Goal: Task Accomplishment & Management: Manage account settings

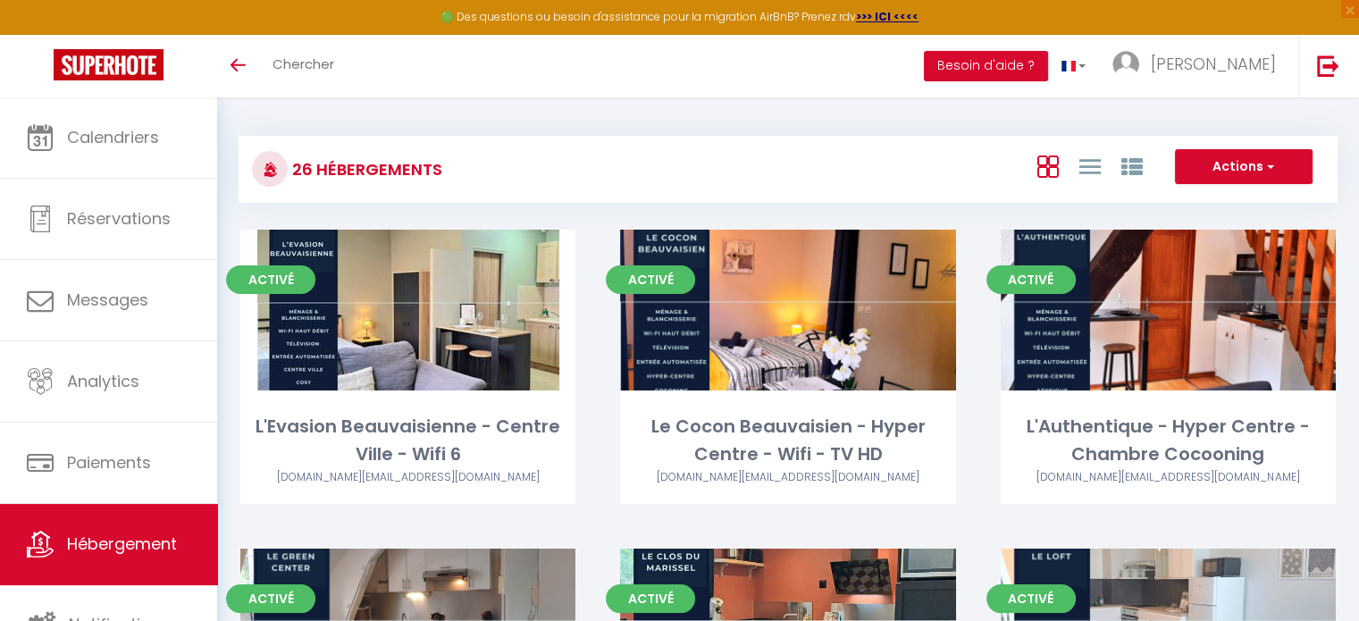
scroll to position [34, 0]
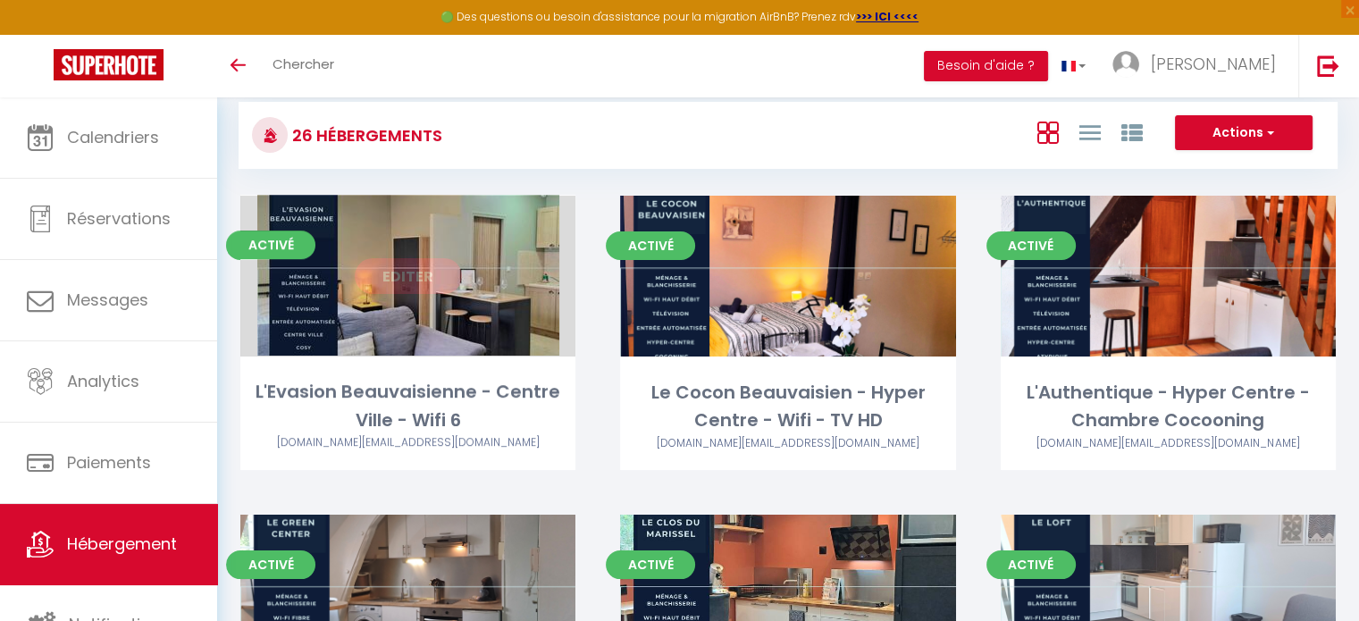
click at [405, 291] on link "Editer" at bounding box center [408, 276] width 107 height 36
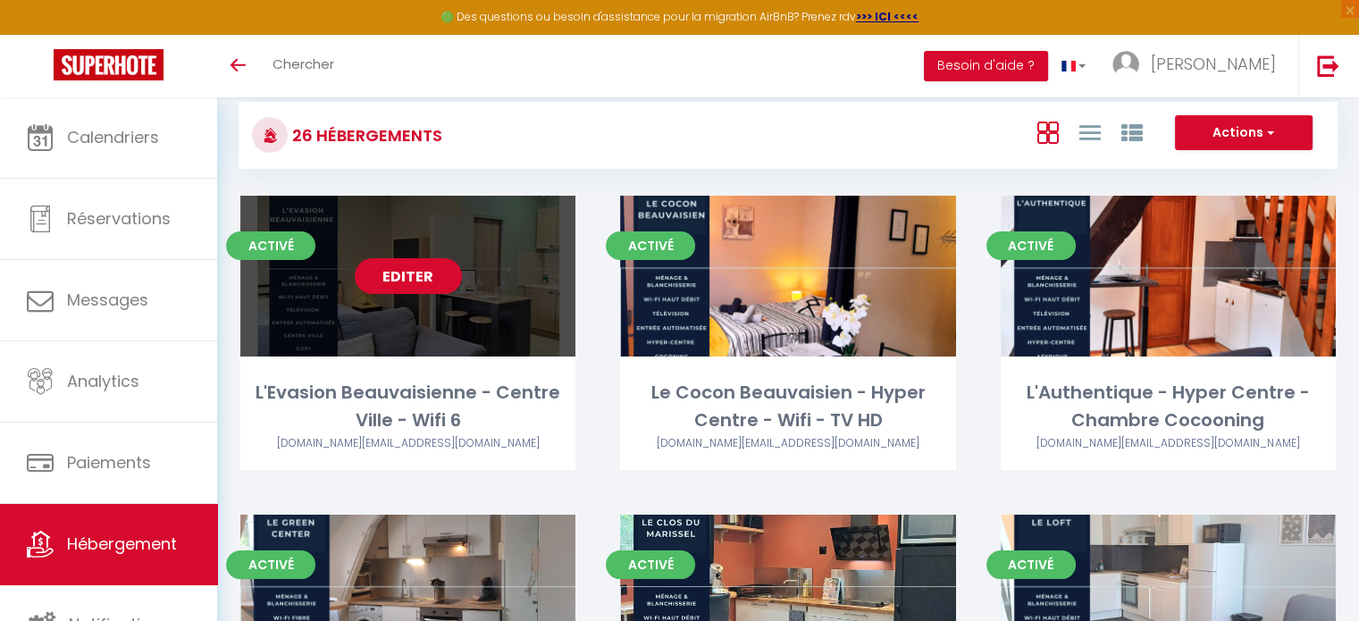
click at [401, 270] on link "Editer" at bounding box center [408, 276] width 107 height 36
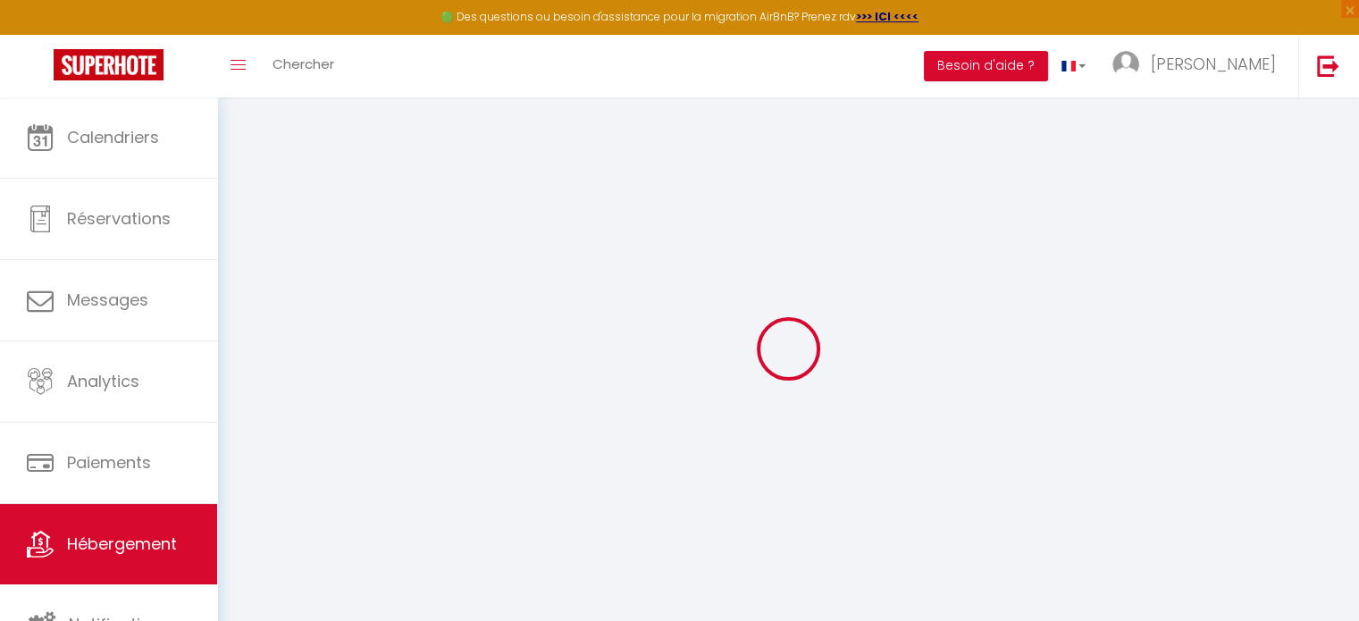
select select
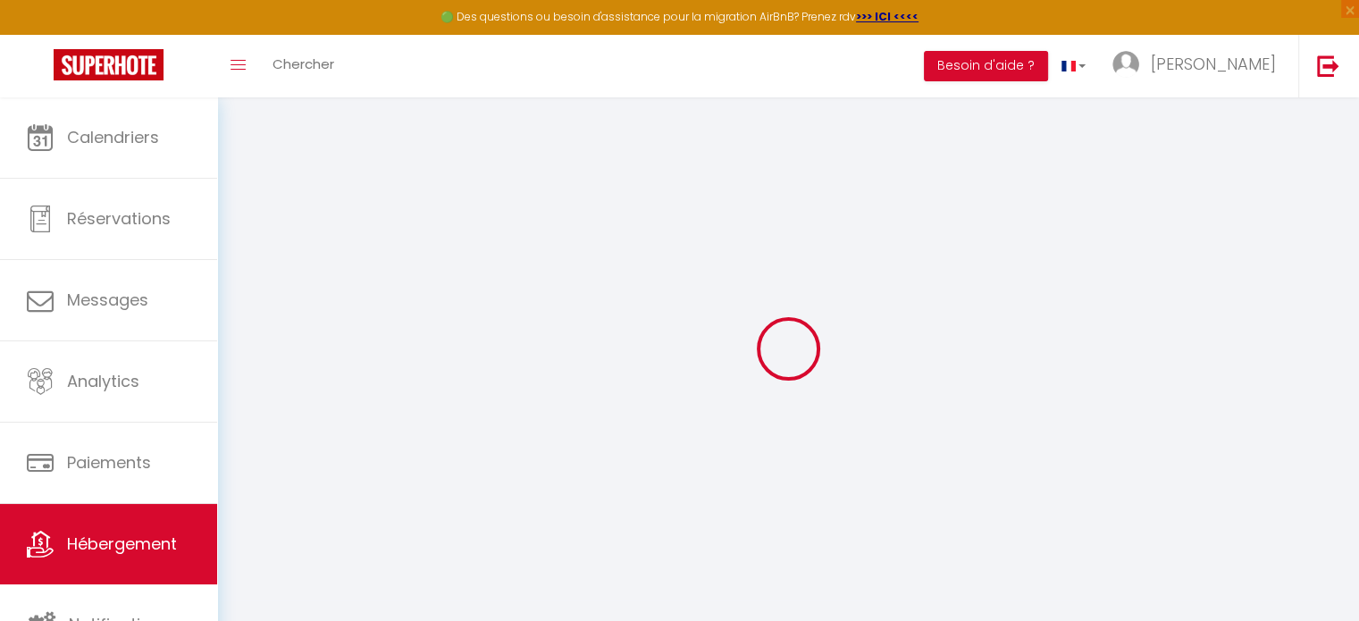
select select
checkbox input "false"
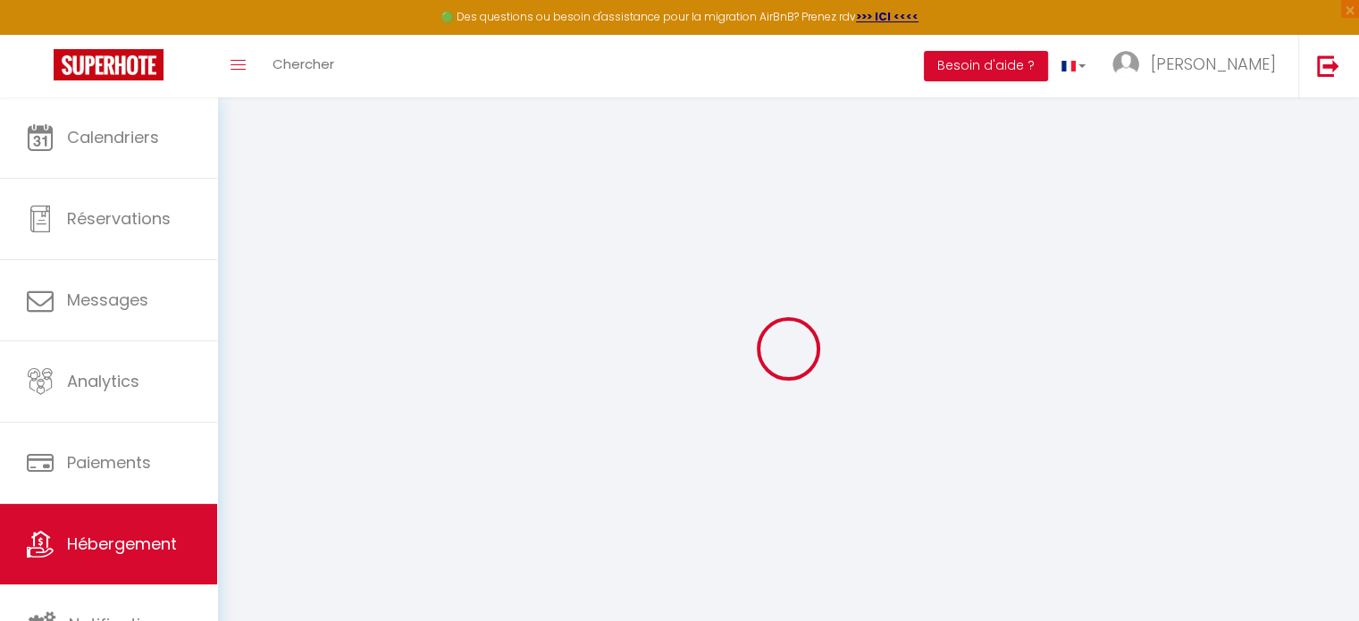
select select
type input "L'Evasion Beauvaisienne - Centre Ville - Wifi 6"
type input "[PERSON_NAME]"
type input "Deroy"
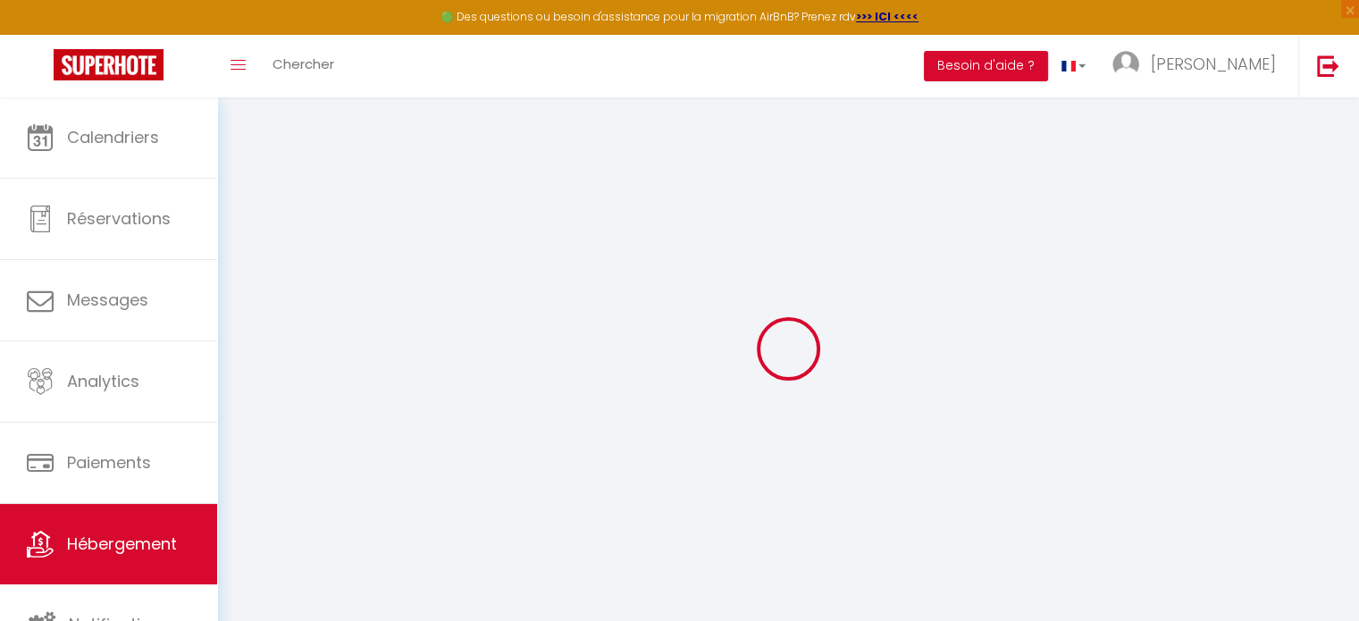
type input "1 rue henri taurel"
type input "60420"
type input "[PERSON_NAME]"
select select "2"
type input "60"
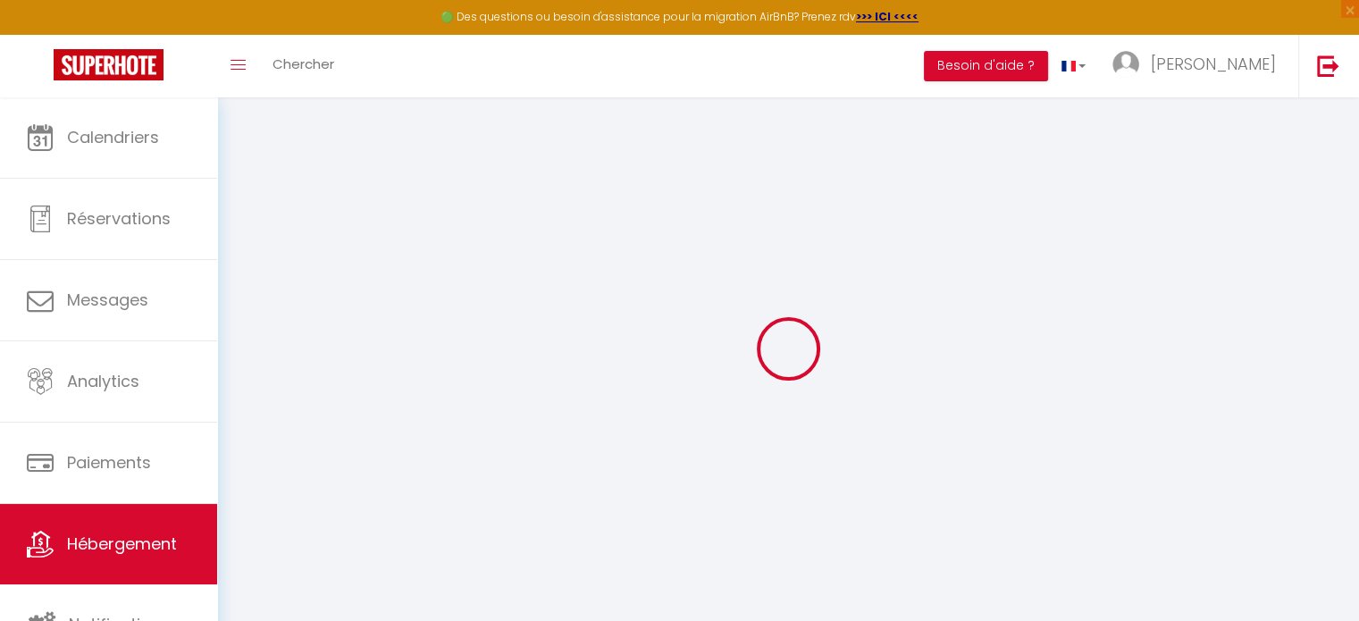
type input "40"
type input "5"
type input "2.98"
type input "300"
select select
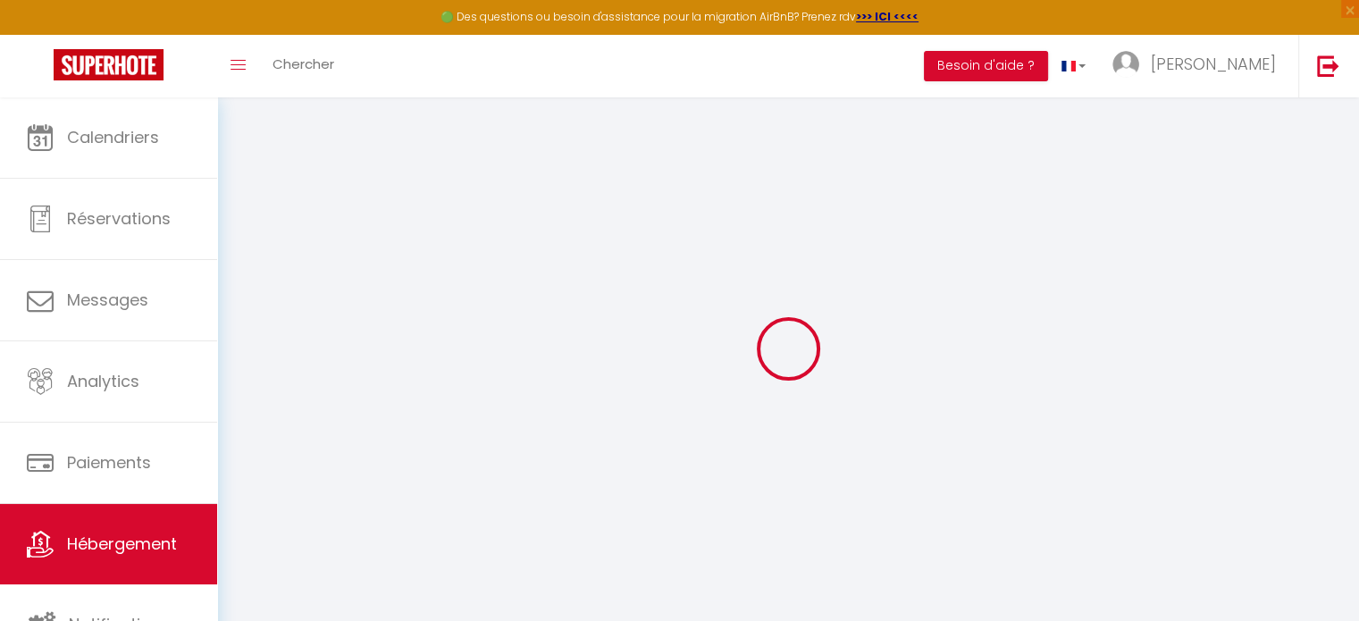
select select
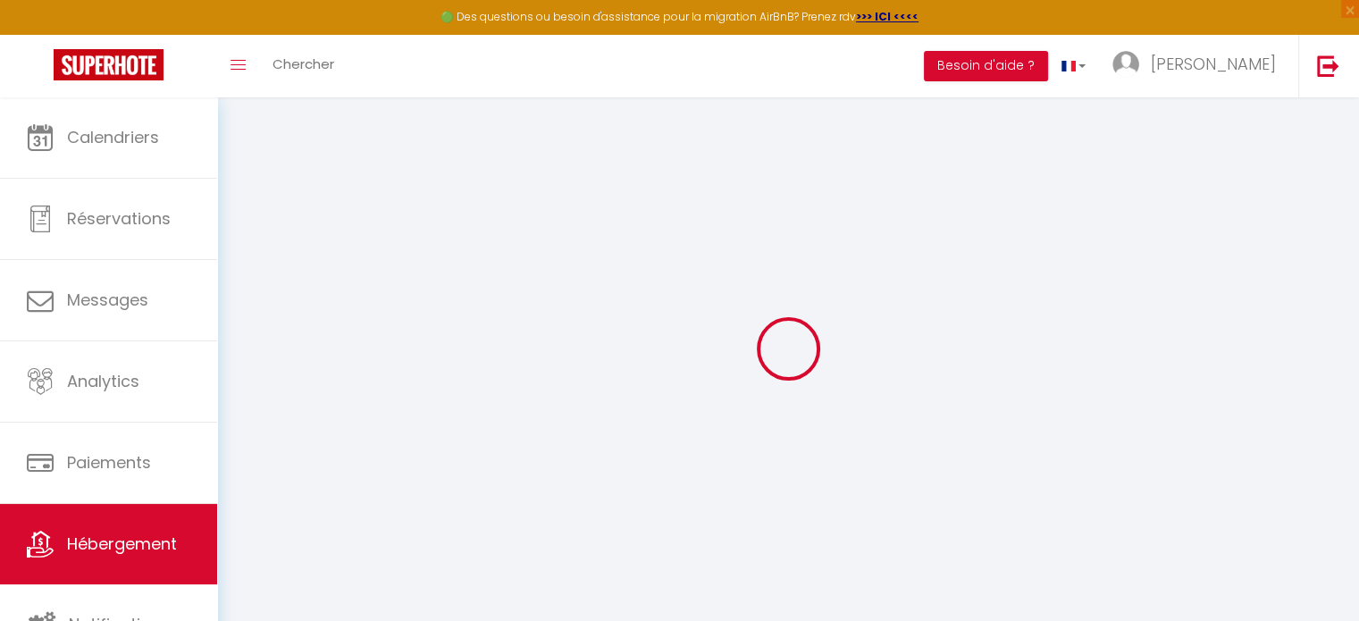
type input "24 Avenue de la République"
type input "60000"
type input "[GEOGRAPHIC_DATA]"
type input "[DOMAIN_NAME][EMAIL_ADDRESS][DOMAIN_NAME]"
select select "4470"
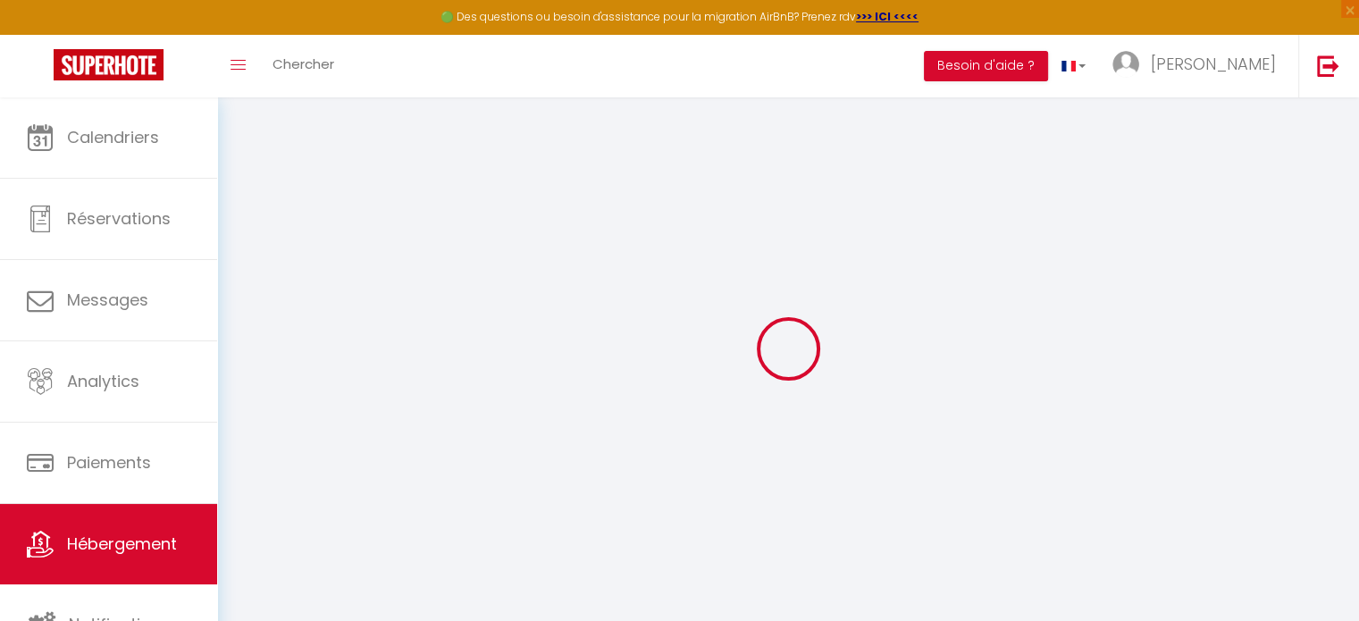
checkbox input "false"
checkbox input "true"
checkbox input "false"
radio input "true"
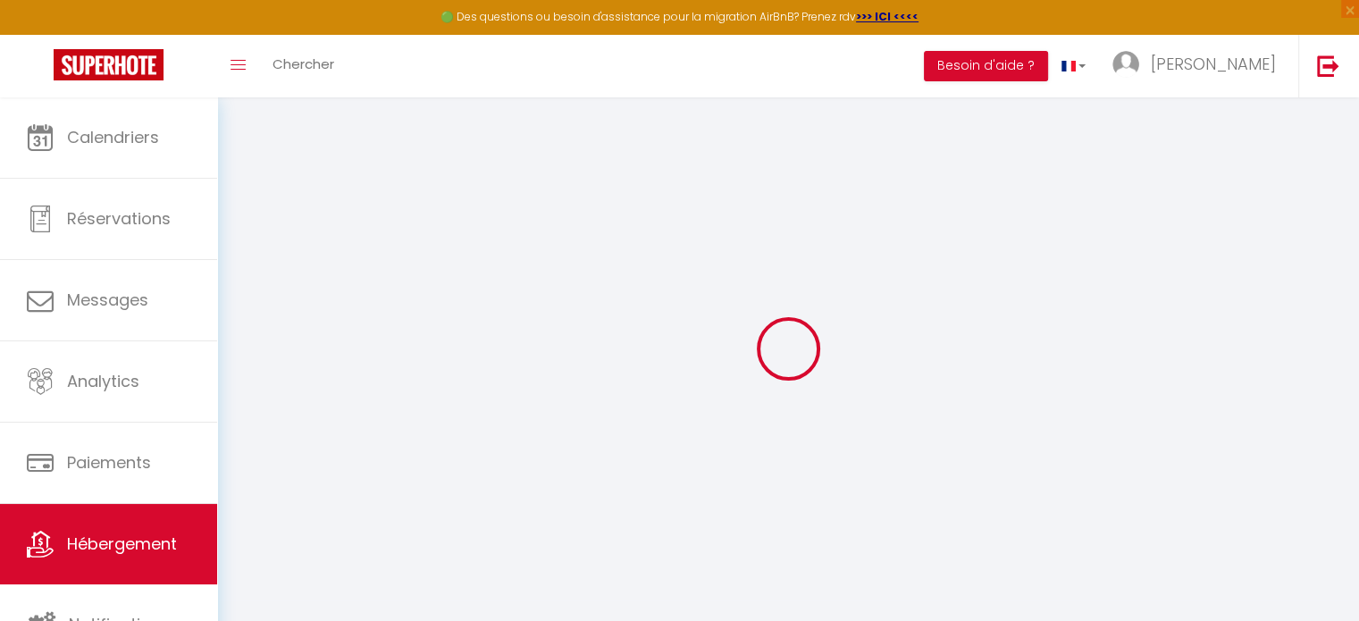
type input "0"
select select "45906"
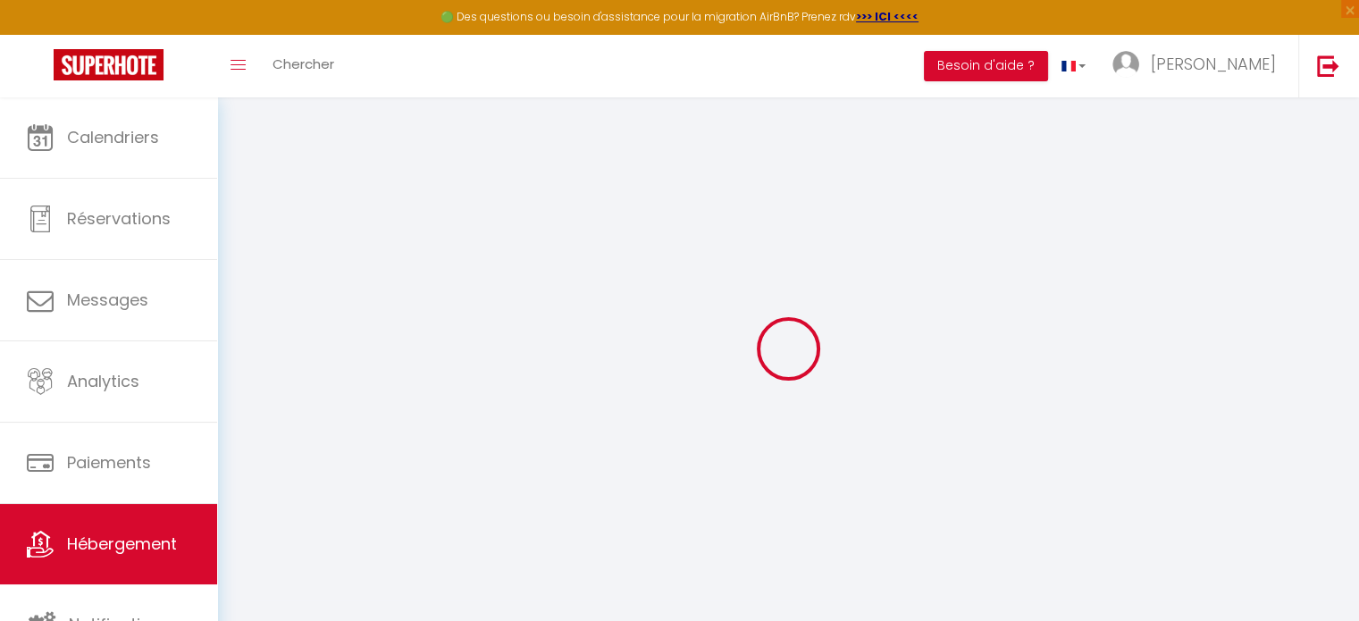
select select "32861"
select select
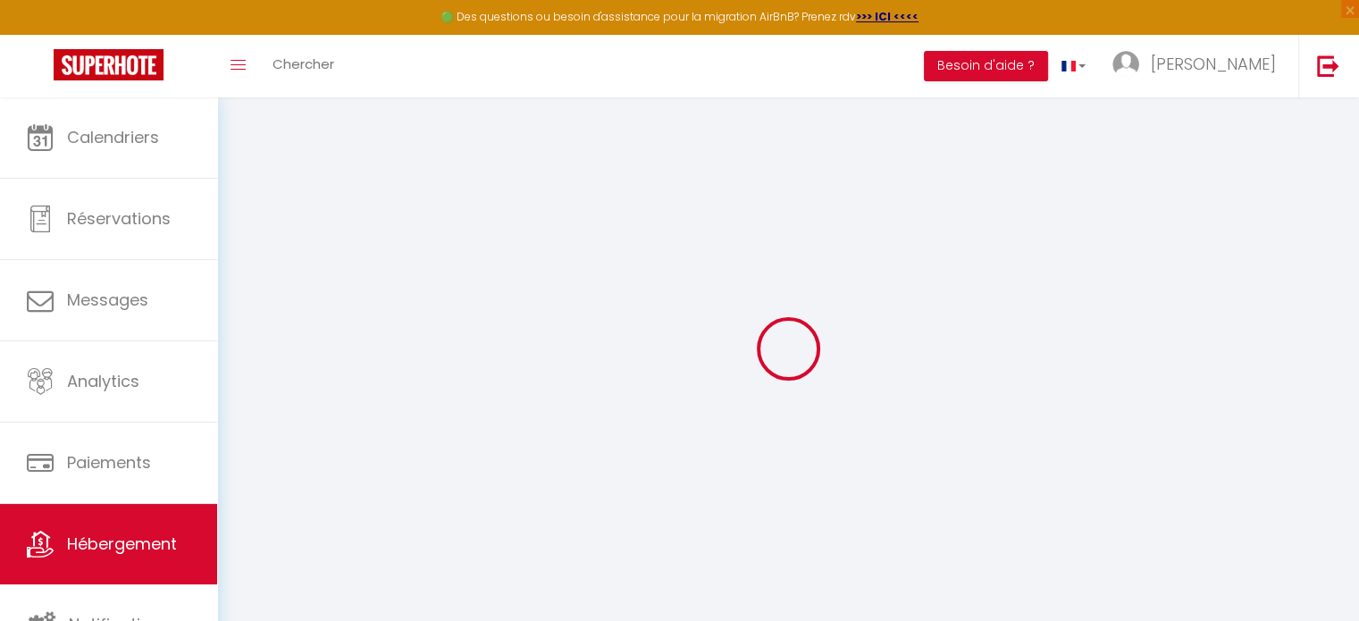
select select
checkbox input "false"
checkbox input "true"
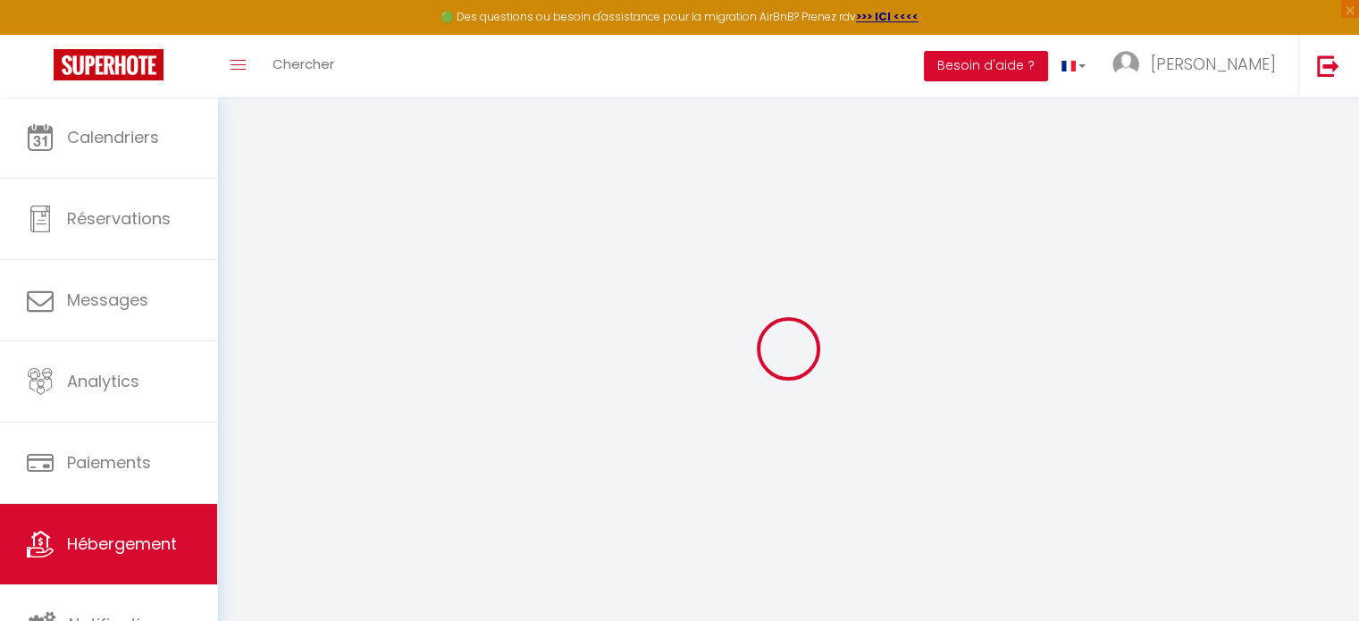
checkbox input "false"
select select
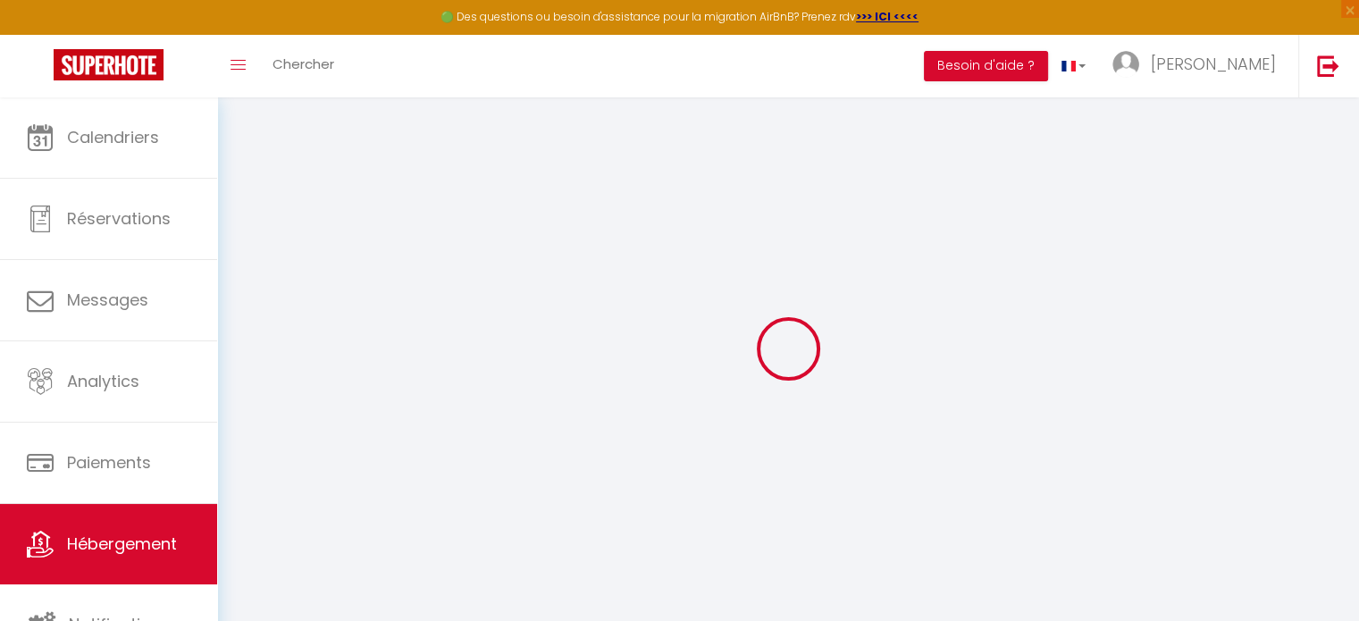
select select
checkbox input "false"
checkbox input "true"
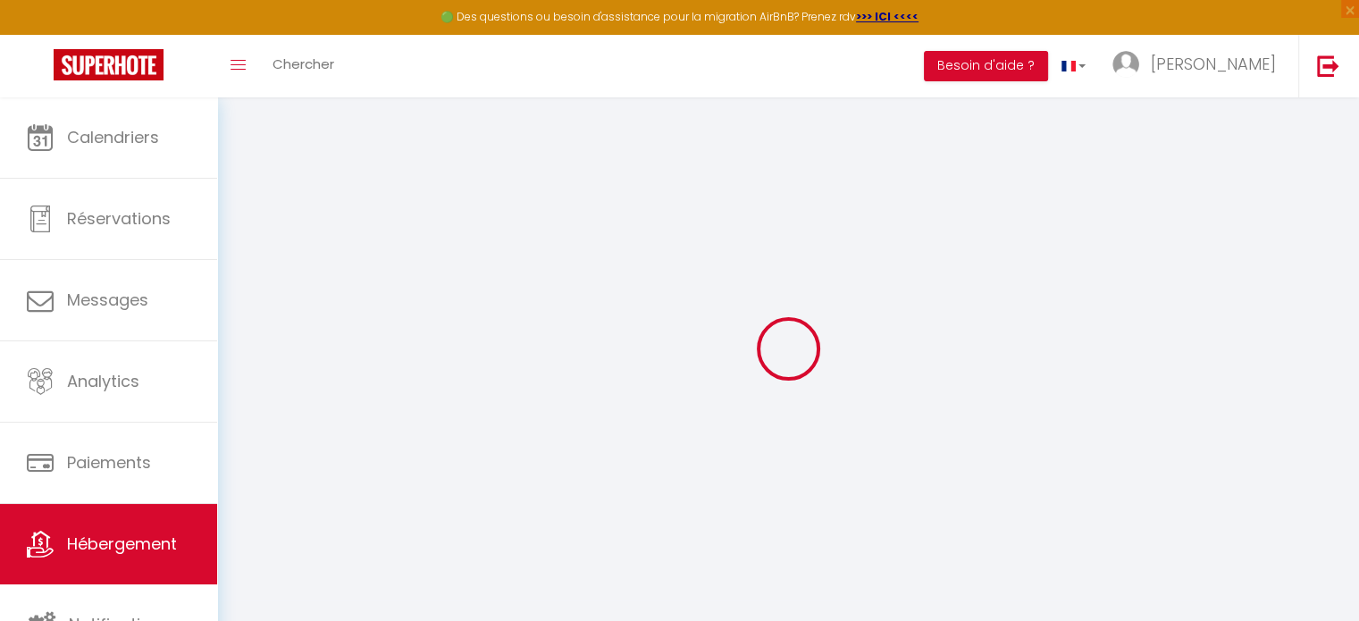
checkbox input "false"
checkbox input "true"
checkbox input "false"
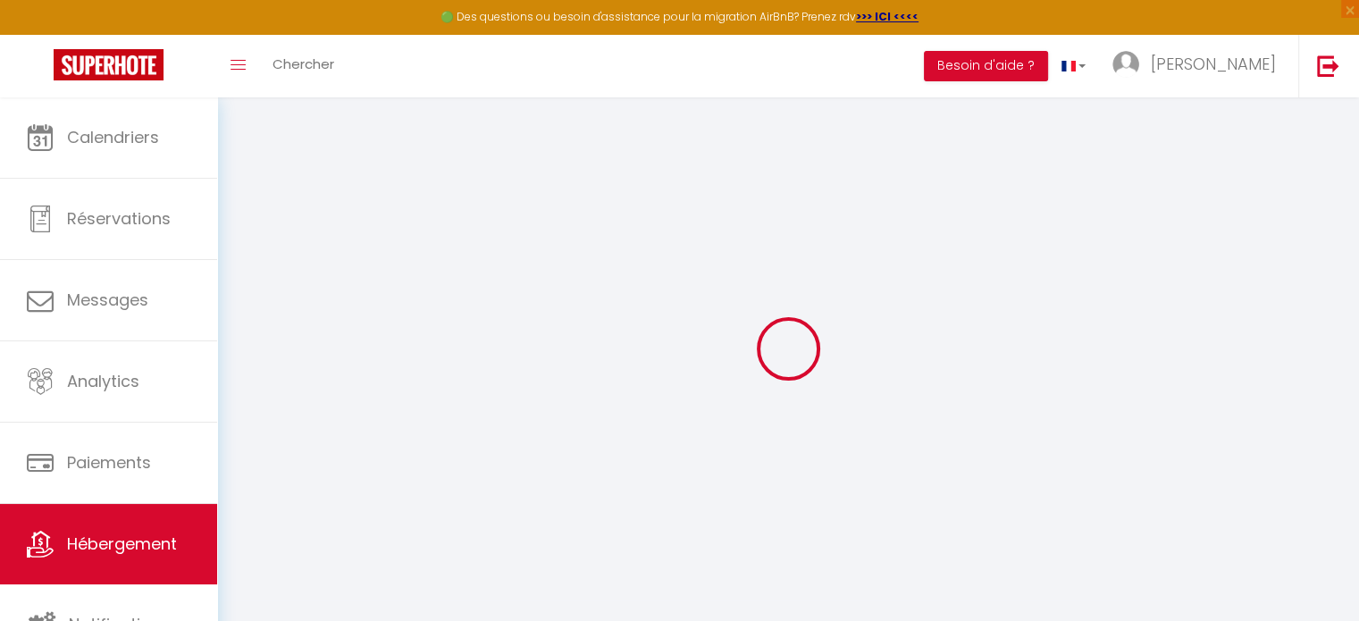
select select "16:00"
select select "00:00"
select select "11:00"
select select "30"
select select "120"
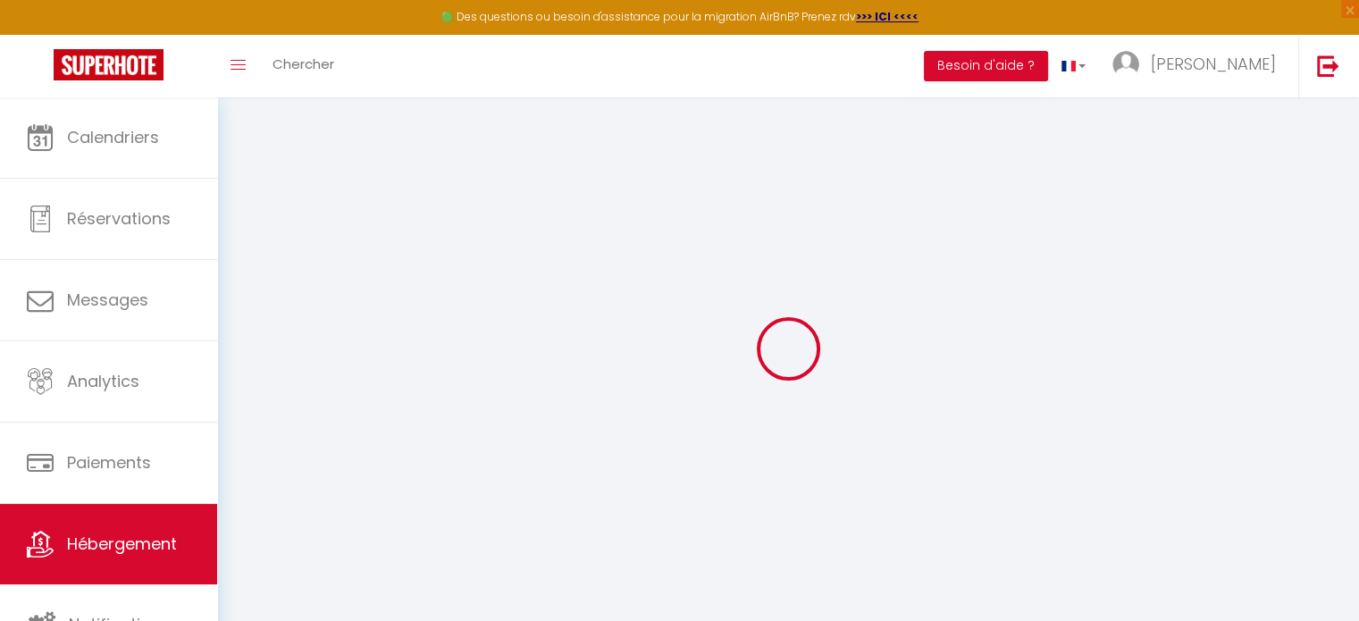
select select "21:00"
checkbox input "false"
checkbox input "true"
checkbox input "false"
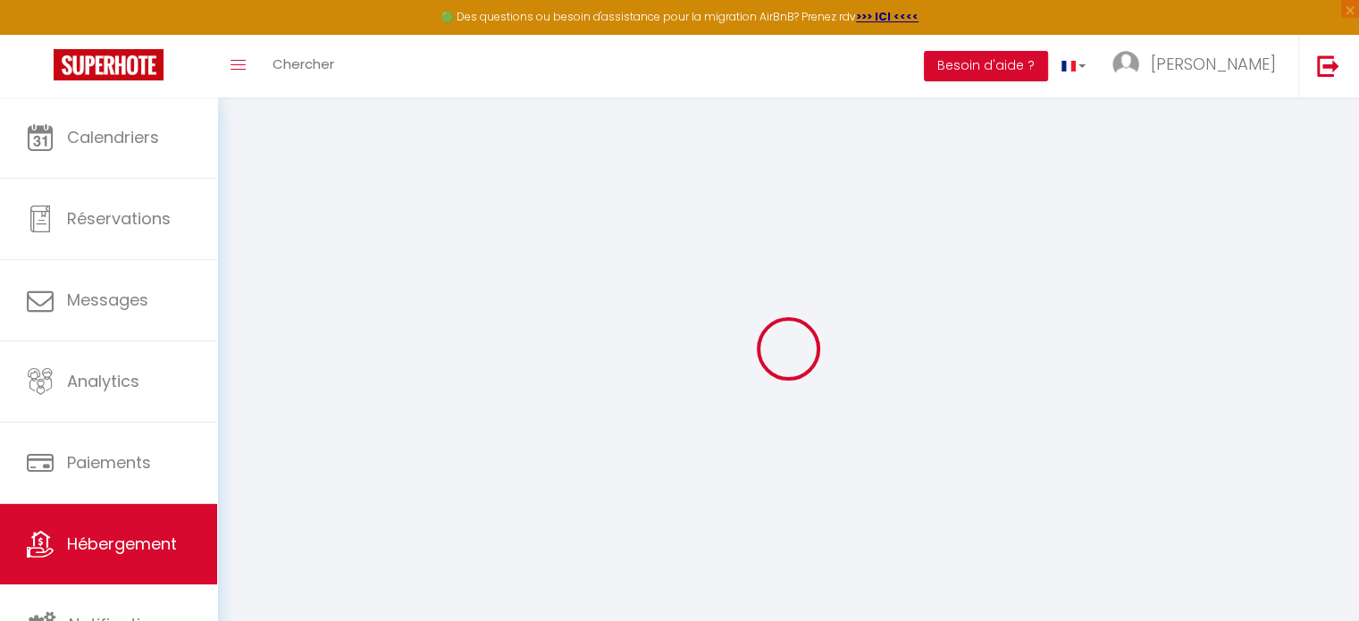
checkbox input "false"
checkbox input "true"
checkbox input "false"
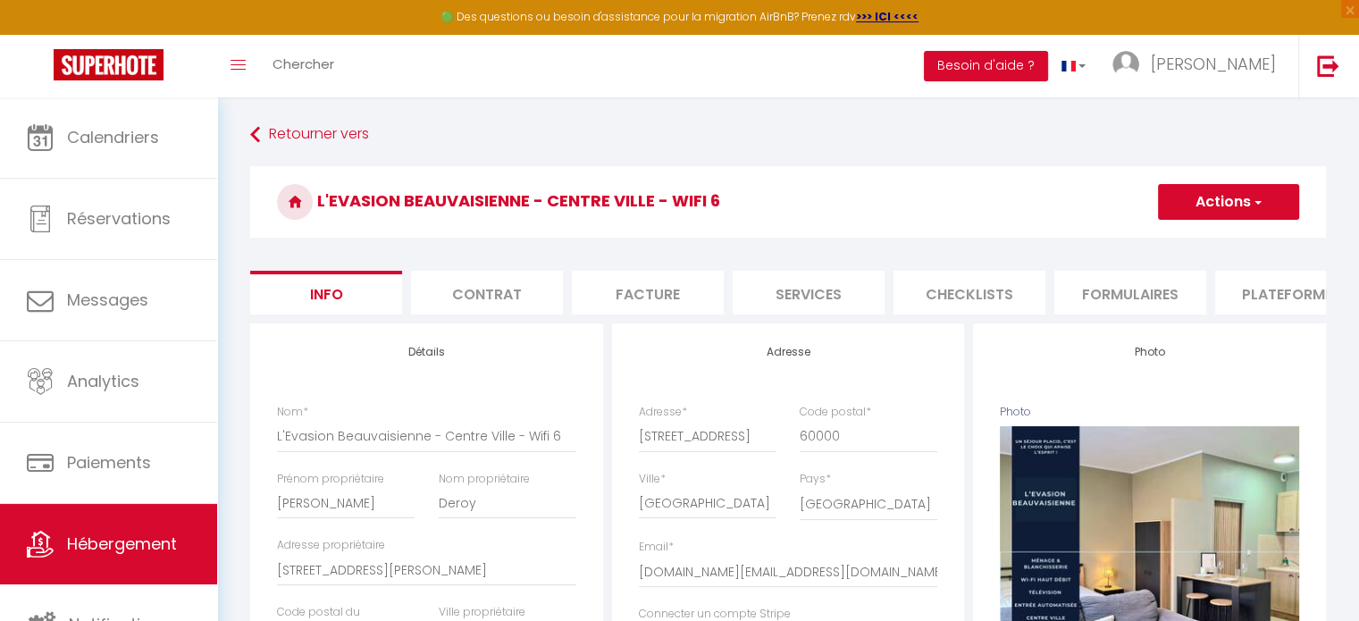
click at [1272, 287] on li "Plateformes" at bounding box center [1291, 293] width 152 height 44
select select
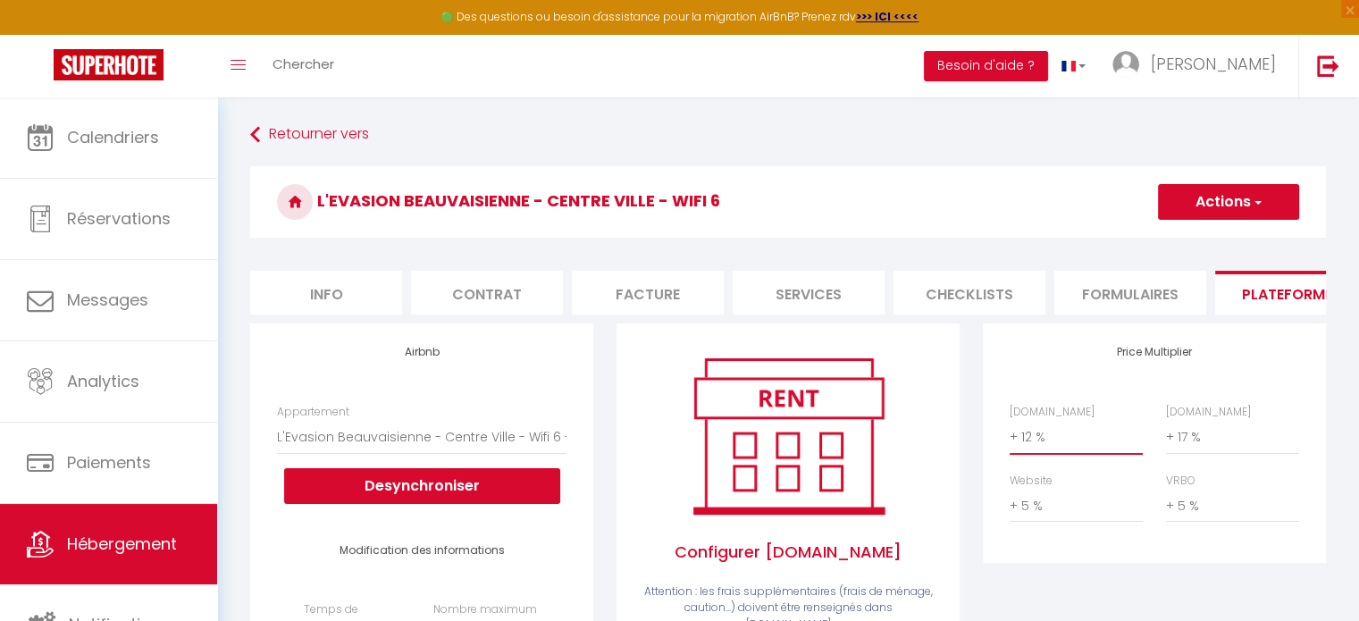
click at [1035, 447] on select "0 + 1 % + 2 % + 3 % + 4 % + 5 % + 6 % + 7 % + 8 % + 9 %" at bounding box center [1076, 437] width 133 height 34
select select "+ 22 %"
click at [1010, 433] on select "0 + 1 % + 2 % + 3 % + 4 % + 5 % + 6 % + 7 % + 8 % + 9 %" at bounding box center [1076, 437] width 133 height 34
select select
click at [1204, 454] on select "0 + 1 % + 2 % + 3 % + 4 % + 5 % + 6 % + 7 % + 8 % + 9 %" at bounding box center [1232, 437] width 133 height 34
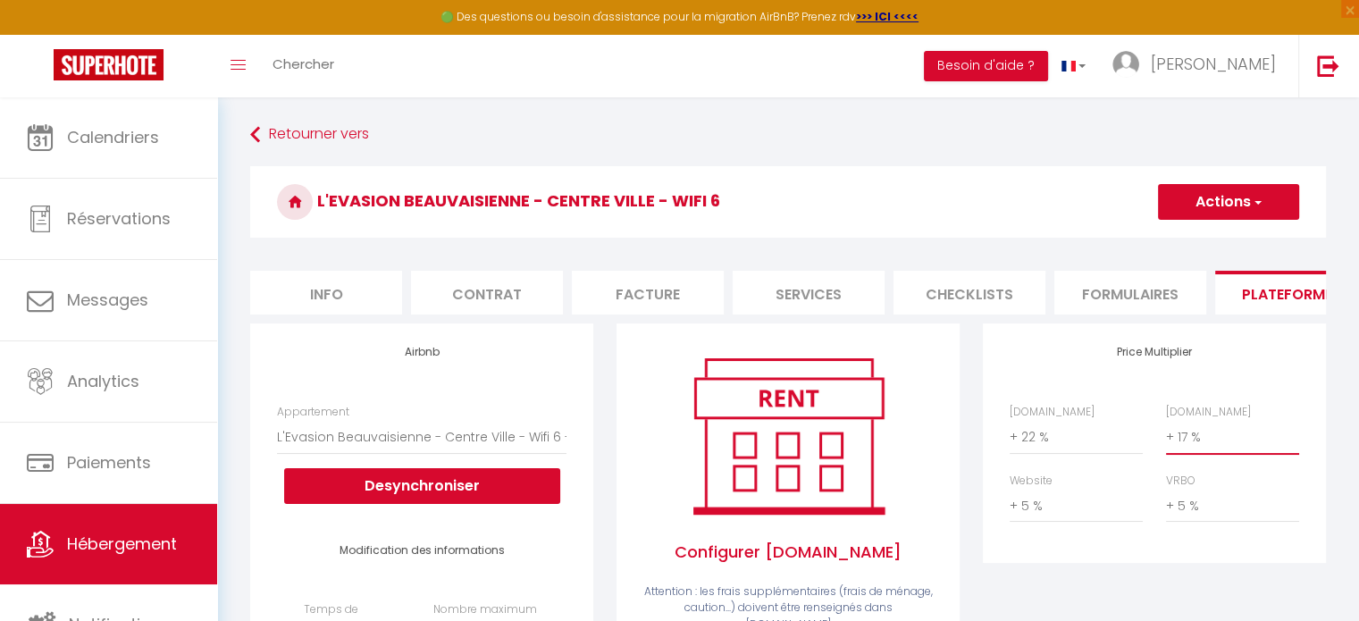
select select "+ 25 %"
click at [1166, 433] on select "0 + 1 % + 2 % + 3 % + 4 % + 5 % + 6 % + 7 % + 8 % + 9 %" at bounding box center [1232, 437] width 133 height 34
select select
click at [1208, 214] on button "Actions" at bounding box center [1228, 202] width 141 height 36
click at [1031, 518] on select "0 + 1 % + 2 % + 3 % + 4 % + 5 % + 6 % + 7 % + 8 % + 9 %" at bounding box center [1076, 506] width 133 height 34
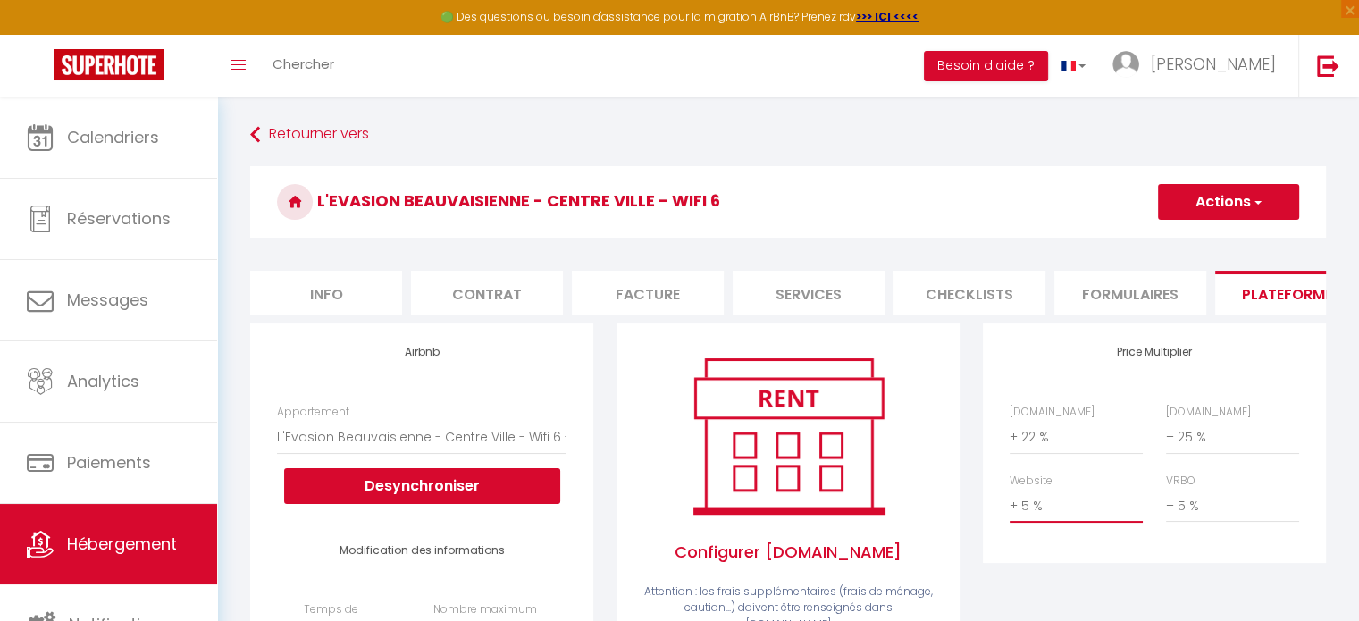
select select "+ 10 %"
click at [1010, 502] on select "0 + 1 % + 2 % + 3 % + 4 % + 5 % + 6 % + 7 % + 8 % + 9 %" at bounding box center [1076, 506] width 133 height 34
select select
click at [1193, 517] on select "0 + 1 % + 2 % + 3 % + 4 % + 5 % + 6 % + 7 % + 8 % + 9 %" at bounding box center [1232, 506] width 133 height 34
select select "+ 10 %"
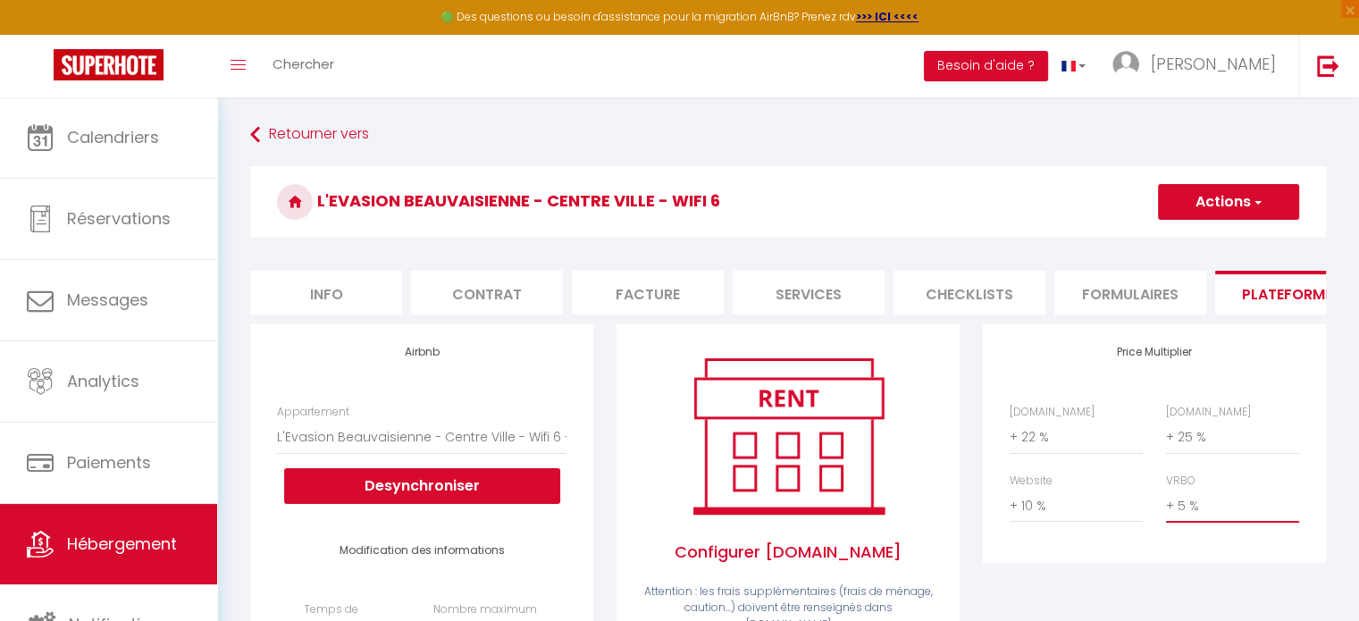
click at [1166, 502] on select "0 + 1 % + 2 % + 3 % + 4 % + 5 % + 6 % + 7 % + 8 % + 9 %" at bounding box center [1232, 506] width 133 height 34
select select
click at [1220, 210] on button "Actions" at bounding box center [1228, 202] width 141 height 36
click at [1206, 238] on link "Enregistrer" at bounding box center [1227, 241] width 141 height 23
select select "EUR"
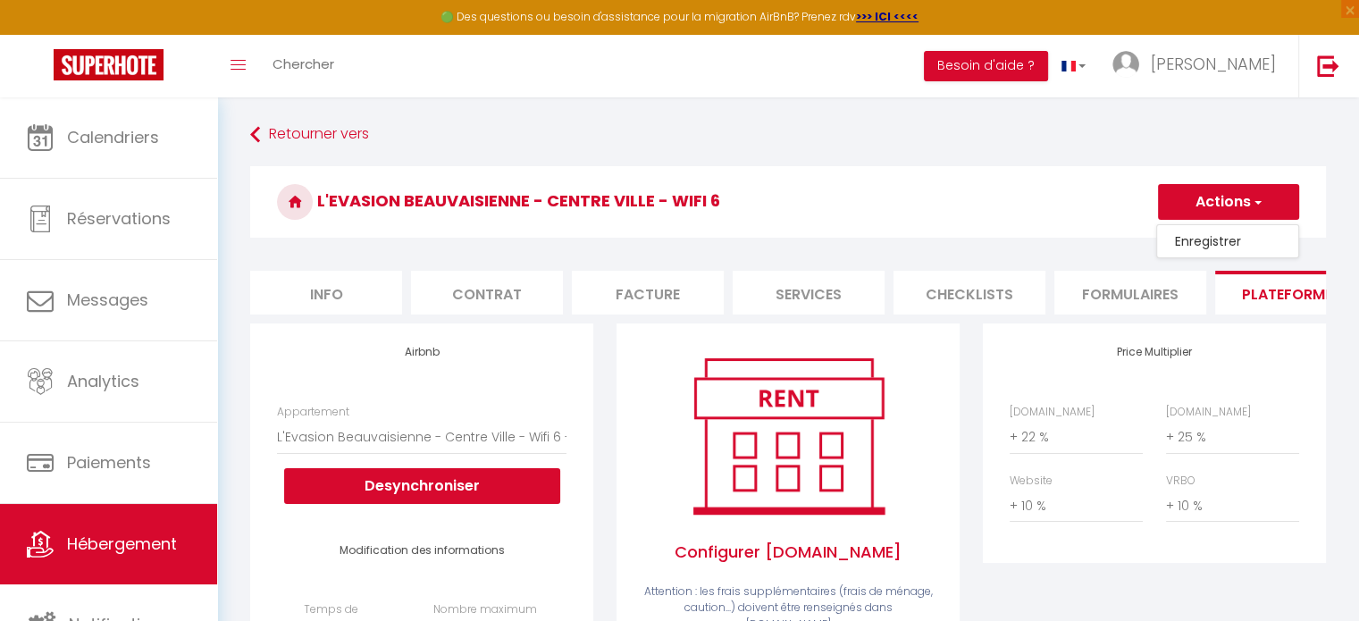
select select
click at [1185, 523] on select "0 + 1 % + 2 % + 3 % + 4 % + 5 % + 6 % + 7 % + 8 % + 9 %" at bounding box center [1232, 506] width 133 height 34
select select "+ 25 %"
click at [1166, 502] on select "0 + 1 % + 2 % + 3 % + 4 % + 5 % + 6 % + 7 % + 8 % + 9 %" at bounding box center [1232, 506] width 133 height 34
select select
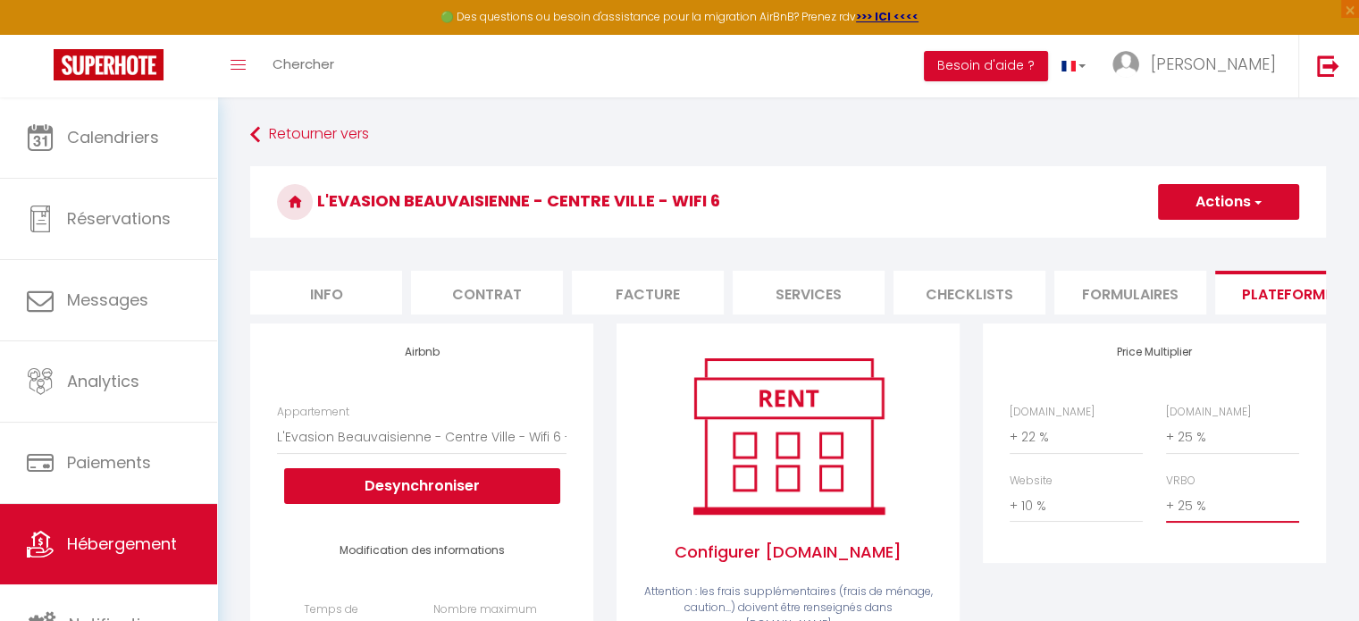
click at [1191, 523] on select "0 + 1 % + 2 % + 3 % + 4 % + 5 % + 6 % + 7 % + 8 % + 9 %" at bounding box center [1232, 506] width 133 height 34
select select "+ 23 %"
click at [1166, 502] on select "0 + 1 % + 2 % + 3 % + 4 % + 5 % + 6 % + 7 % + 8 % + 9 %" at bounding box center [1232, 506] width 133 height 34
select select
click at [1210, 203] on button "Actions" at bounding box center [1228, 202] width 141 height 36
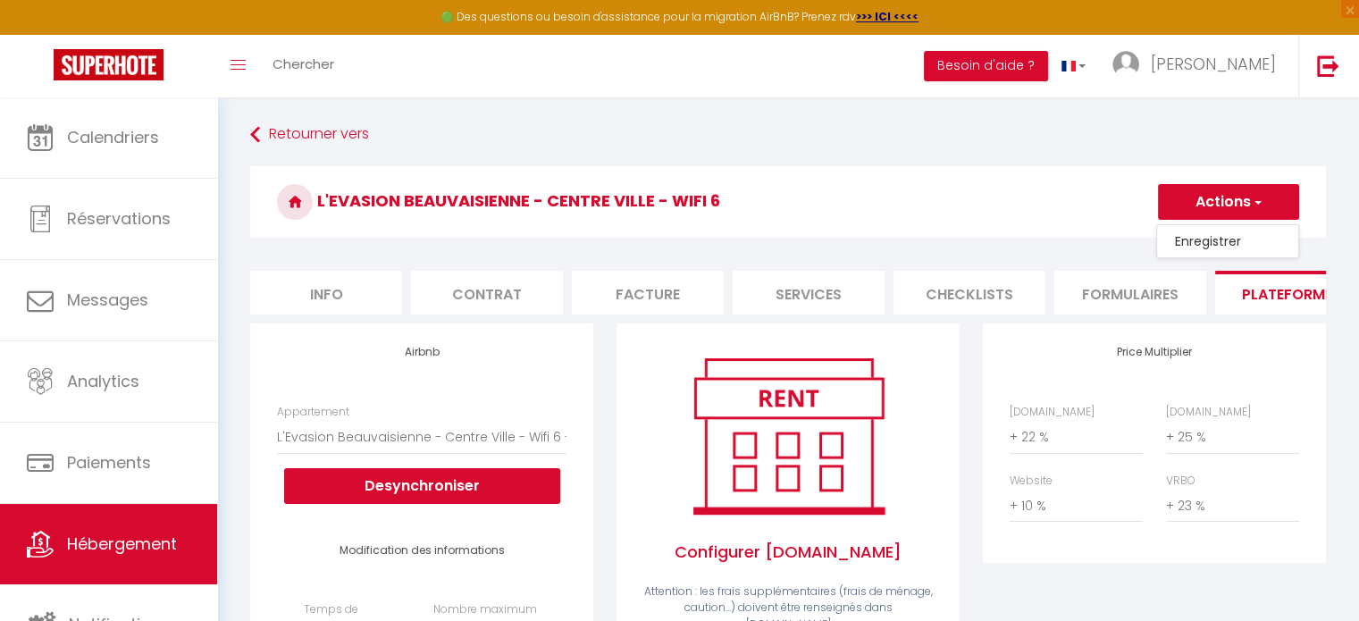
click at [1200, 244] on link "Enregistrer" at bounding box center [1227, 241] width 141 height 23
select select "EUR"
select select
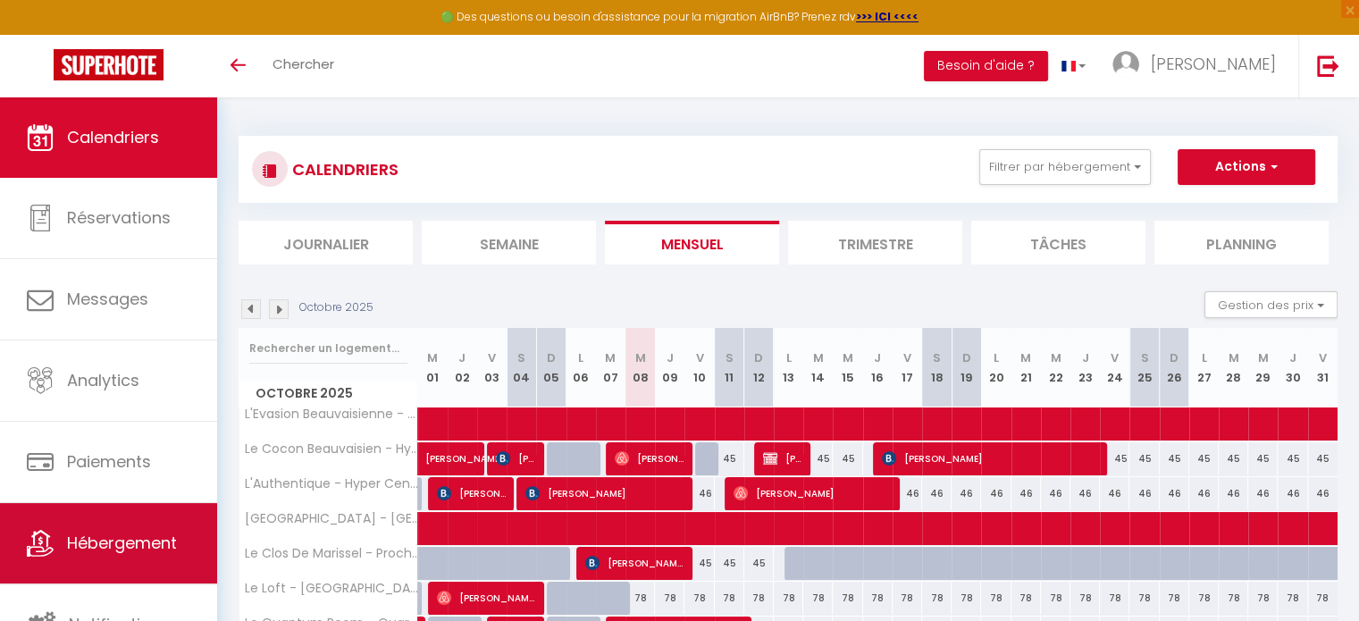
click at [93, 540] on span "Hébergement" at bounding box center [122, 543] width 110 height 22
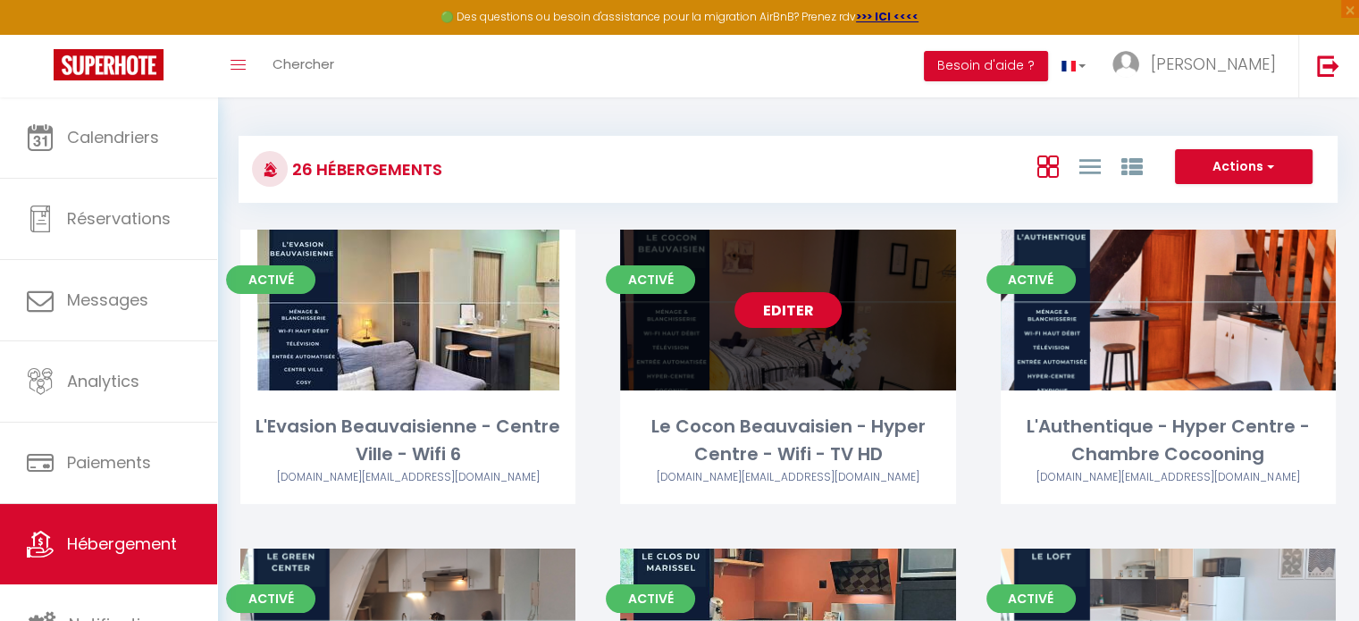
click at [793, 320] on link "Editer" at bounding box center [787, 310] width 107 height 36
select select "3"
select select "2"
select select "1"
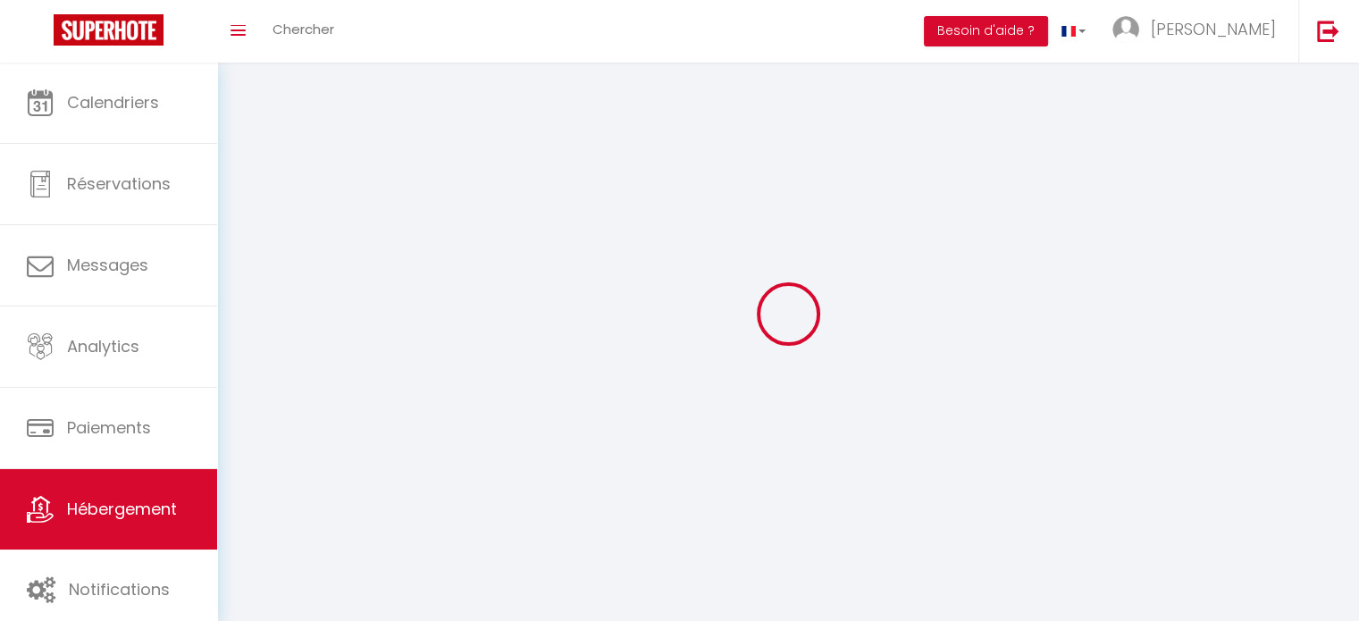
select select
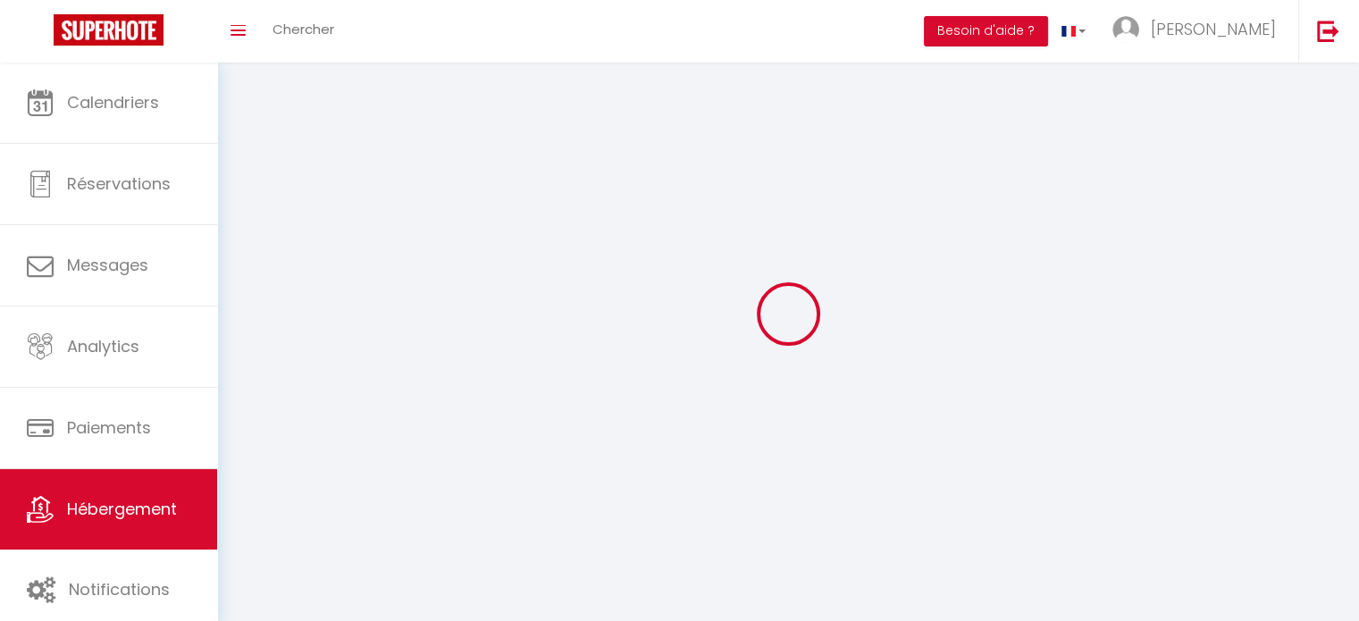
checkbox input "false"
select select
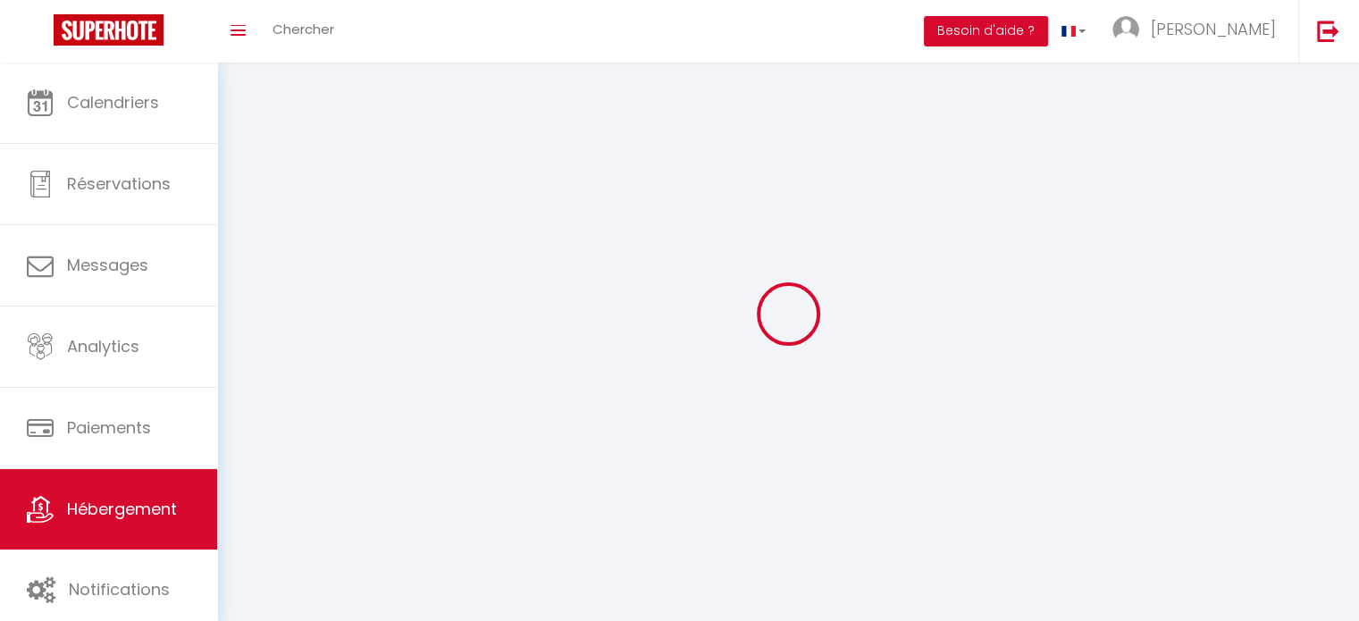
select select
select select "1"
select select
select select "28"
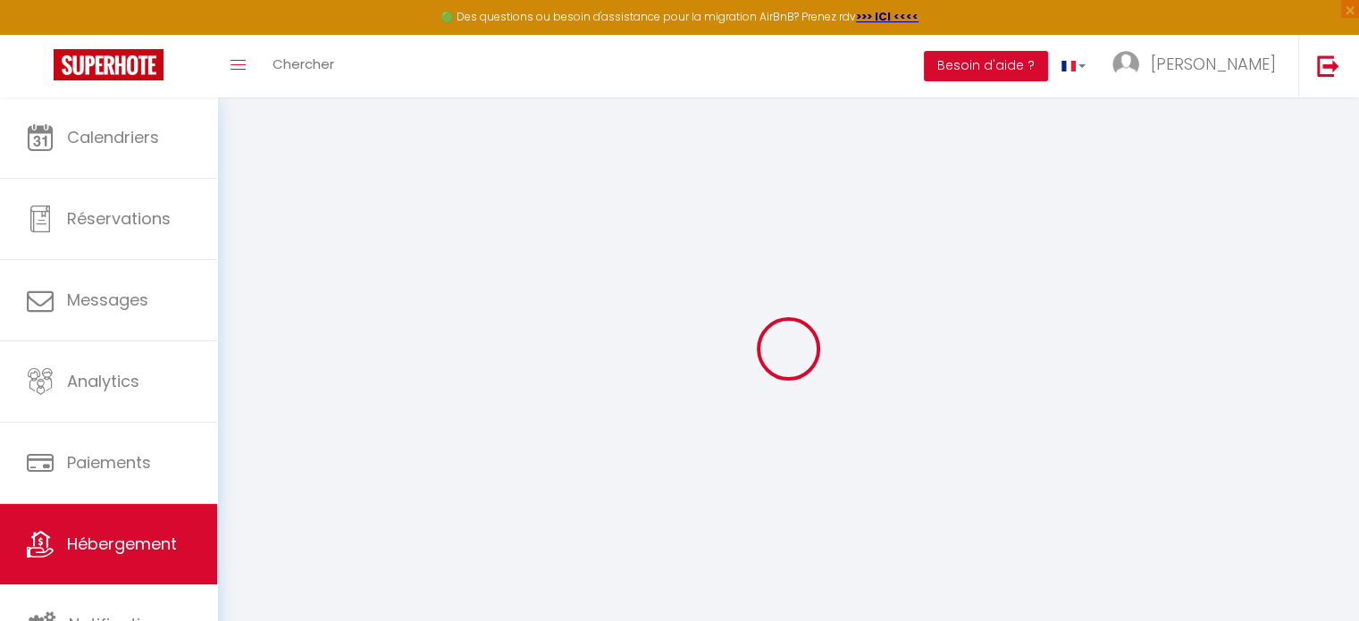
select select
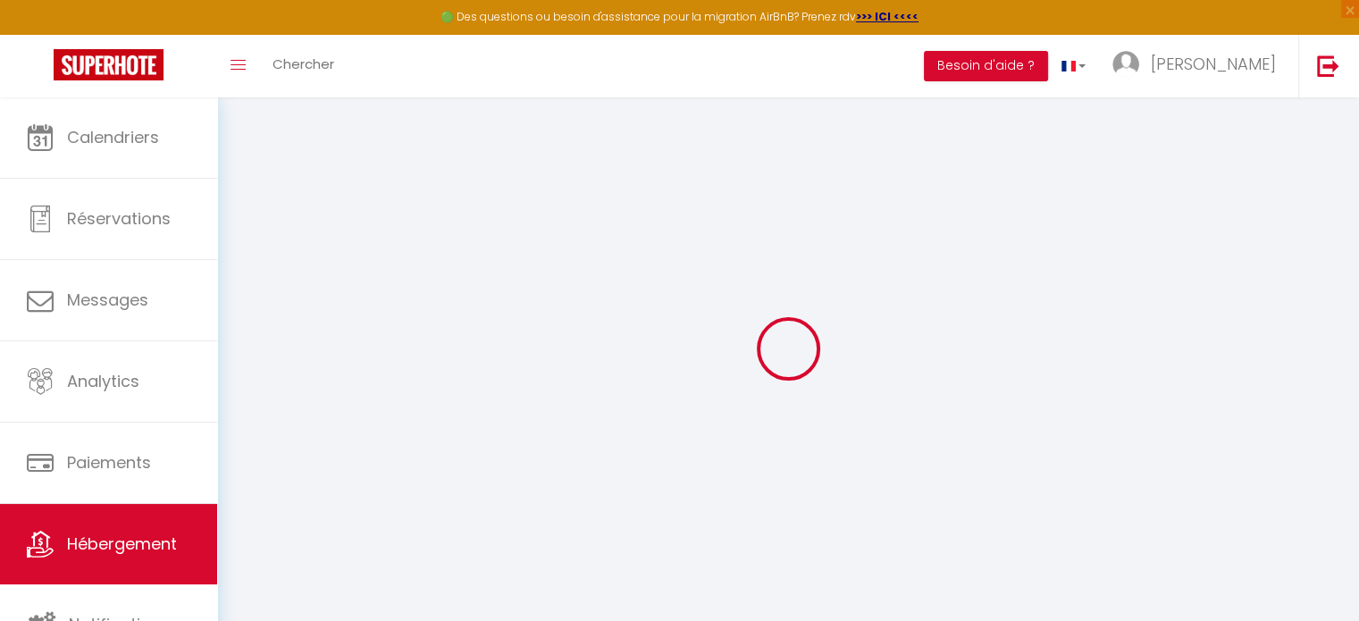
select select
checkbox input "false"
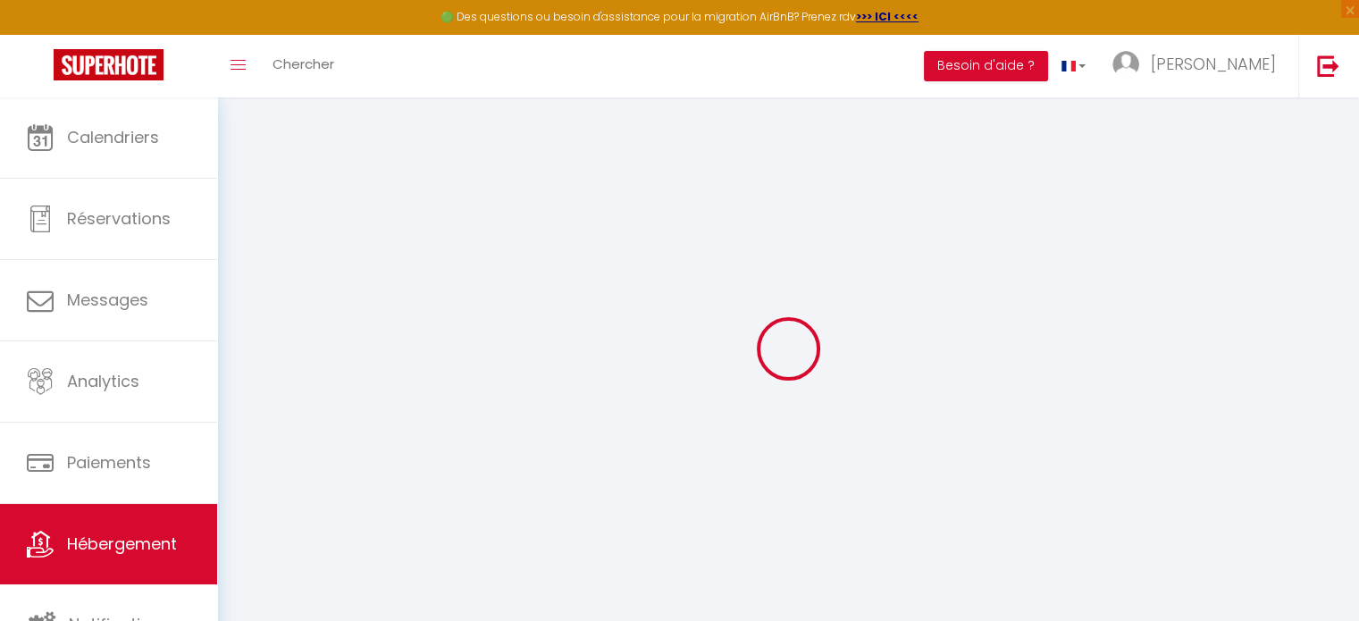
select select
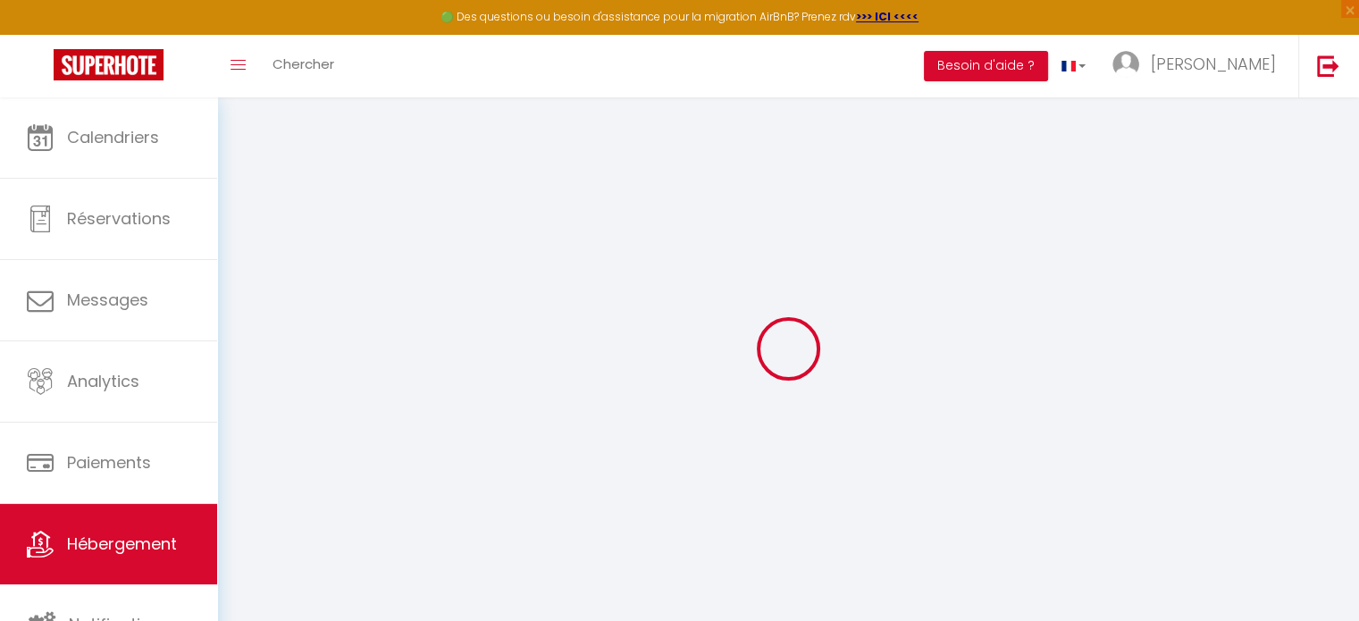
select select
checkbox input "false"
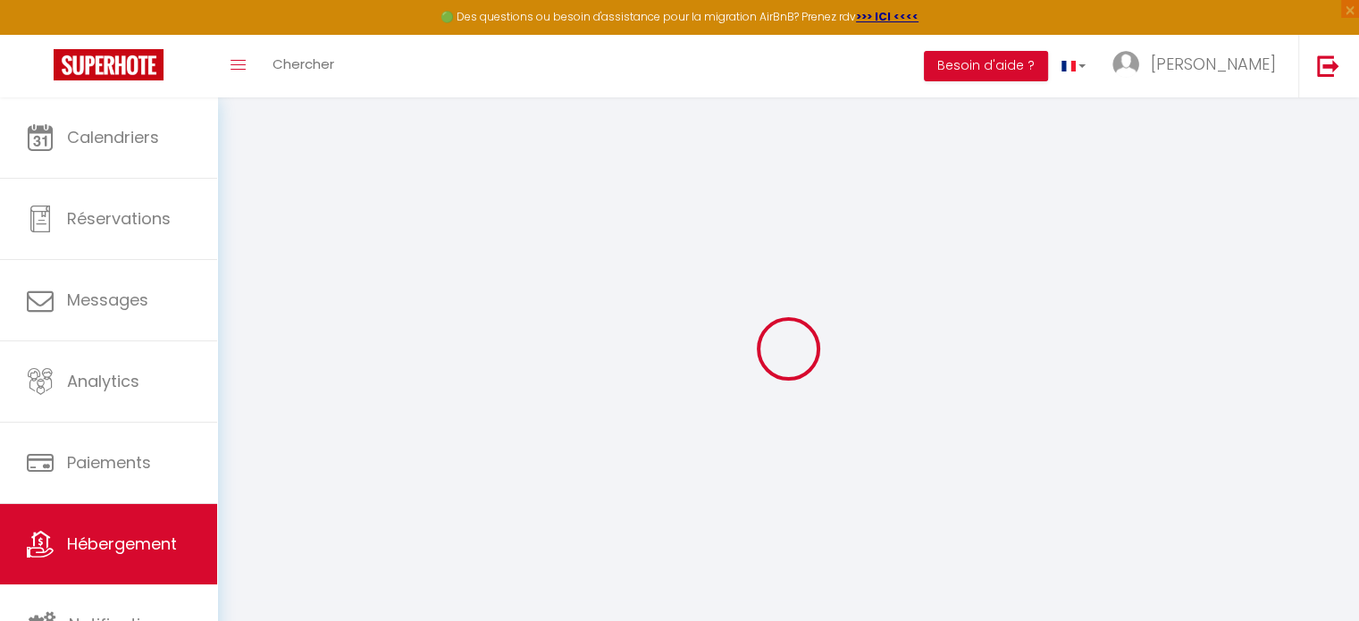
checkbox input "false"
select select
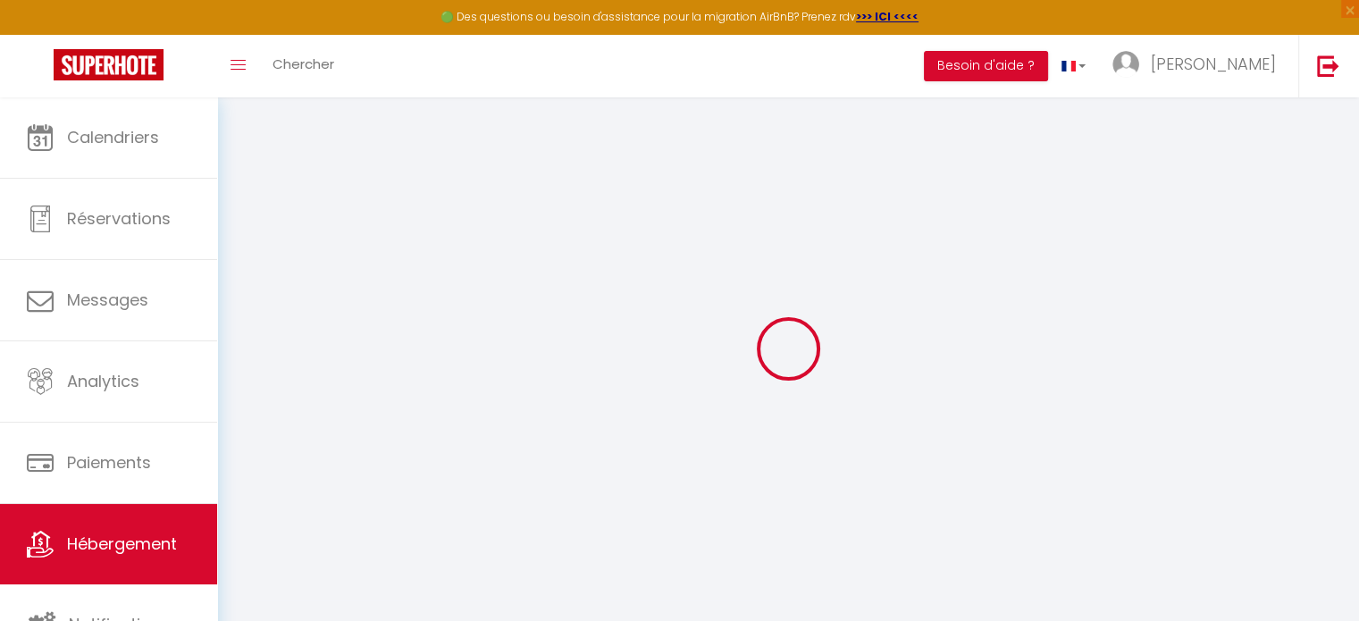
select select
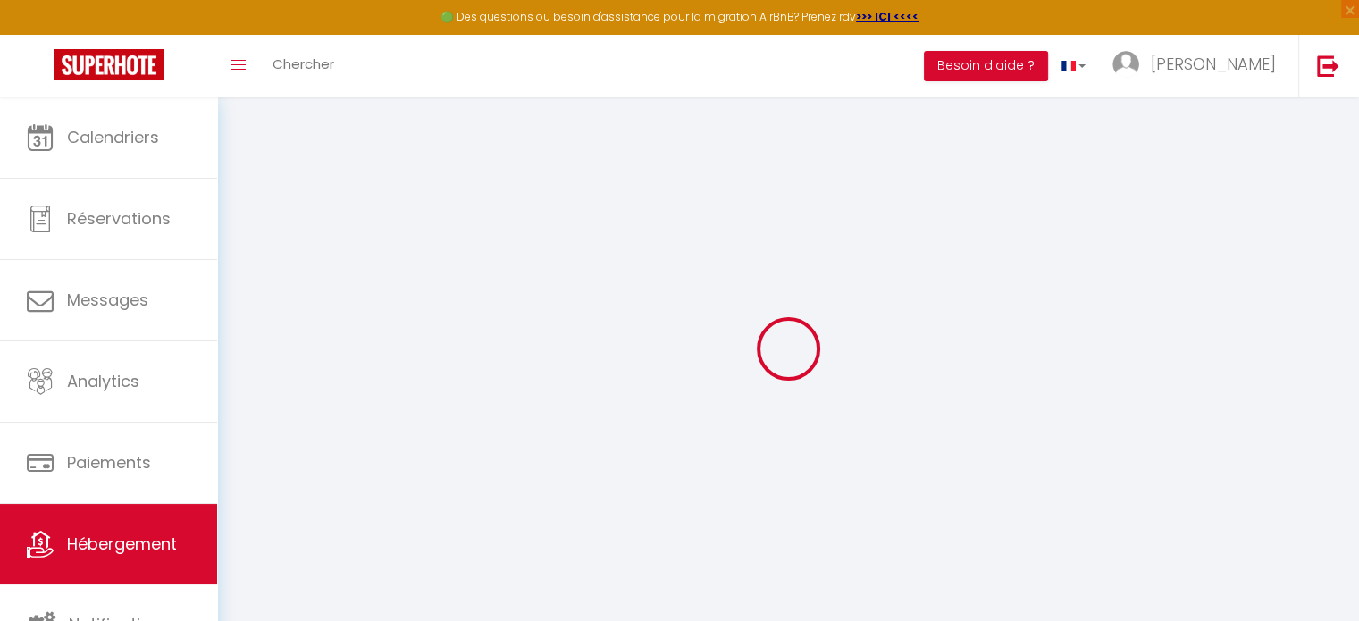
checkbox input "false"
select select
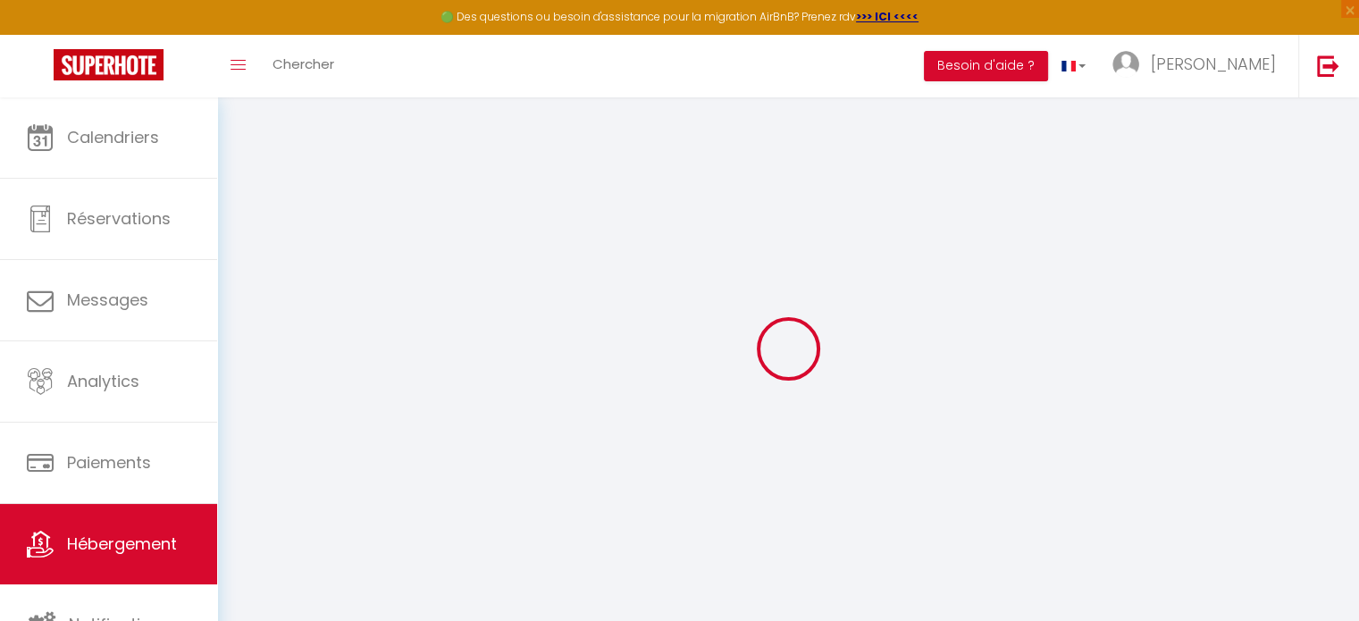
select select
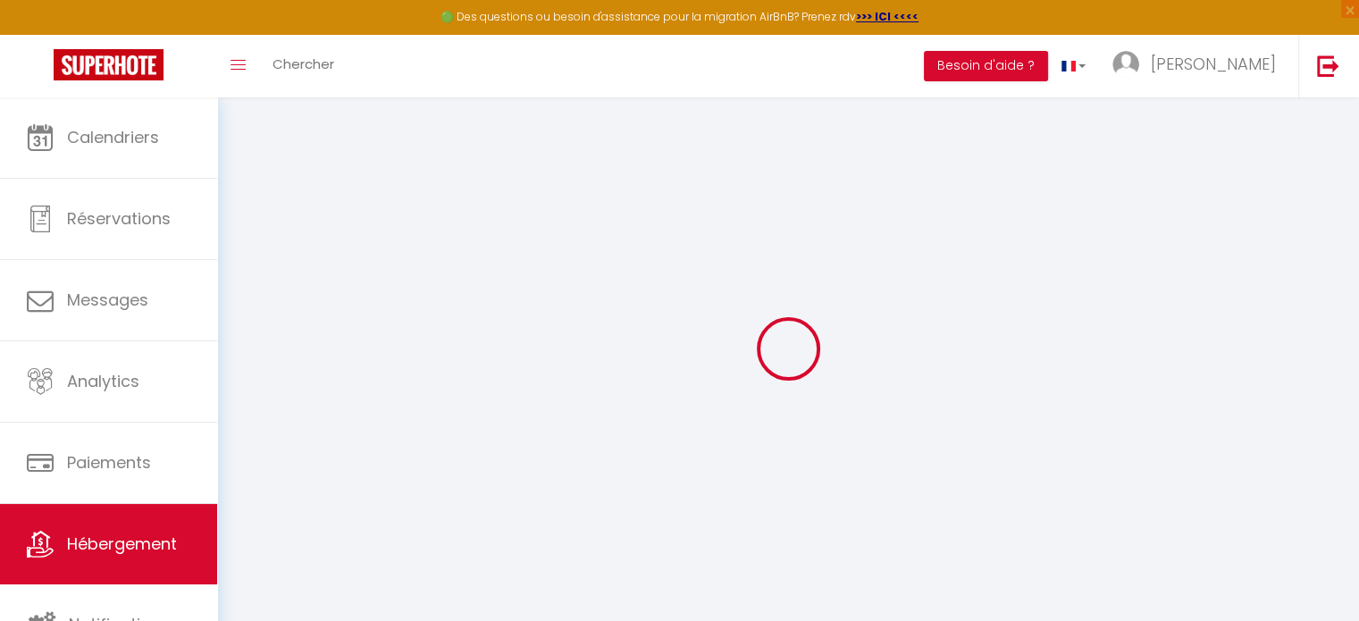
select select
checkbox input "false"
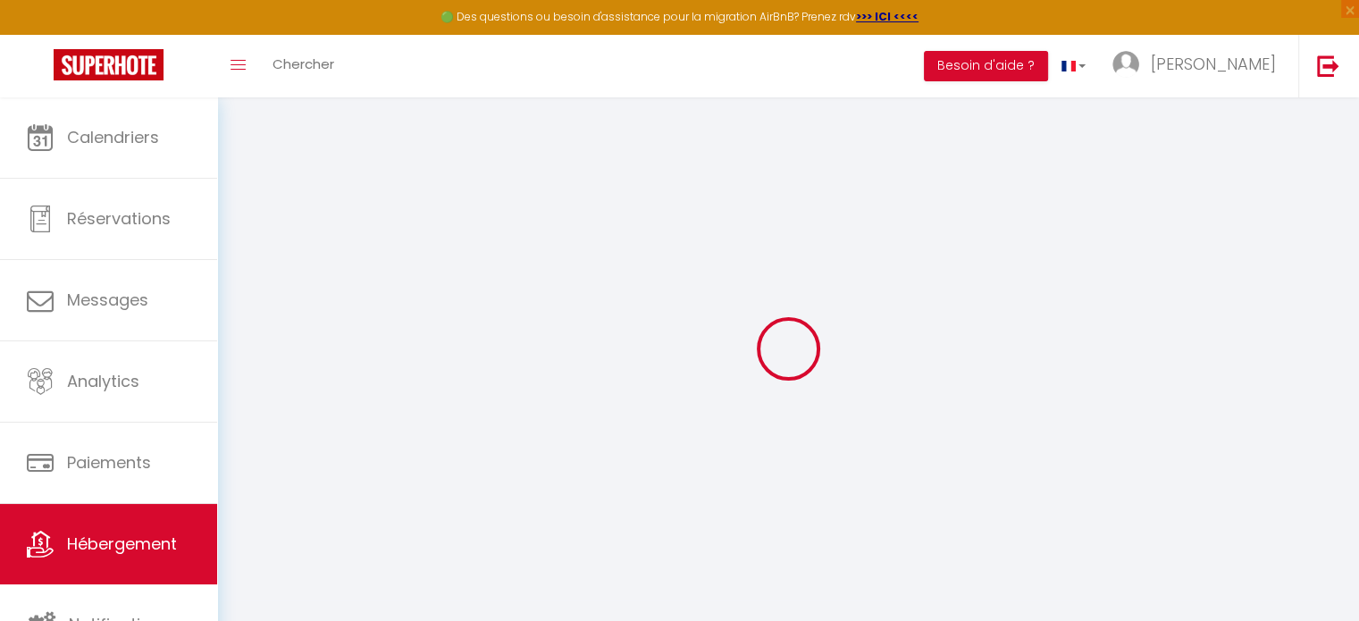
checkbox input "false"
select select
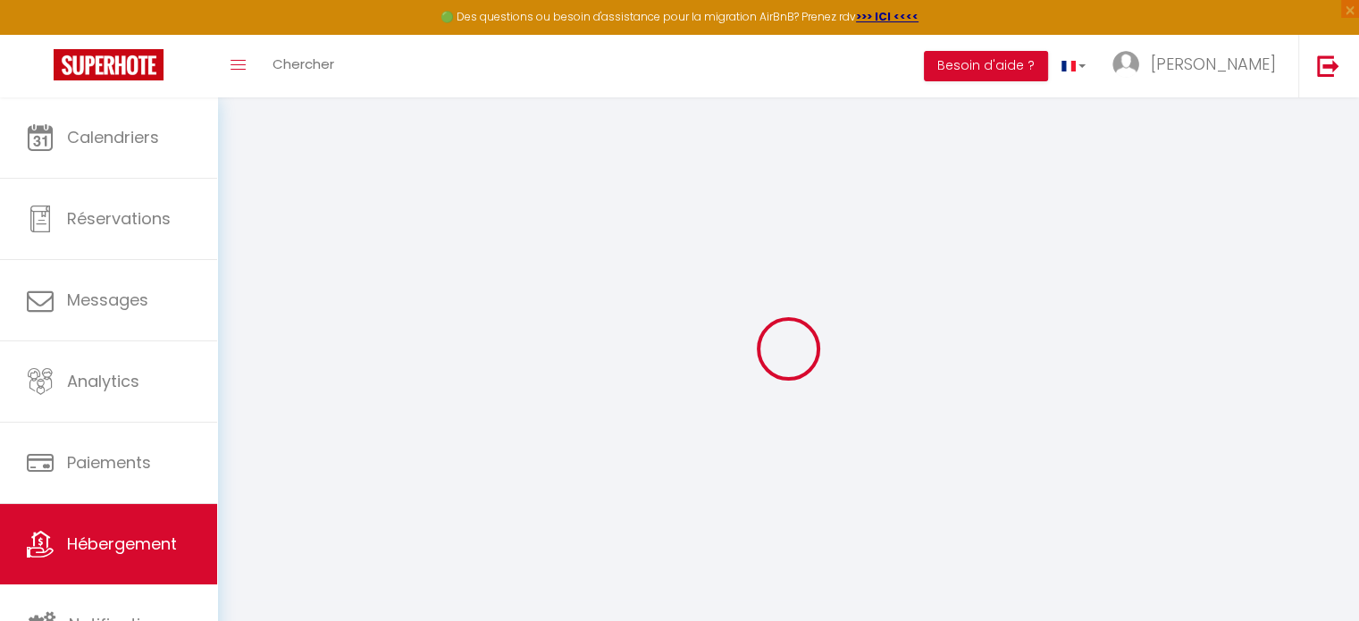
select select
checkbox input "false"
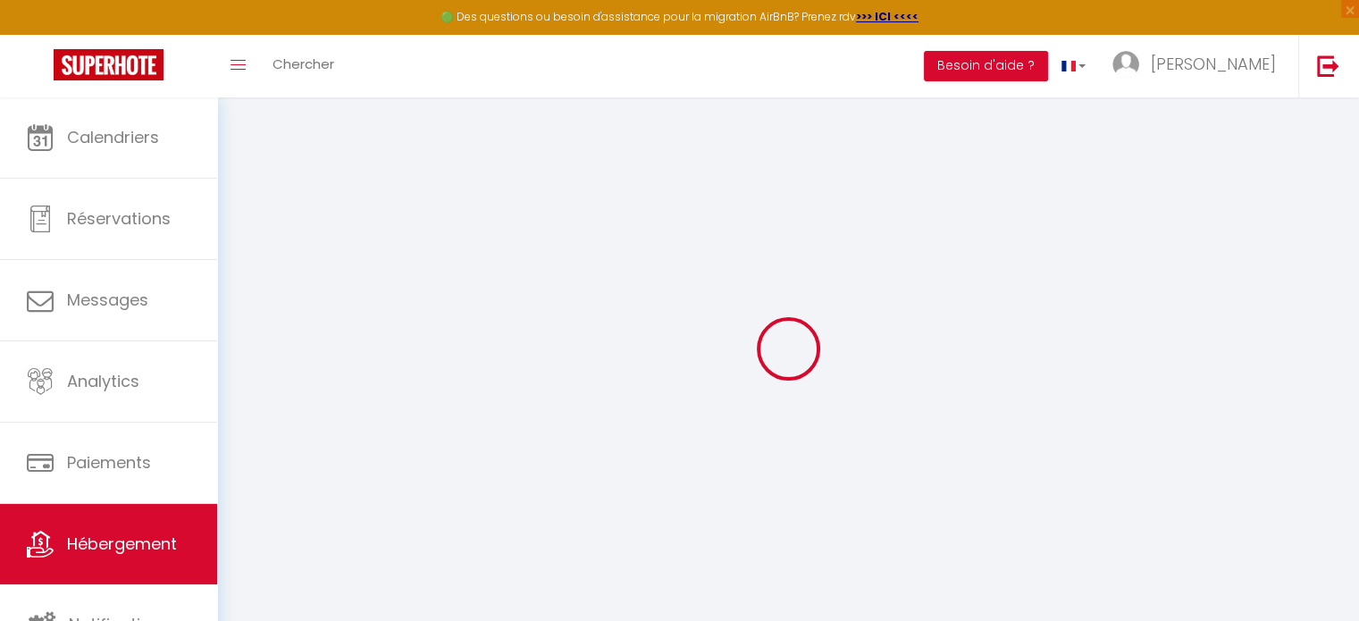
checkbox input "false"
select select
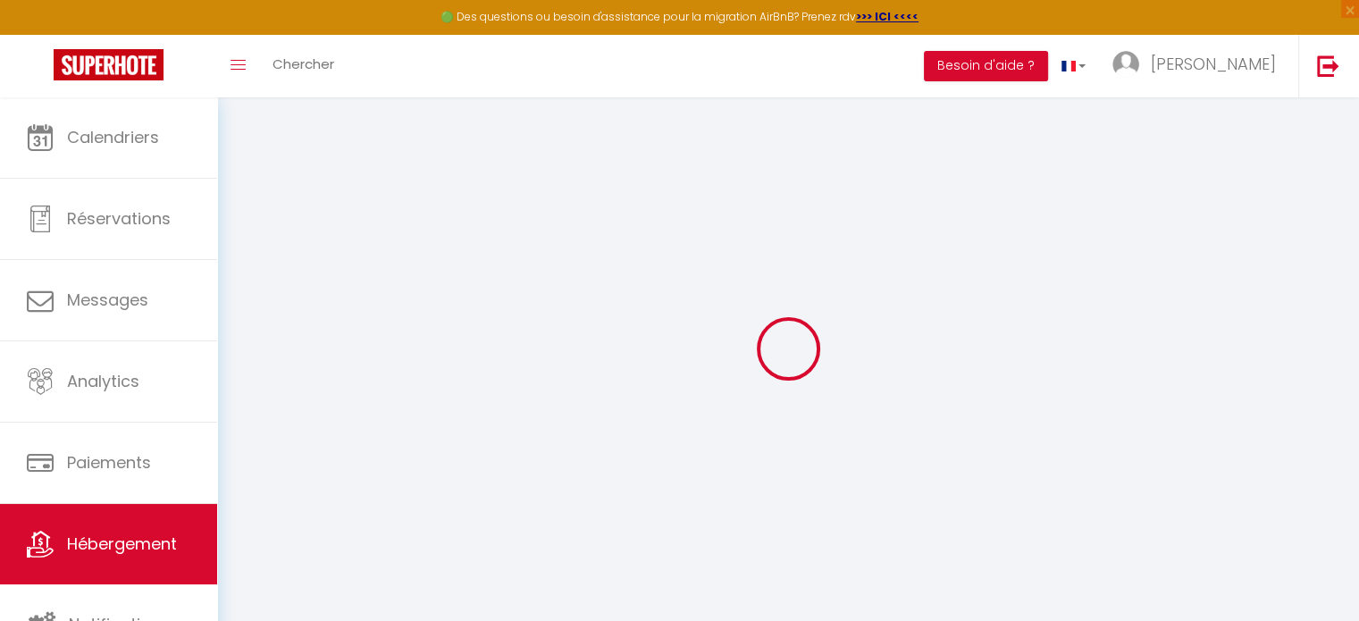
select select
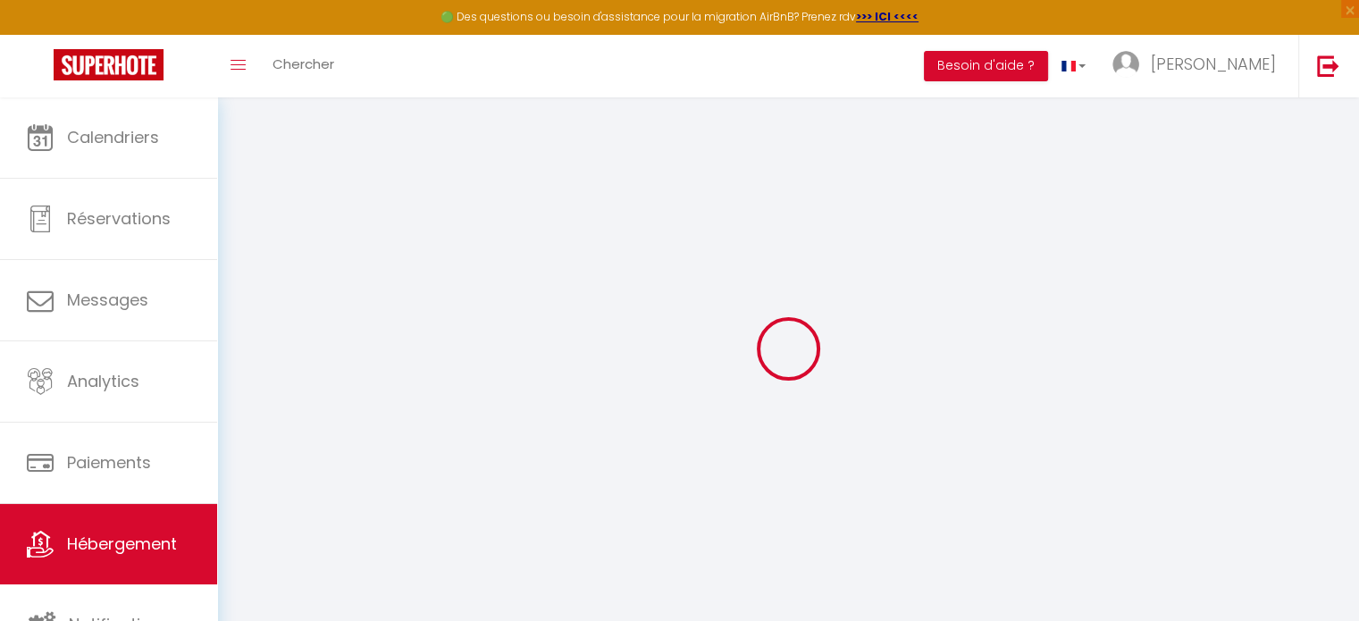
select select
checkbox input "false"
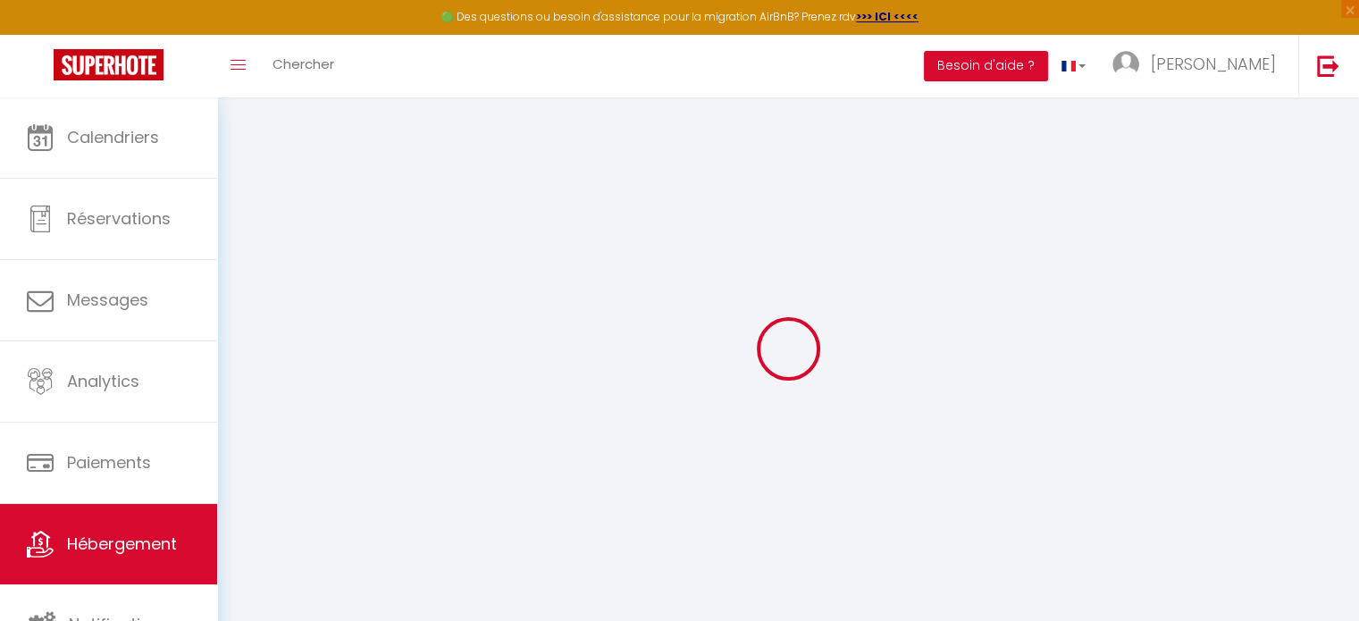
select select
type input "Le Cocon Beauvaisien - Hyper Centre - Wifi - TV HD"
type input "[PERSON_NAME]"
type input "Placid"
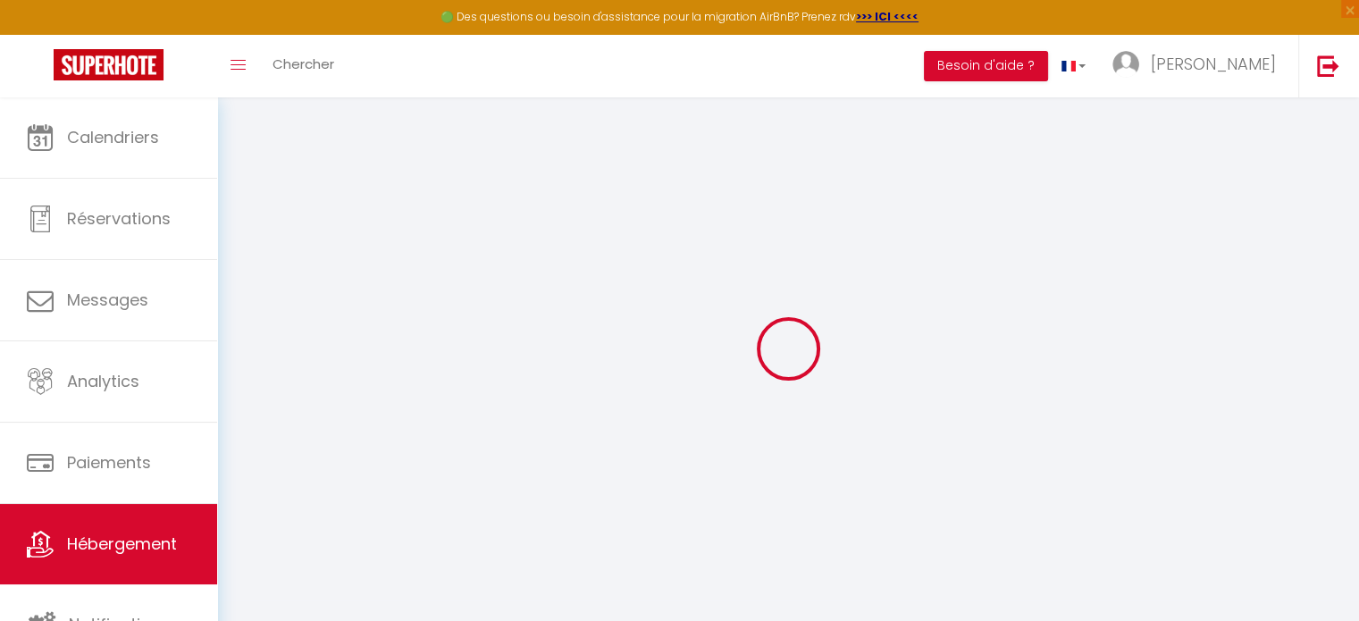
type input "[STREET_ADDRESS][PERSON_NAME]"
type input "60420"
type input "[PERSON_NAME]"
select select "2"
select select "0"
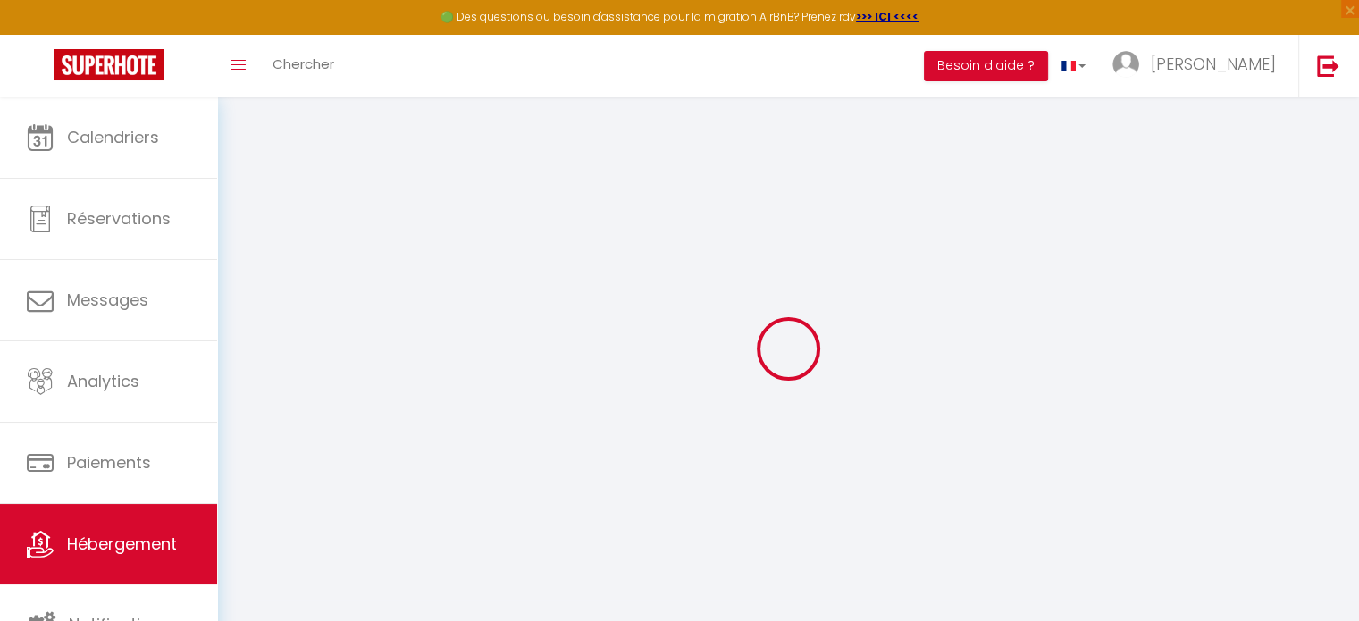
type input "45"
type input "30"
type input "5"
type input "3"
type input "300"
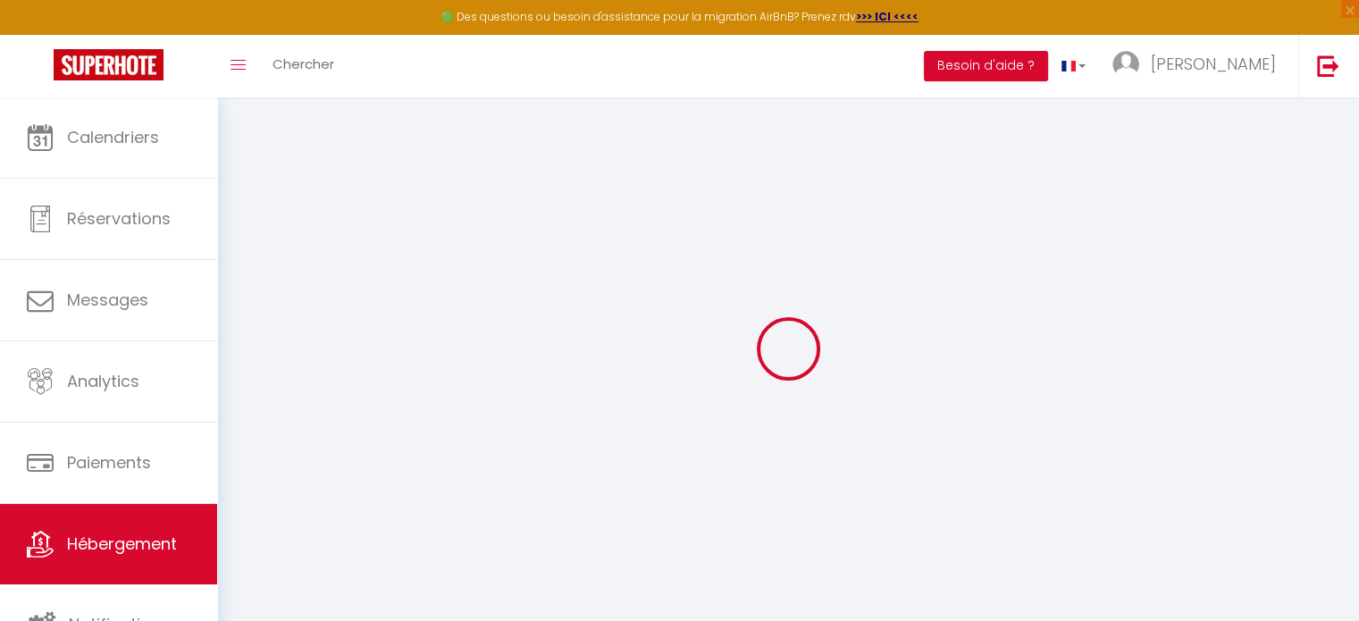
select select
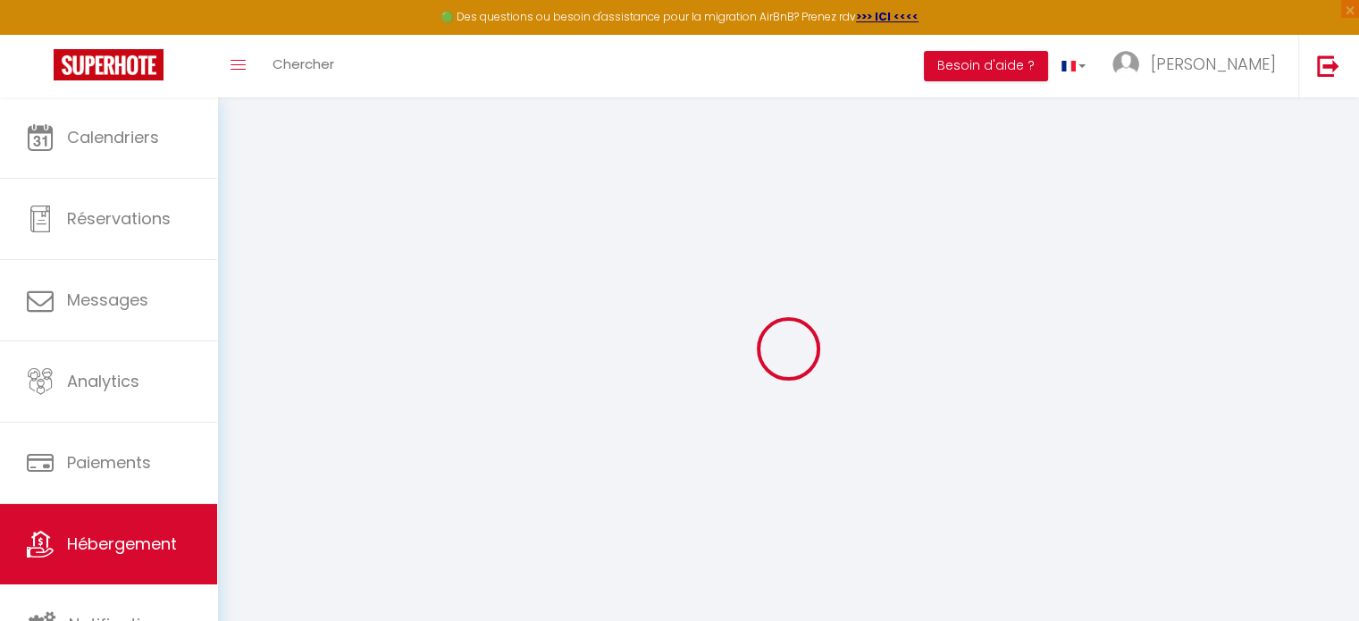
select select
type input "[STREET_ADDRESS]"
type input "60000"
type input "[GEOGRAPHIC_DATA]"
type input "[DOMAIN_NAME][EMAIL_ADDRESS][DOMAIN_NAME]"
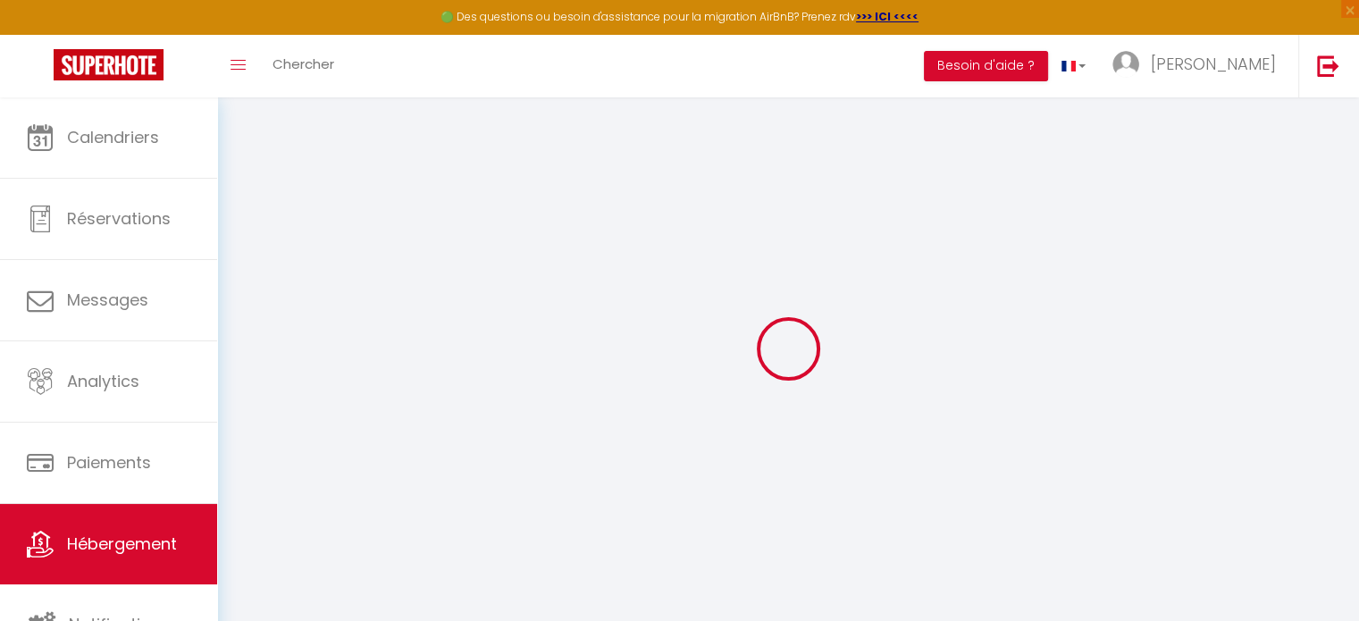
select select "4470"
checkbox input "false"
checkbox input "true"
checkbox input "false"
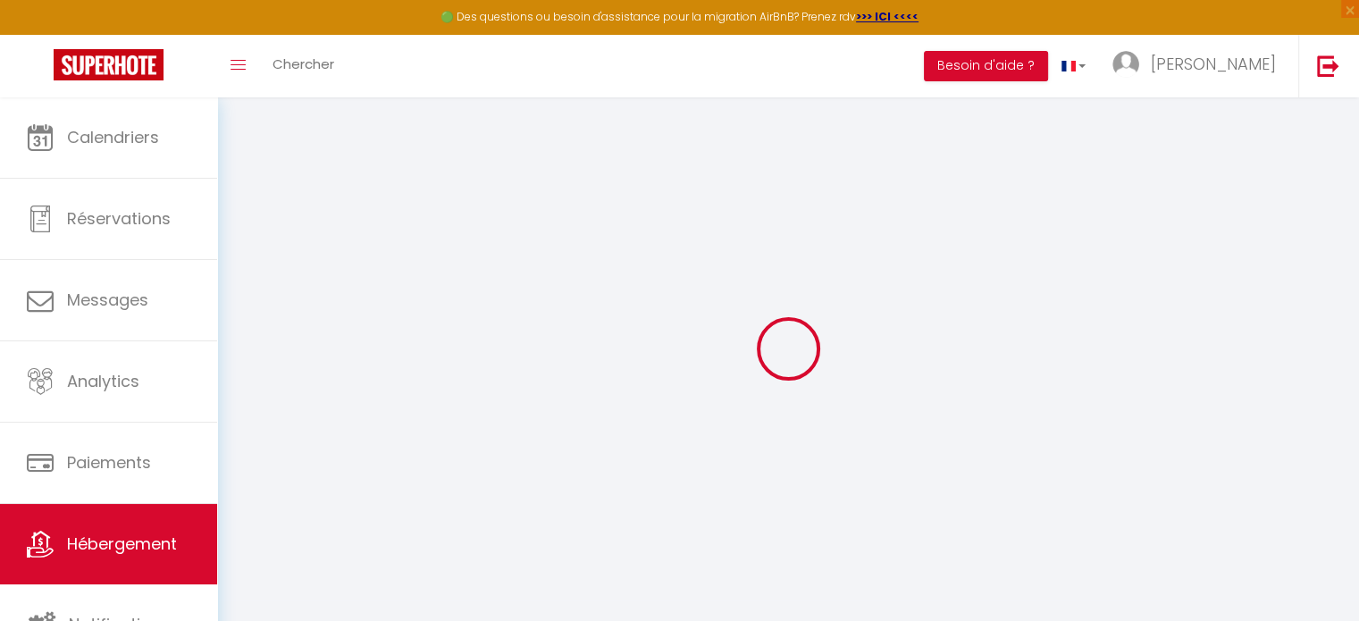
radio input "true"
type input "0"
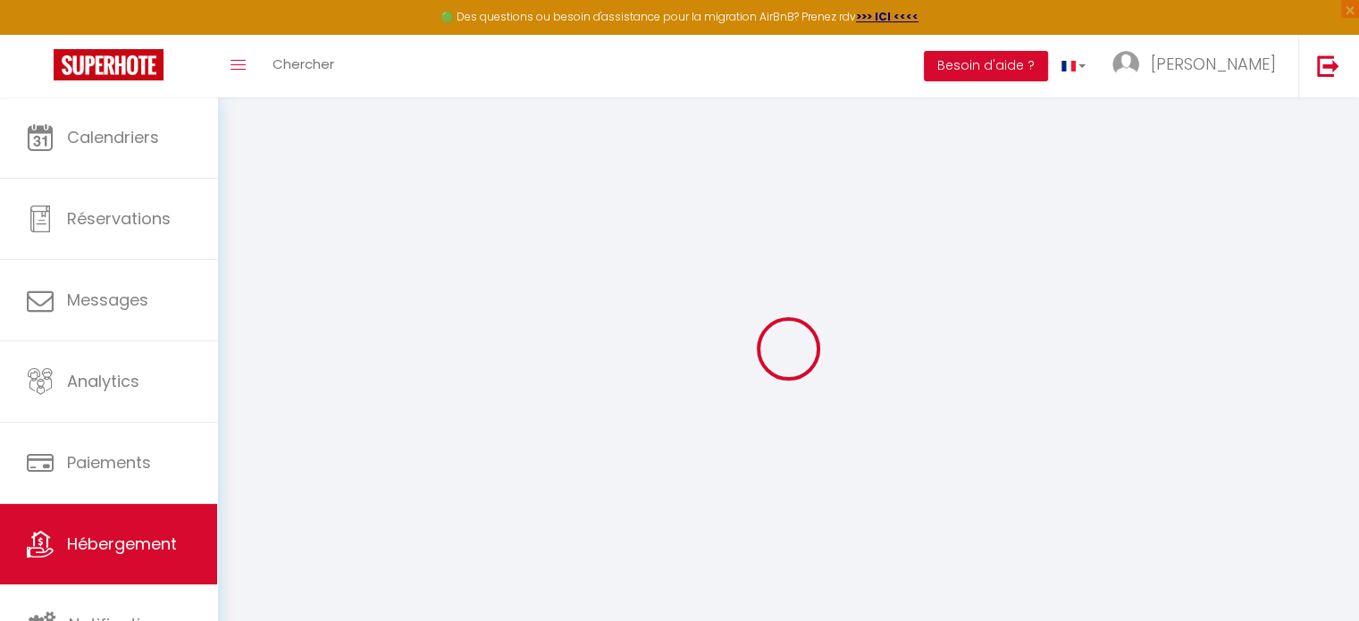
select select "+ 12 %"
select select "+ 17 %"
select select "+ 5 %"
checkbox input "false"
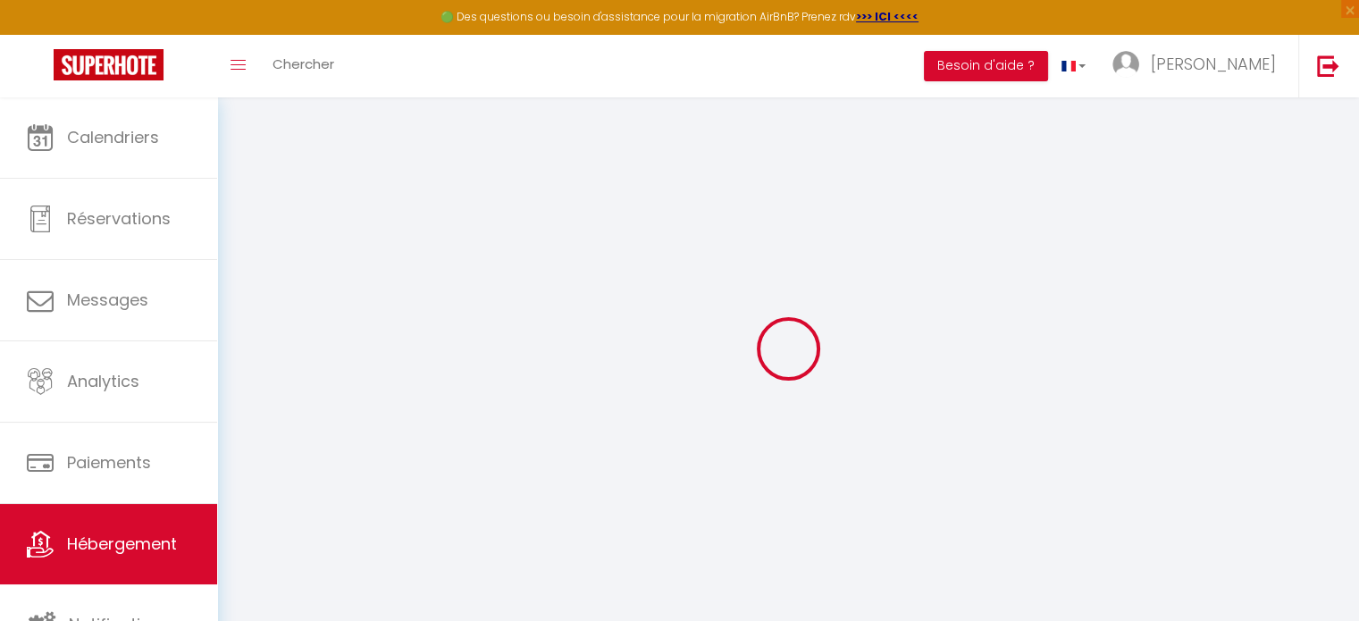
checkbox input "true"
checkbox input "false"
select select "EUR"
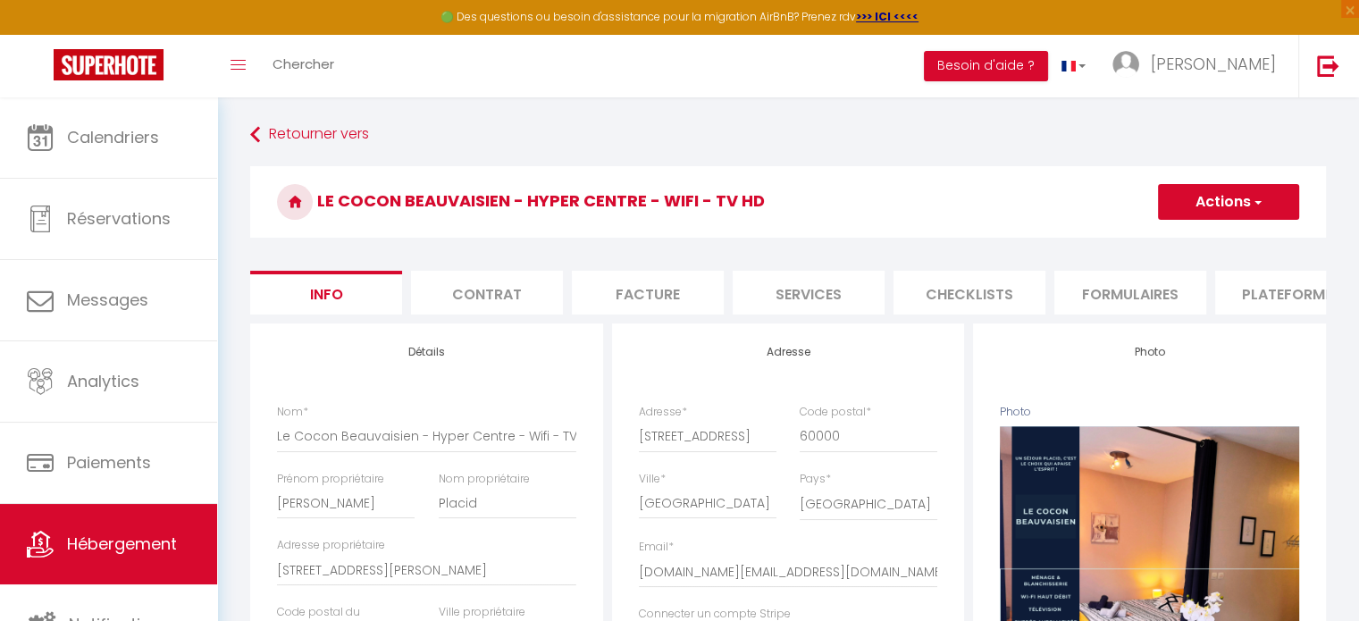
click at [1264, 292] on li "Plateformes" at bounding box center [1291, 293] width 152 height 44
select select
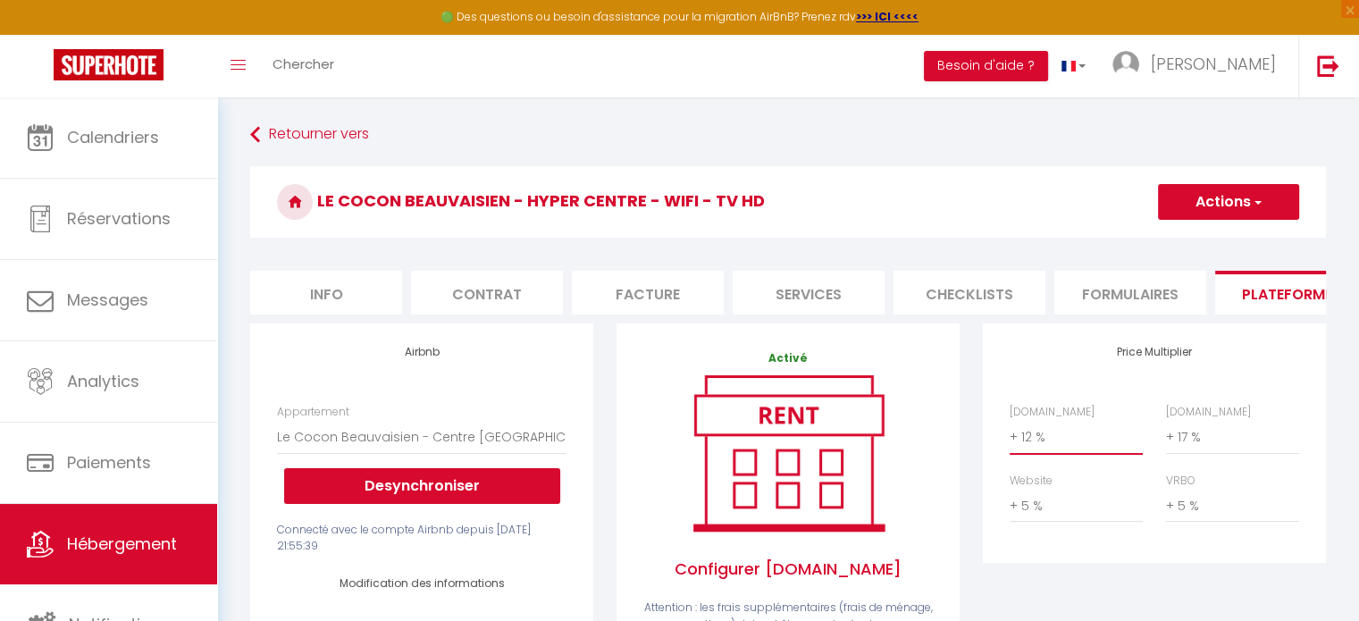
click at [1067, 454] on select "0 + 1 % + 2 % + 3 % + 4 % + 5 % + 6 % + 7 % + 8 % + 9 %" at bounding box center [1076, 437] width 133 height 34
select select "+ 22 %"
click at [1010, 433] on select "0 + 1 % + 2 % + 3 % + 4 % + 5 % + 6 % + 7 % + 8 % + 9 %" at bounding box center [1076, 437] width 133 height 34
select select
click at [1210, 454] on select "0 + 1 % + 2 % + 3 % + 4 % + 5 % + 6 % + 7 % + 8 % + 9 %" at bounding box center [1232, 437] width 133 height 34
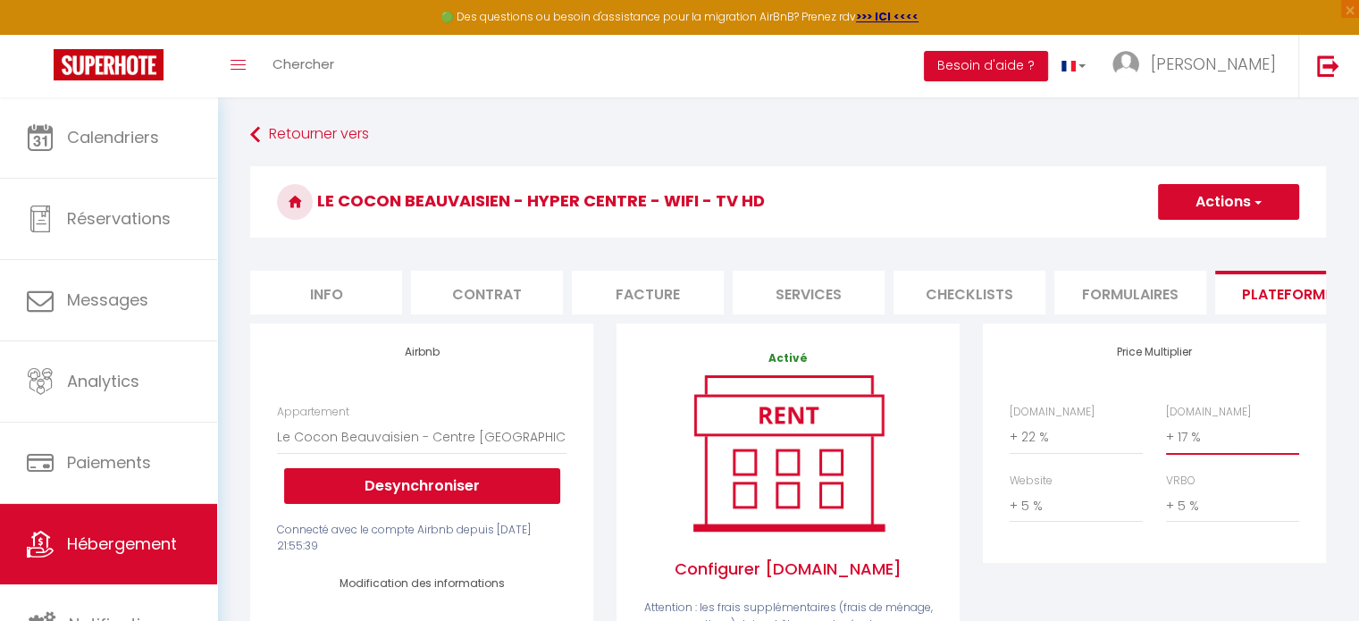
select select "+ 25 %"
click at [1166, 433] on select "0 + 1 % + 2 % + 3 % + 4 % + 5 % + 6 % + 7 % + 8 % + 9 %" at bounding box center [1232, 437] width 133 height 34
select select
click at [1047, 519] on select "0 + 1 % + 2 % + 3 % + 4 % + 5 % + 6 % + 7 % + 8 % + 9 %" at bounding box center [1076, 506] width 133 height 34
select select "+ 10 %"
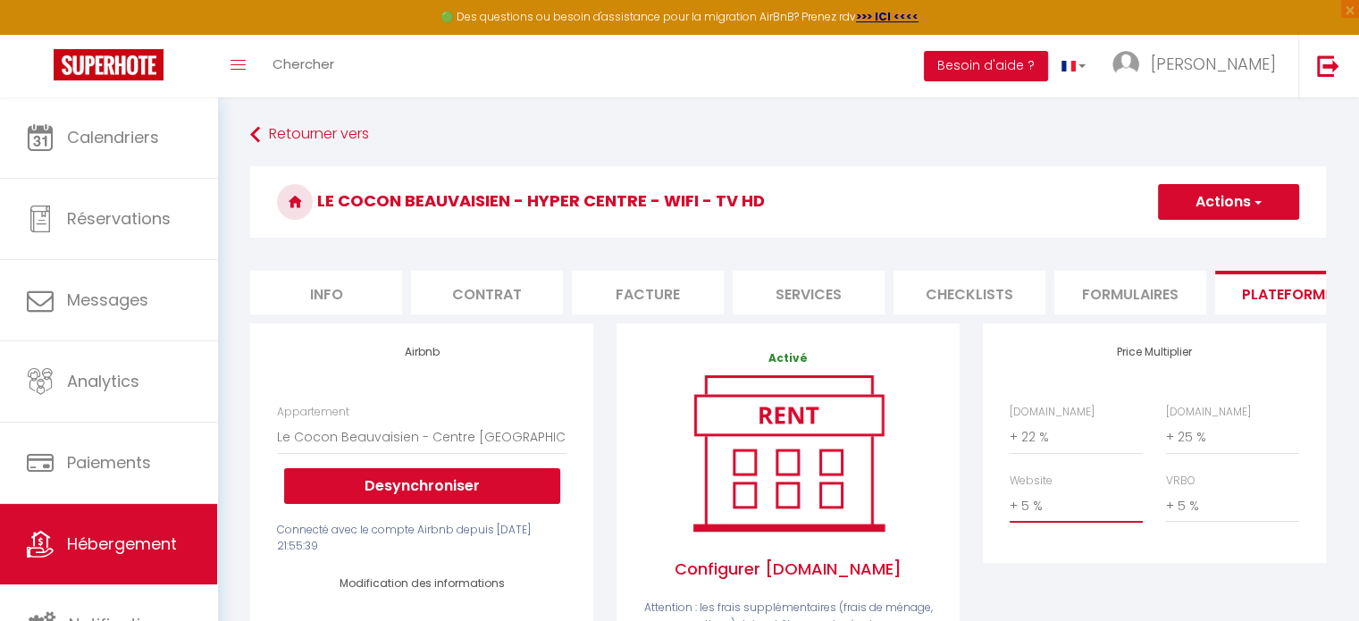
click at [1010, 502] on select "0 + 1 % + 2 % + 3 % + 4 % + 5 % + 6 % + 7 % + 8 % + 9 %" at bounding box center [1076, 506] width 133 height 34
select select
click at [1209, 495] on div "VRBO 0 + 1 % + 2 % + 3 % + 4 % + 5 % + 6 % + 7 % + 8 %" at bounding box center [1232, 498] width 156 height 51
click at [1198, 510] on select "0 + 1 % + 2 % + 3 % + 4 % + 5 % + 6 % + 7 % + 8 % + 9 %" at bounding box center [1232, 506] width 133 height 34
select select "+ 22 %"
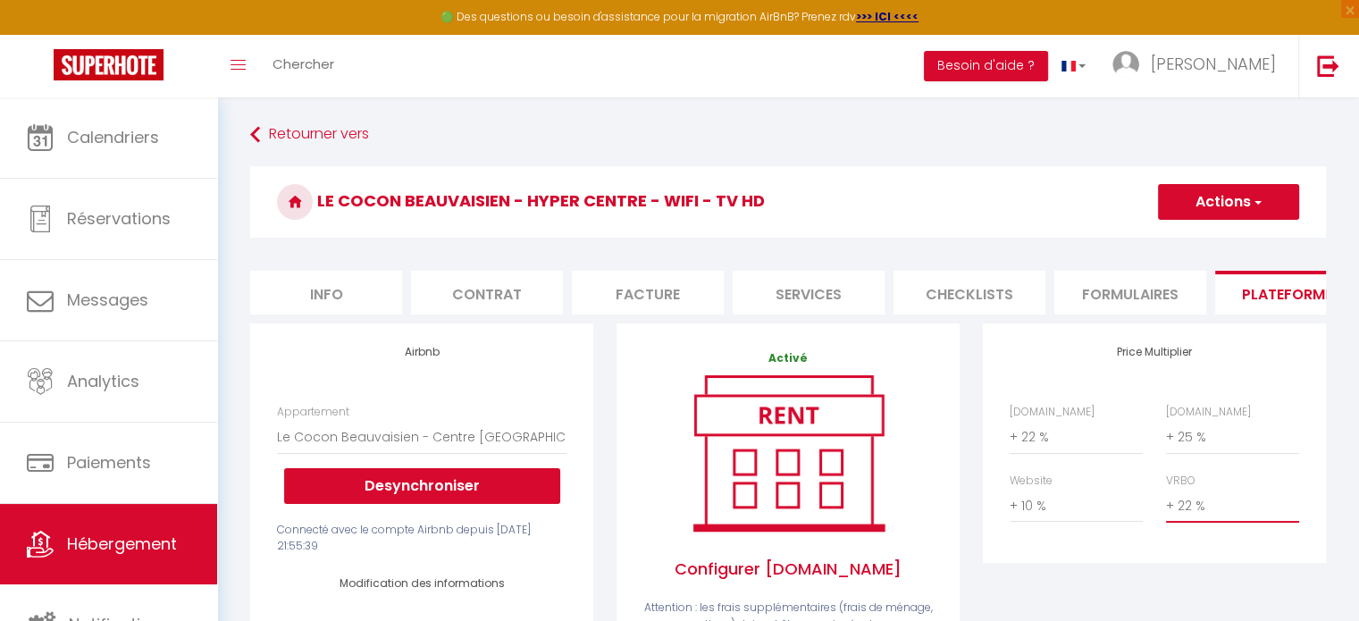
click at [1166, 502] on select "0 + 1 % + 2 % + 3 % + 4 % + 5 % + 6 % + 7 % + 8 % + 9 %" at bounding box center [1232, 506] width 133 height 34
select select
click at [1205, 209] on button "Actions" at bounding box center [1228, 202] width 141 height 36
click at [1202, 246] on link "Enregistrer" at bounding box center [1227, 241] width 141 height 23
select select "EUR"
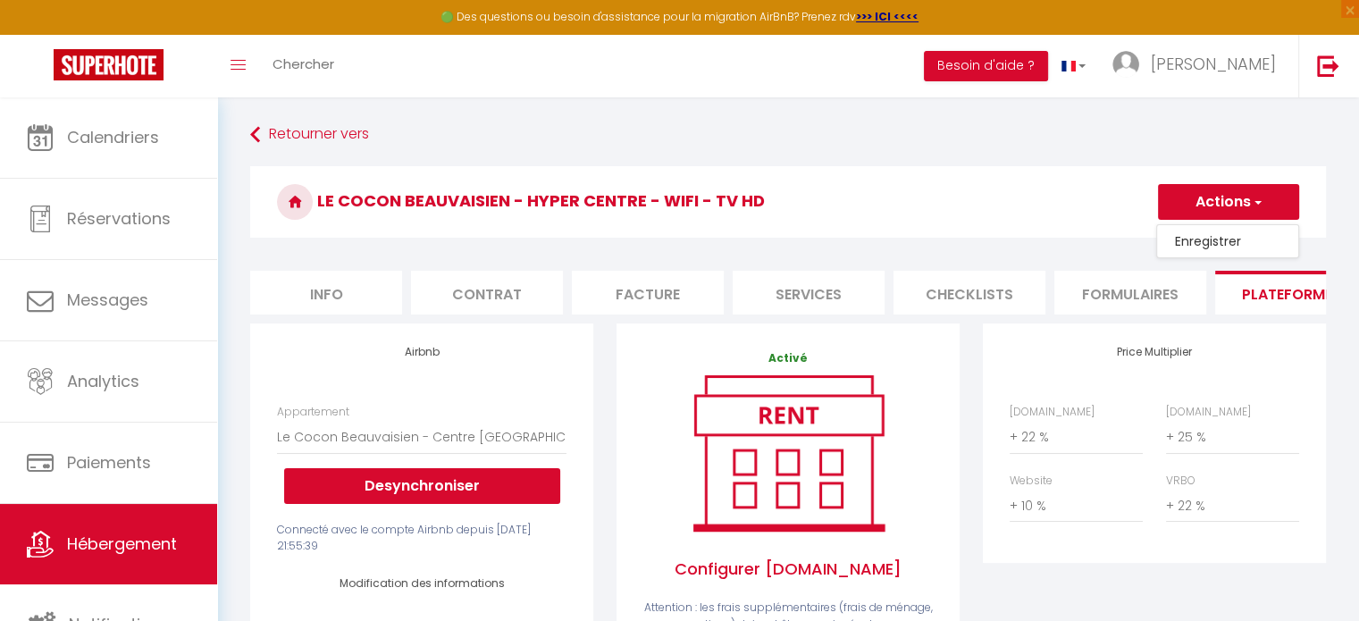
select select
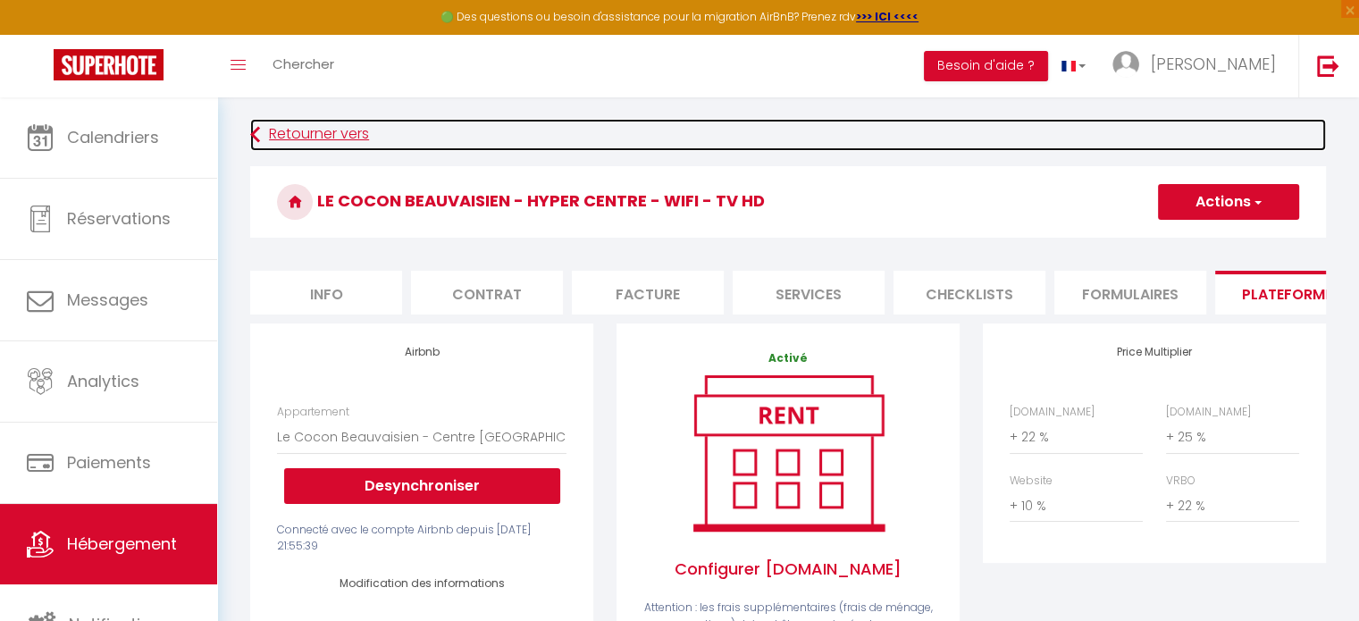
click at [339, 134] on link "Retourner vers" at bounding box center [788, 135] width 1076 height 32
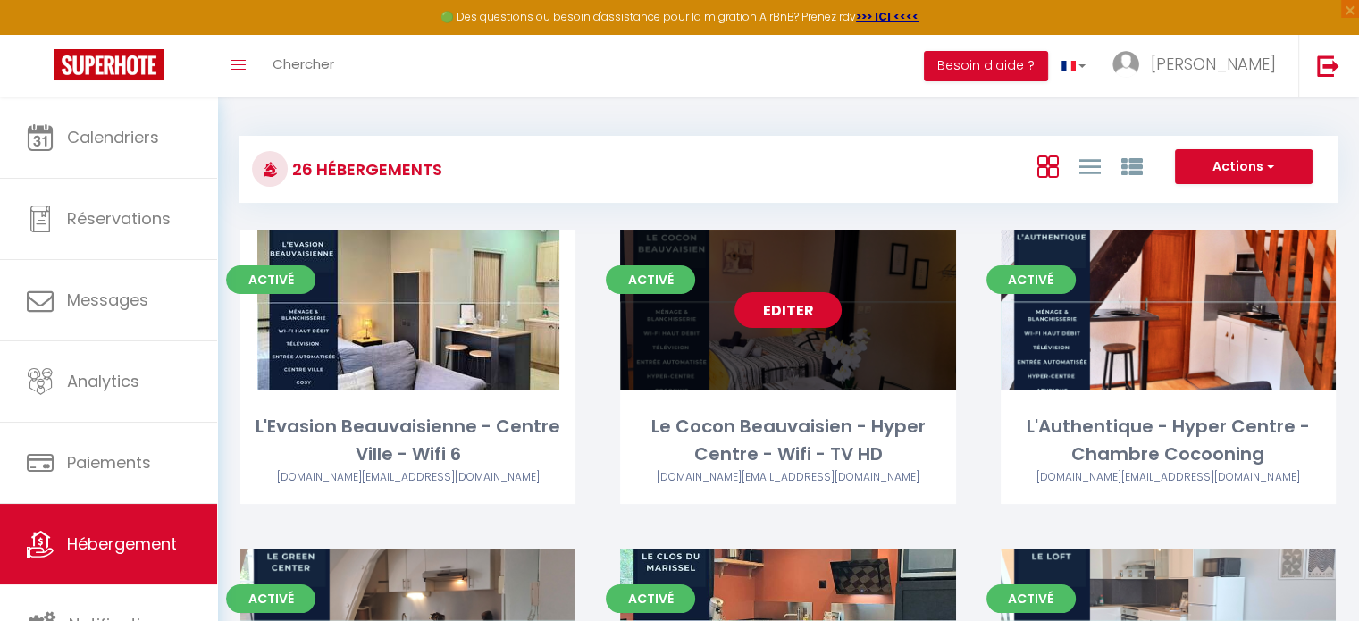
click at [796, 317] on link "Editer" at bounding box center [787, 310] width 107 height 36
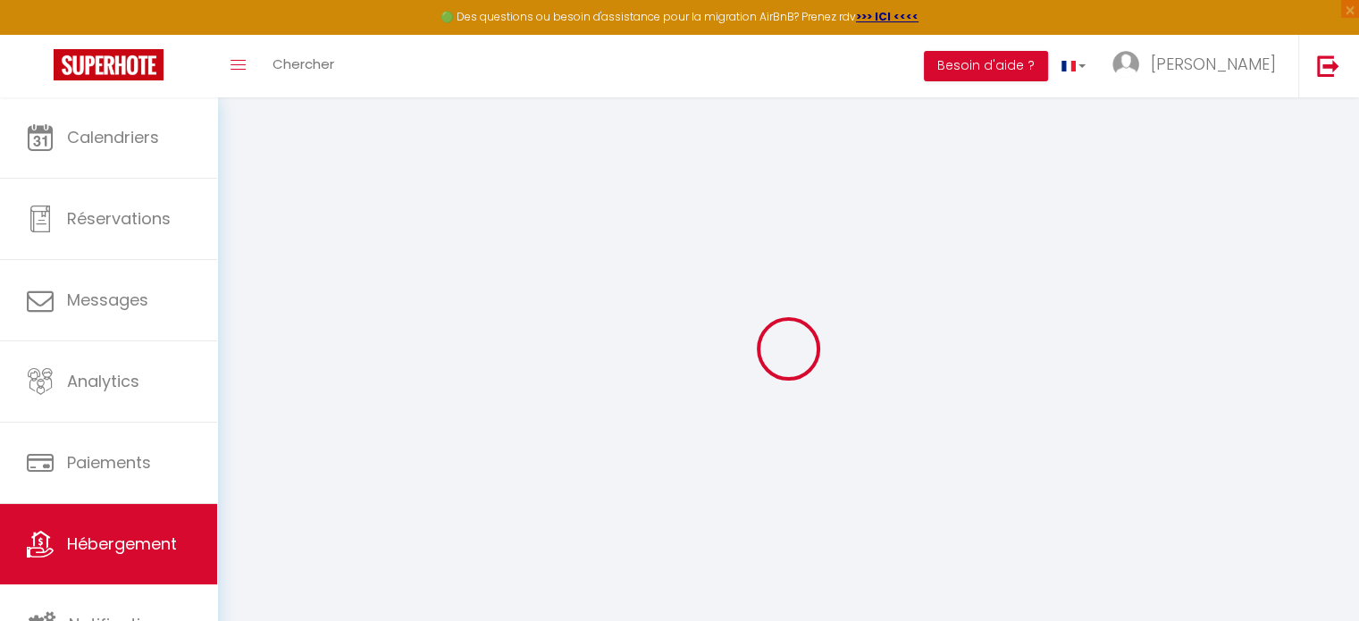
select select "2515-884766731686743326"
checkbox input "false"
checkbox input "true"
checkbox input "false"
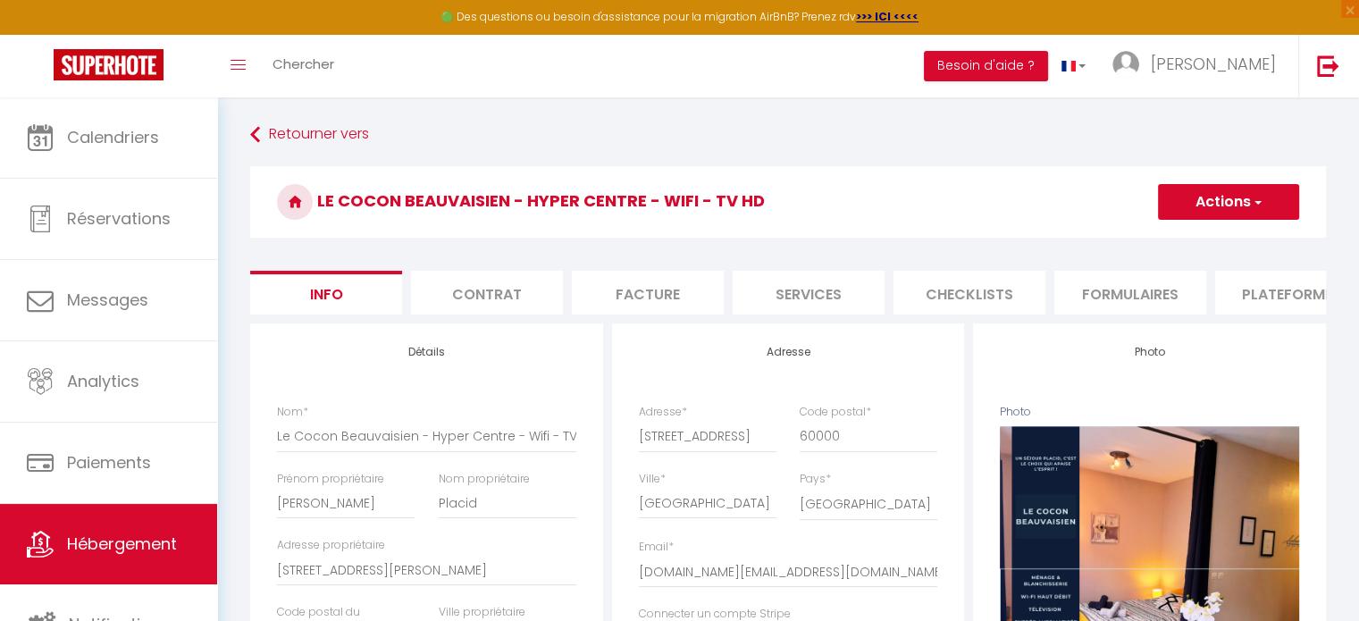
click at [1296, 294] on li "Plateformes" at bounding box center [1291, 293] width 152 height 44
select select
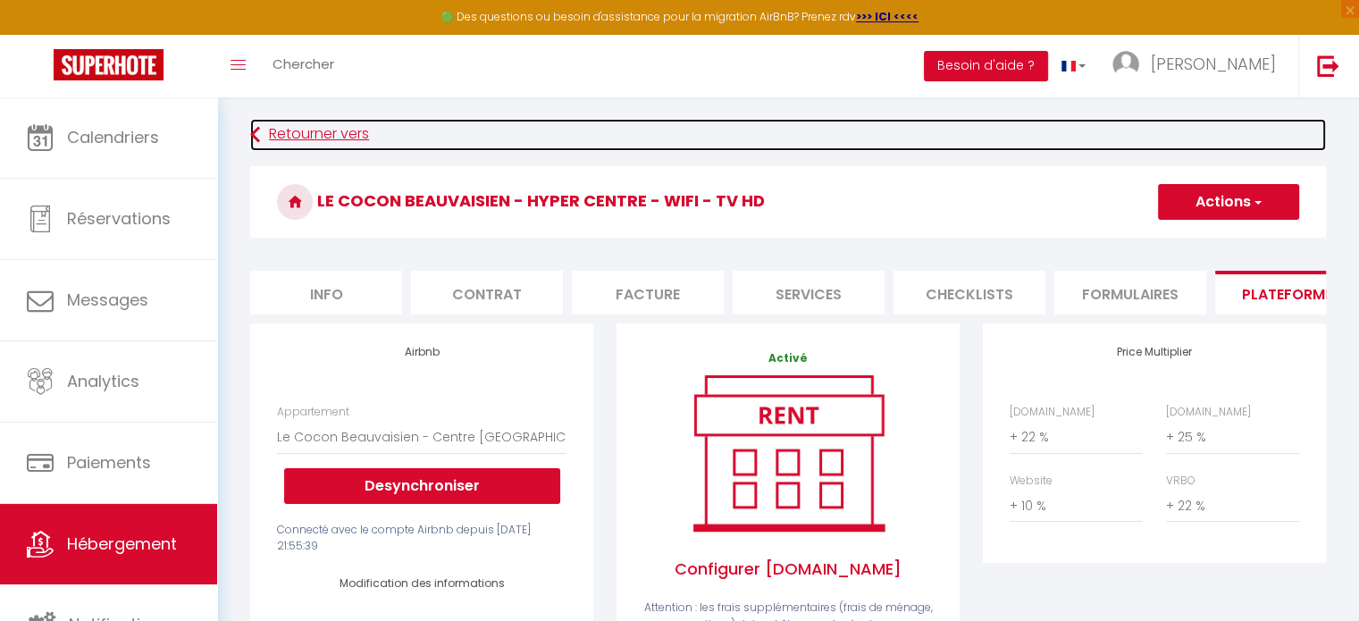
click at [327, 148] on link "Retourner vers" at bounding box center [788, 135] width 1076 height 32
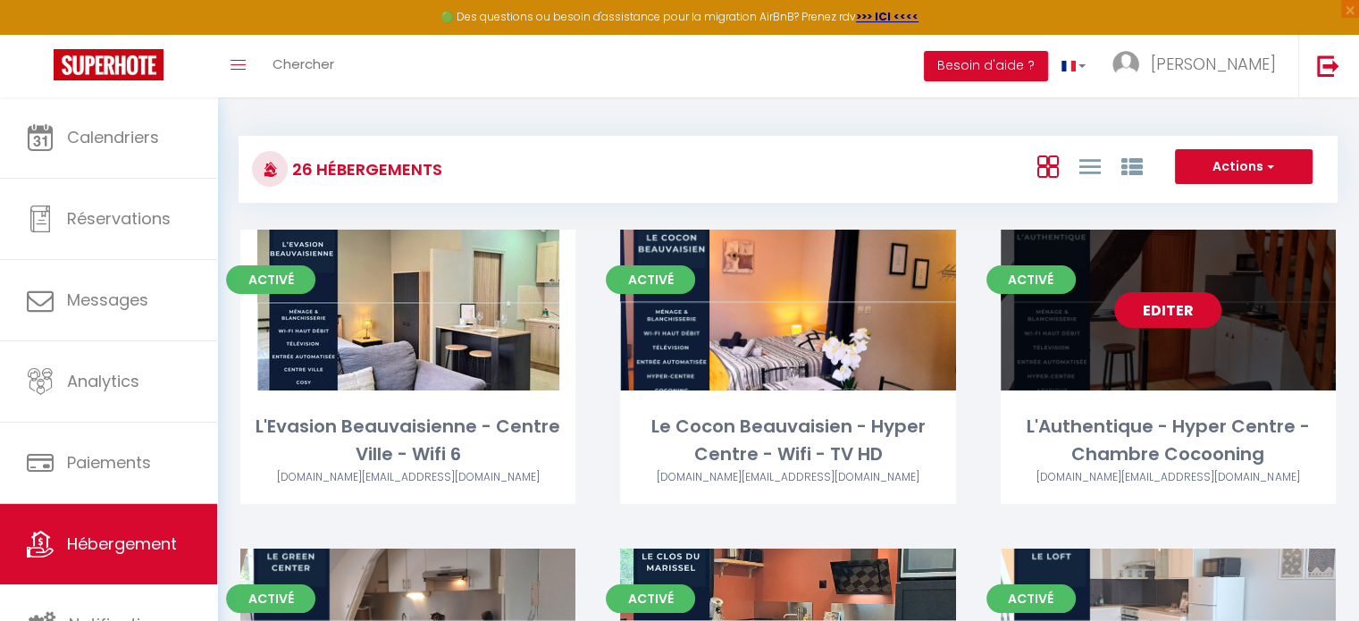
click at [1152, 312] on link "Editer" at bounding box center [1167, 310] width 107 height 36
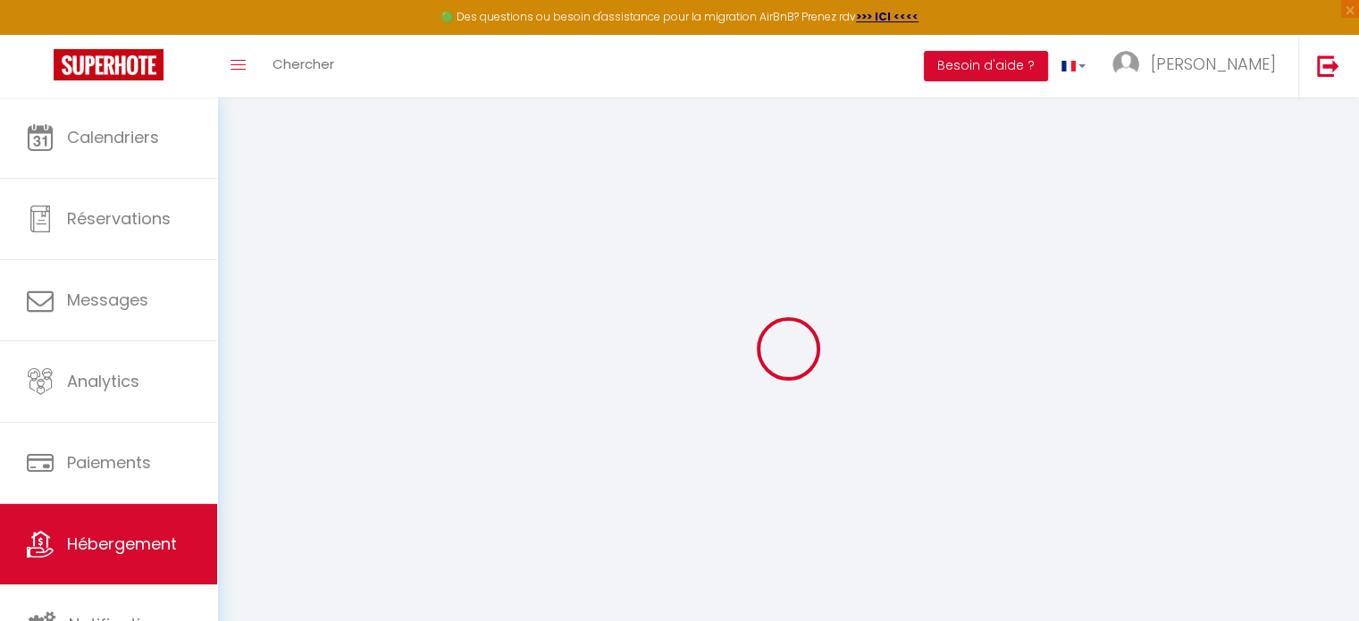
type input "L'Authentique - Hyper Centre - Chambre Cocooning"
type input "[PERSON_NAME]"
type input "Sauval"
type input "[STREET_ADDRESS]"
type input "60000"
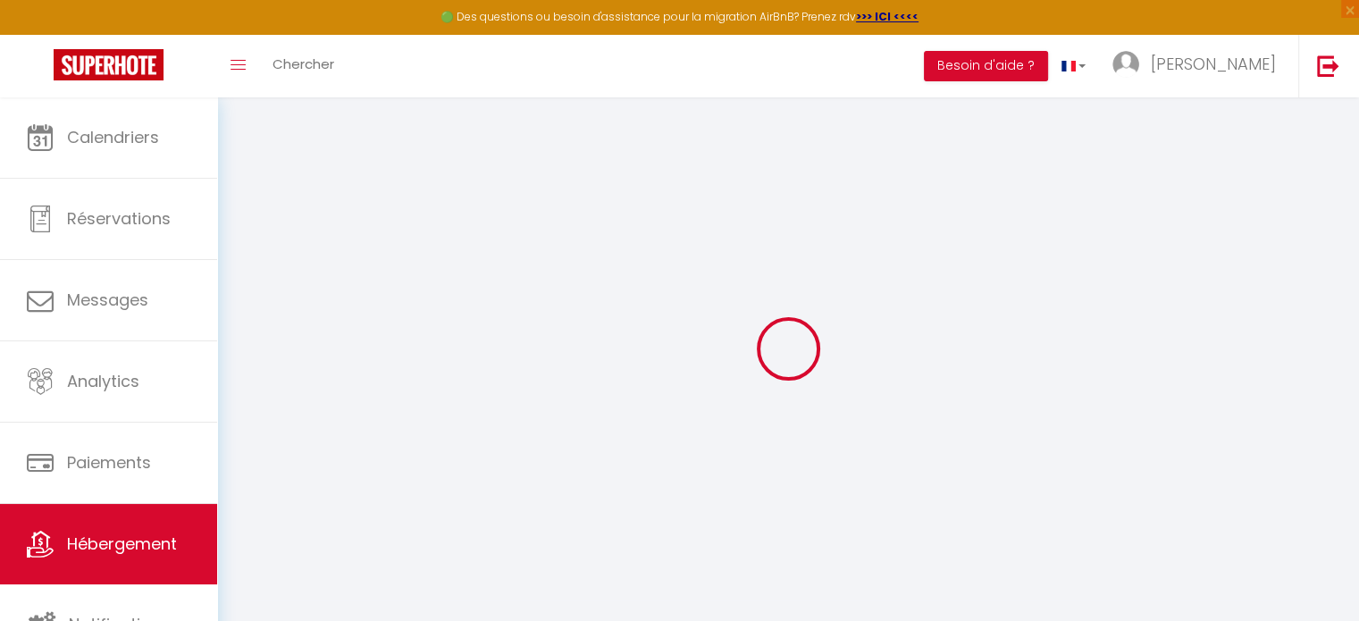
type input "[GEOGRAPHIC_DATA]"
select select "2"
type input "45"
type input "30"
type input "5"
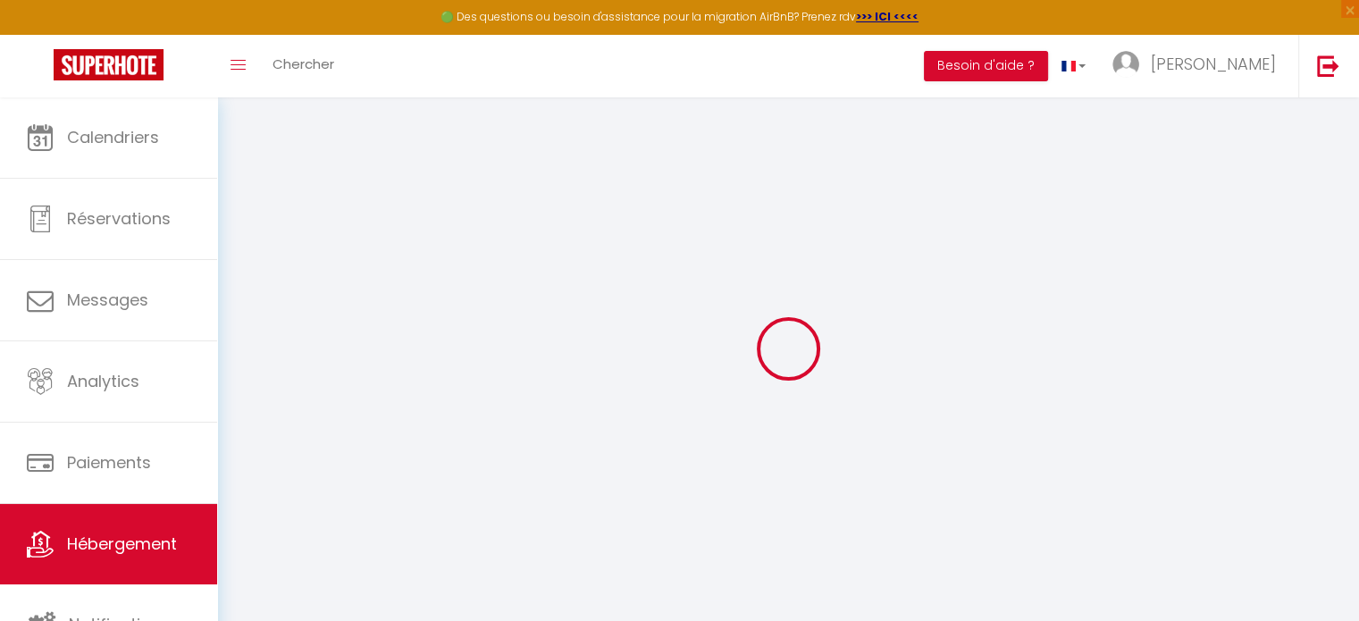
type input "3"
type input "300"
select select
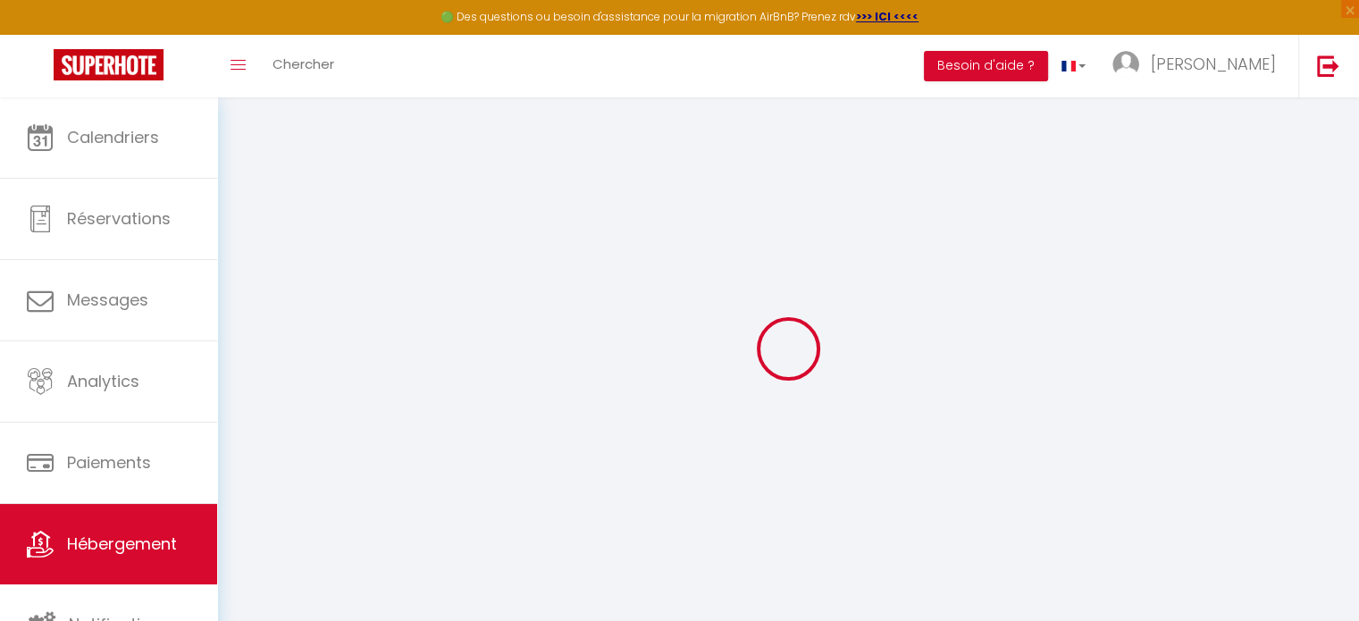
select select
type input "[STREET_ADDRESS]"
type input "60000"
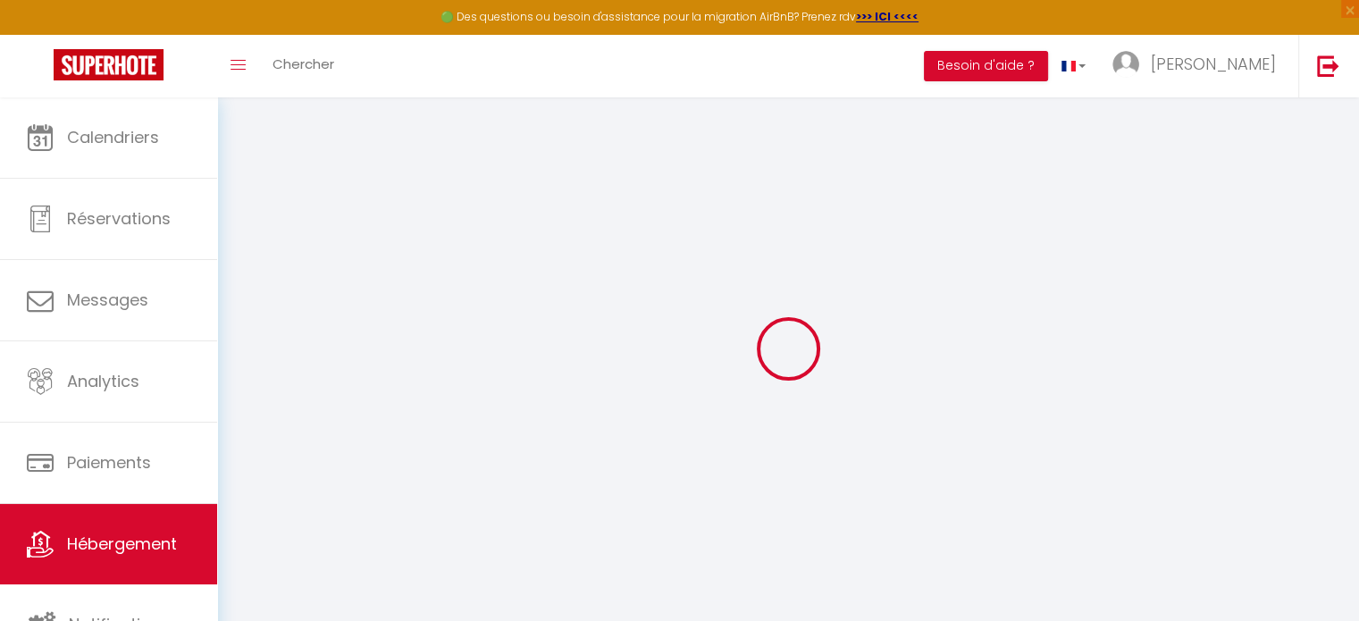
type input "[GEOGRAPHIC_DATA]"
type input "[DOMAIN_NAME][EMAIL_ADDRESS][DOMAIN_NAME]"
select select "15963"
checkbox input "false"
checkbox input "true"
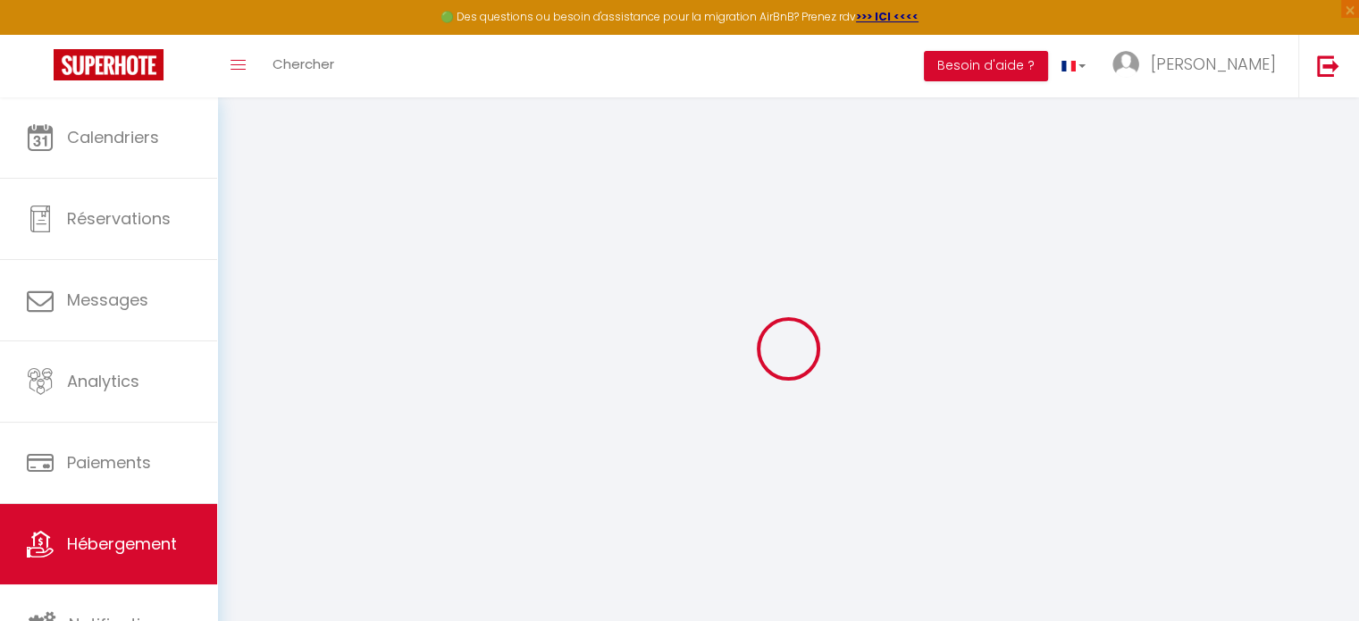
checkbox input "true"
checkbox input "false"
radio input "true"
type input "0"
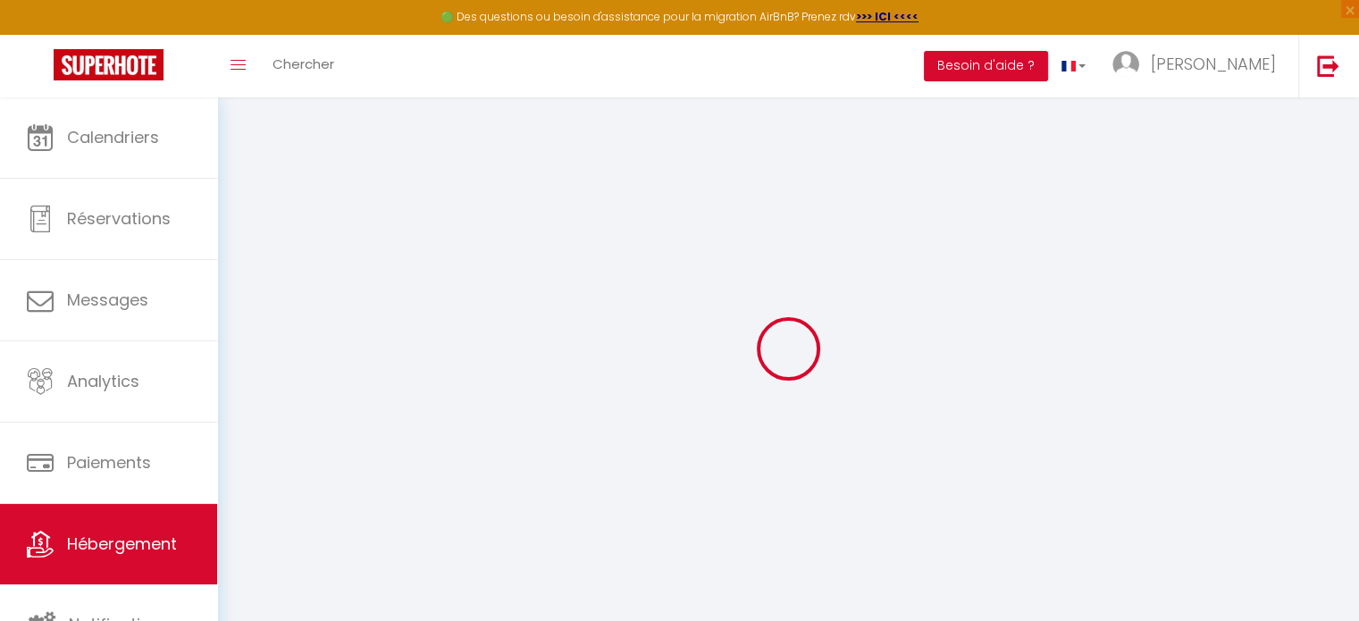
type input "0"
select select "45906"
select select "50009"
select select
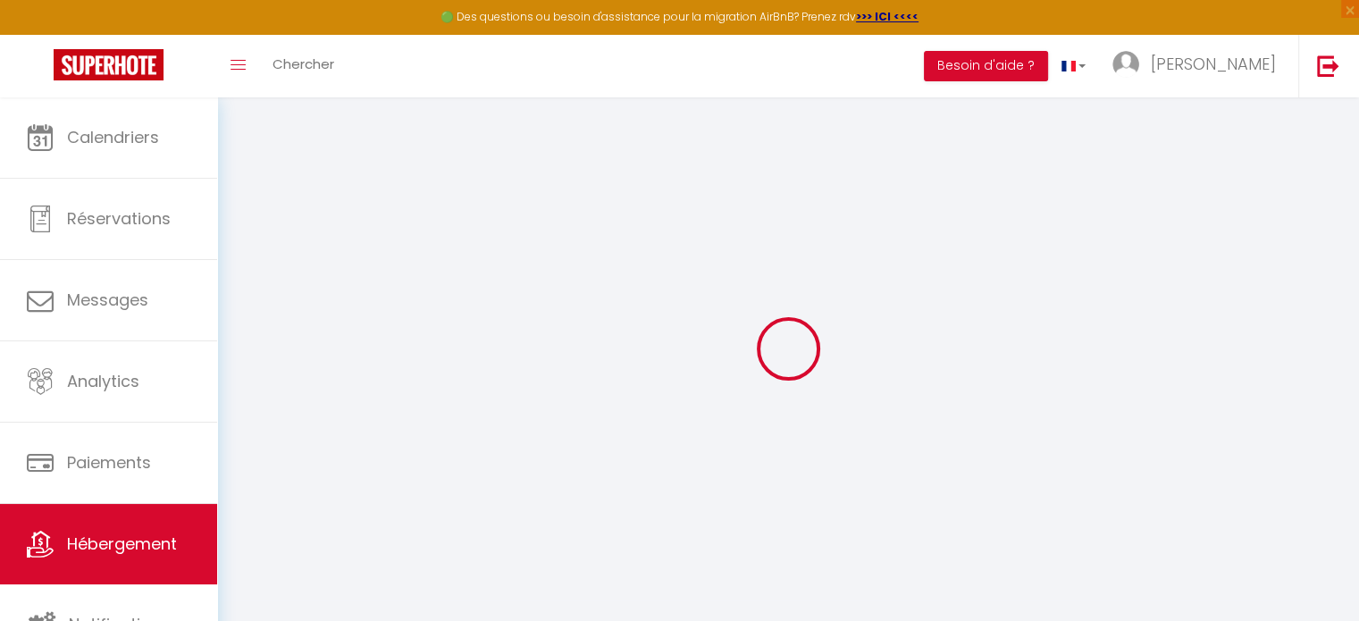
select select
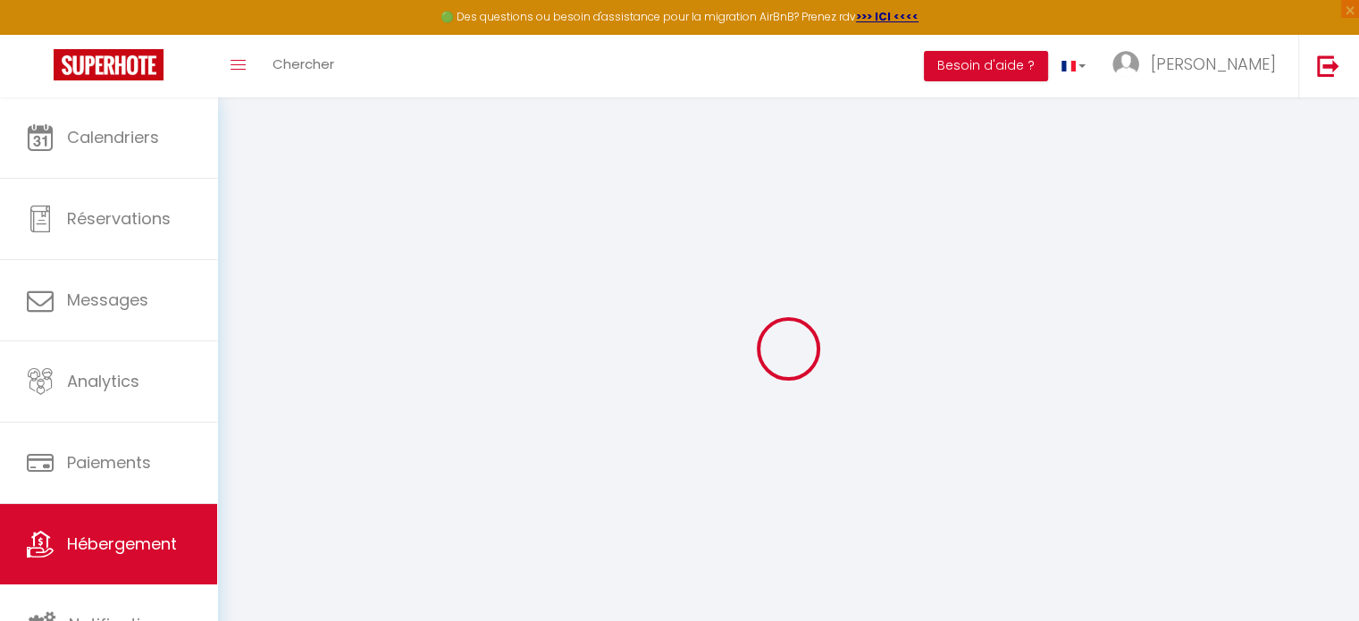
checkbox input "false"
checkbox input "true"
checkbox input "false"
select select
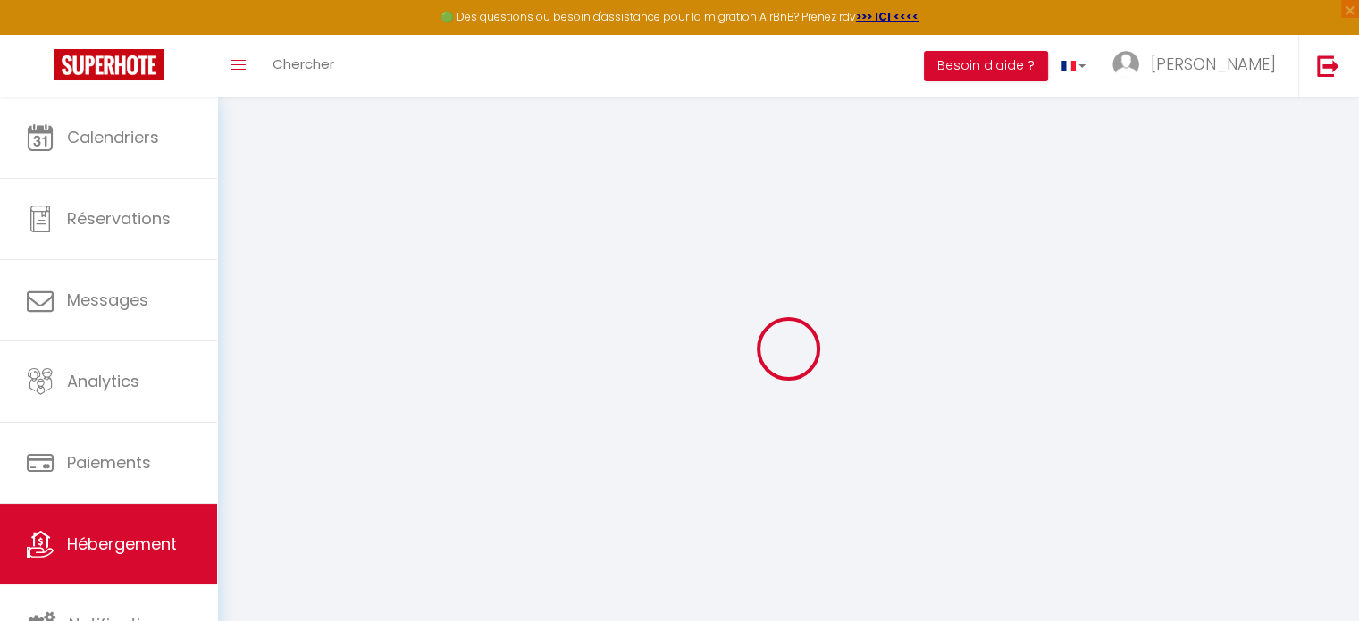
select select
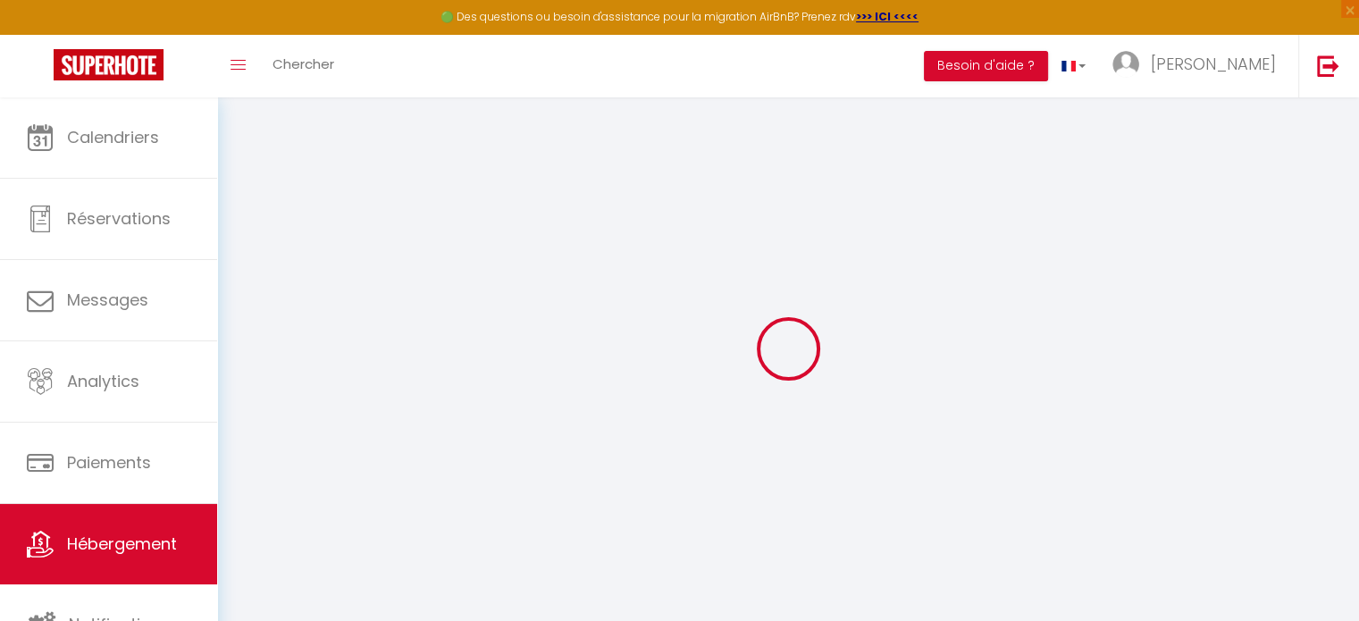
checkbox input "false"
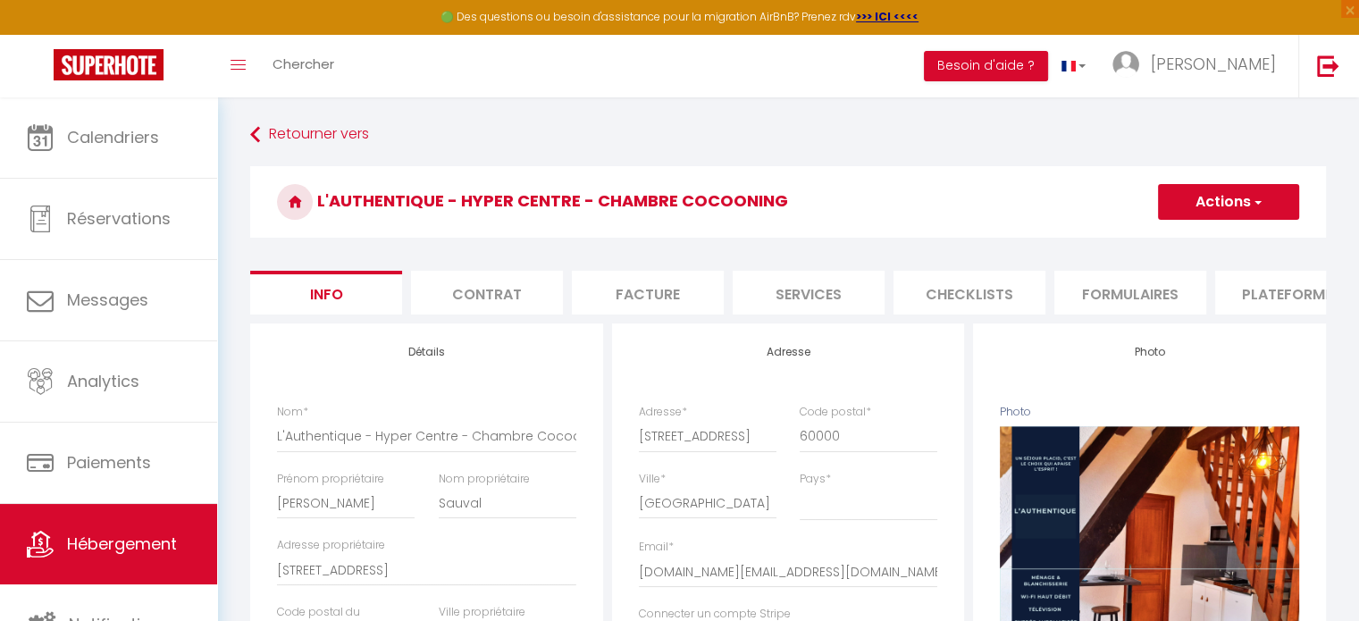
click at [1265, 299] on li "Plateformes" at bounding box center [1291, 293] width 152 height 44
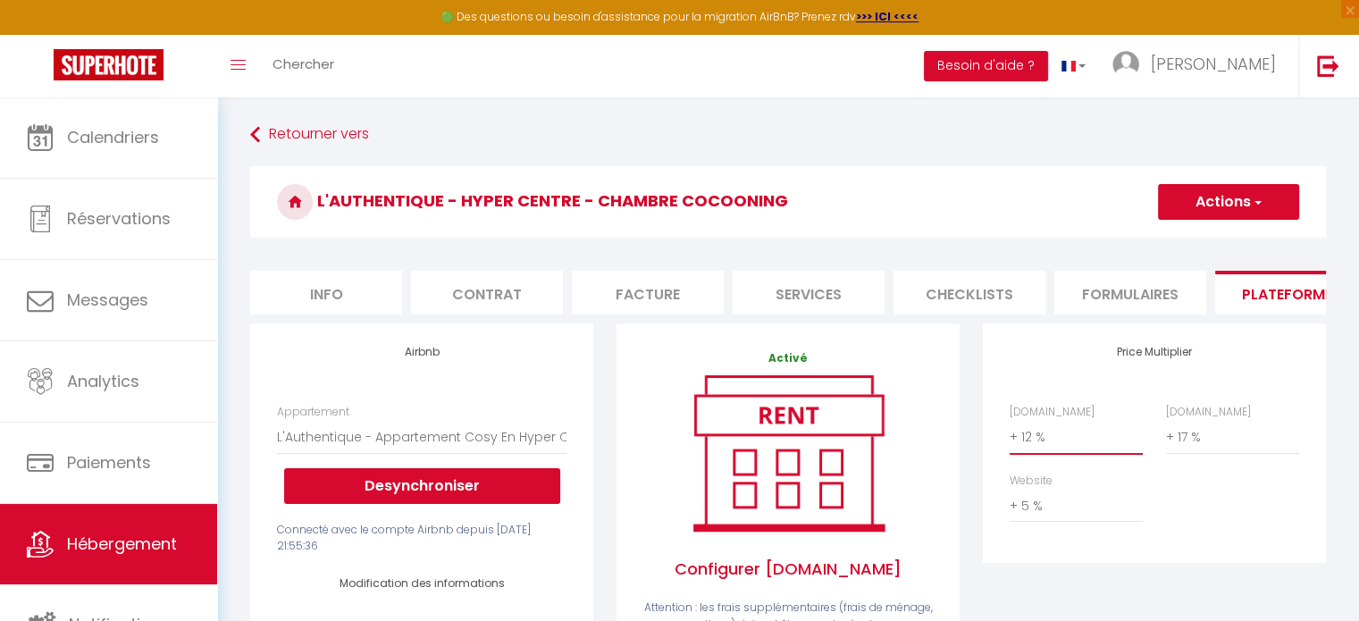
click at [1040, 454] on select "0 + 1 % + 2 % + 3 % + 4 % + 5 % + 6 % + 7 % + 8 % + 9 %" at bounding box center [1076, 437] width 133 height 34
click at [1010, 433] on select "0 + 1 % + 2 % + 3 % + 4 % + 5 % + 6 % + 7 % + 8 % + 9 %" at bounding box center [1076, 437] width 133 height 34
click at [1208, 446] on select "0 + 1 % + 2 % + 3 % + 4 % + 5 % + 6 % + 7 % + 8 % + 9 %" at bounding box center [1232, 437] width 133 height 34
click at [1166, 433] on select "0 + 1 % + 2 % + 3 % + 4 % + 5 % + 6 % + 7 % + 8 % + 9 %" at bounding box center [1232, 437] width 133 height 34
click at [1069, 523] on select "0 + 1 % + 2 % + 3 % + 4 % + 5 % + 6 % + 7 % + 8 % + 9 %" at bounding box center [1076, 506] width 133 height 34
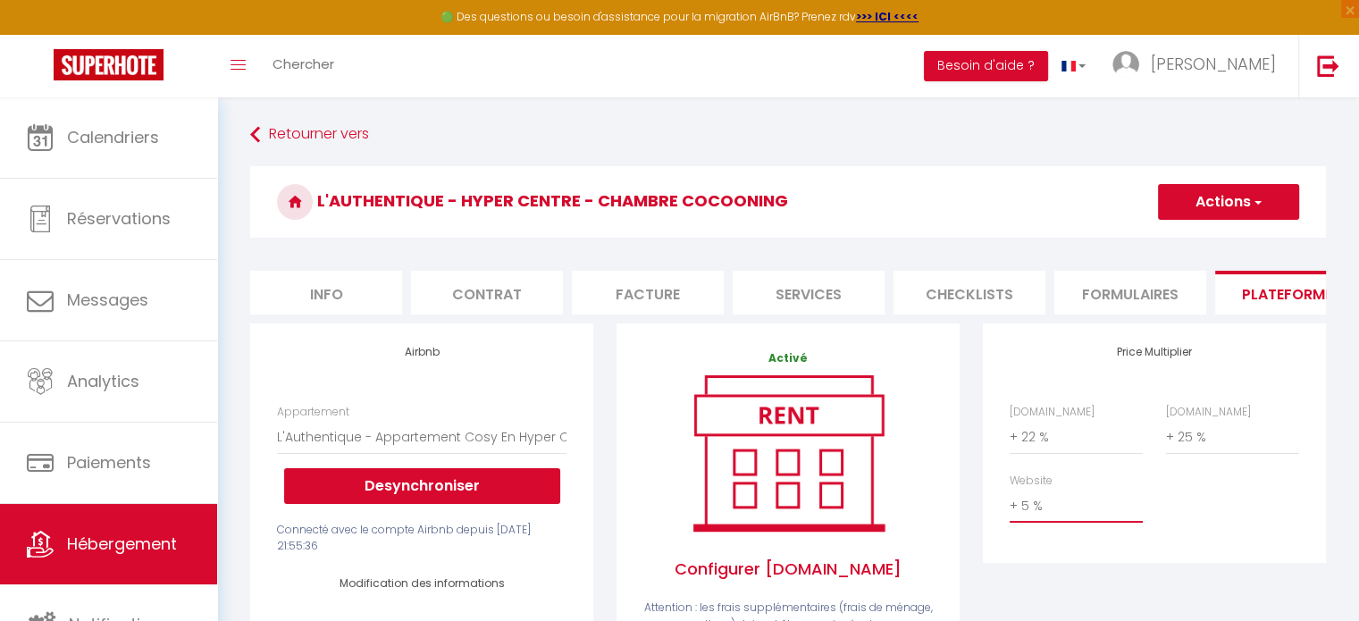
click at [1010, 502] on select "0 + 1 % + 2 % + 3 % + 4 % + 5 % + 6 % + 7 % + 8 % + 9 %" at bounding box center [1076, 506] width 133 height 34
click at [1205, 203] on button "Actions" at bounding box center [1228, 202] width 141 height 36
click at [1189, 243] on link "Enregistrer" at bounding box center [1227, 241] width 141 height 23
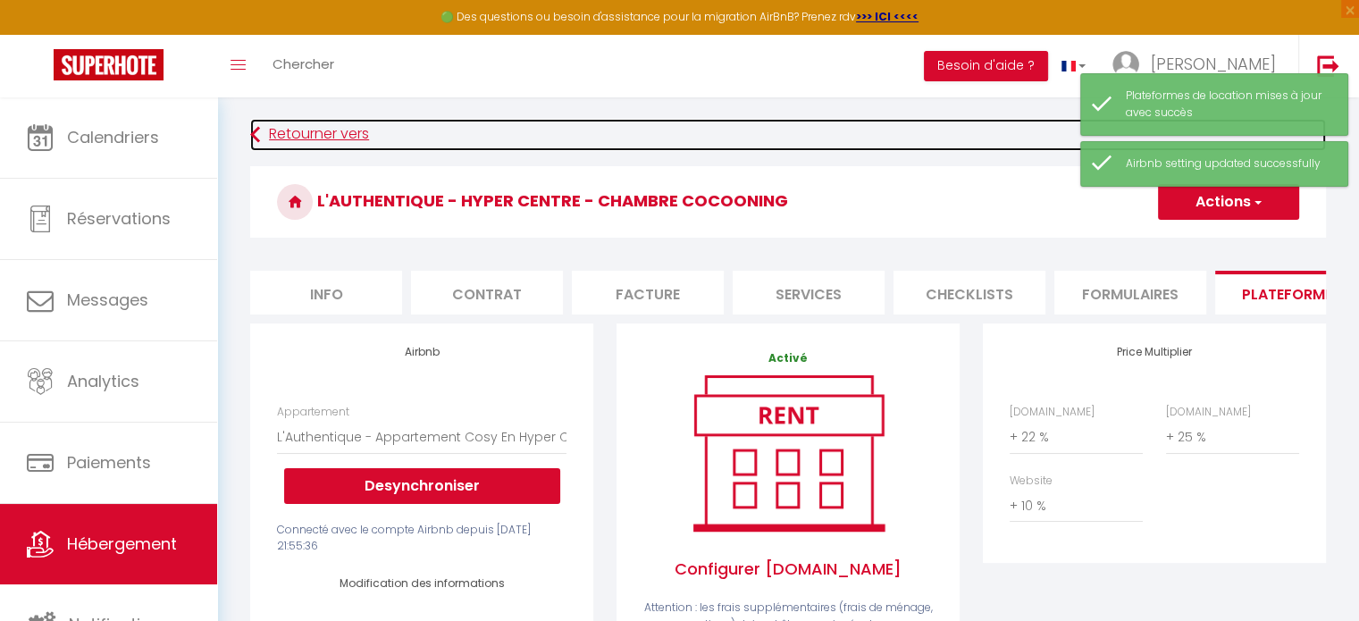
click at [309, 140] on link "Retourner vers" at bounding box center [788, 135] width 1076 height 32
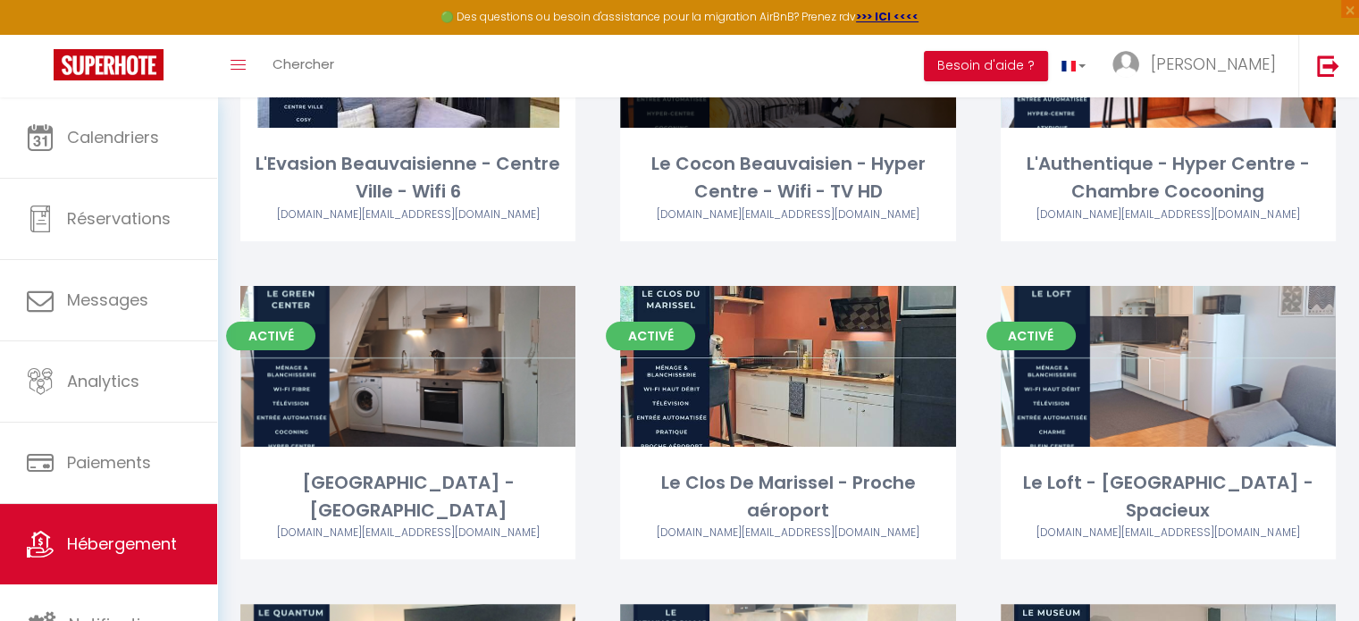
scroll to position [268, 0]
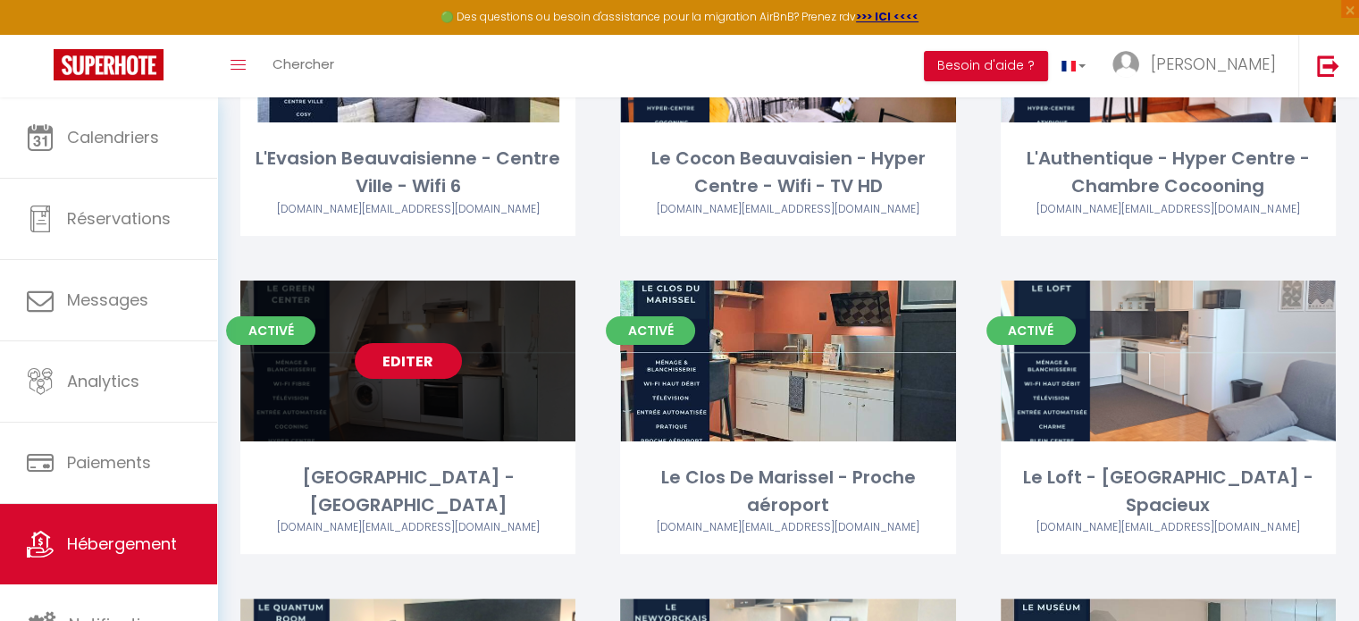
click at [407, 365] on link "Editer" at bounding box center [408, 361] width 107 height 36
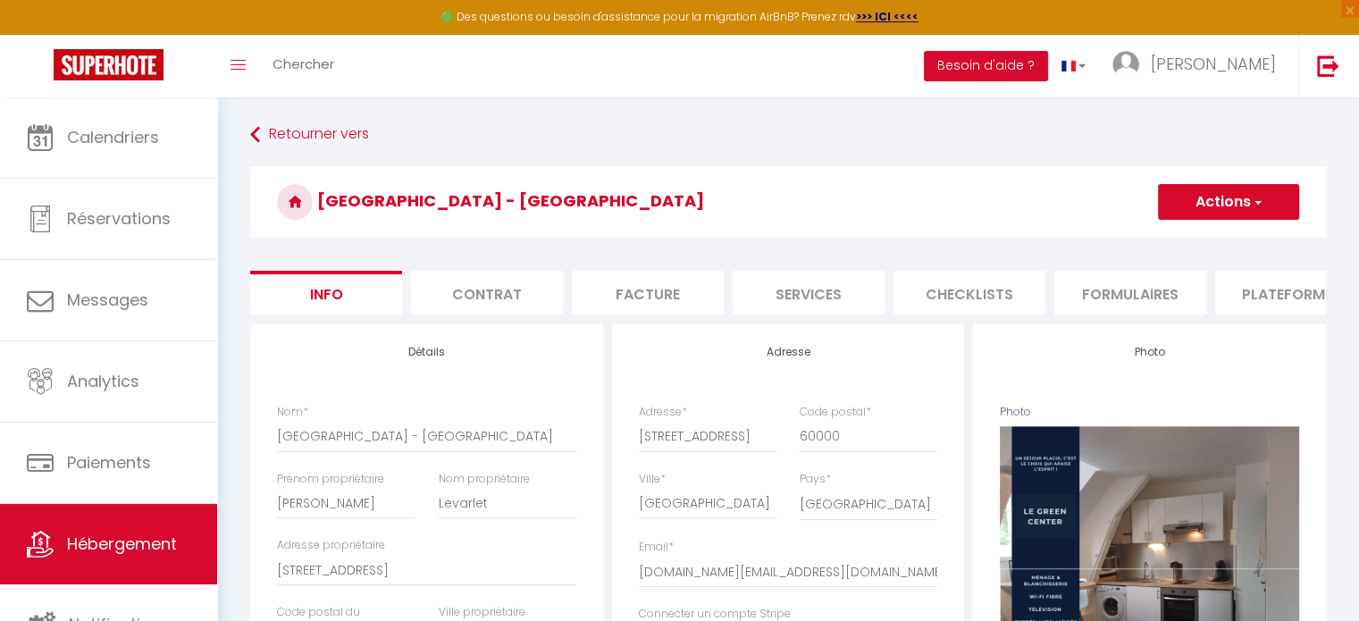
click at [1265, 306] on li "Plateformes" at bounding box center [1291, 293] width 152 height 44
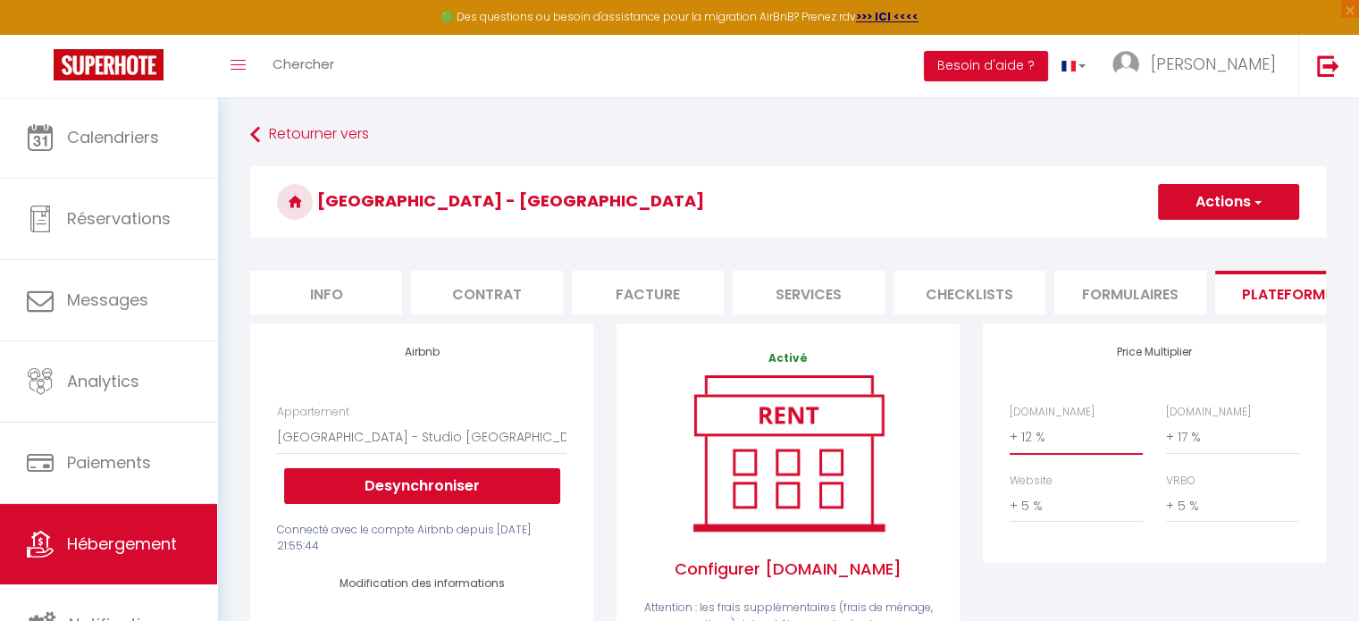
click at [1035, 454] on select "0 + 1 % + 2 % + 3 % + 4 % + 5 % + 6 % + 7 % + 8 % + 9 %" at bounding box center [1076, 437] width 133 height 34
click at [1010, 433] on select "0 + 1 % + 2 % + 3 % + 4 % + 5 % + 6 % + 7 % + 8 % + 9 %" at bounding box center [1076, 437] width 133 height 34
click at [1194, 444] on select "0 + 1 % + 2 % + 3 % + 4 % + 5 % + 6 % + 7 % + 8 % + 9 %" at bounding box center [1232, 437] width 133 height 34
click at [1166, 433] on select "0 + 1 % + 2 % + 3 % + 4 % + 5 % + 6 % + 7 % + 8 % + 9 %" at bounding box center [1232, 437] width 133 height 34
click at [1029, 522] on select "0 + 1 % + 2 % + 3 % + 4 % + 5 % + 6 % + 7 % + 8 % + 9 %" at bounding box center [1076, 506] width 133 height 34
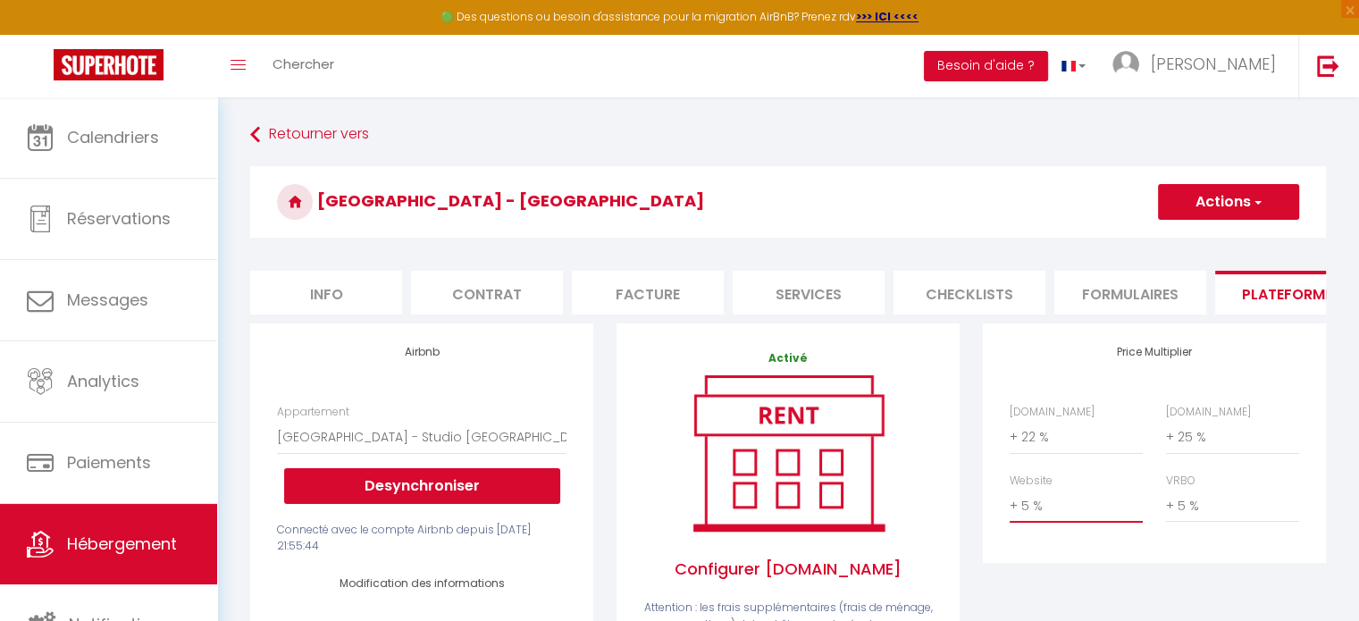
click at [1010, 502] on select "0 + 1 % + 2 % + 3 % + 4 % + 5 % + 6 % + 7 % + 8 % + 9 %" at bounding box center [1076, 506] width 133 height 34
click at [1201, 515] on select "0 + 1 % + 2 % + 3 % + 4 % + 5 % + 6 % + 7 % + 8 % + 9 %" at bounding box center [1232, 506] width 133 height 34
click at [1166, 502] on select "0 + 1 % + 2 % + 3 % + 4 % + 5 % + 6 % + 7 % + 8 % + 9 %" at bounding box center [1232, 506] width 133 height 34
click at [1222, 205] on button "Actions" at bounding box center [1228, 202] width 141 height 36
click at [1194, 235] on link "Enregistrer" at bounding box center [1227, 241] width 141 height 23
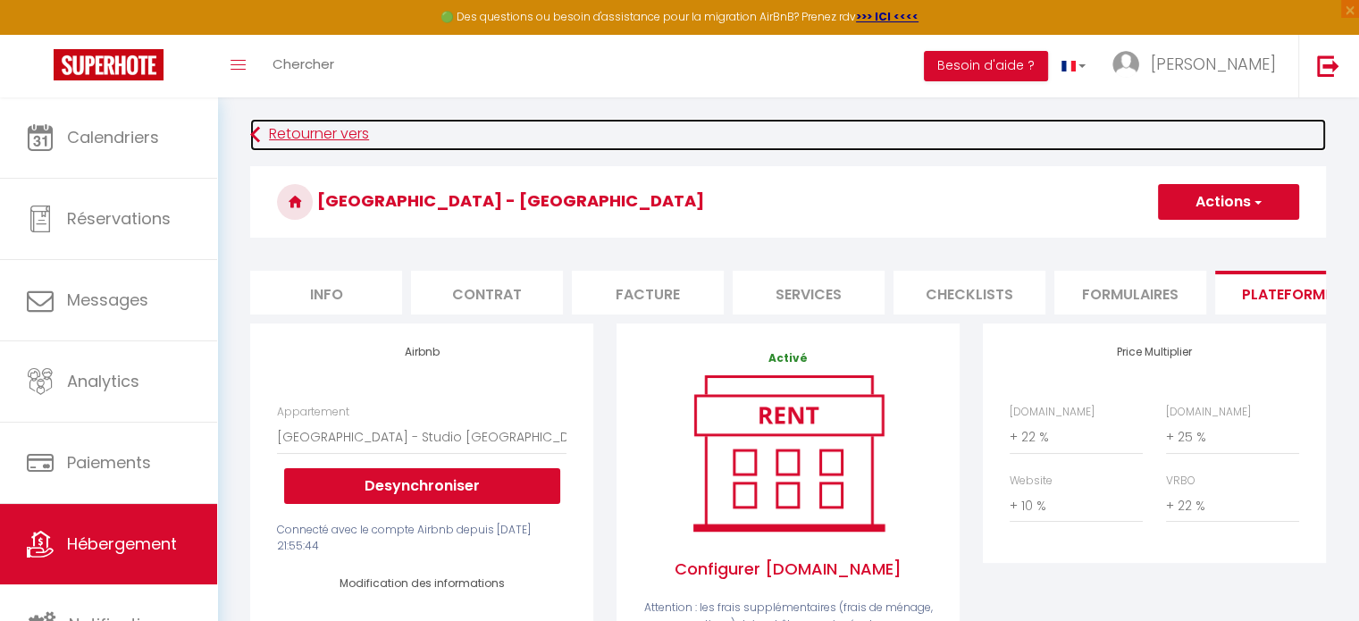
click at [318, 124] on link "Retourner vers" at bounding box center [788, 135] width 1076 height 32
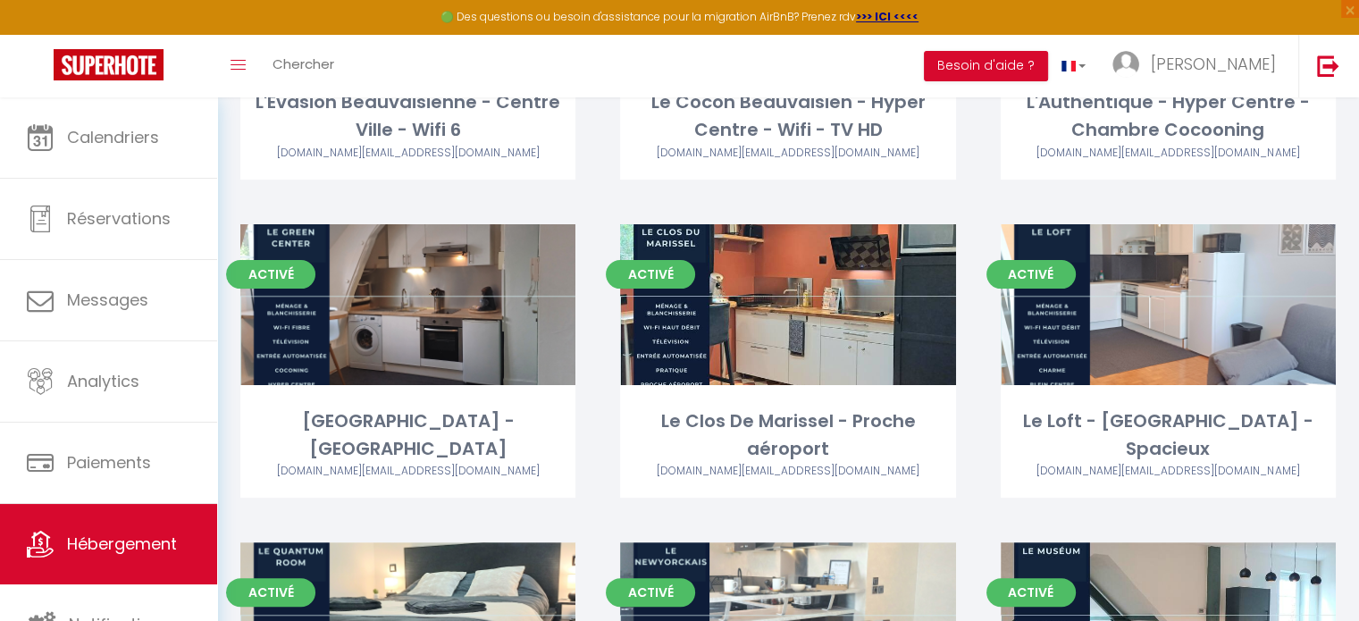
scroll to position [342, 0]
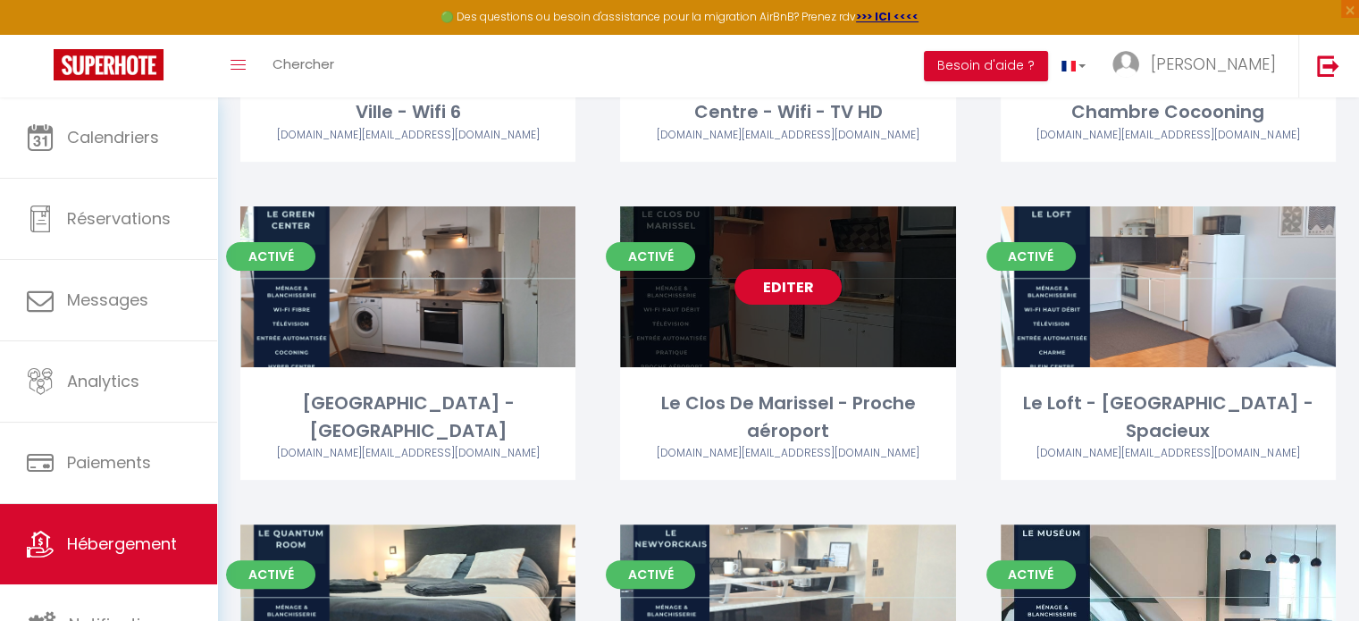
click at [778, 282] on link "Editer" at bounding box center [787, 287] width 107 height 36
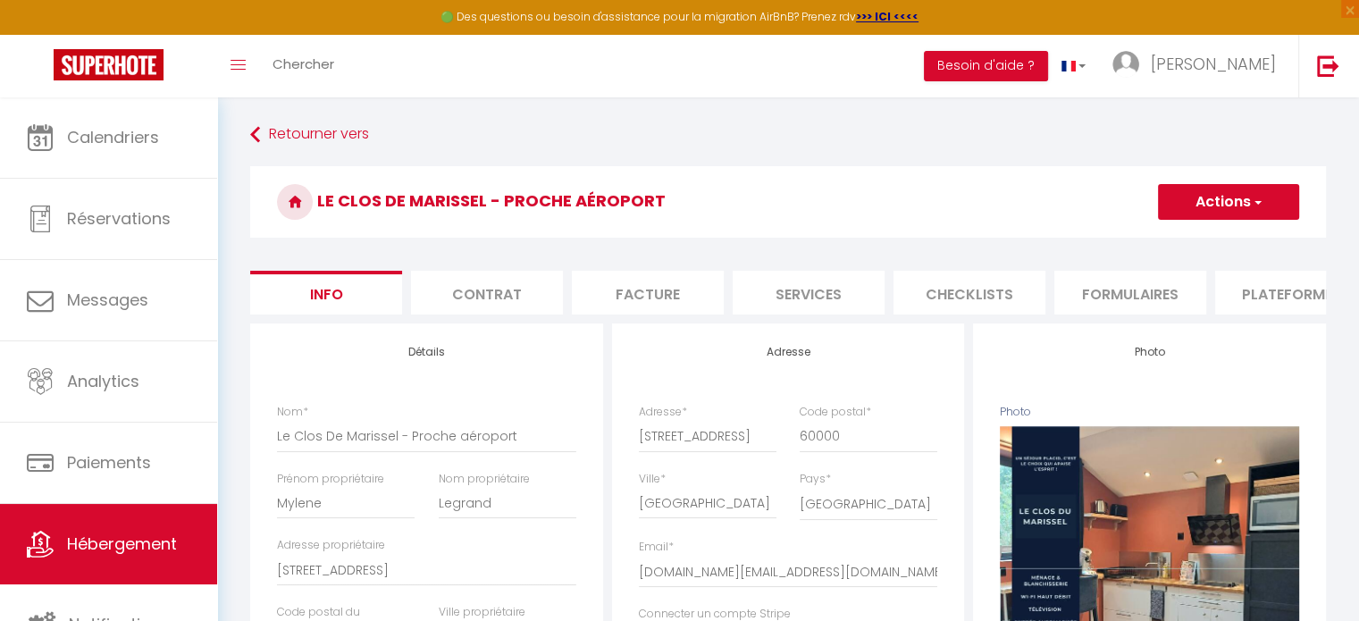
click at [1204, 208] on button "Actions" at bounding box center [1228, 202] width 141 height 36
drag, startPoint x: 1025, startPoint y: 195, endPoint x: 1050, endPoint y: 239, distance: 50.4
click at [1050, 239] on div "Le Clos De Marissel - Proche aéroport Actions Enregistrer Dupliquer Supprimer I…" at bounding box center [788, 206] width 1076 height 81
click at [1024, 193] on h3 "Le Clos De Marissel - Proche aéroport" at bounding box center [788, 201] width 1076 height 71
click at [1277, 289] on li "Plateformes" at bounding box center [1291, 293] width 152 height 44
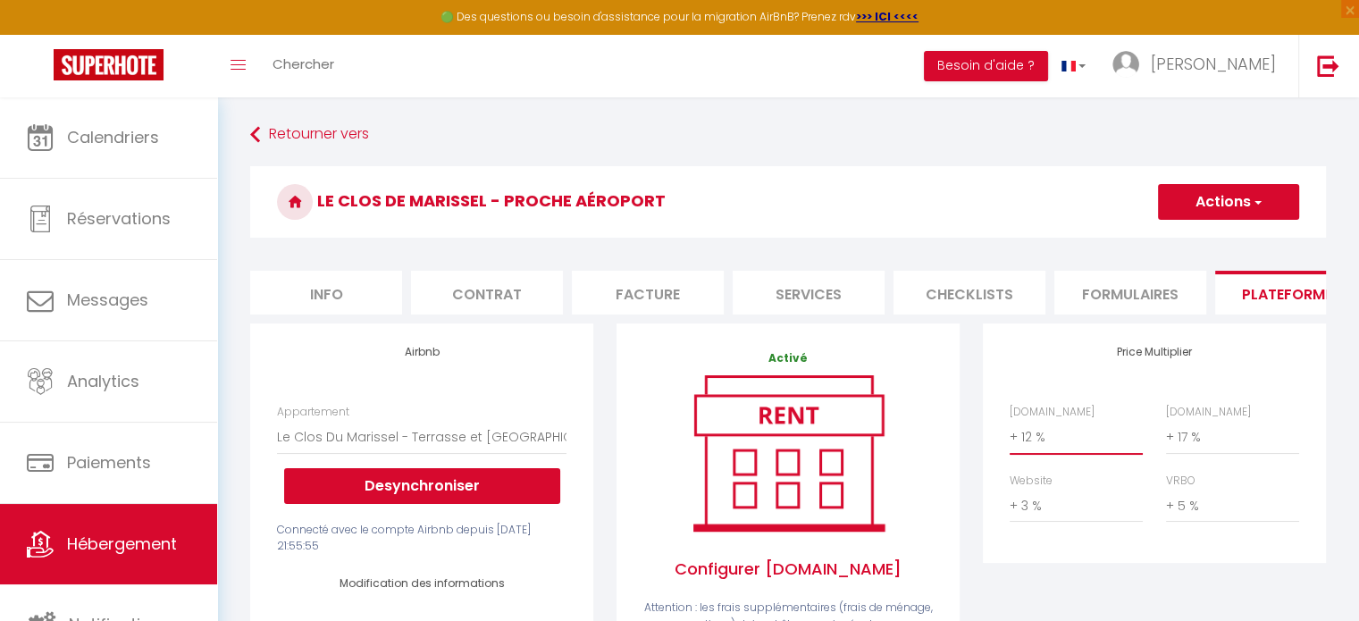
click at [1040, 452] on select "0 + 1 % + 2 % + 3 % + 4 % + 5 % + 6 % + 7 % + 8 % + 9 %" at bounding box center [1076, 437] width 133 height 34
click at [1010, 433] on select "0 + 1 % + 2 % + 3 % + 4 % + 5 % + 6 % + 7 % + 8 % + 9 %" at bounding box center [1076, 437] width 133 height 34
click at [1199, 449] on select "0 + 1 % + 2 % + 3 % + 4 % + 5 % + 6 % + 7 % + 8 % + 9 %" at bounding box center [1232, 437] width 133 height 34
click at [1166, 433] on select "0 + 1 % + 2 % + 3 % + 4 % + 5 % + 6 % + 7 % + 8 % + 9 %" at bounding box center [1232, 437] width 133 height 34
click at [1055, 523] on select "0 + 1 % + 2 % + 3 % + 4 % + 5 % + 6 % + 7 % + 8 % + 9 %" at bounding box center [1076, 506] width 133 height 34
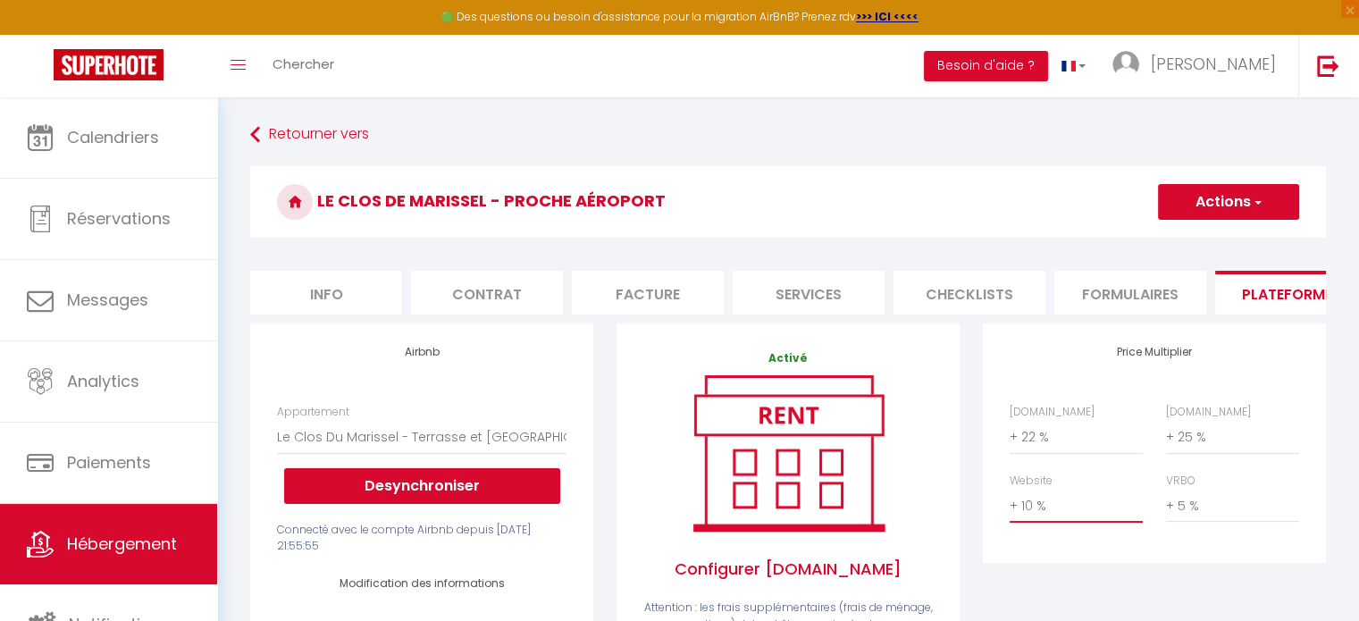
click at [1010, 502] on select "0 + 1 % + 2 % + 3 % + 4 % + 5 % + 6 % + 7 % + 8 % + 9 %" at bounding box center [1076, 506] width 133 height 34
click at [1196, 523] on select "0 + 1 % + 2 % + 3 % + 4 % + 5 % + 6 % + 7 % + 8 % + 9 %" at bounding box center [1232, 506] width 133 height 34
click at [1166, 502] on select "0 + 1 % + 2 % + 3 % + 4 % + 5 % + 6 % + 7 % + 8 % + 9 %" at bounding box center [1232, 506] width 133 height 34
click at [1211, 198] on button "Actions" at bounding box center [1228, 202] width 141 height 36
click at [1200, 240] on link "Enregistrer" at bounding box center [1227, 241] width 141 height 23
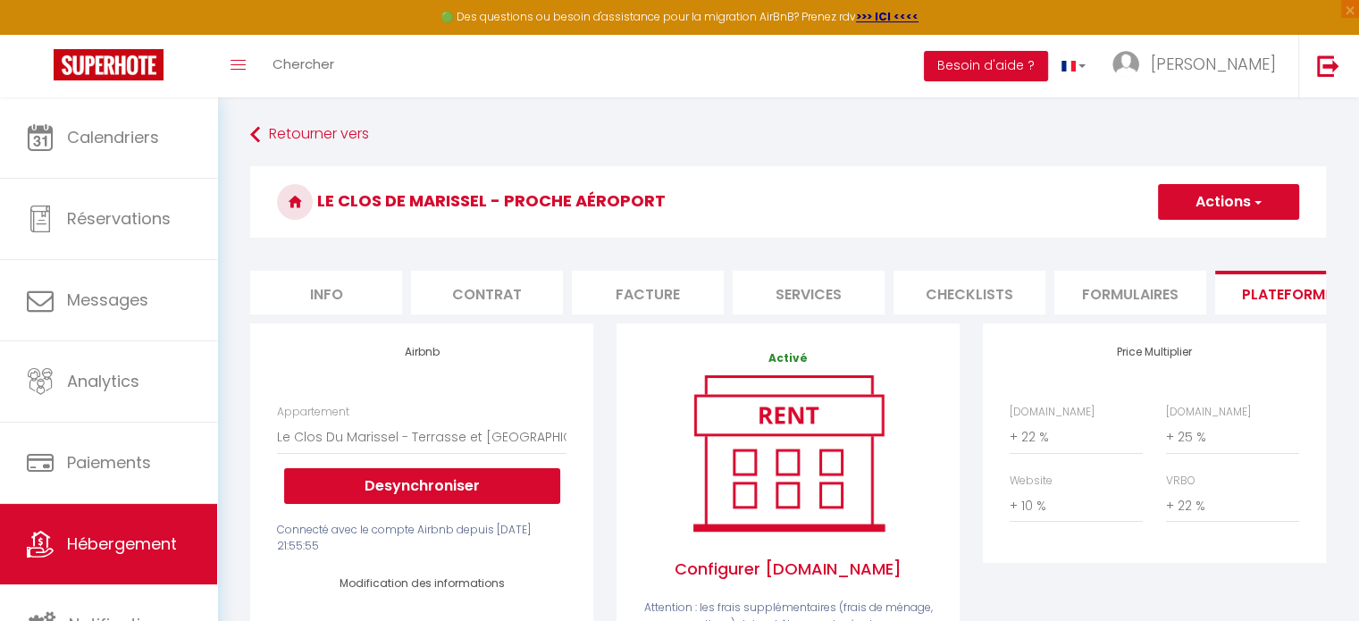
click at [1210, 211] on button "Actions" at bounding box center [1228, 202] width 141 height 36
click at [1203, 248] on link "Enregistrer" at bounding box center [1227, 241] width 141 height 23
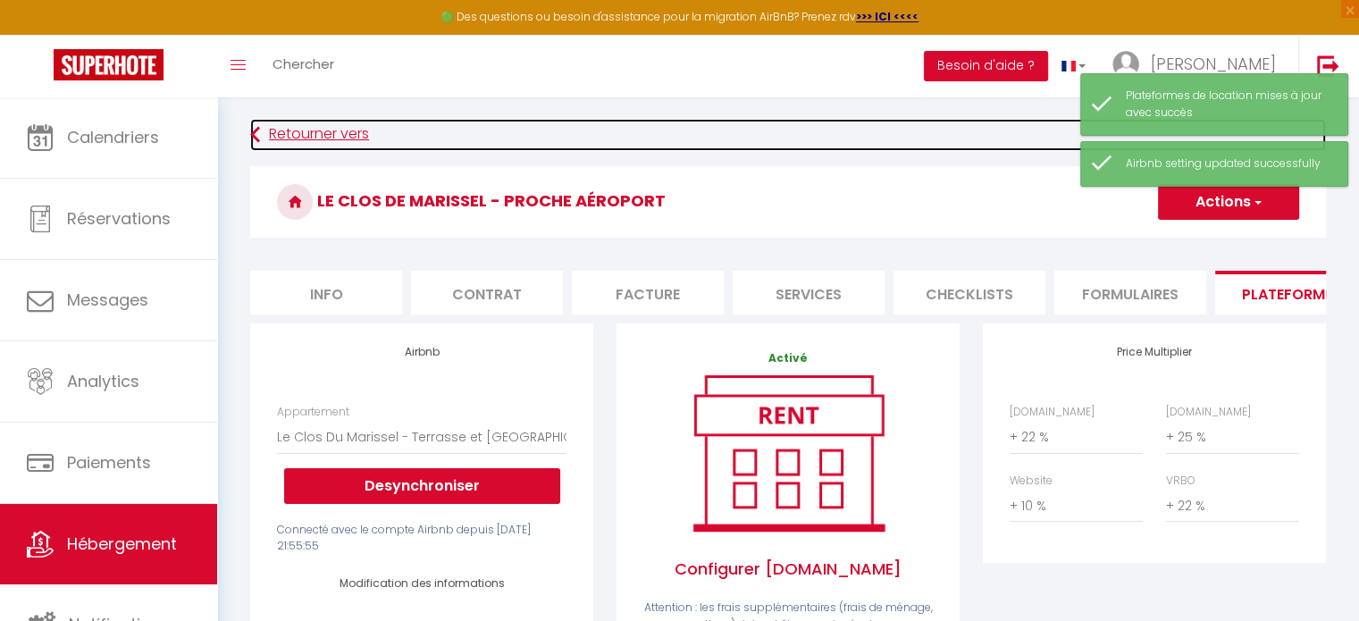
click at [319, 142] on link "Retourner vers" at bounding box center [788, 135] width 1076 height 32
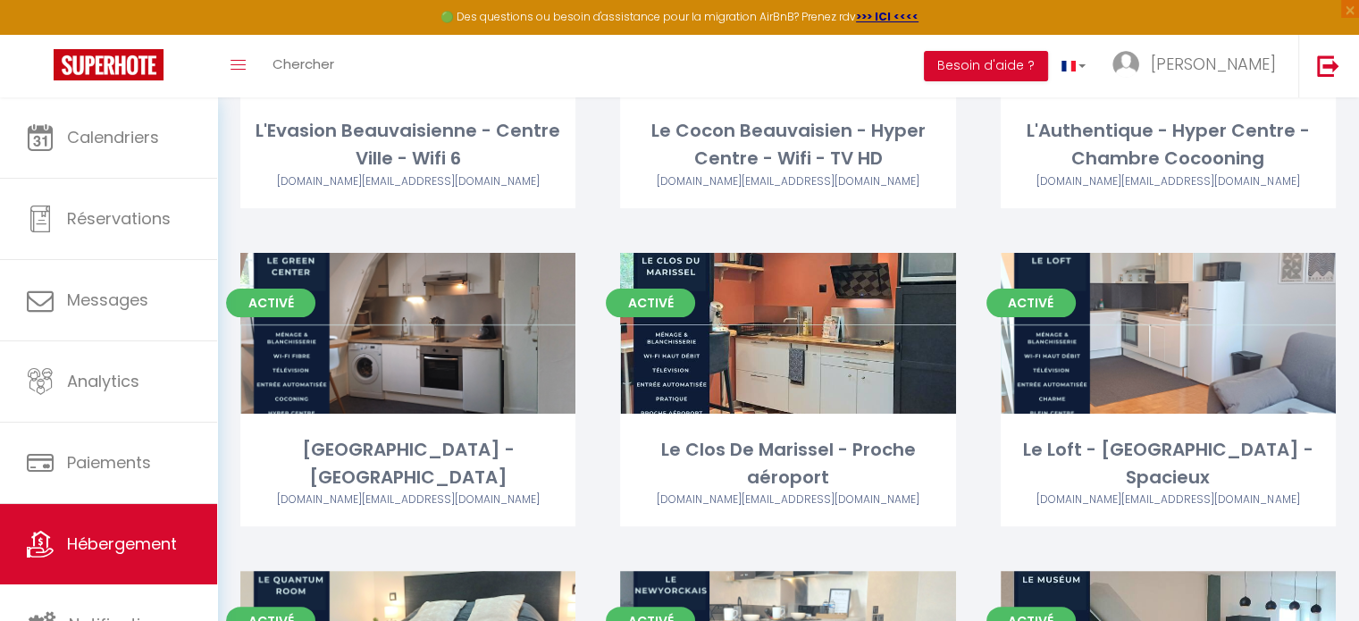
scroll to position [306, 0]
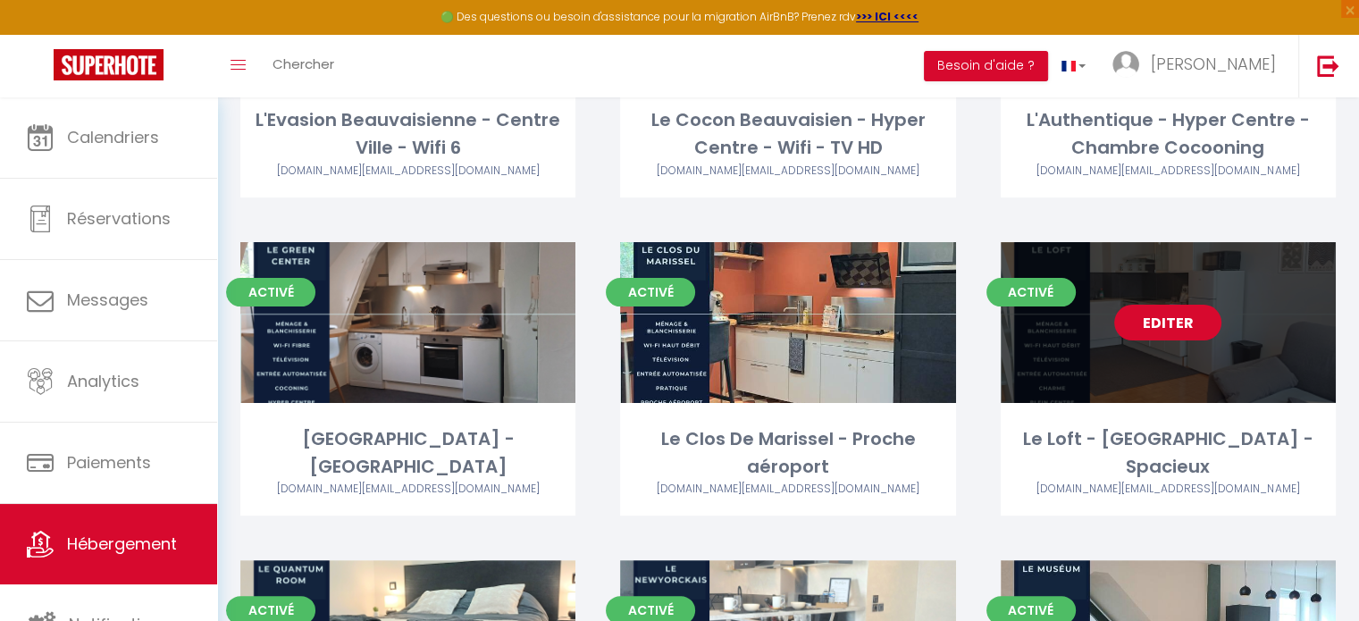
click at [1134, 328] on link "Editer" at bounding box center [1167, 323] width 107 height 36
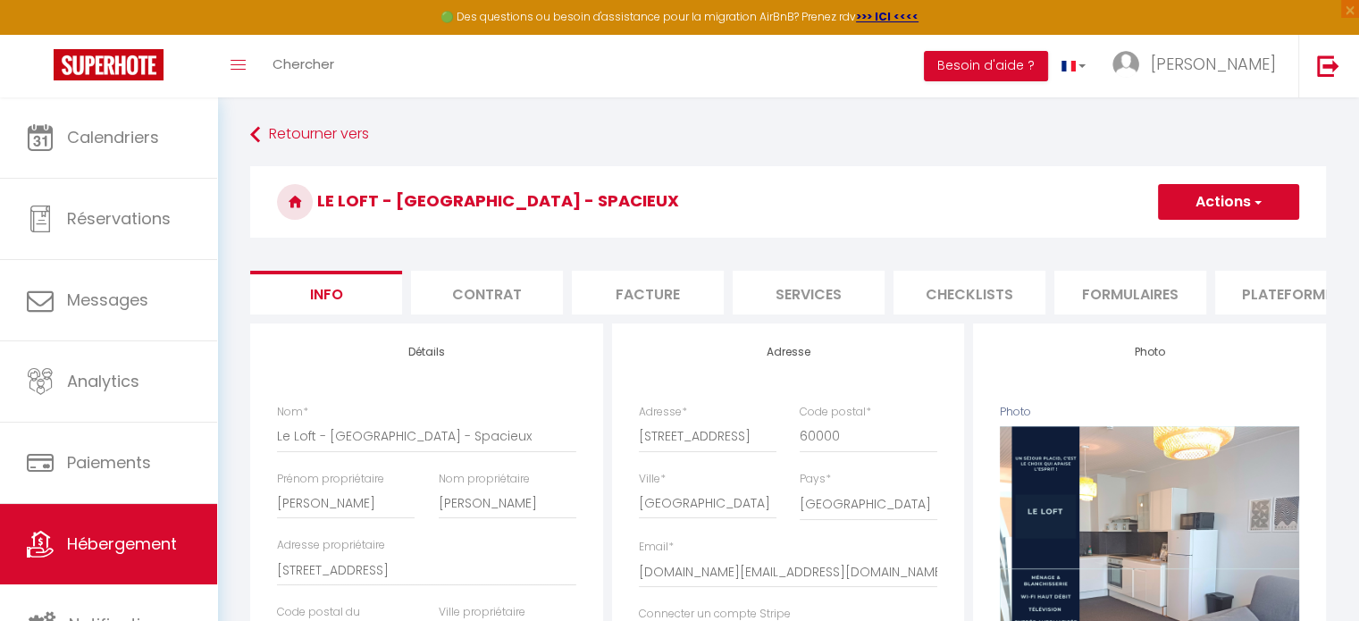
click at [1258, 289] on li "Plateformes" at bounding box center [1291, 293] width 152 height 44
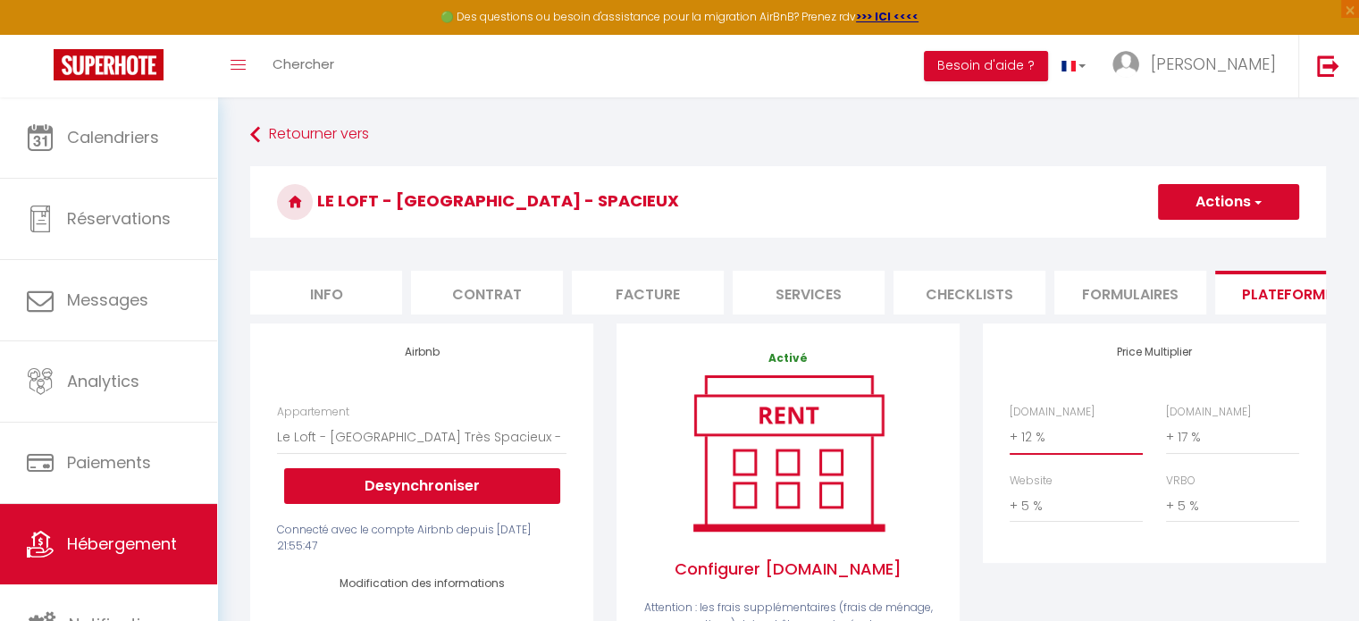
click at [1037, 449] on select "0 + 1 % + 2 % + 3 % + 4 % + 5 % + 6 % + 7 % + 8 % + 9 %" at bounding box center [1076, 437] width 133 height 34
click at [1010, 433] on select "0 + 1 % + 2 % + 3 % + 4 % + 5 % + 6 % + 7 % + 8 % + 9 %" at bounding box center [1076, 437] width 133 height 34
click at [1220, 470] on div "[DOMAIN_NAME] 0 + 1 % + 2 % + 3 % + 4 % + 5 % + 6 % + 7 % + 8 %" at bounding box center [1154, 473] width 313 height 138
click at [1179, 453] on select "0 + 1 % + 2 % + 3 % + 4 % + 5 % + 6 % + 7 % + 8 % + 9 %" at bounding box center [1232, 437] width 133 height 34
click at [1166, 433] on select "0 + 1 % + 2 % + 3 % + 4 % + 5 % + 6 % + 7 % + 8 % + 9 %" at bounding box center [1232, 437] width 133 height 34
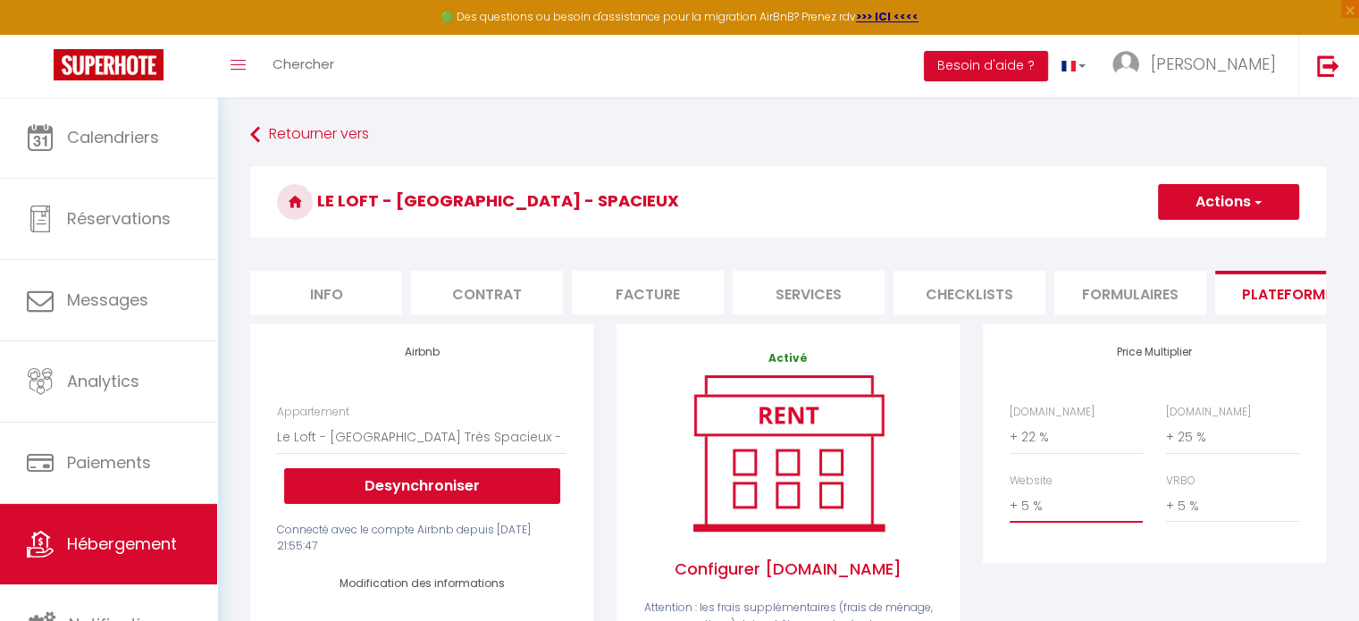
click at [1051, 523] on select "0 + 1 % + 2 % + 3 % + 4 % + 5 % + 6 % + 7 % + 8 % + 9 %" at bounding box center [1076, 506] width 133 height 34
click at [1010, 502] on select "0 + 1 % + 2 % + 3 % + 4 % + 5 % + 6 % + 7 % + 8 % + 9 %" at bounding box center [1076, 506] width 133 height 34
click at [1195, 512] on select "0 + 1 % + 2 % + 3 % + 4 % + 5 % + 6 % + 7 % + 8 % + 9 %" at bounding box center [1232, 506] width 133 height 34
click at [1166, 502] on select "0 + 1 % + 2 % + 3 % + 4 % + 5 % + 6 % + 7 % + 8 % + 9 %" at bounding box center [1232, 506] width 133 height 34
click at [1186, 516] on select "0 + 1 % + 2 % + 3 % + 4 % + 5 % + 6 % + 7 % + 8 % + 9 %" at bounding box center [1232, 506] width 133 height 34
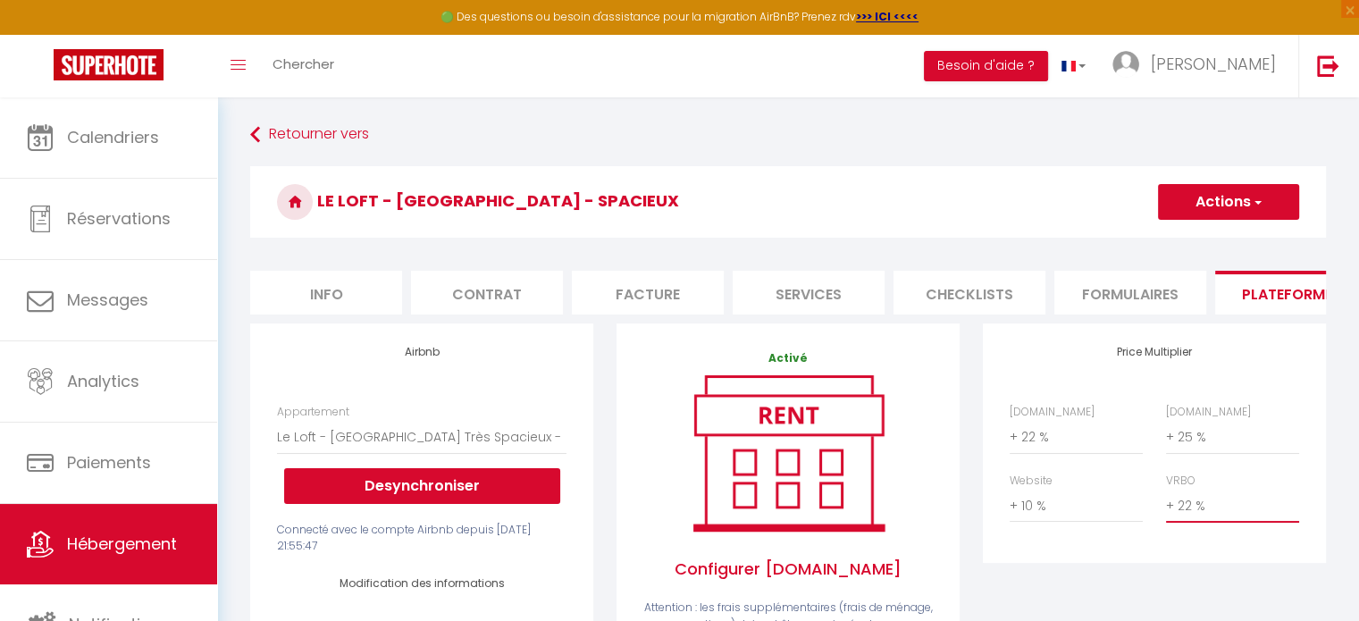
click at [1166, 502] on select "0 + 1 % + 2 % + 3 % + 4 % + 5 % + 6 % + 7 % + 8 % + 9 %" at bounding box center [1232, 506] width 133 height 34
click at [1190, 210] on button "Actions" at bounding box center [1228, 202] width 141 height 36
click at [1196, 237] on link "Enregistrer" at bounding box center [1227, 241] width 141 height 23
click at [1186, 214] on button "Actions" at bounding box center [1228, 202] width 141 height 36
click at [1208, 238] on link "Enregistrer" at bounding box center [1227, 241] width 141 height 23
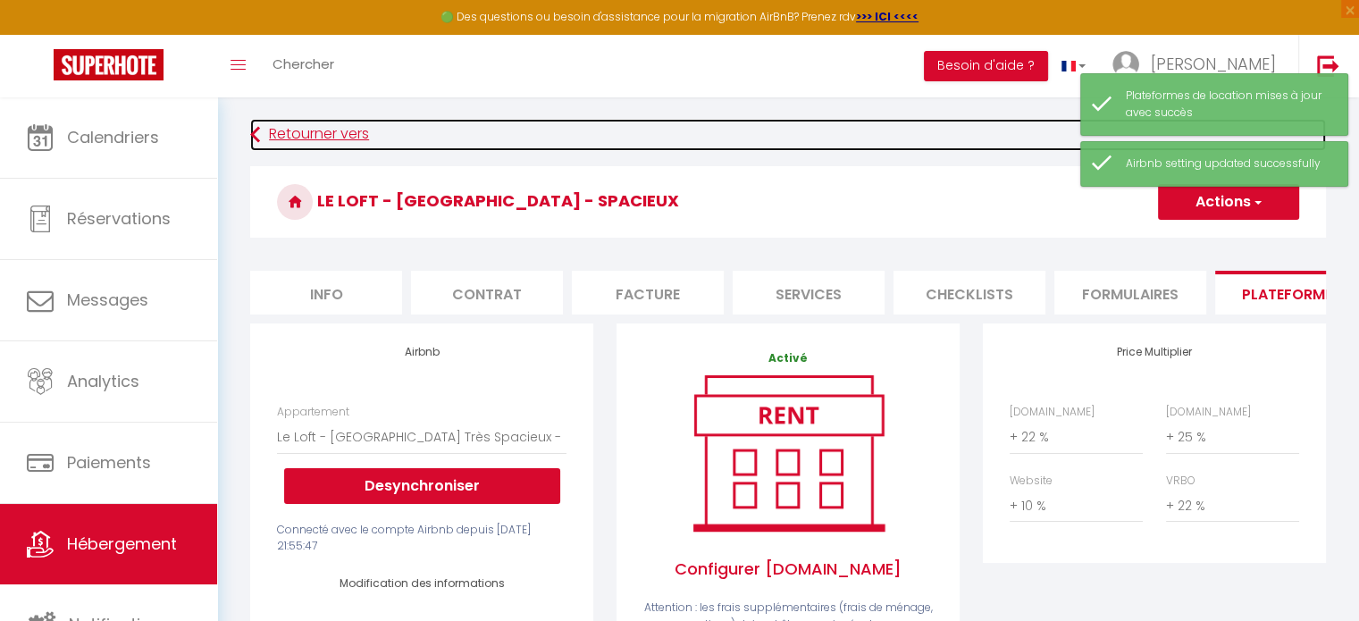
click at [315, 128] on link "Retourner vers" at bounding box center [788, 135] width 1076 height 32
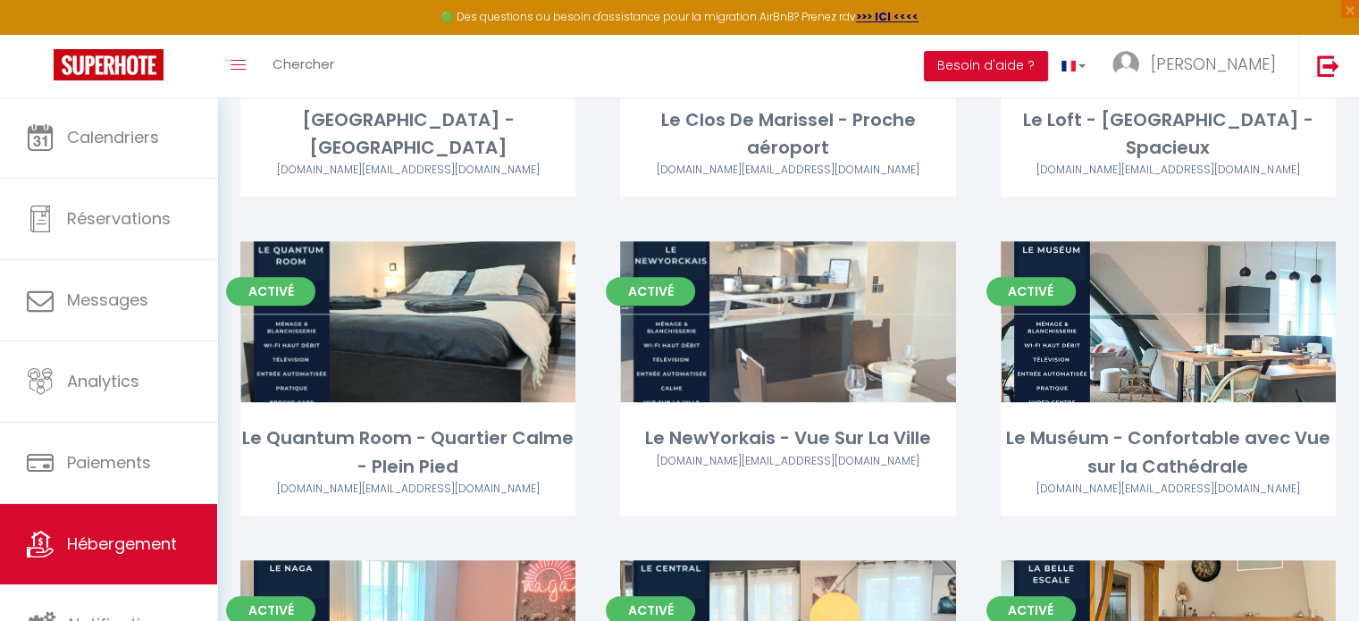
scroll to position [643, 0]
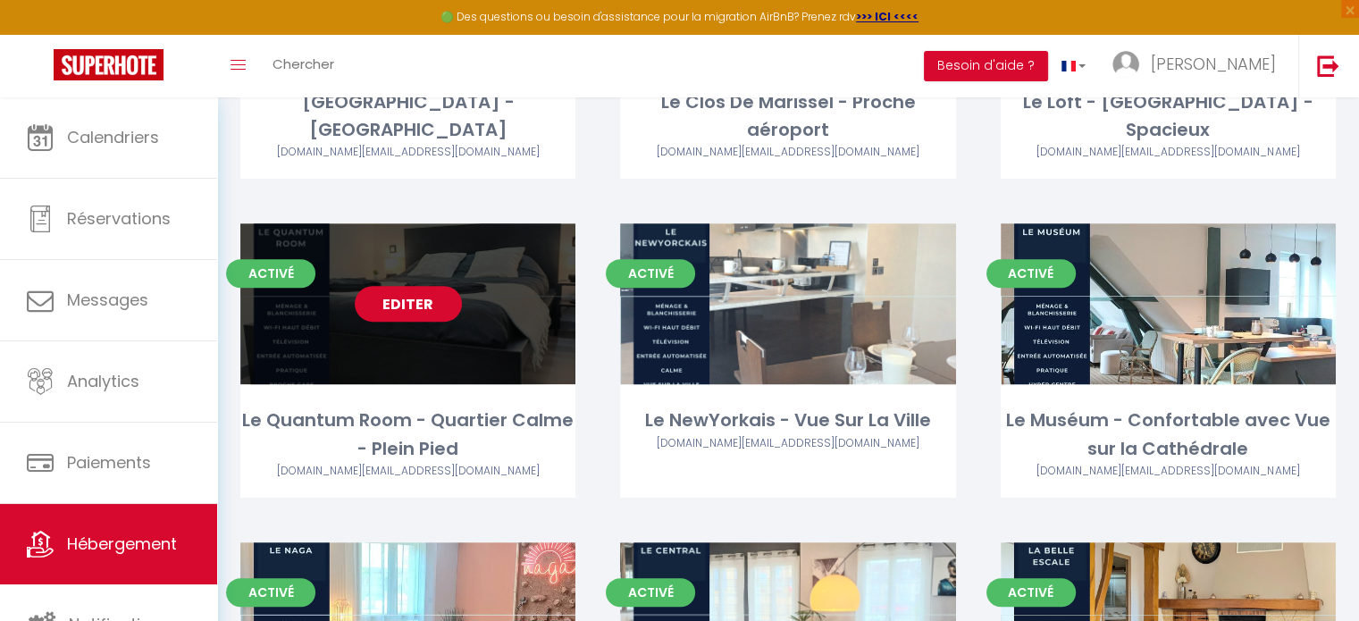
click at [417, 317] on link "Editer" at bounding box center [408, 304] width 107 height 36
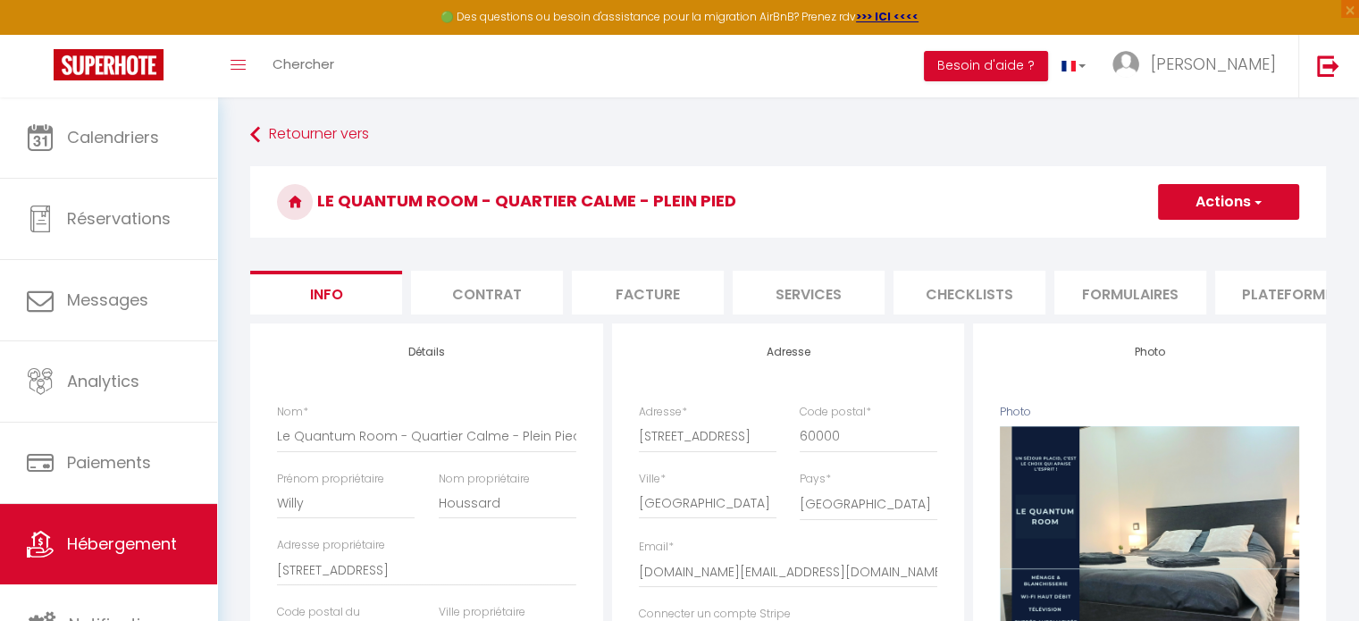
click at [1274, 280] on li "Plateformes" at bounding box center [1291, 293] width 152 height 44
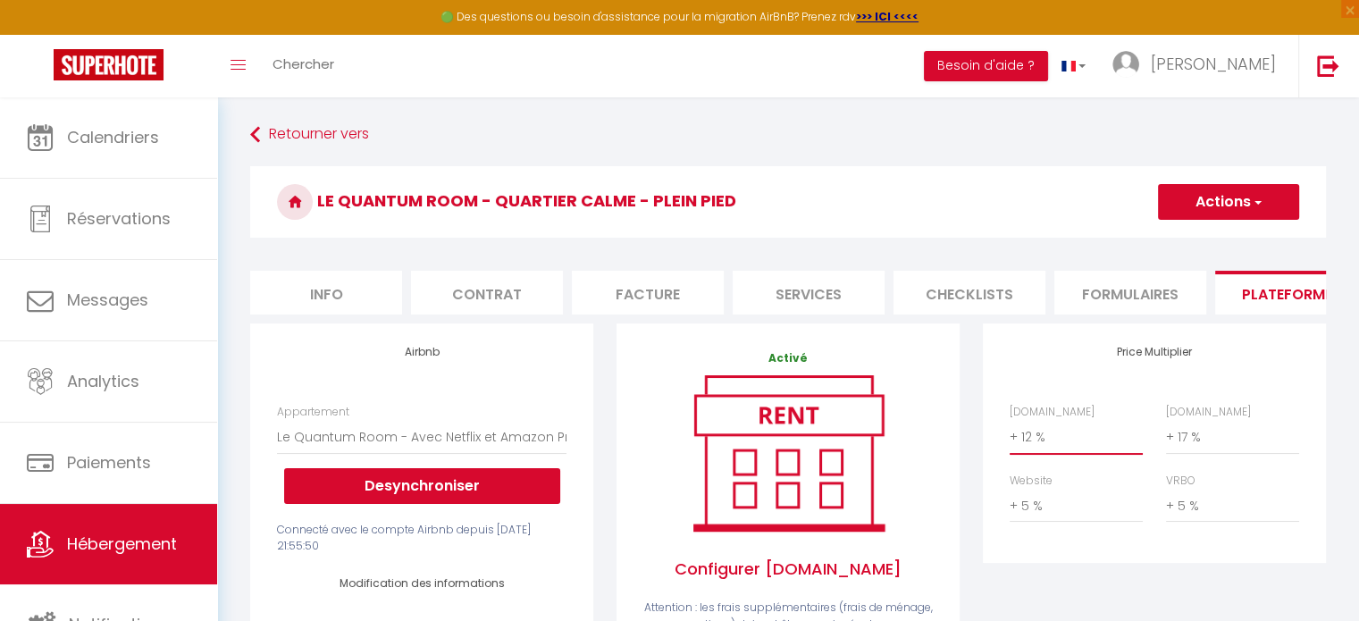
click at [1033, 453] on select "0 + 1 % + 2 % + 3 % + 4 % + 5 % + 6 % + 7 % + 8 % + 9 %" at bounding box center [1076, 437] width 133 height 34
click at [1010, 433] on select "0 + 1 % + 2 % + 3 % + 4 % + 5 % + 6 % + 7 % + 8 % + 9 %" at bounding box center [1076, 437] width 133 height 34
click at [1214, 454] on select "0 + 1 % + 2 % + 3 % + 4 % + 5 % + 6 % + 7 % + 8 % + 9 %" at bounding box center [1232, 437] width 133 height 34
click at [1166, 433] on select "0 + 1 % + 2 % + 3 % + 4 % + 5 % + 6 % + 7 % + 8 % + 9 %" at bounding box center [1232, 437] width 133 height 34
click at [1039, 522] on select "0 + 1 % + 2 % + 3 % + 4 % + 5 % + 6 % + 7 % + 8 % + 9 %" at bounding box center [1076, 506] width 133 height 34
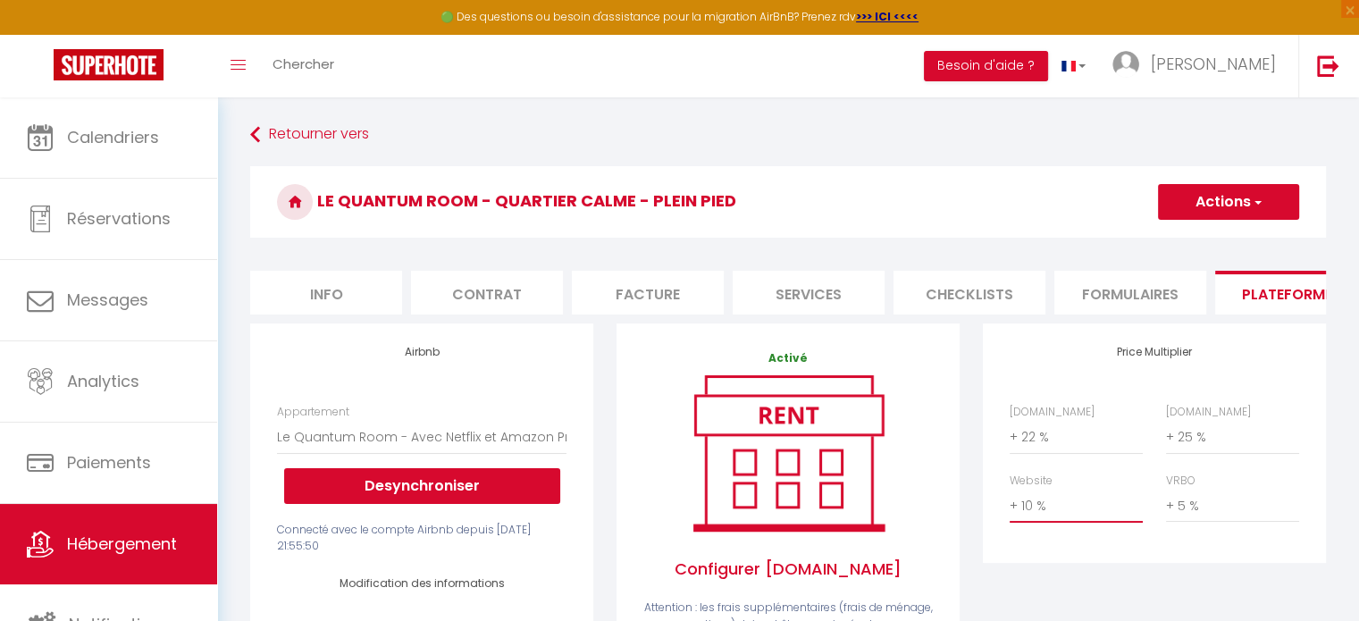
click at [1010, 502] on select "0 + 1 % + 2 % + 3 % + 4 % + 5 % + 6 % + 7 % + 8 % + 9 %" at bounding box center [1076, 506] width 133 height 34
click at [1197, 523] on select "0 + 1 % + 2 % + 3 % + 4 % + 5 % + 6 % + 7 % + 8 % + 9 %" at bounding box center [1232, 506] width 133 height 34
click at [1166, 502] on select "0 + 1 % + 2 % + 3 % + 4 % + 5 % + 6 % + 7 % + 8 % + 9 %" at bounding box center [1232, 506] width 133 height 34
click at [1208, 209] on button "Actions" at bounding box center [1228, 202] width 141 height 36
click at [1195, 249] on link "Enregistrer" at bounding box center [1227, 241] width 141 height 23
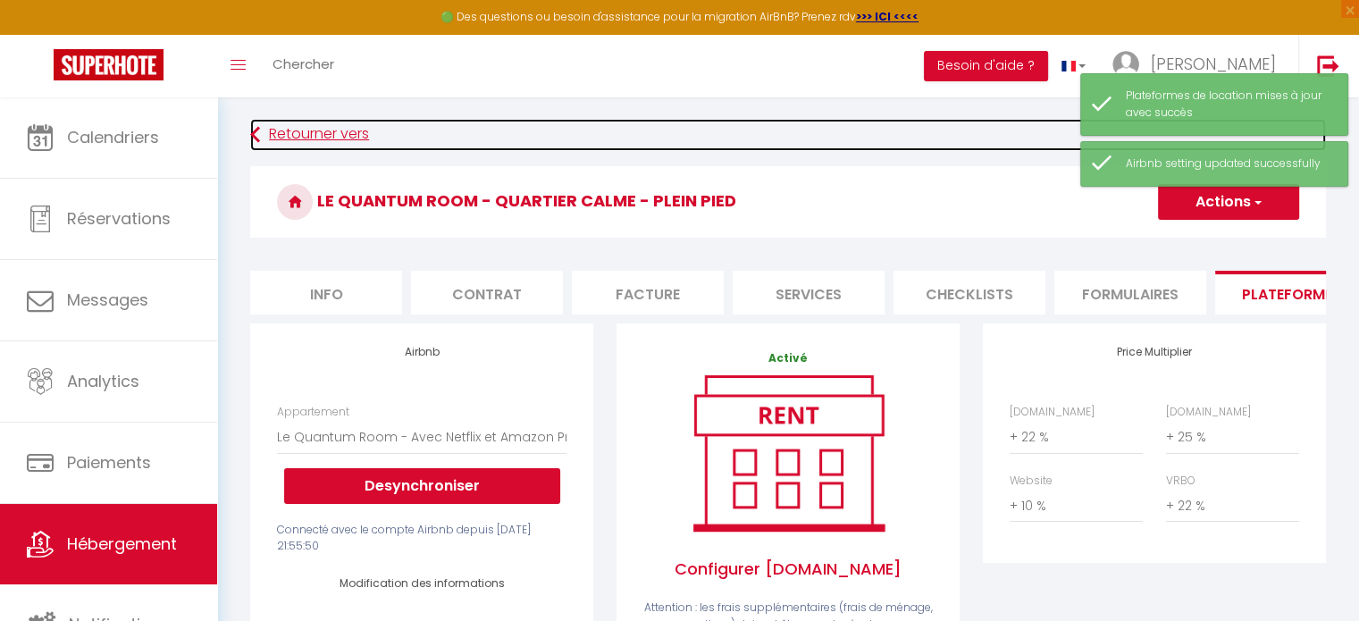
click at [319, 130] on link "Retourner vers" at bounding box center [788, 135] width 1076 height 32
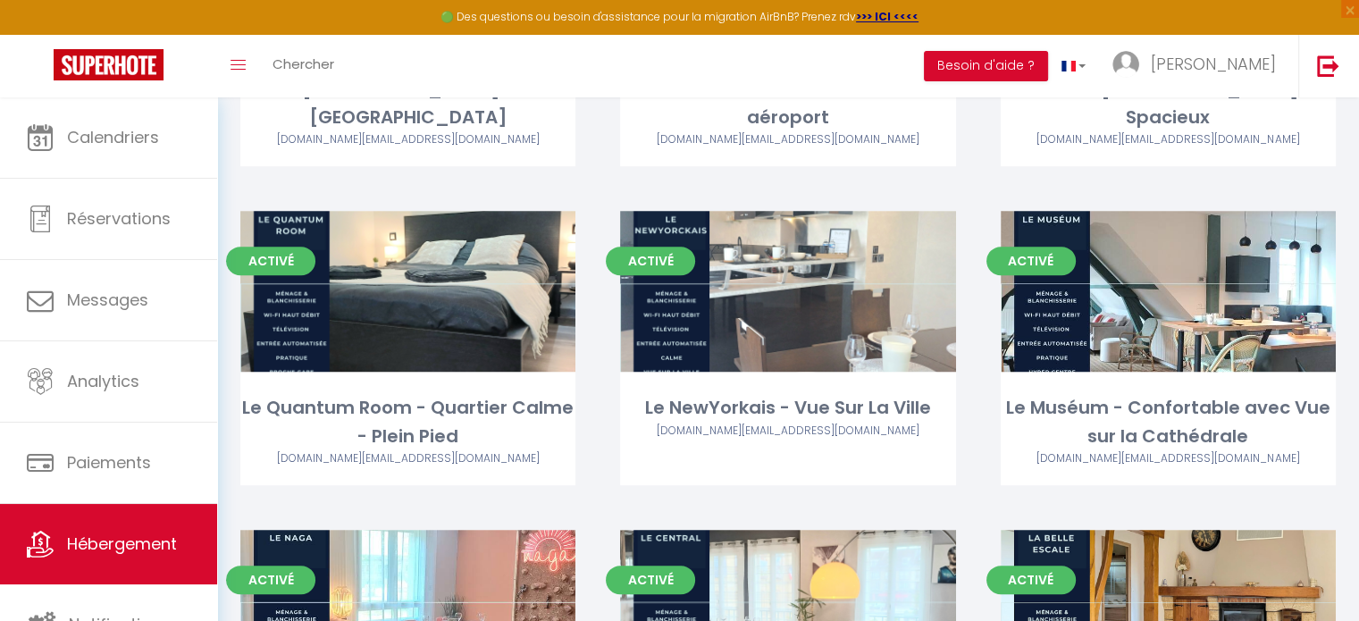
scroll to position [761, 0]
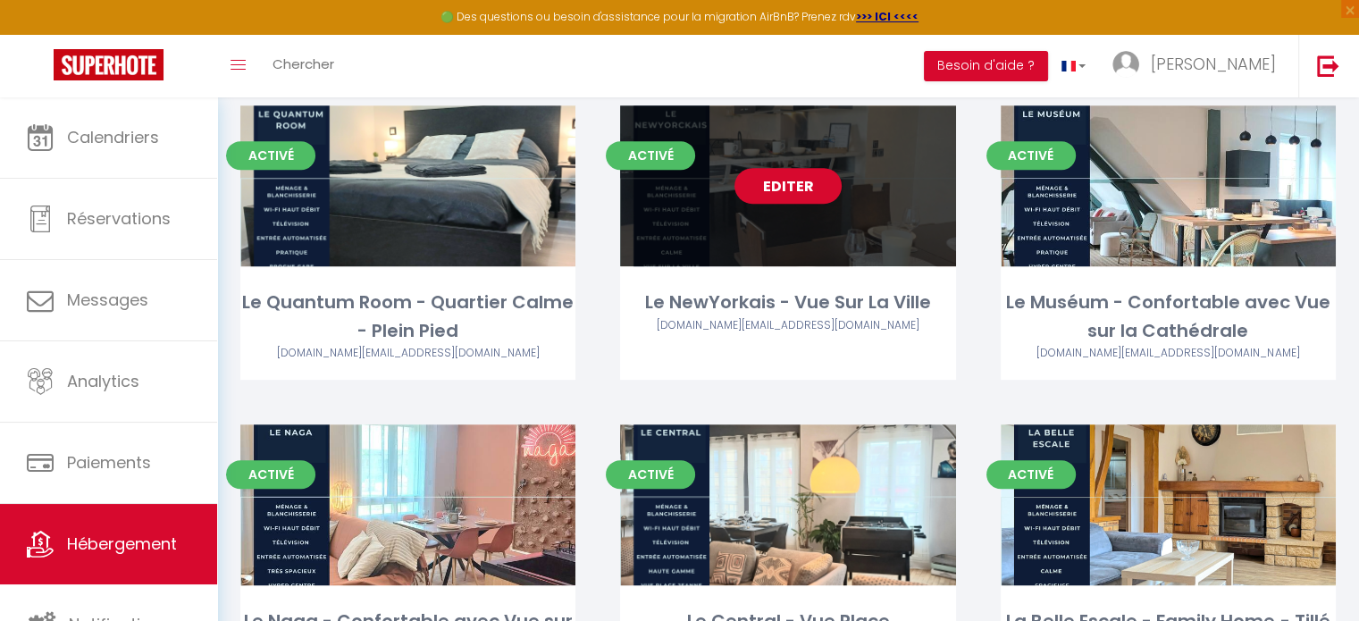
click at [772, 188] on link "Editer" at bounding box center [787, 186] width 107 height 36
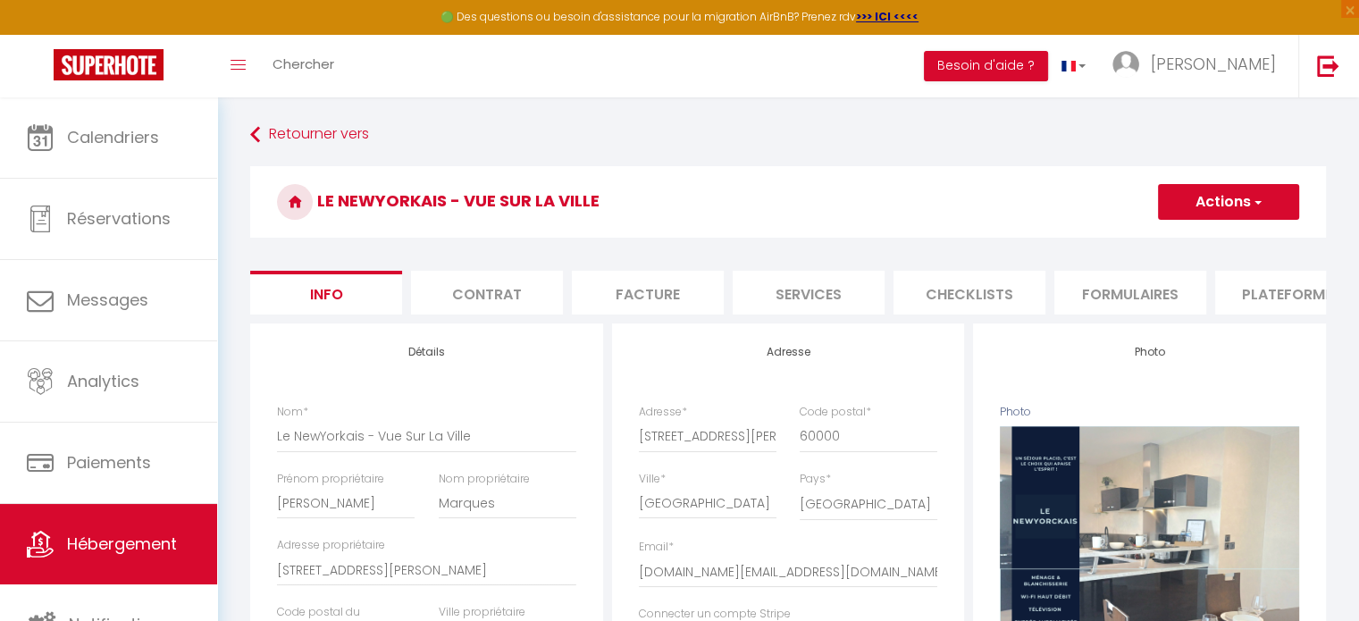
click at [1236, 289] on li "Plateformes" at bounding box center [1291, 293] width 152 height 44
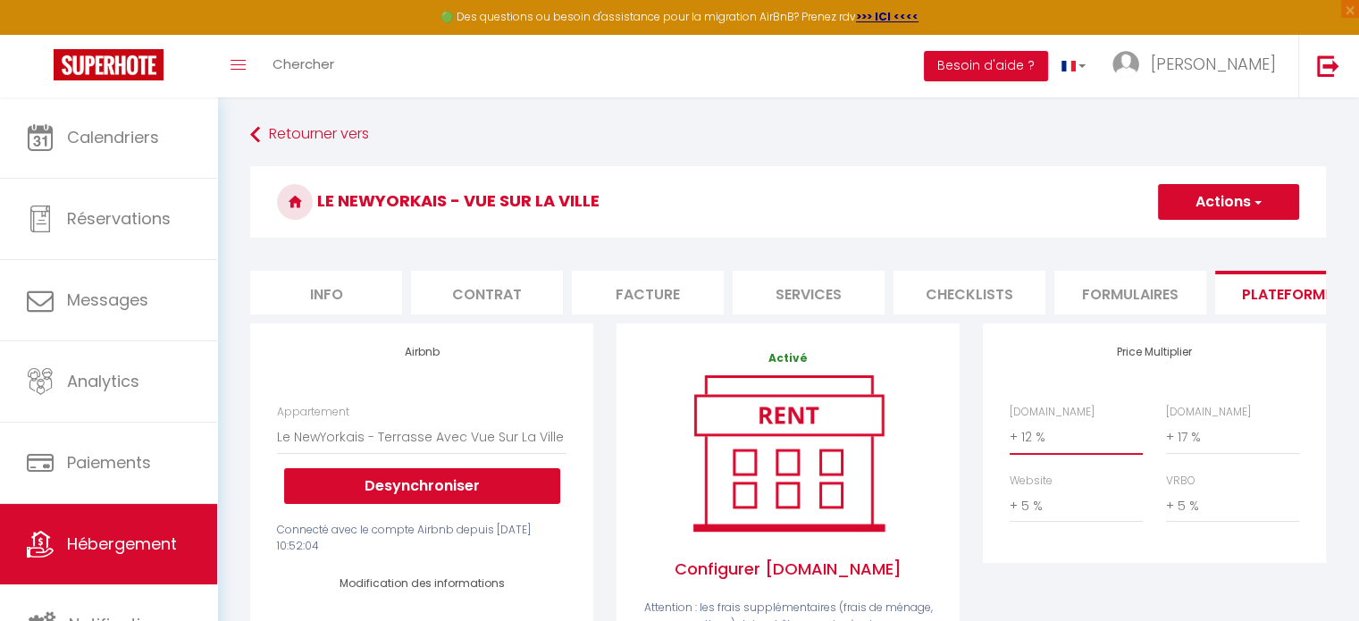
click at [1033, 449] on select "0 + 1 % + 2 % + 3 % + 4 % + 5 % + 6 % + 7 % + 8 % + 9 %" at bounding box center [1076, 437] width 133 height 34
click at [1010, 433] on select "0 + 1 % + 2 % + 3 % + 4 % + 5 % + 6 % + 7 % + 8 % + 9 %" at bounding box center [1076, 437] width 133 height 34
click at [1180, 442] on select "0 + 1 % + 2 % + 3 % + 4 % + 5 % + 6 % + 7 % + 8 % + 9 %" at bounding box center [1232, 437] width 133 height 34
click at [1166, 433] on select "0 + 1 % + 2 % + 3 % + 4 % + 5 % + 6 % + 7 % + 8 % + 9 %" at bounding box center [1232, 437] width 133 height 34
click at [1018, 523] on select "0 + 1 % + 2 % + 3 % + 4 % + 5 % + 6 % + 7 % + 8 % + 9 %" at bounding box center [1076, 506] width 133 height 34
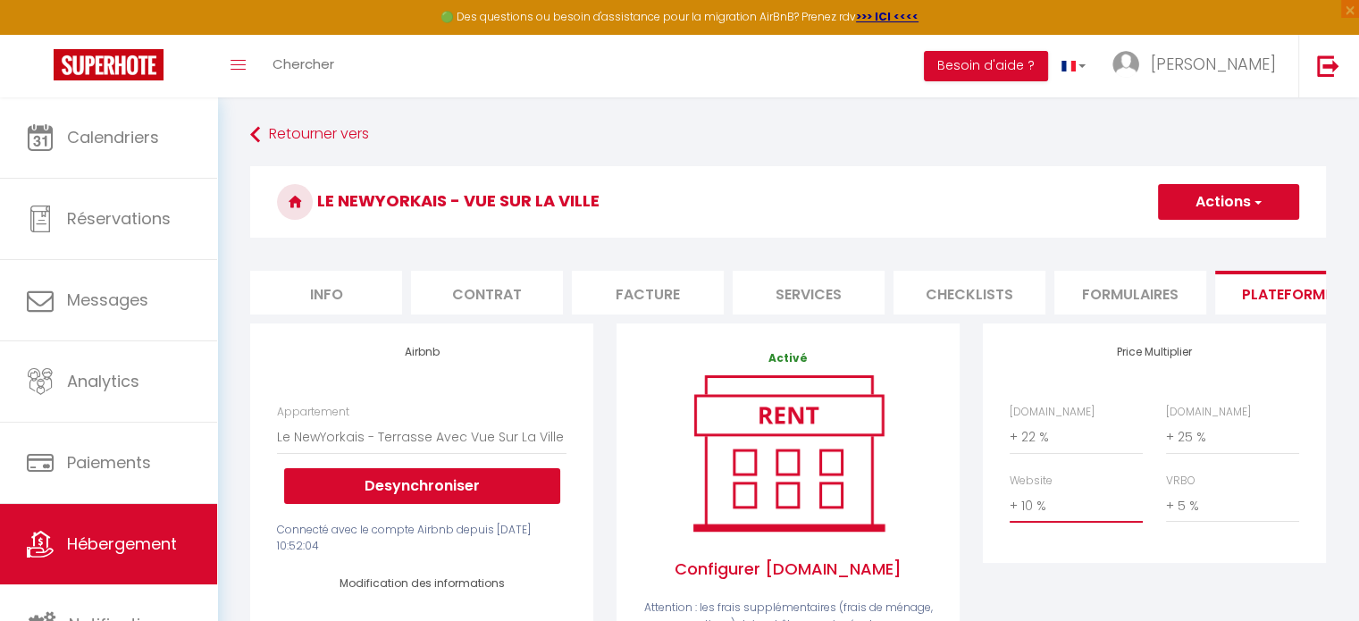
click at [1010, 502] on select "0 + 1 % + 2 % + 3 % + 4 % + 5 % + 6 % + 7 % + 8 % + 9 %" at bounding box center [1076, 506] width 133 height 34
click at [1199, 519] on select "0 + 1 % + 2 % + 3 % + 4 % + 5 % + 6 % + 7 % + 8 % + 9 %" at bounding box center [1232, 506] width 133 height 34
click at [1166, 502] on select "0 + 1 % + 2 % + 3 % + 4 % + 5 % + 6 % + 7 % + 8 % + 9 %" at bounding box center [1232, 506] width 133 height 34
click at [1201, 203] on button "Actions" at bounding box center [1228, 202] width 141 height 36
click at [1207, 246] on link "Enregistrer" at bounding box center [1227, 241] width 141 height 23
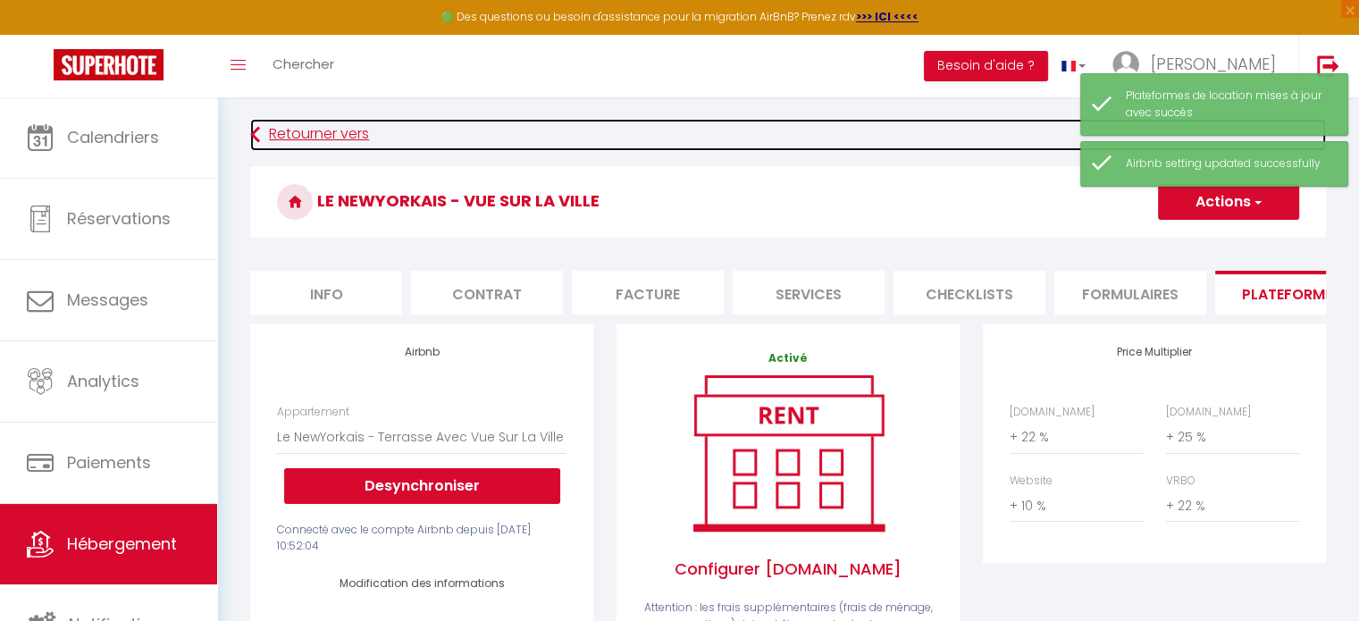
click at [297, 127] on link "Retourner vers" at bounding box center [788, 135] width 1076 height 32
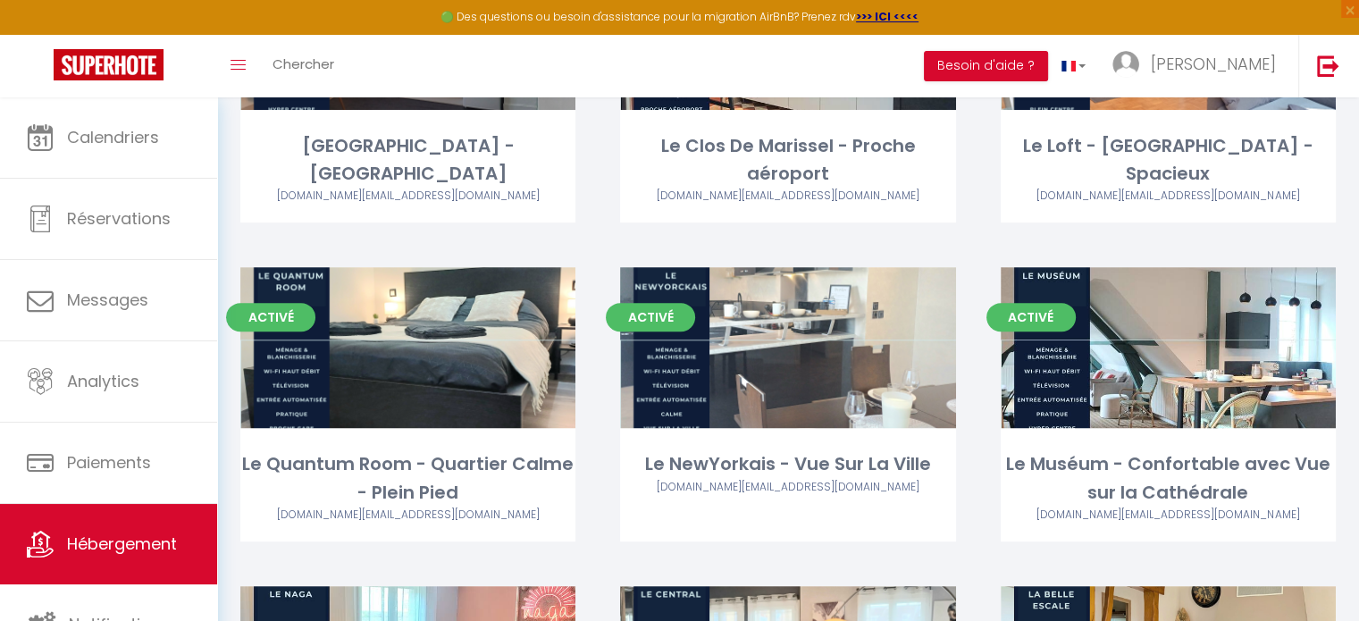
scroll to position [604, 0]
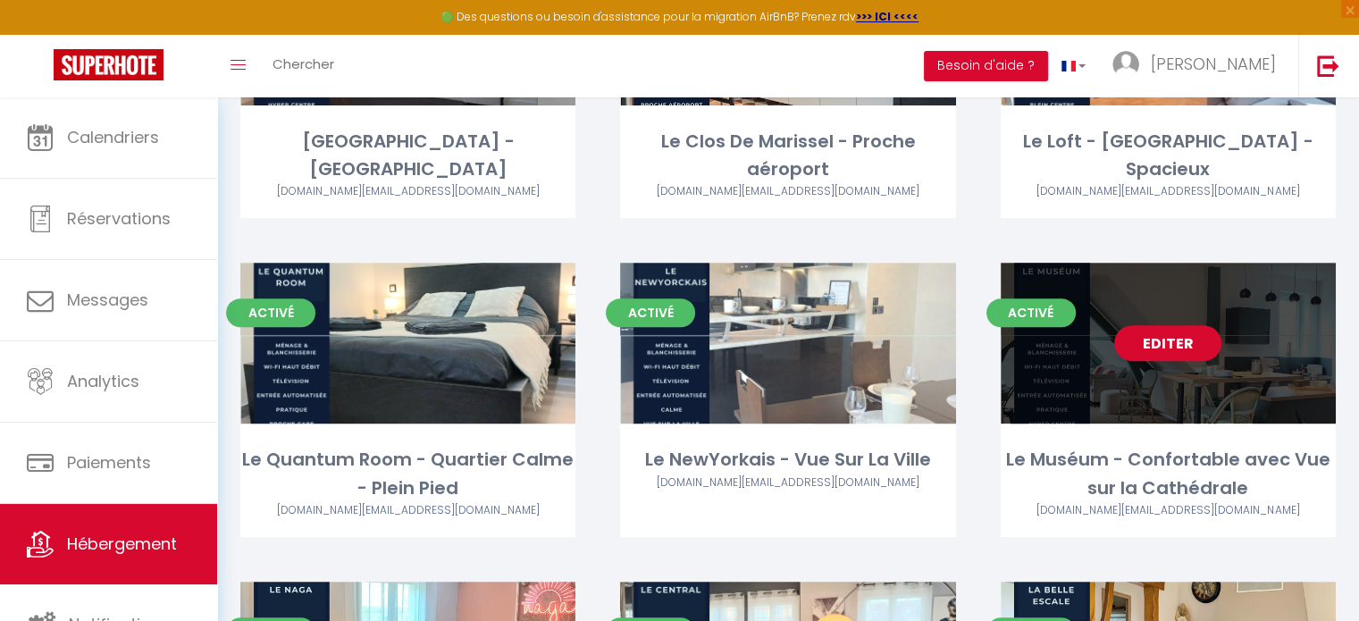
click at [1166, 340] on link "Editer" at bounding box center [1167, 343] width 107 height 36
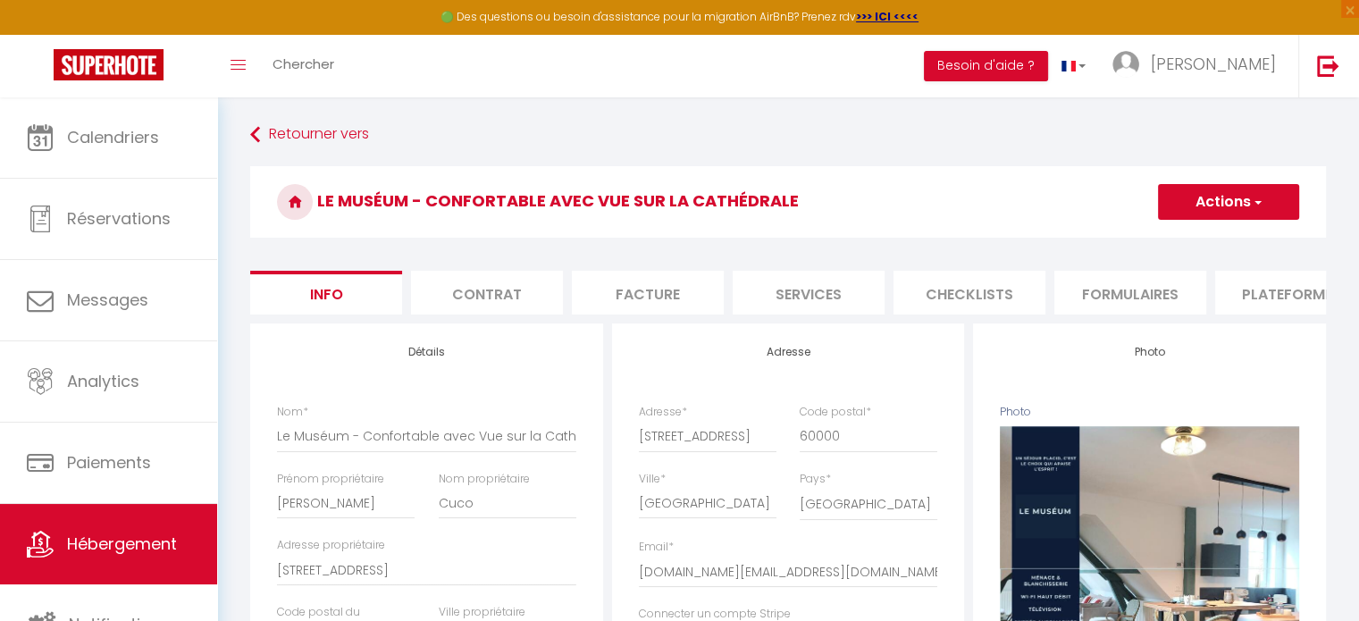
click at [1290, 301] on li "Plateformes" at bounding box center [1291, 293] width 152 height 44
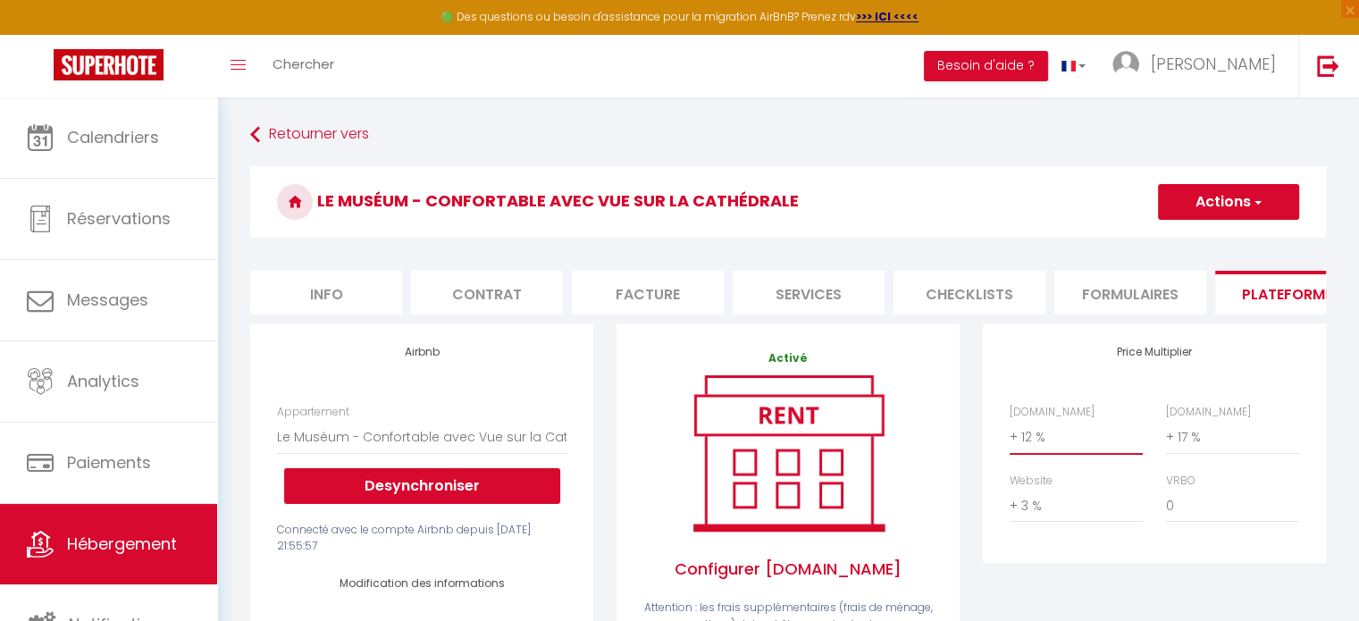
click at [1050, 451] on select "0 + 1 % + 2 % + 3 % + 4 % + 5 % + 6 % + 7 % + 8 % + 9 %" at bounding box center [1076, 437] width 133 height 34
click at [1010, 433] on select "0 + 1 % + 2 % + 3 % + 4 % + 5 % + 6 % + 7 % + 8 % + 9 %" at bounding box center [1076, 437] width 133 height 34
click at [1184, 448] on select "0 + 1 % + 2 % + 3 % + 4 % + 5 % + 6 % + 7 % + 8 % + 9 %" at bounding box center [1232, 437] width 133 height 34
click at [1166, 433] on select "0 + 1 % + 2 % + 3 % + 4 % + 5 % + 6 % + 7 % + 8 % + 9 %" at bounding box center [1232, 437] width 133 height 34
click at [1034, 512] on select "0 + 1 % + 2 % + 3 % + 4 % + 5 % + 6 % + 7 % + 8 % + 9 %" at bounding box center [1076, 506] width 133 height 34
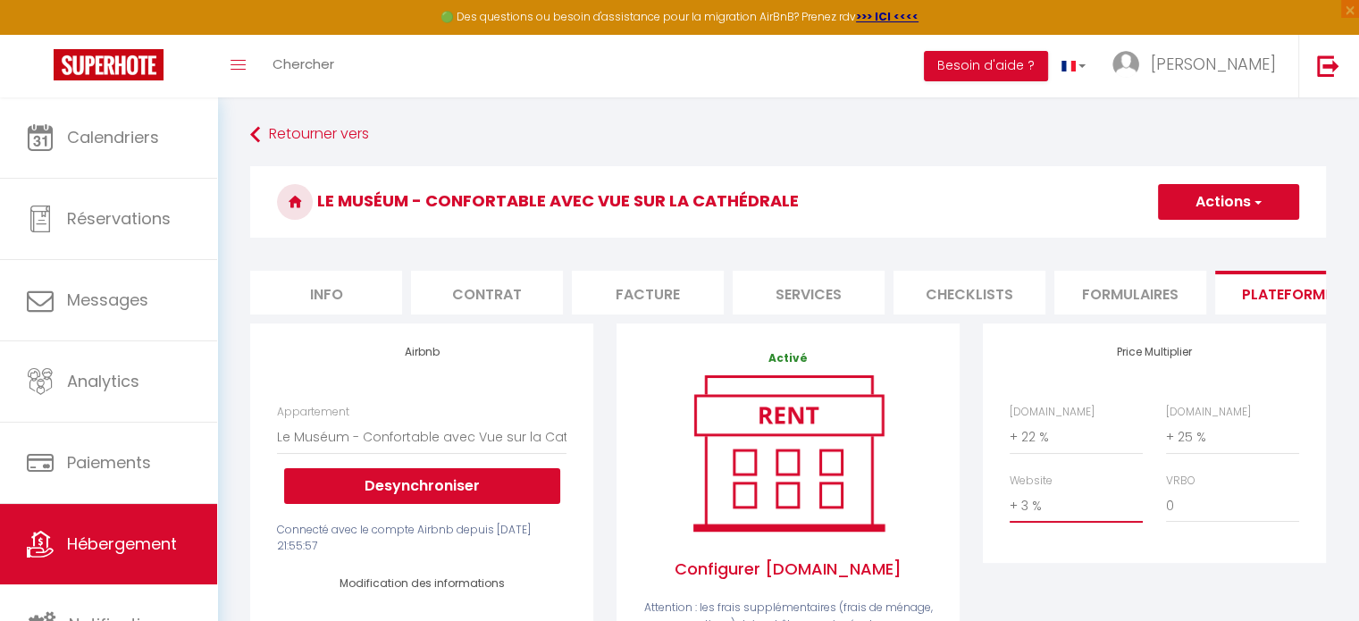
click at [1010, 502] on select "0 + 1 % + 2 % + 3 % + 4 % + 5 % + 6 % + 7 % + 8 % + 9 %" at bounding box center [1076, 506] width 133 height 34
click at [1198, 523] on select "0 + 1 % + 2 % + 3 % + 4 % + 5 % + 6 % + 7 % + 8 % + 9 %" at bounding box center [1232, 506] width 133 height 34
click at [1166, 502] on select "0 + 1 % + 2 % + 3 % + 4 % + 5 % + 6 % + 7 % + 8 % + 9 %" at bounding box center [1232, 506] width 133 height 34
click at [1199, 523] on select "0 + 1 % + 2 % + 3 % + 4 % + 5 % + 6 % + 7 % + 8 % + 9 %" at bounding box center [1232, 506] width 133 height 34
click at [1166, 502] on select "0 + 1 % + 2 % + 3 % + 4 % + 5 % + 6 % + 7 % + 8 % + 9 %" at bounding box center [1232, 506] width 133 height 34
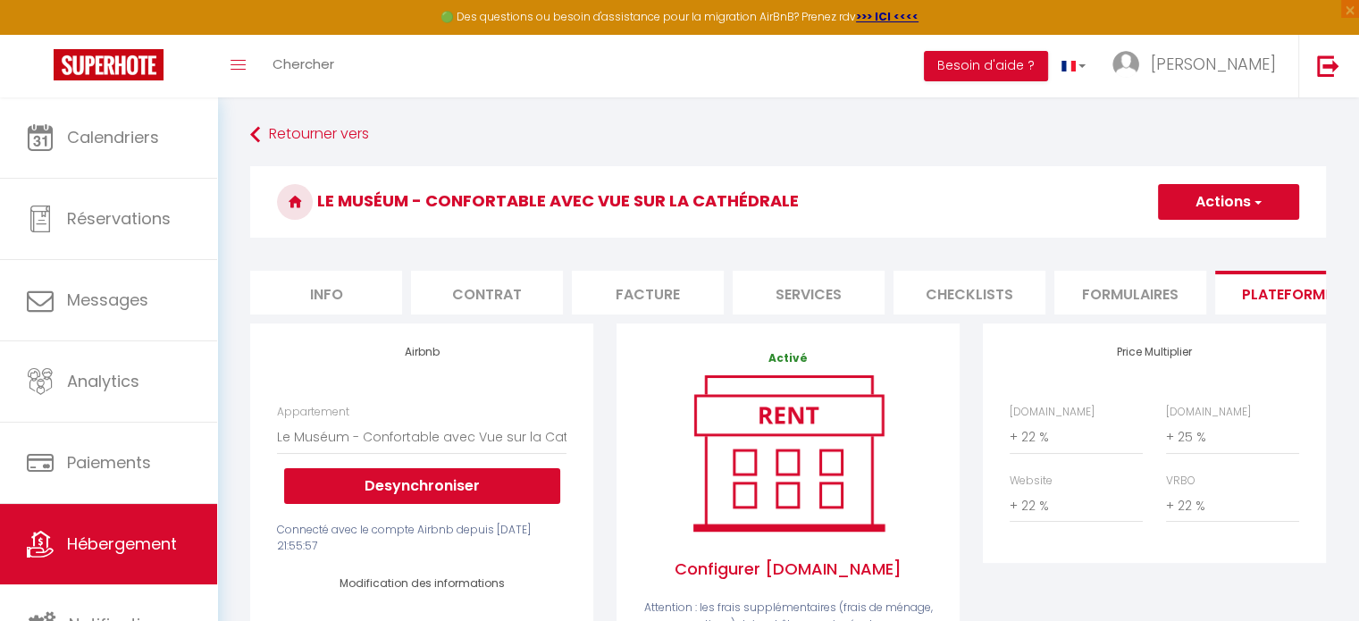
click at [1193, 211] on button "Actions" at bounding box center [1228, 202] width 141 height 36
click at [1036, 523] on select "0 + 1 % + 2 % + 3 % + 4 % + 5 % + 6 % + 7 % + 8 % + 9 %" at bounding box center [1076, 506] width 133 height 34
click at [1010, 502] on select "0 + 1 % + 2 % + 3 % + 4 % + 5 % + 6 % + 7 % + 8 % + 9 %" at bounding box center [1076, 506] width 133 height 34
click at [1219, 195] on button "Actions" at bounding box center [1228, 202] width 141 height 36
click at [1198, 240] on link "Enregistrer" at bounding box center [1227, 241] width 141 height 23
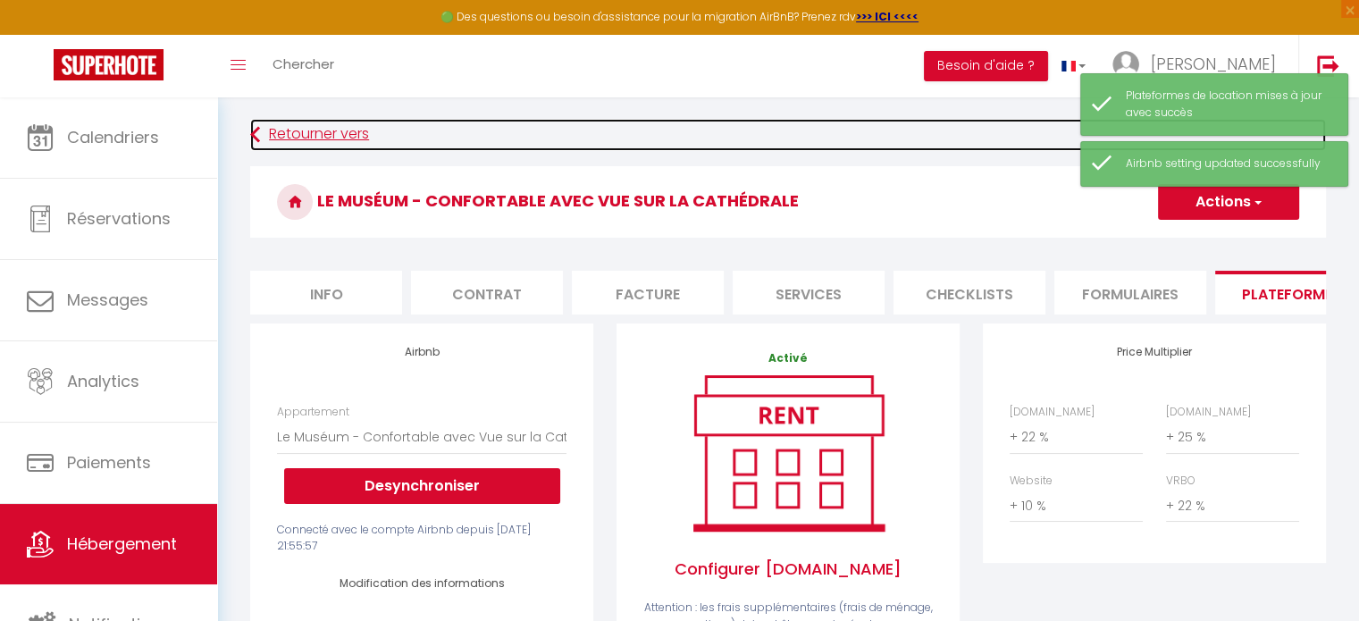
click at [328, 137] on link "Retourner vers" at bounding box center [788, 135] width 1076 height 32
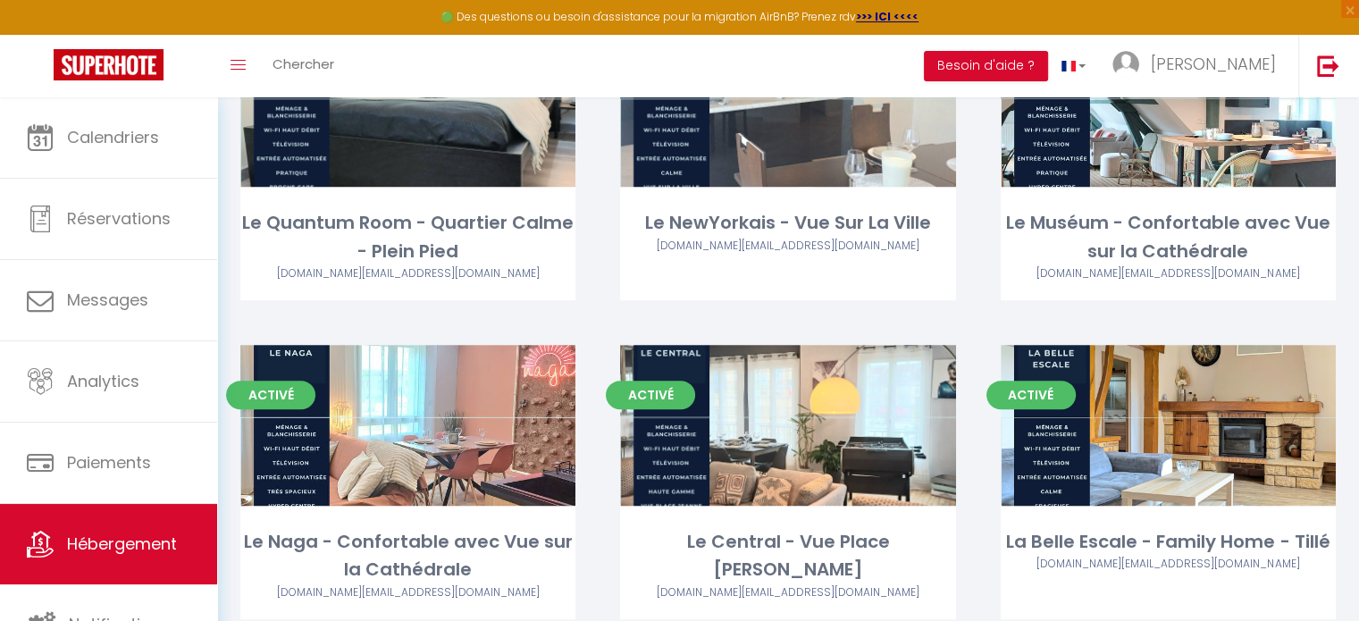
scroll to position [909, 0]
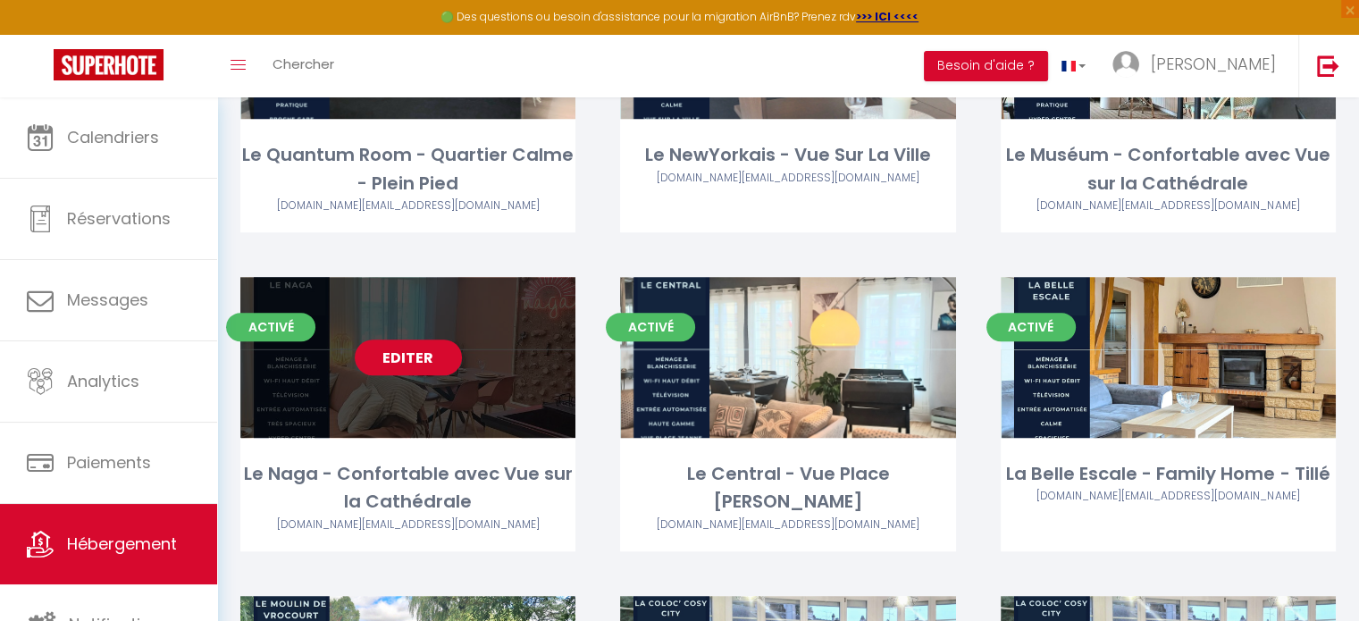
click at [418, 371] on link "Editer" at bounding box center [408, 357] width 107 height 36
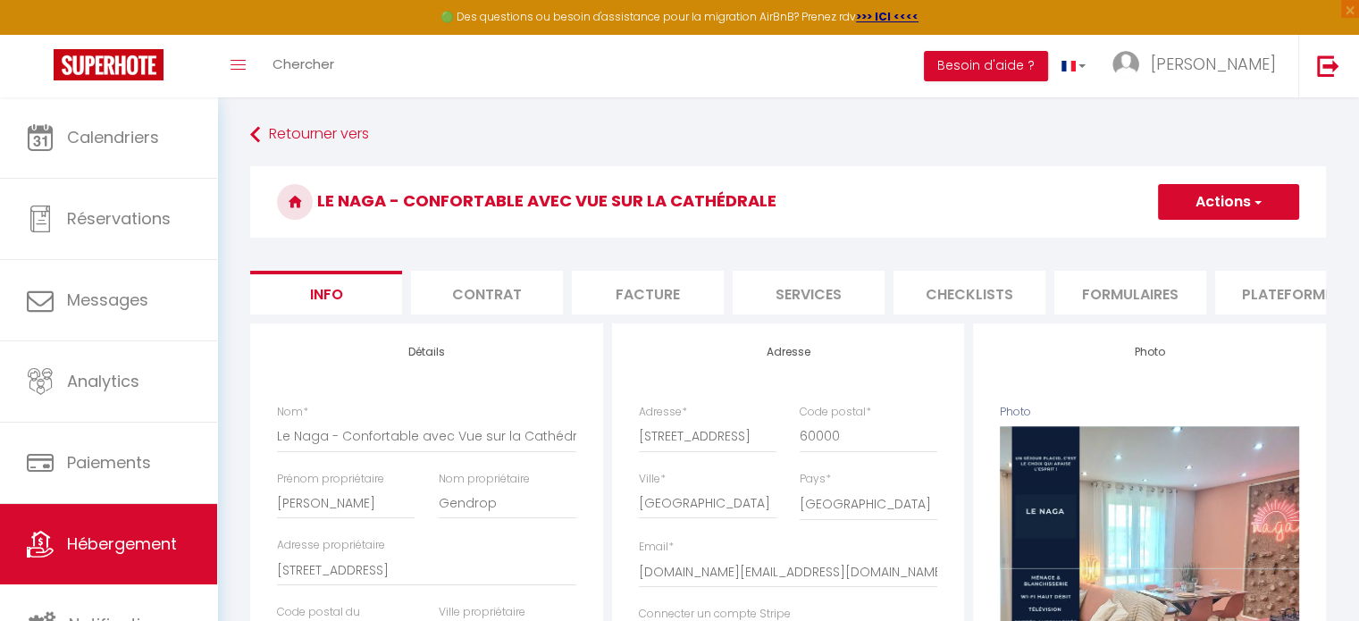
click at [1309, 295] on li "Plateformes" at bounding box center [1291, 293] width 152 height 44
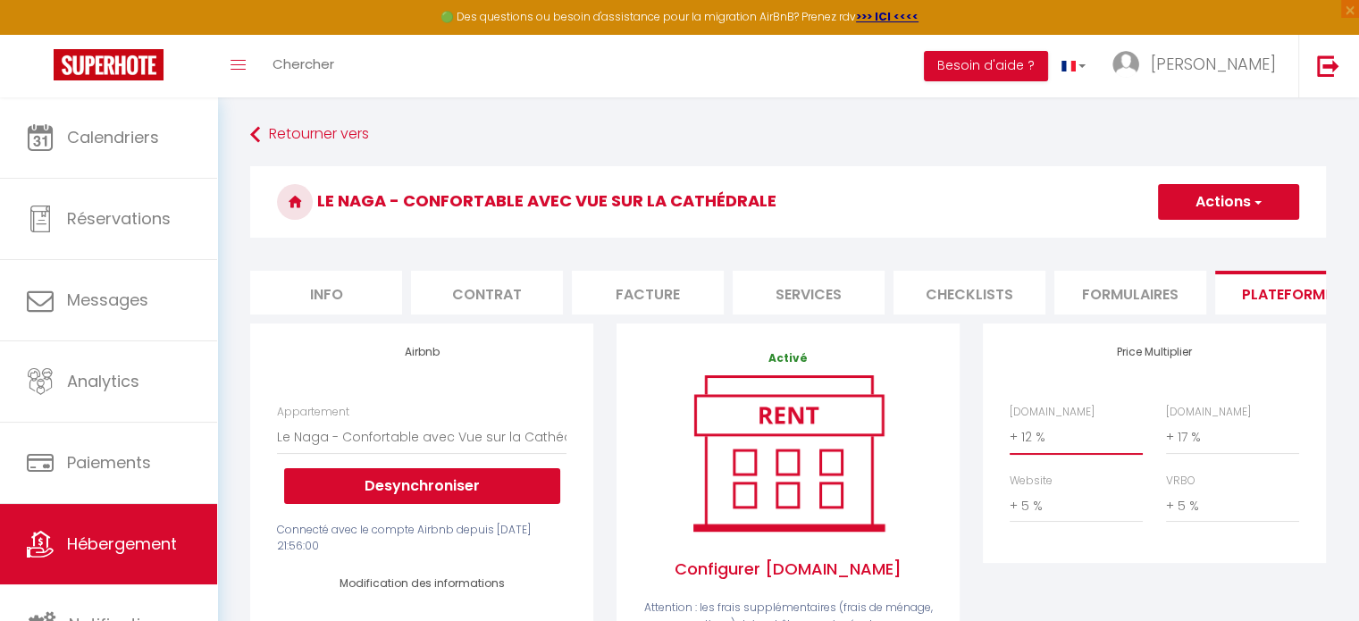
click at [1048, 454] on select "0 + 1 % + 2 % + 3 % + 4 % + 5 % + 6 % + 7 % + 8 % + 9 %" at bounding box center [1076, 437] width 133 height 34
click at [1010, 433] on select "0 + 1 % + 2 % + 3 % + 4 % + 5 % + 6 % + 7 % + 8 % + 9 %" at bounding box center [1076, 437] width 133 height 34
click at [1187, 438] on select "0 + 1 % + 2 % + 3 % + 4 % + 5 % + 6 % + 7 % + 8 % + 9 %" at bounding box center [1232, 437] width 133 height 34
click at [1166, 433] on select "0 + 1 % + 2 % + 3 % + 4 % + 5 % + 6 % + 7 % + 8 % + 9 %" at bounding box center [1232, 437] width 133 height 34
click at [1030, 523] on select "0 + 1 % + 2 % + 3 % + 4 % + 5 % + 6 % + 7 % + 8 % + 9 %" at bounding box center [1076, 506] width 133 height 34
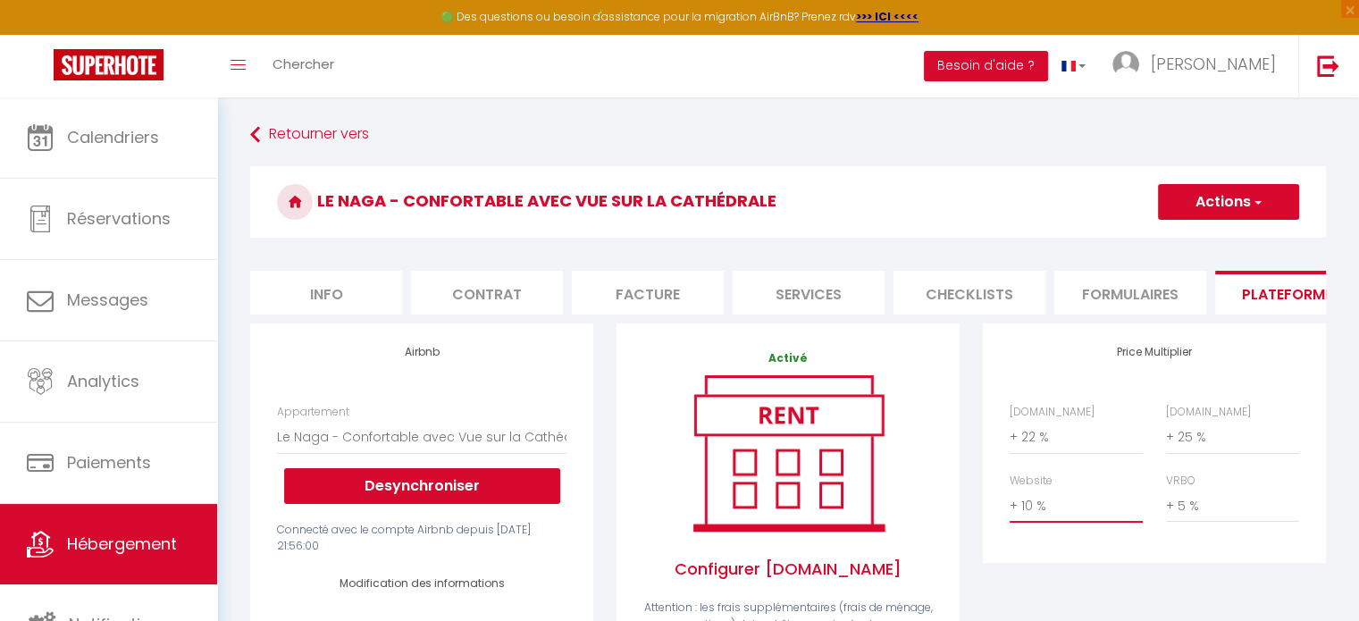
click at [1010, 502] on select "0 + 1 % + 2 % + 3 % + 4 % + 5 % + 6 % + 7 % + 8 % + 9 %" at bounding box center [1076, 506] width 133 height 34
click at [1202, 523] on select "0 + 1 % + 2 % + 3 % + 4 % + 5 % + 6 % + 7 % + 8 % + 9 %" at bounding box center [1232, 506] width 133 height 34
click at [1166, 502] on select "0 + 1 % + 2 % + 3 % + 4 % + 5 % + 6 % + 7 % + 8 % + 9 %" at bounding box center [1232, 506] width 133 height 34
click at [1201, 196] on button "Actions" at bounding box center [1228, 202] width 141 height 36
click at [1190, 231] on link "Enregistrer" at bounding box center [1227, 241] width 141 height 23
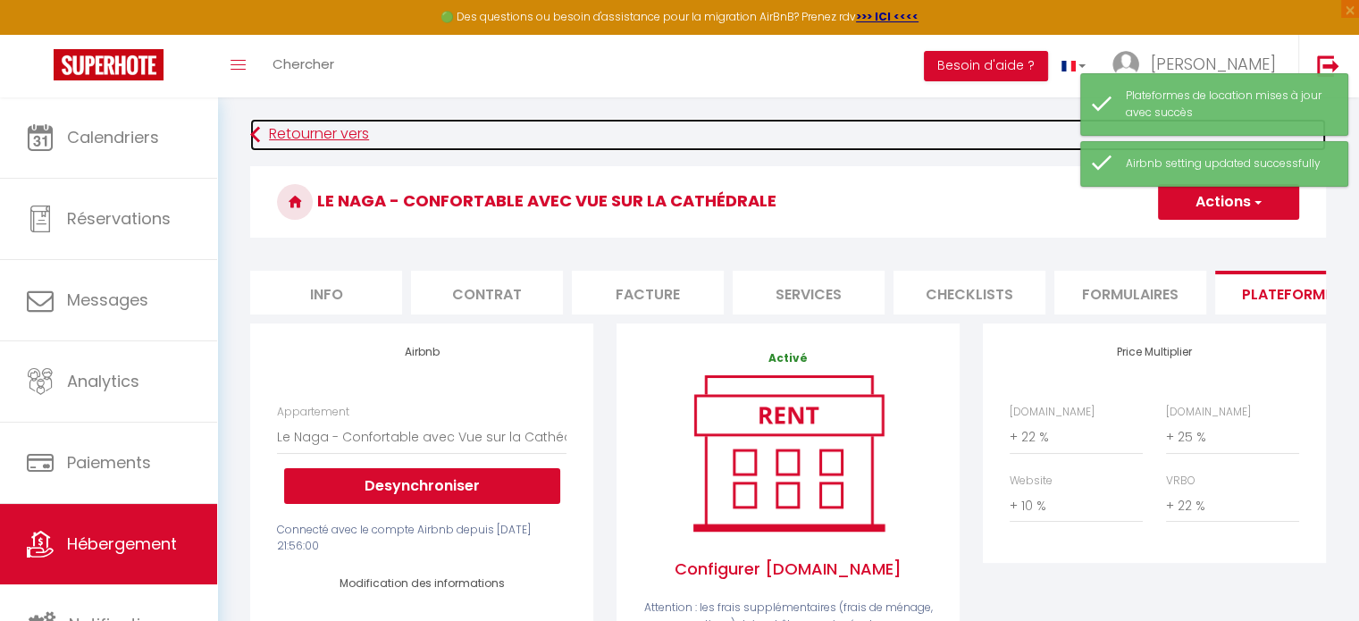
click at [326, 131] on link "Retourner vers" at bounding box center [788, 135] width 1076 height 32
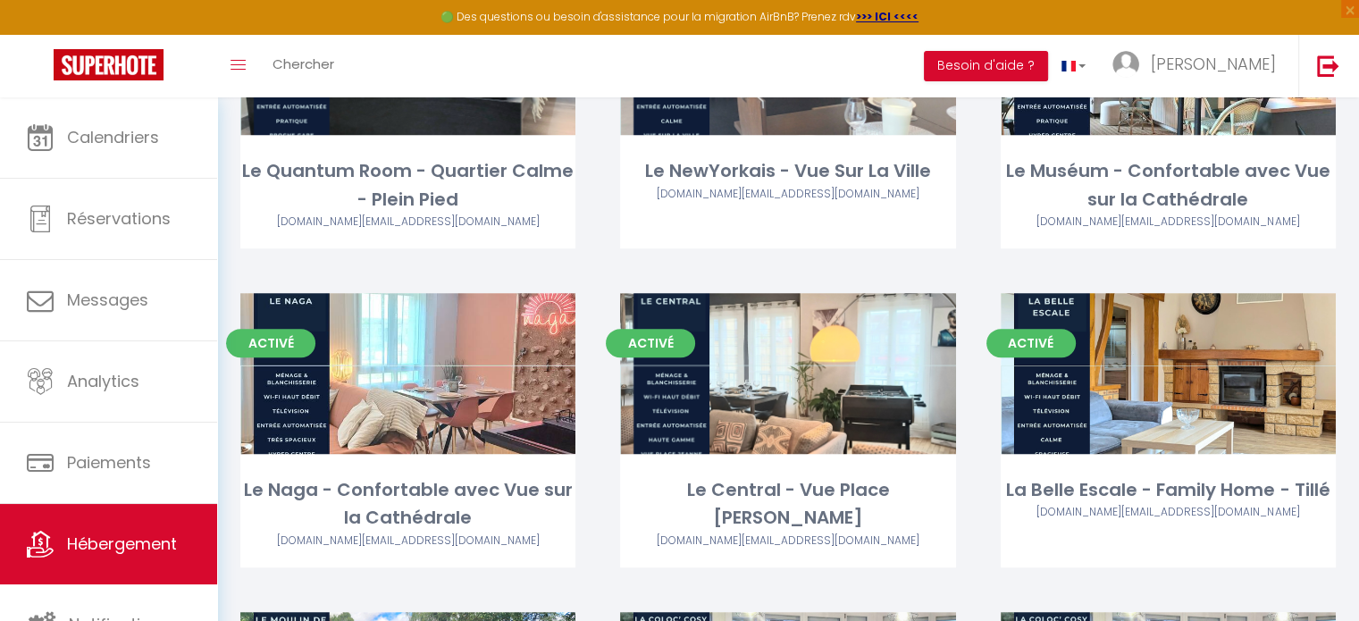
scroll to position [899, 0]
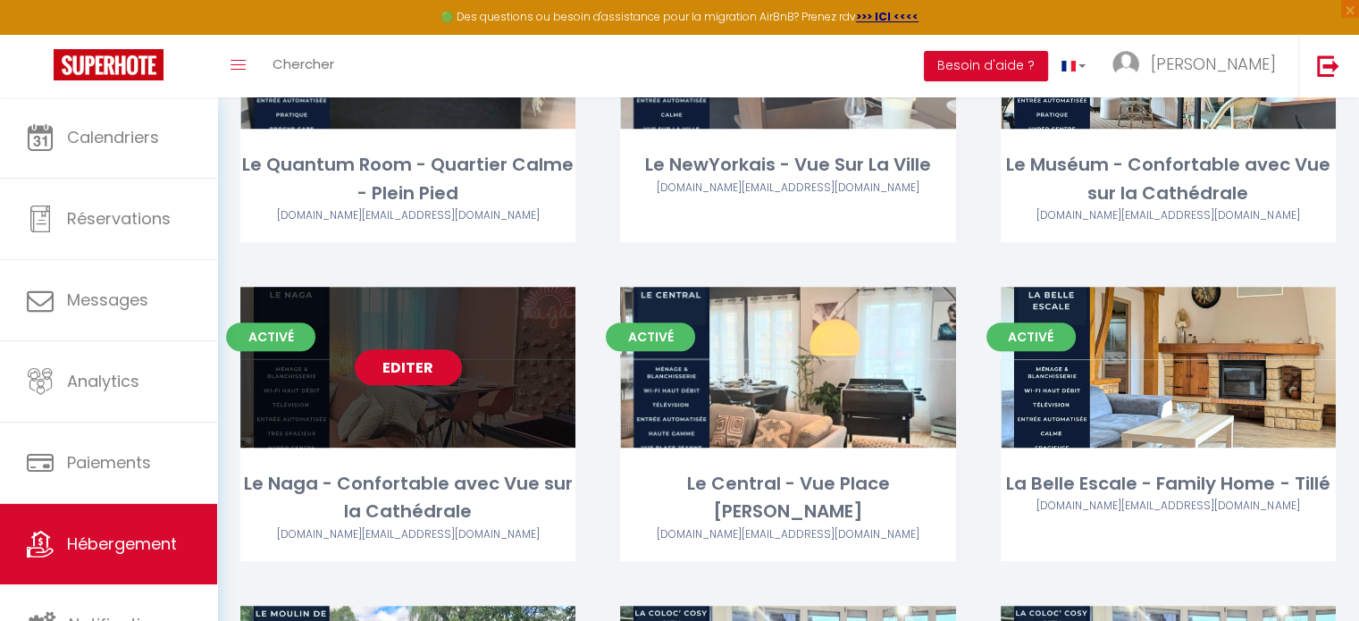
click at [404, 381] on link "Editer" at bounding box center [408, 367] width 107 height 36
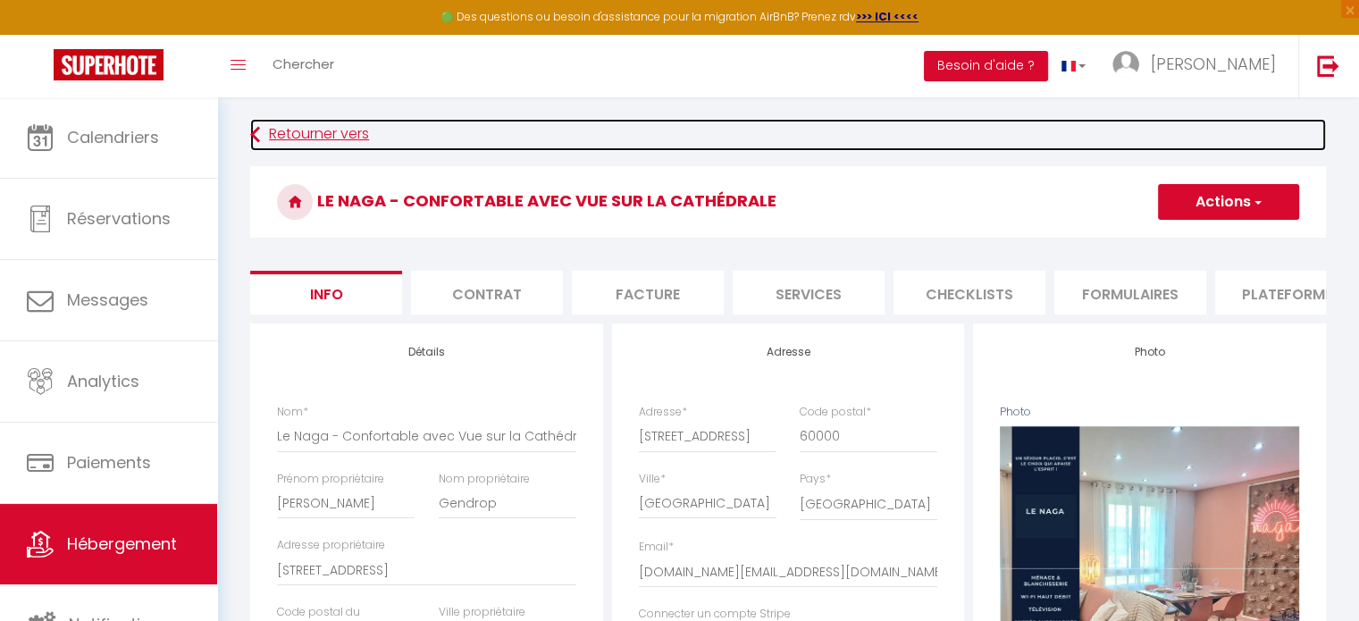
click at [317, 134] on link "Retourner vers" at bounding box center [788, 135] width 1076 height 32
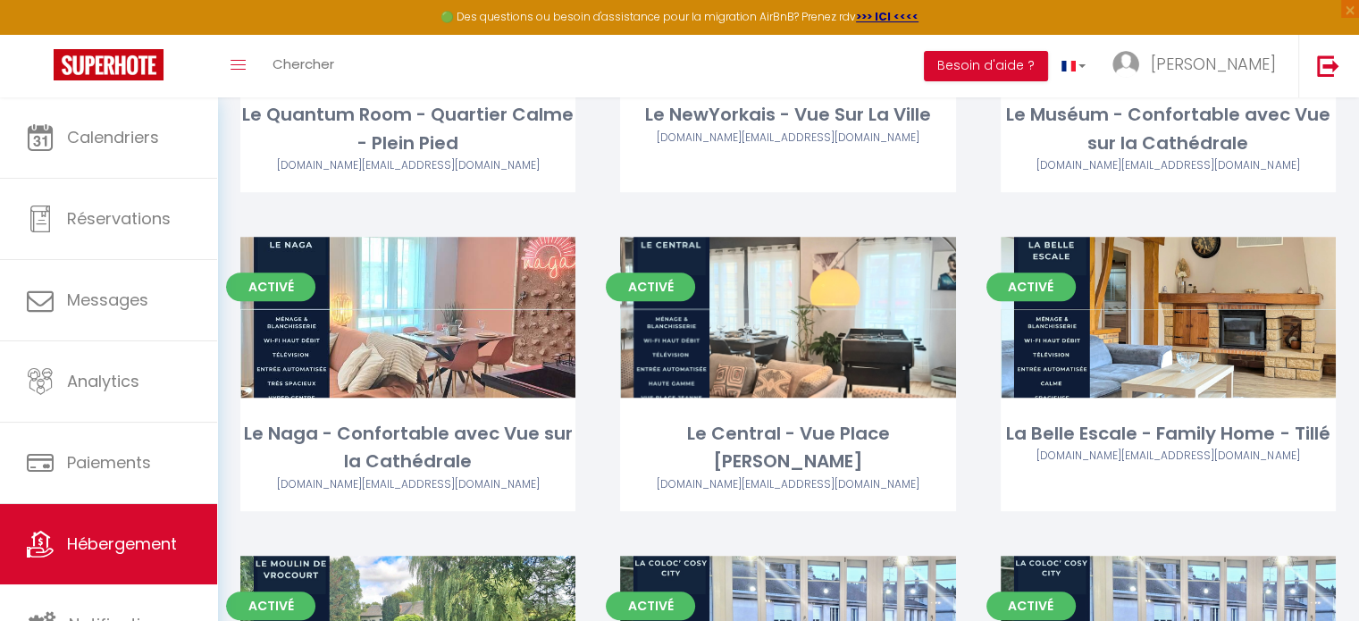
scroll to position [950, 0]
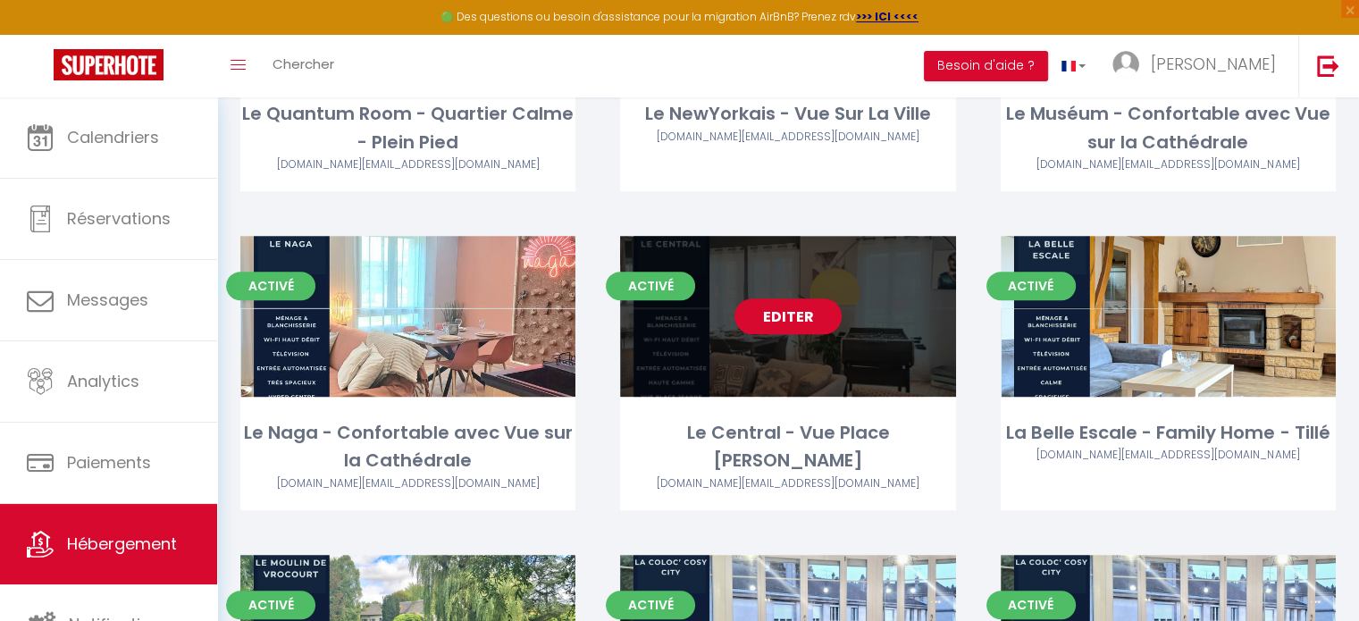
click at [780, 318] on link "Editer" at bounding box center [787, 316] width 107 height 36
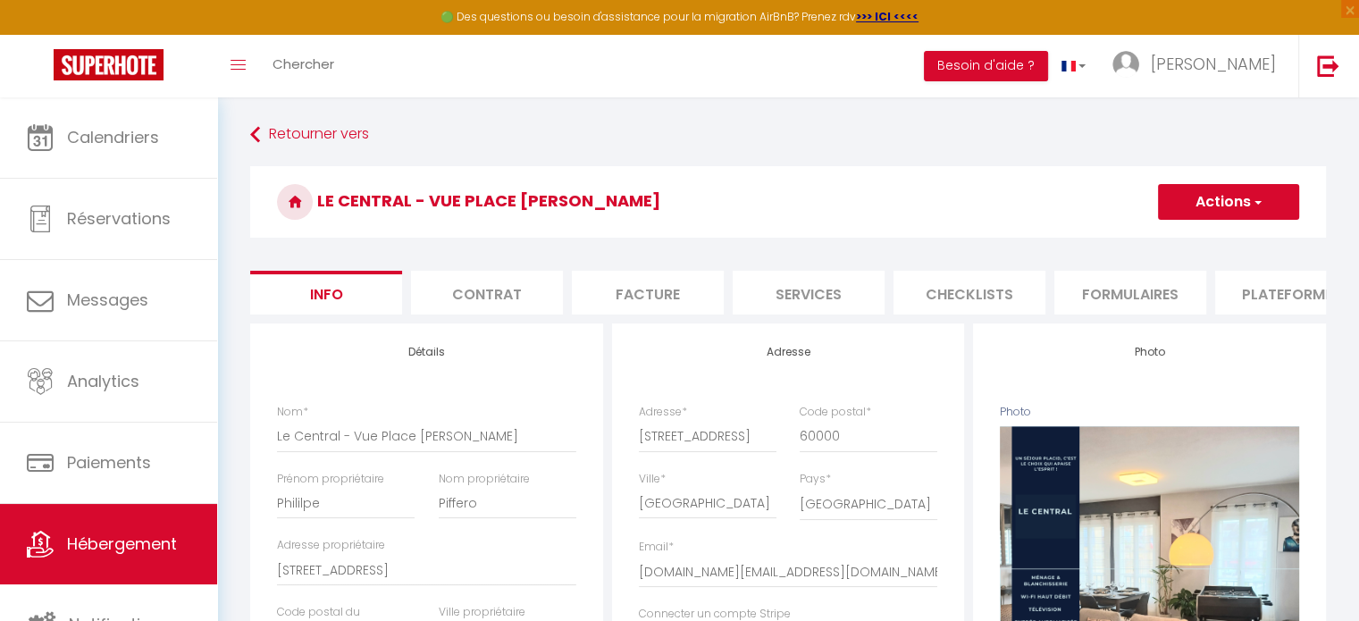
click at [1273, 298] on li "Plateformes" at bounding box center [1291, 293] width 152 height 44
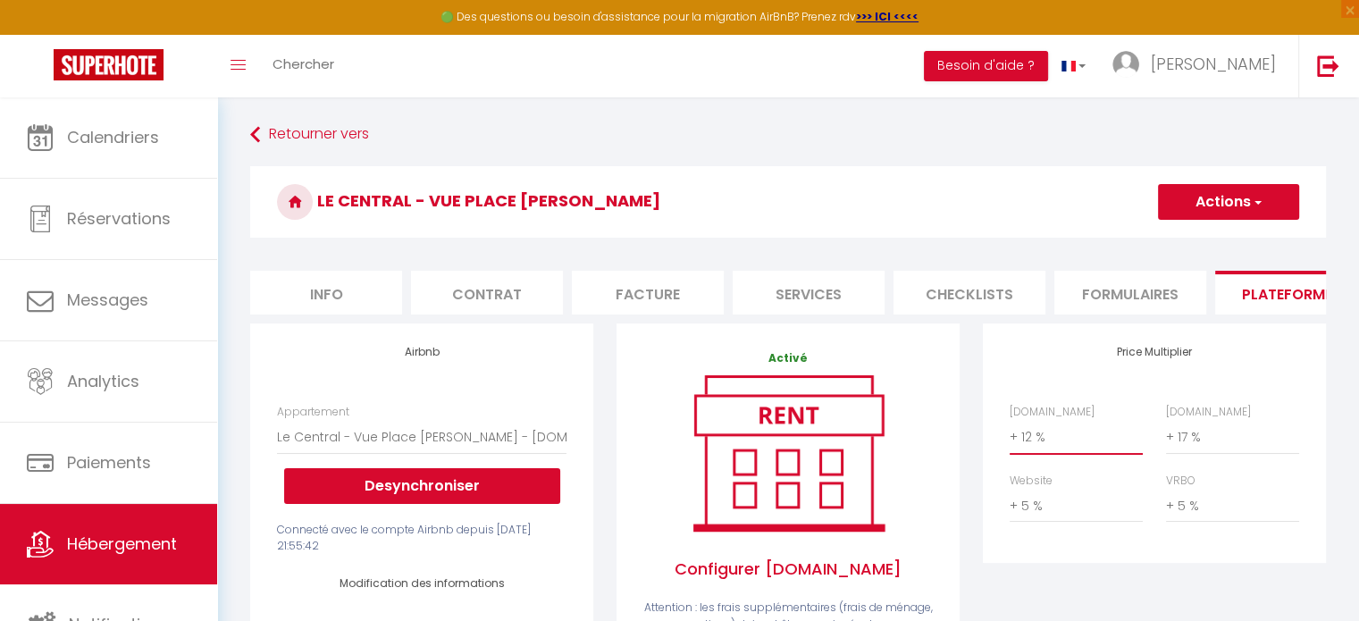
click at [1024, 454] on select "0 + 1 % + 2 % + 3 % + 4 % + 5 % + 6 % + 7 % + 8 % + 9 %" at bounding box center [1076, 437] width 133 height 34
click at [1010, 433] on select "0 + 1 % + 2 % + 3 % + 4 % + 5 % + 6 % + 7 % + 8 % + 9 %" at bounding box center [1076, 437] width 133 height 34
click at [1205, 450] on select "0 + 1 % + 2 % + 3 % + 4 % + 5 % + 6 % + 7 % + 8 % + 9 %" at bounding box center [1232, 437] width 133 height 34
click at [1166, 433] on select "0 + 1 % + 2 % + 3 % + 4 % + 5 % + 6 % + 7 % + 8 % + 9 %" at bounding box center [1232, 437] width 133 height 34
click at [1049, 522] on select "0 + 1 % + 2 % + 3 % + 4 % + 5 % + 6 % + 7 % + 8 % + 9 %" at bounding box center [1076, 506] width 133 height 34
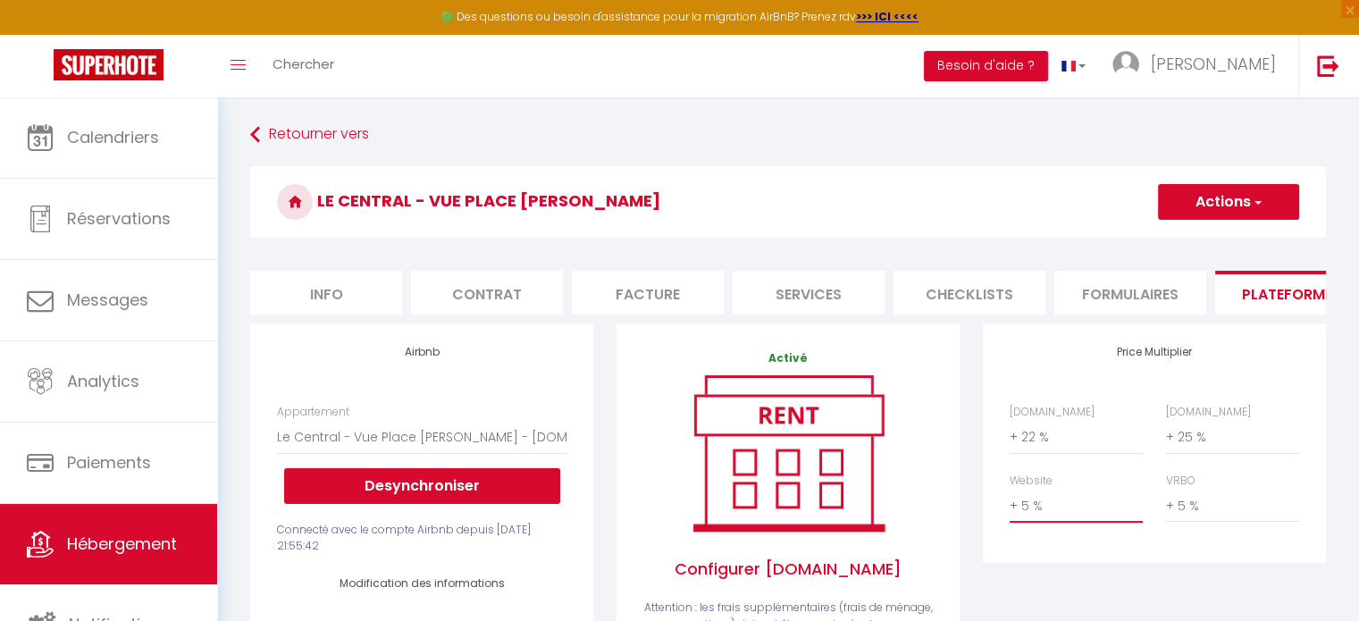
click at [1010, 502] on select "0 + 1 % + 2 % + 3 % + 4 % + 5 % + 6 % + 7 % + 8 % + 9 %" at bounding box center [1076, 506] width 133 height 34
click at [1197, 521] on select "0 + 1 % + 2 % + 3 % + 4 % + 5 % + 6 % + 7 % + 8 % + 9 %" at bounding box center [1232, 506] width 133 height 34
click at [1073, 505] on select "0 + 1 % + 2 % + 3 % + 4 % + 5 % + 6 % + 7 % + 8 % + 9 %" at bounding box center [1076, 506] width 133 height 34
click at [1010, 502] on select "0 + 1 % + 2 % + 3 % + 4 % + 5 % + 6 % + 7 % + 8 % + 9 %" at bounding box center [1076, 506] width 133 height 34
click at [1194, 523] on select "0 + 1 % + 2 % + 3 % + 4 % + 5 % + 6 % + 7 % + 8 % + 9 %" at bounding box center [1232, 506] width 133 height 34
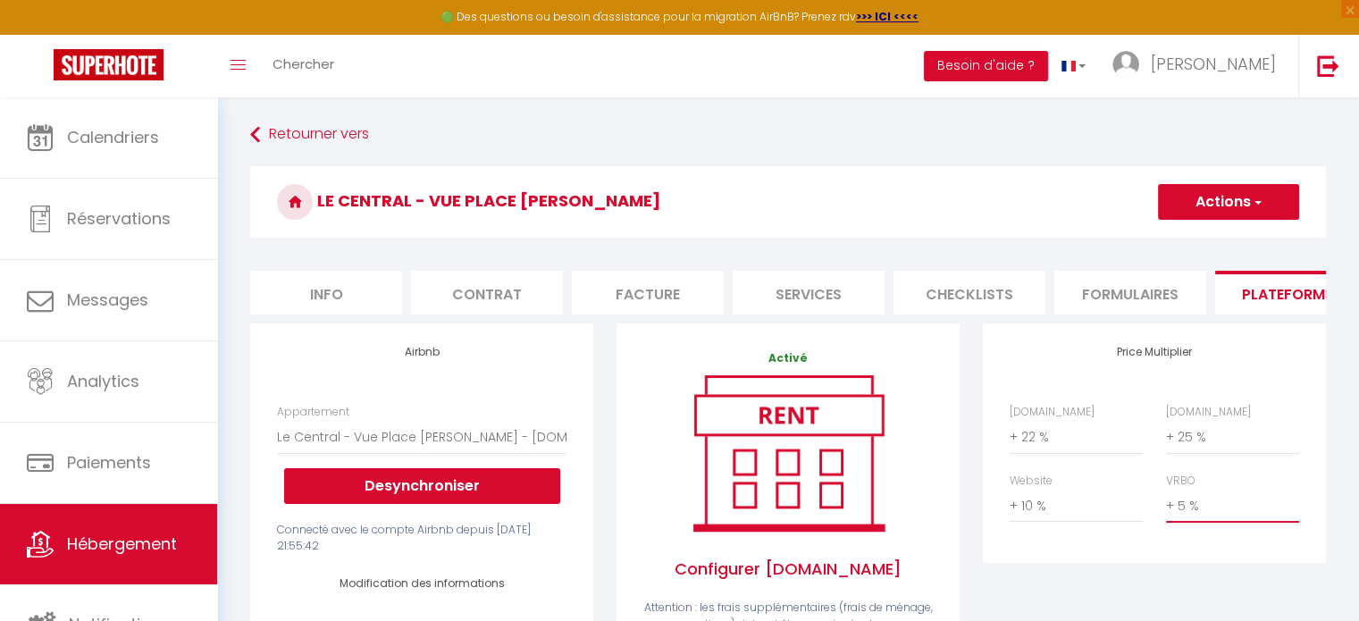
click at [1166, 502] on select "0 + 1 % + 2 % + 3 % + 4 % + 5 % + 6 % + 7 % + 8 % + 9 %" at bounding box center [1232, 506] width 133 height 34
click at [1219, 203] on button "Actions" at bounding box center [1228, 202] width 141 height 36
click at [1194, 249] on link "Enregistrer" at bounding box center [1227, 241] width 141 height 23
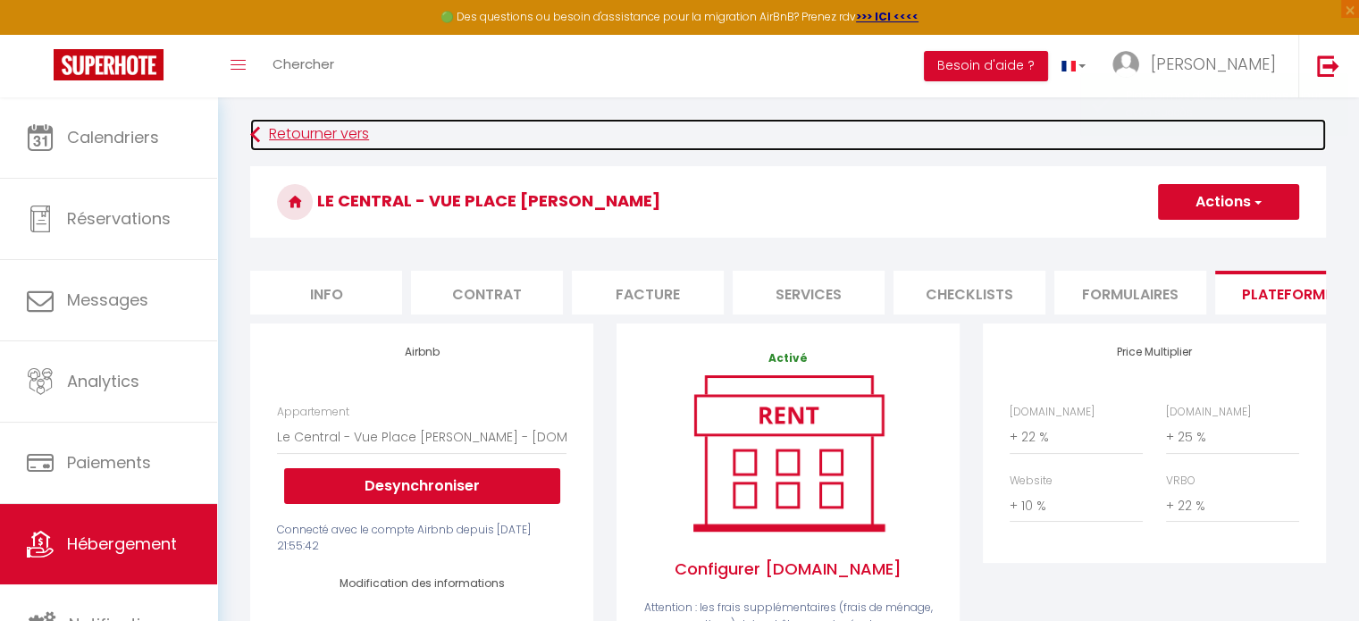
click at [330, 132] on link "Retourner vers" at bounding box center [788, 135] width 1076 height 32
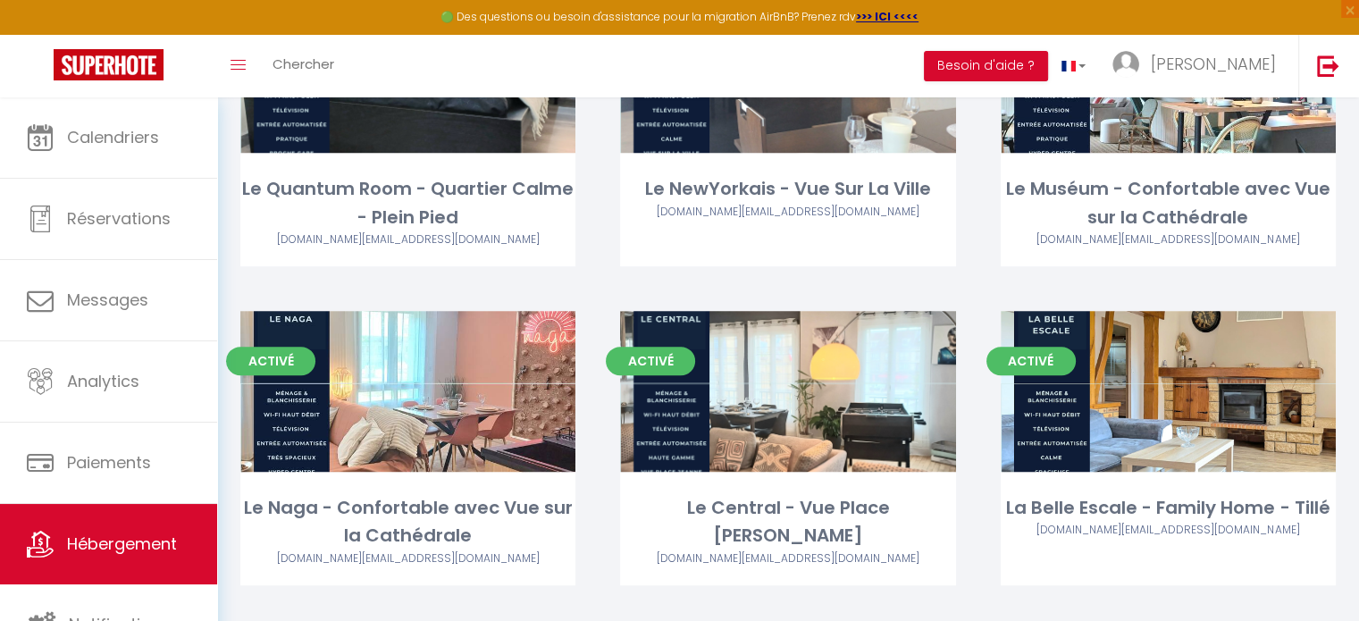
scroll to position [875, 0]
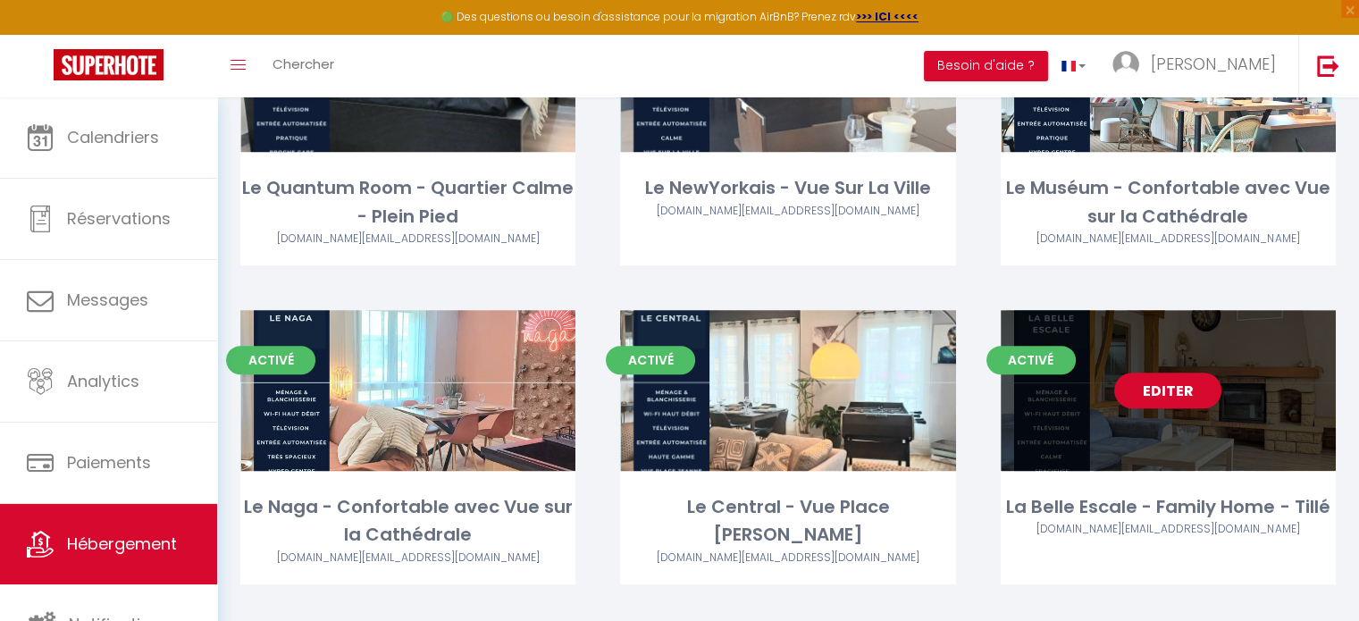
click at [1151, 389] on link "Editer" at bounding box center [1167, 391] width 107 height 36
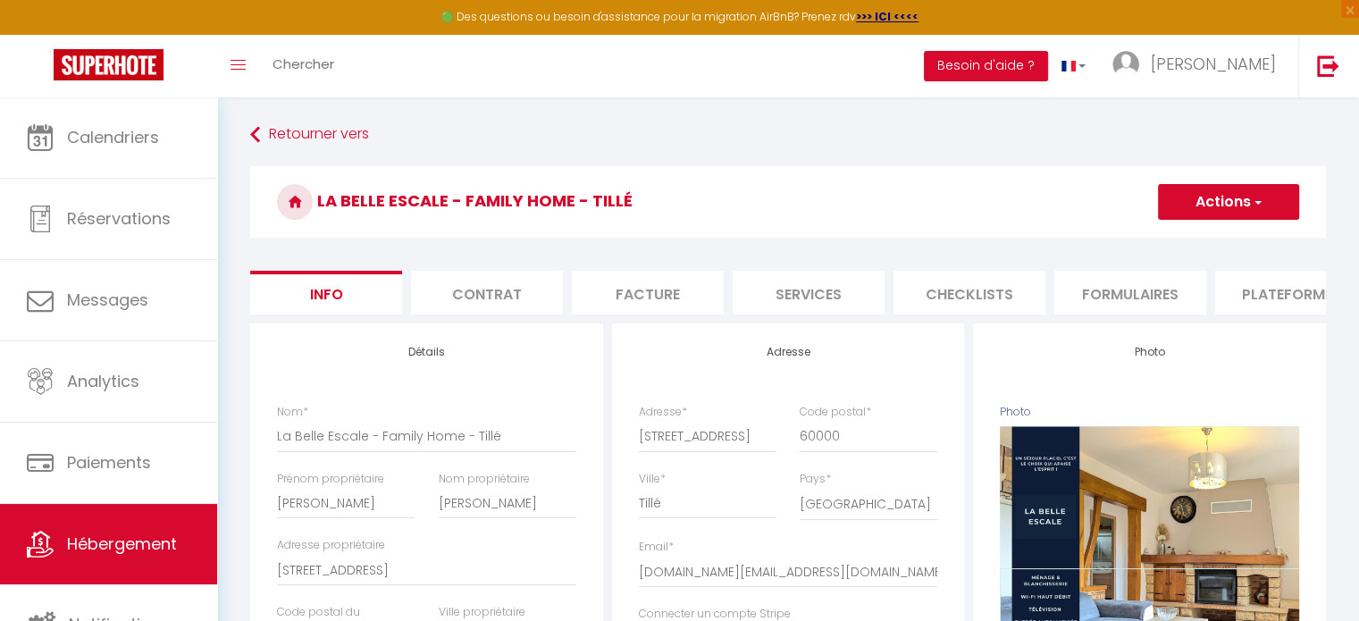
click at [1276, 286] on li "Plateformes" at bounding box center [1291, 293] width 152 height 44
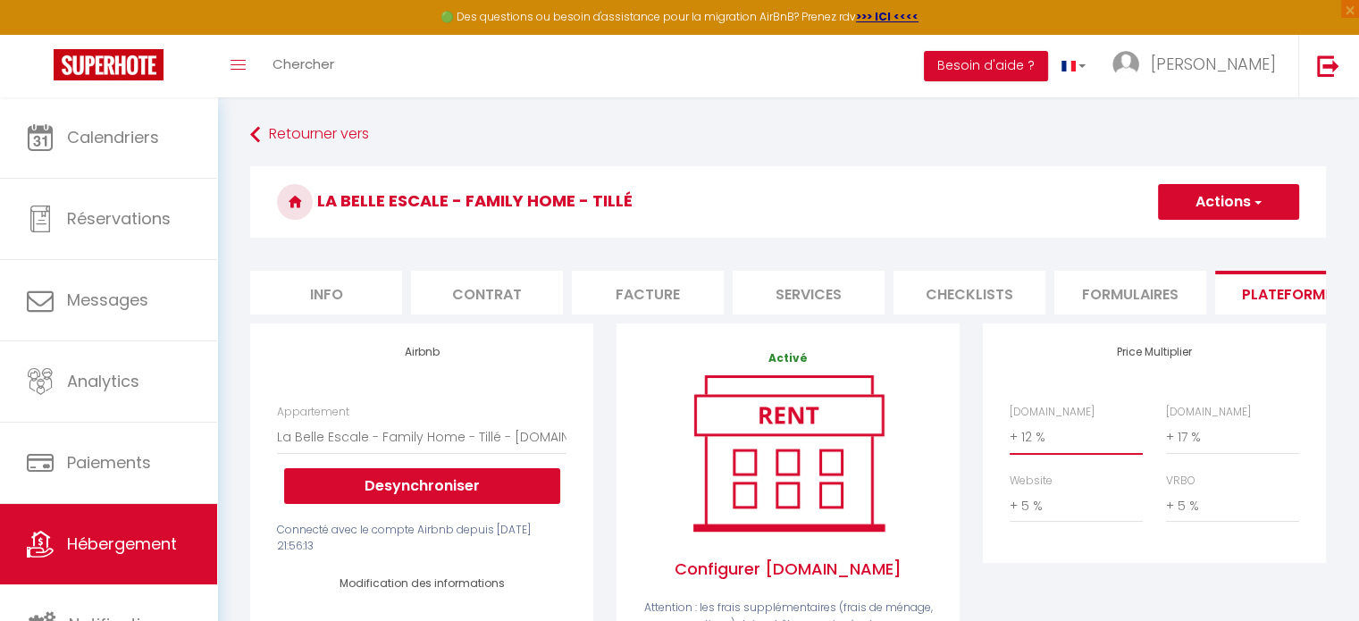
click at [1043, 441] on select "0 + 1 % + 2 % + 3 % + 4 % + 5 % + 6 % + 7 % + 8 % + 9 %" at bounding box center [1076, 437] width 133 height 34
click at [1010, 433] on select "0 + 1 % + 2 % + 3 % + 4 % + 5 % + 6 % + 7 % + 8 % + 9 %" at bounding box center [1076, 437] width 133 height 34
click at [1195, 453] on select "0 + 1 % + 2 % + 3 % + 4 % + 5 % + 6 % + 7 % + 8 % + 9 %" at bounding box center [1232, 437] width 133 height 34
click at [1166, 433] on select "0 + 1 % + 2 % + 3 % + 4 % + 5 % + 6 % + 7 % + 8 % + 9 %" at bounding box center [1232, 437] width 133 height 34
click at [1034, 518] on select "0 + 1 % + 2 % + 3 % + 4 % + 5 % + 6 % + 7 % + 8 % + 9 %" at bounding box center [1076, 506] width 133 height 34
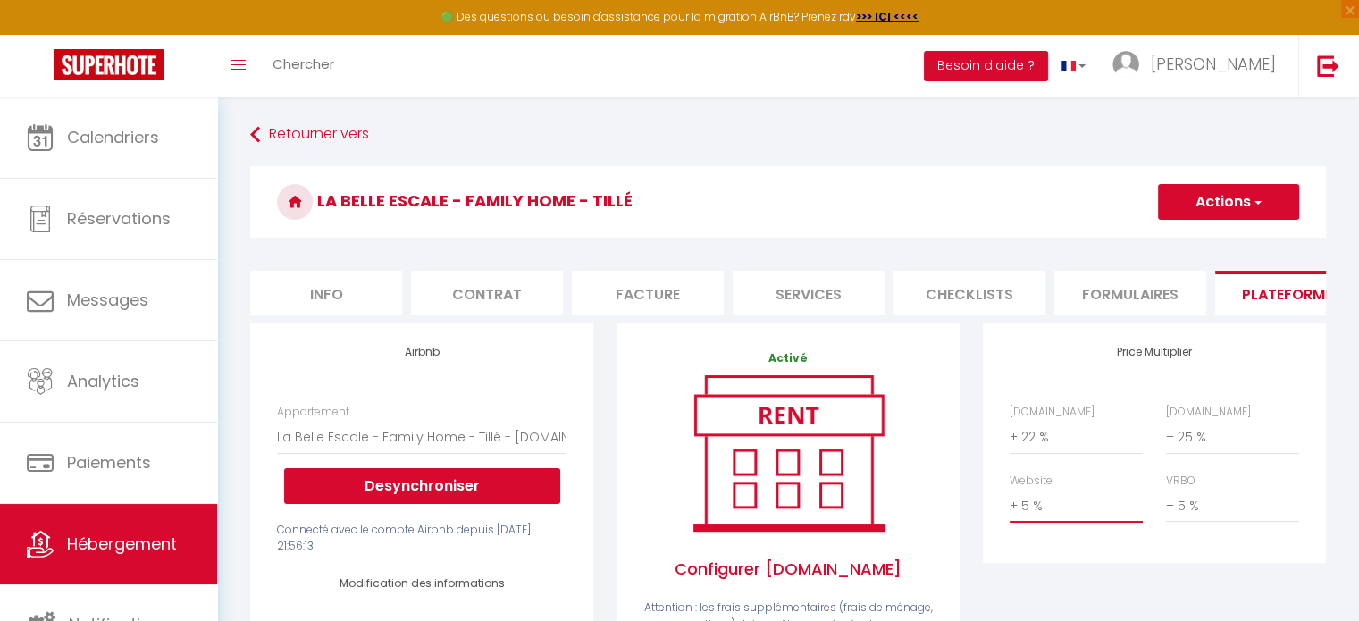
click at [1010, 502] on select "0 + 1 % + 2 % + 3 % + 4 % + 5 % + 6 % + 7 % + 8 % + 9 %" at bounding box center [1076, 506] width 133 height 34
click at [1217, 503] on select "0 + 1 % + 2 % + 3 % + 4 % + 5 % + 6 % + 7 % + 8 % + 9 %" at bounding box center [1232, 506] width 133 height 34
click at [1166, 502] on select "0 + 1 % + 2 % + 3 % + 4 % + 5 % + 6 % + 7 % + 8 % + 9 %" at bounding box center [1232, 506] width 133 height 34
click at [1197, 513] on select "0 + 1 % + 2 % + 3 % + 4 % + 5 % + 6 % + 7 % + 8 % + 9 %" at bounding box center [1232, 506] width 133 height 34
click at [1166, 502] on select "0 + 1 % + 2 % + 3 % + 4 % + 5 % + 6 % + 7 % + 8 % + 9 %" at bounding box center [1232, 506] width 133 height 34
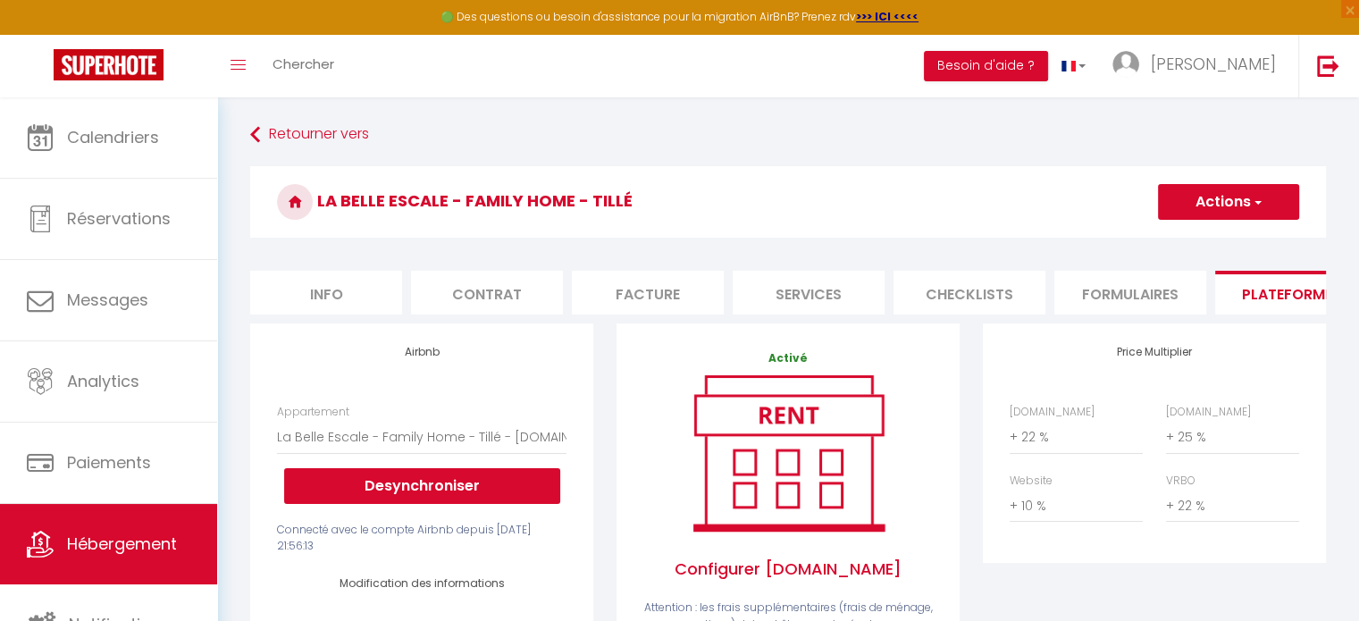
click at [1202, 202] on button "Actions" at bounding box center [1228, 202] width 141 height 36
click at [1194, 247] on link "Enregistrer" at bounding box center [1227, 241] width 141 height 23
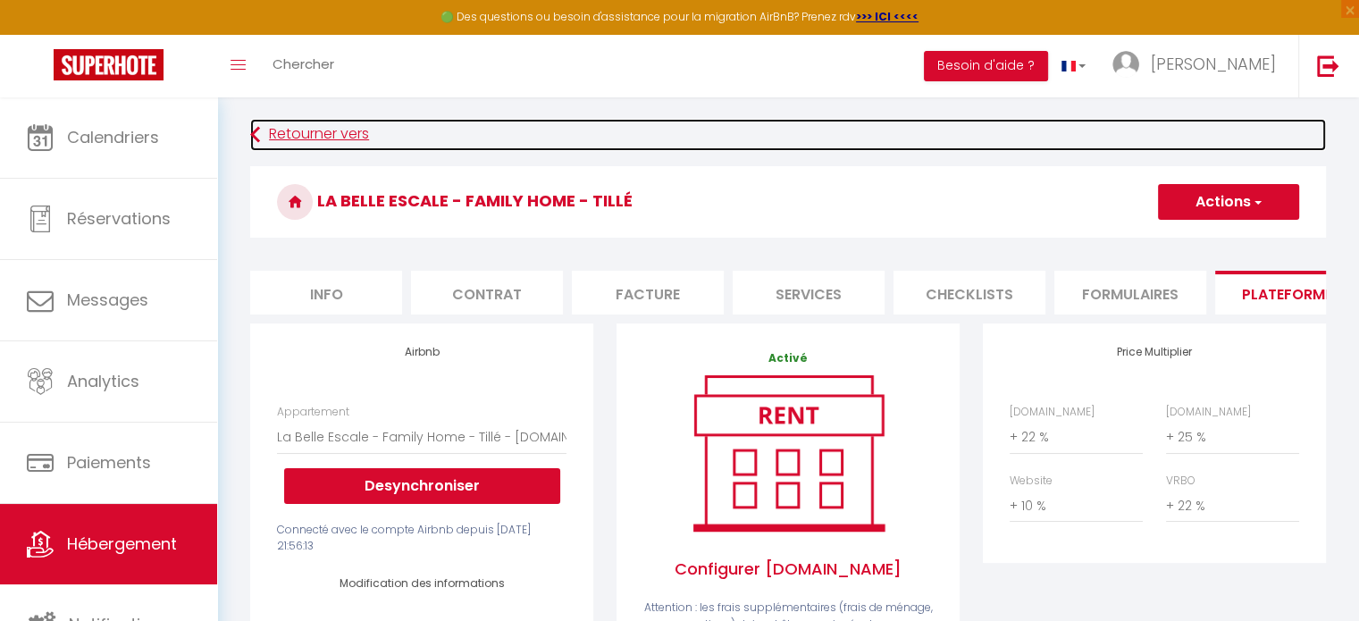
click at [305, 130] on link "Retourner vers" at bounding box center [788, 135] width 1076 height 32
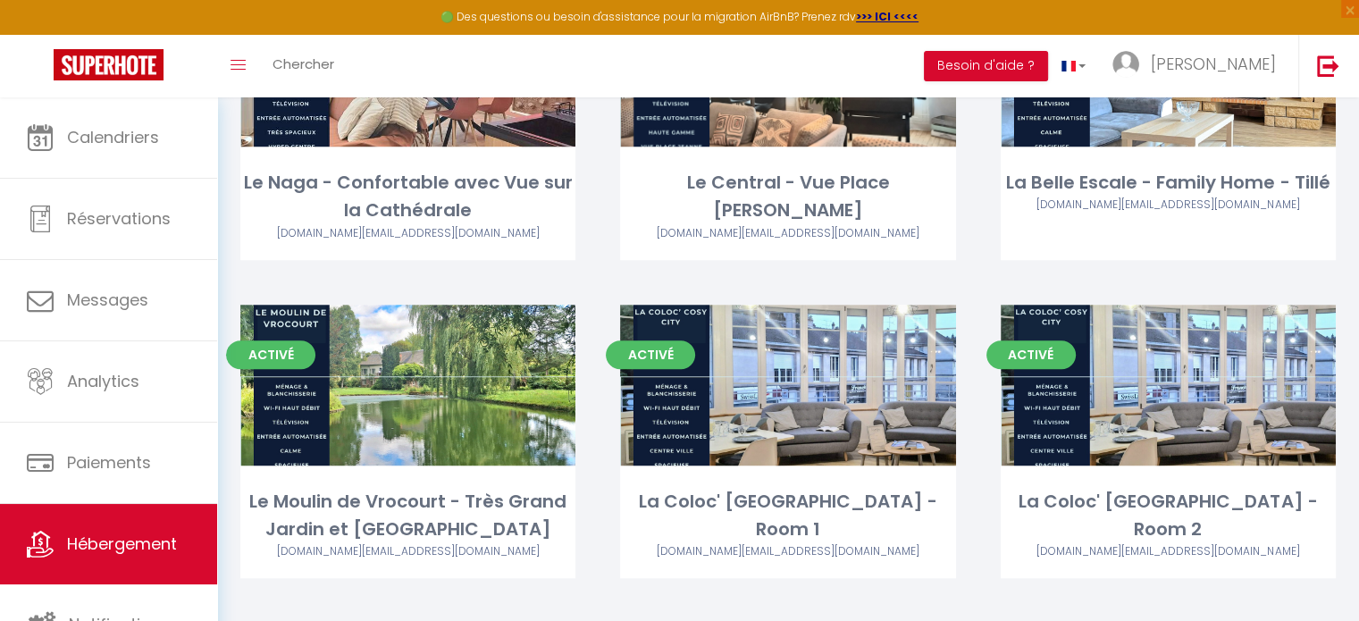
scroll to position [1213, 0]
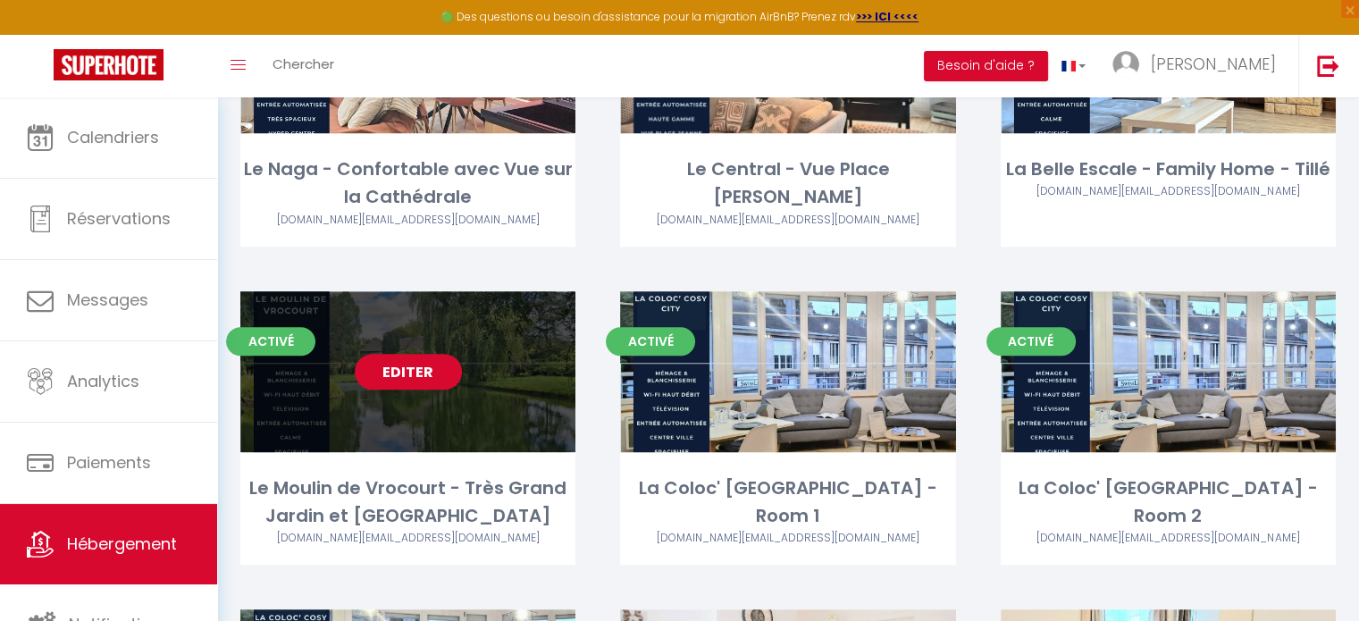
click at [418, 374] on link "Editer" at bounding box center [408, 372] width 107 height 36
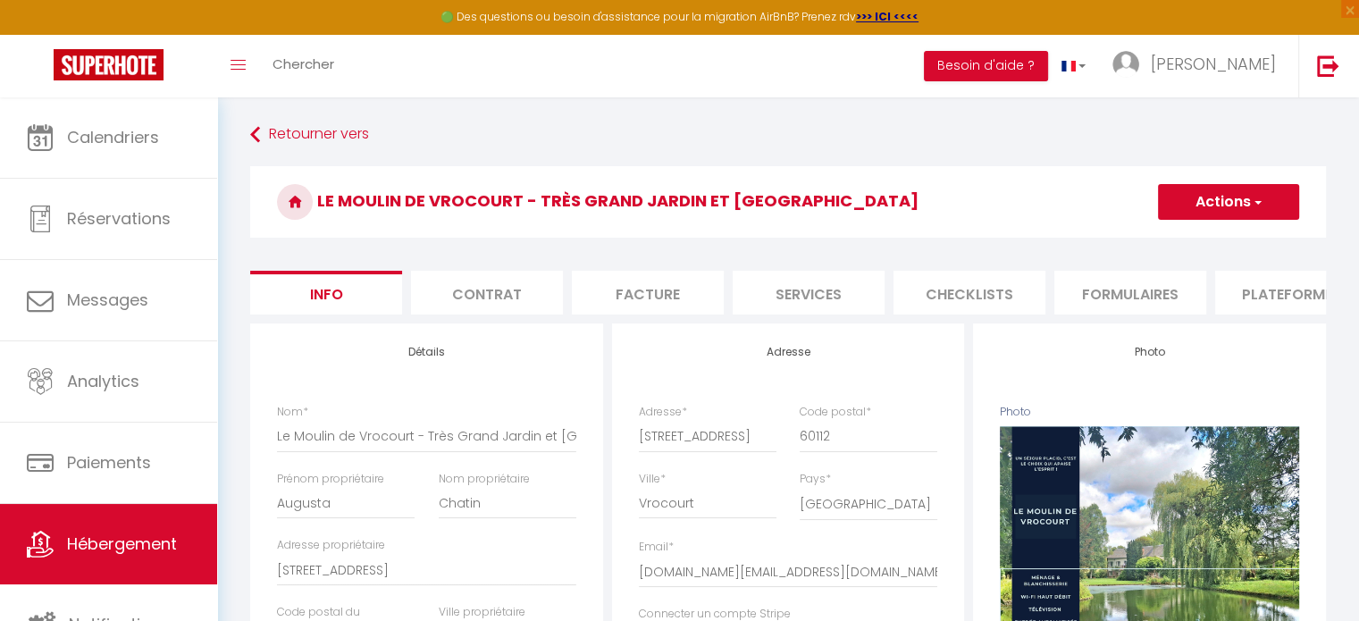
click at [1265, 290] on li "Plateformes" at bounding box center [1291, 293] width 152 height 44
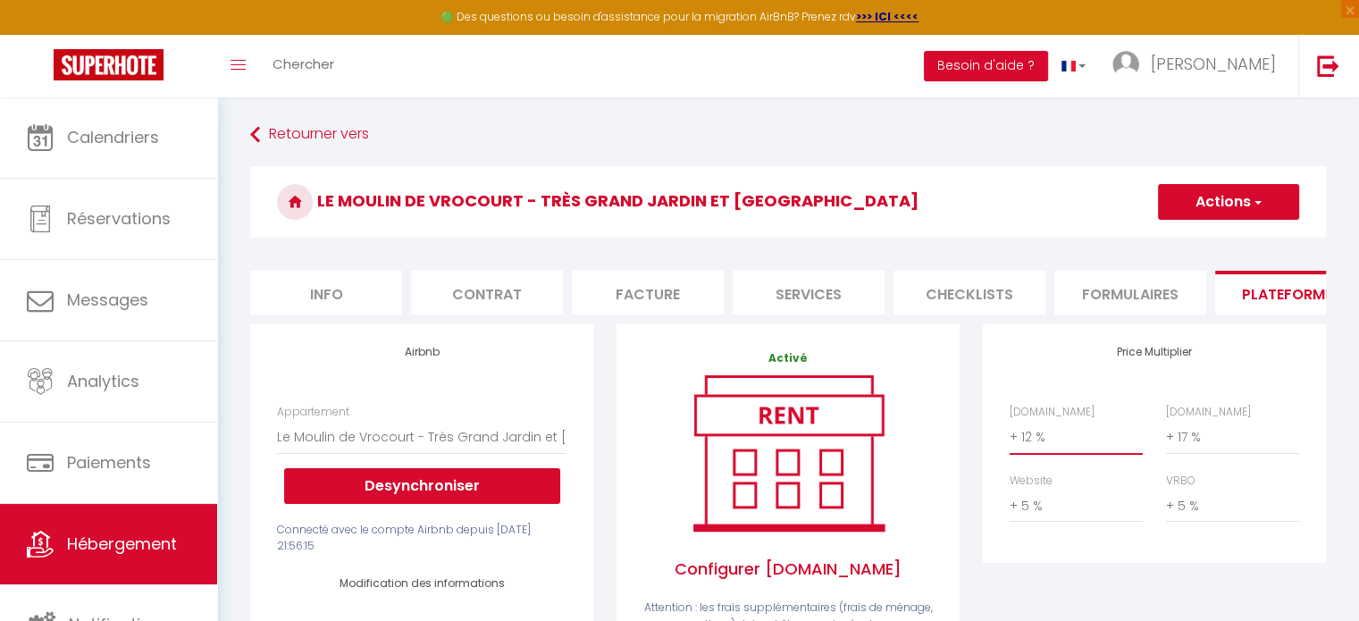
click at [1038, 450] on select "0 + 1 % + 2 % + 3 % + 4 % + 5 % + 6 % + 7 % + 8 % + 9 %" at bounding box center [1076, 437] width 133 height 34
click at [1010, 433] on select "0 + 1 % + 2 % + 3 % + 4 % + 5 % + 6 % + 7 % + 8 % + 9 %" at bounding box center [1076, 437] width 133 height 34
click at [1172, 449] on select "0 + 1 % + 2 % + 3 % + 4 % + 5 % + 6 % + 7 % + 8 % + 9 %" at bounding box center [1232, 437] width 133 height 34
click at [1166, 433] on select "0 + 1 % + 2 % + 3 % + 4 % + 5 % + 6 % + 7 % + 8 % + 9 %" at bounding box center [1232, 437] width 133 height 34
click at [1039, 514] on select "0 + 1 % + 2 % + 3 % + 4 % + 5 % + 6 % + 7 % + 8 % + 9 %" at bounding box center [1076, 506] width 133 height 34
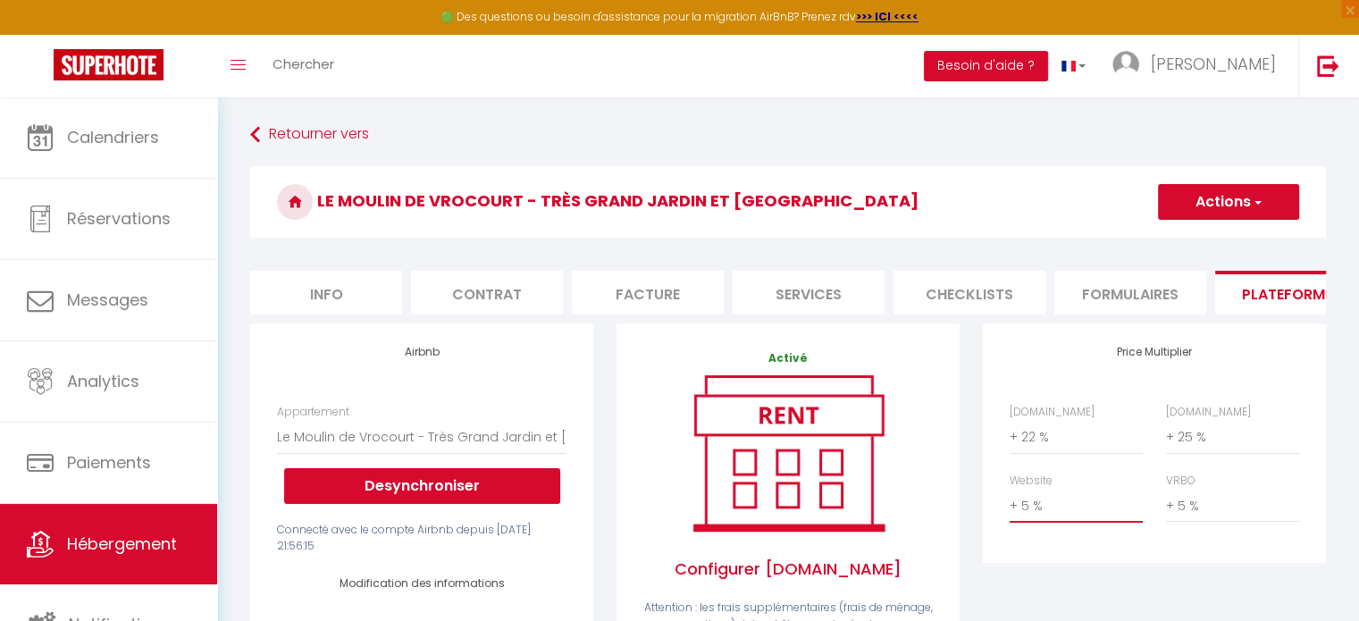
click at [1010, 502] on select "0 + 1 % + 2 % + 3 % + 4 % + 5 % + 6 % + 7 % + 8 % + 9 %" at bounding box center [1076, 506] width 133 height 34
click at [1201, 517] on select "0 + 1 % + 2 % + 3 % + 4 % + 5 % + 6 % + 7 % + 8 % + 9 %" at bounding box center [1232, 506] width 133 height 34
click at [1166, 502] on select "0 + 1 % + 2 % + 3 % + 4 % + 5 % + 6 % + 7 % + 8 % + 9 %" at bounding box center [1232, 506] width 133 height 34
click at [1211, 214] on button "Actions" at bounding box center [1228, 202] width 141 height 36
click at [1206, 245] on link "Enregistrer" at bounding box center [1227, 241] width 141 height 23
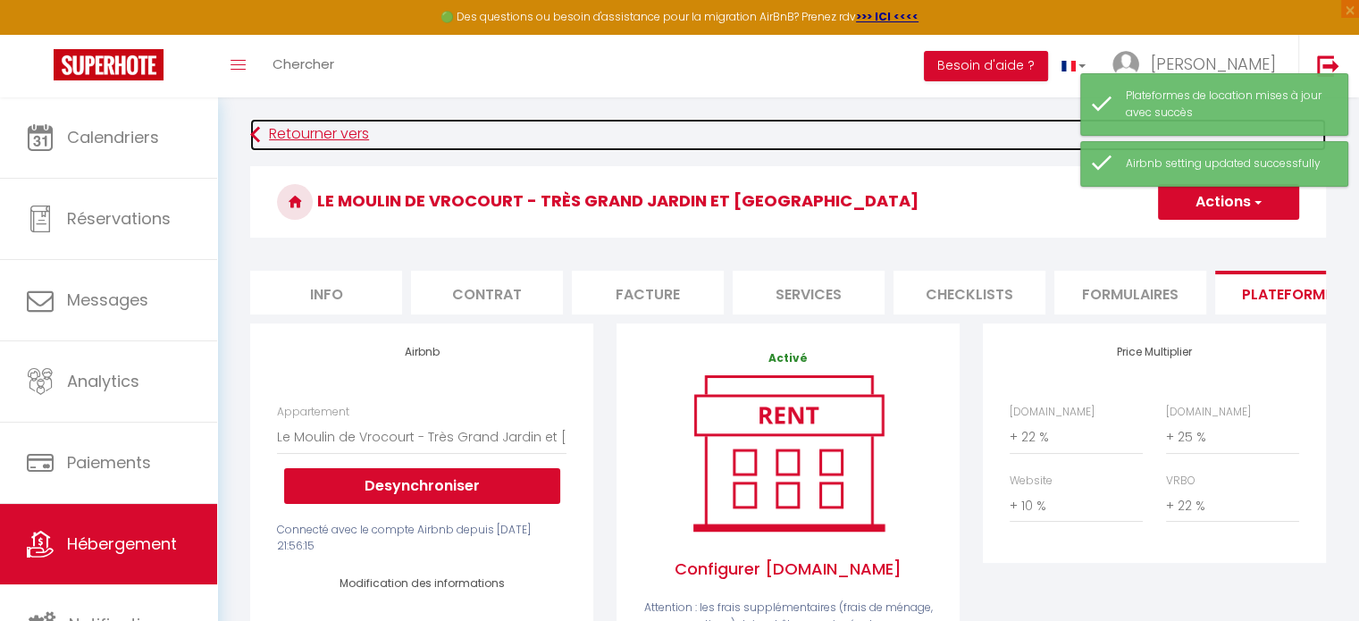
click at [316, 145] on link "Retourner vers" at bounding box center [788, 135] width 1076 height 32
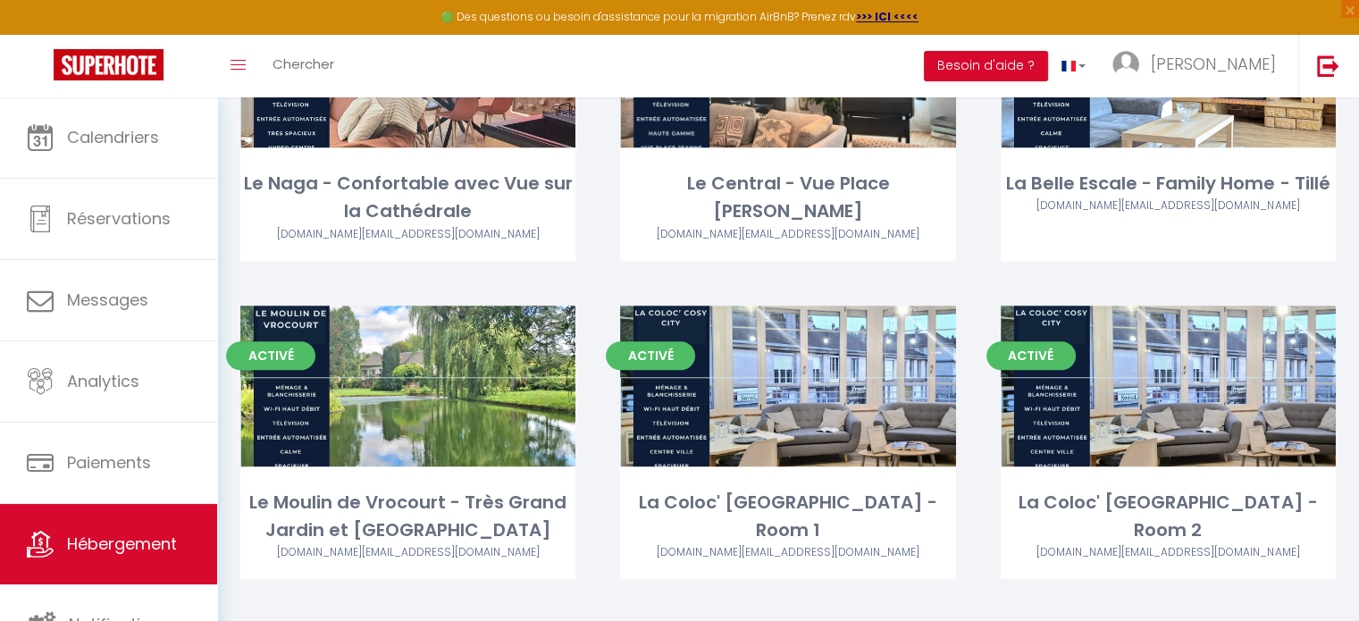
scroll to position [1208, 0]
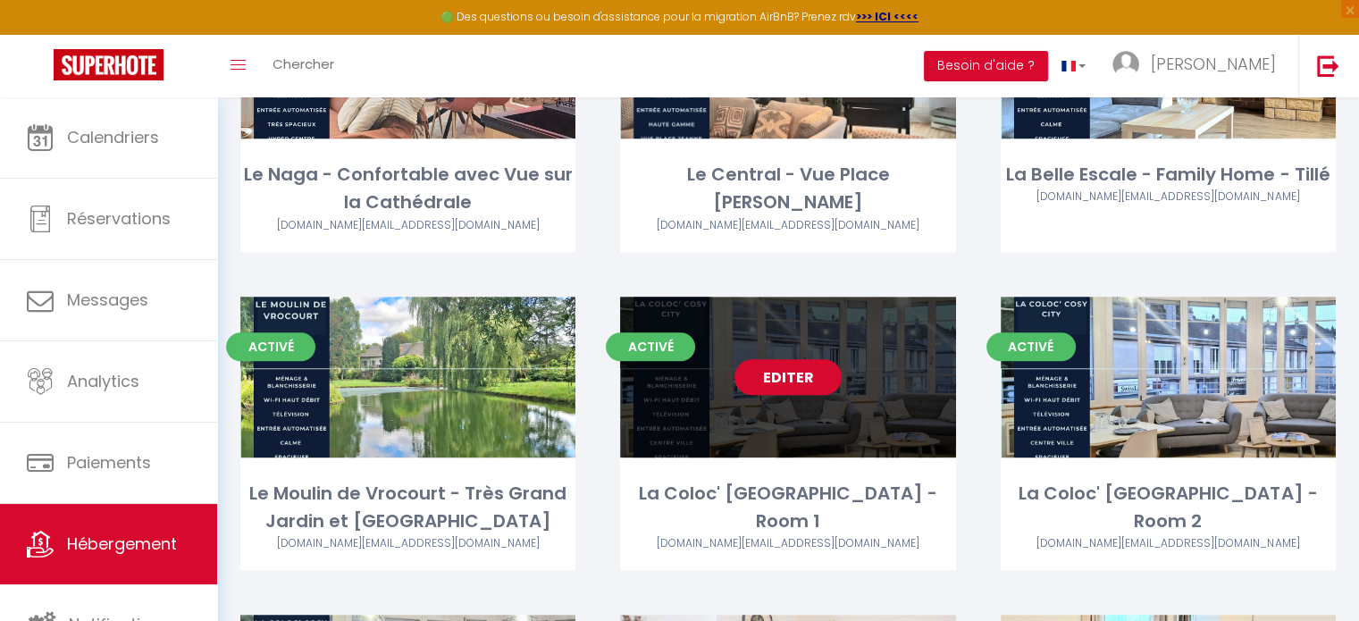
click at [790, 388] on link "Editer" at bounding box center [787, 377] width 107 height 36
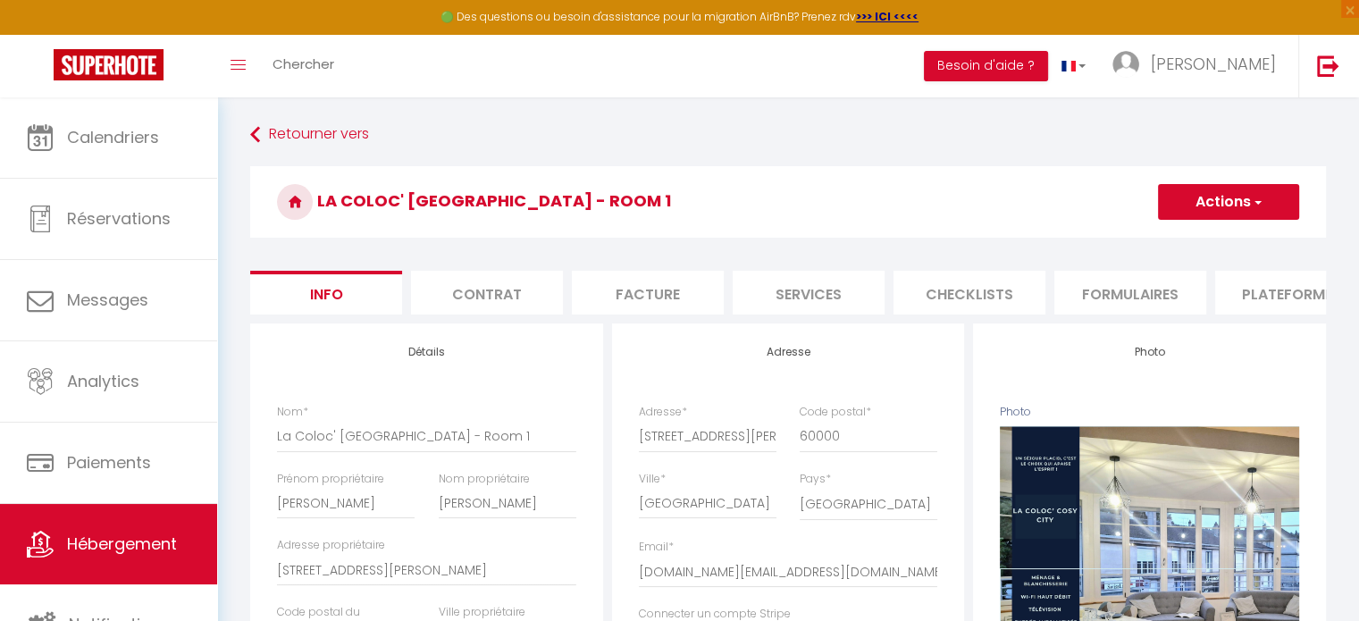
click at [1264, 305] on li "Plateformes" at bounding box center [1291, 293] width 152 height 44
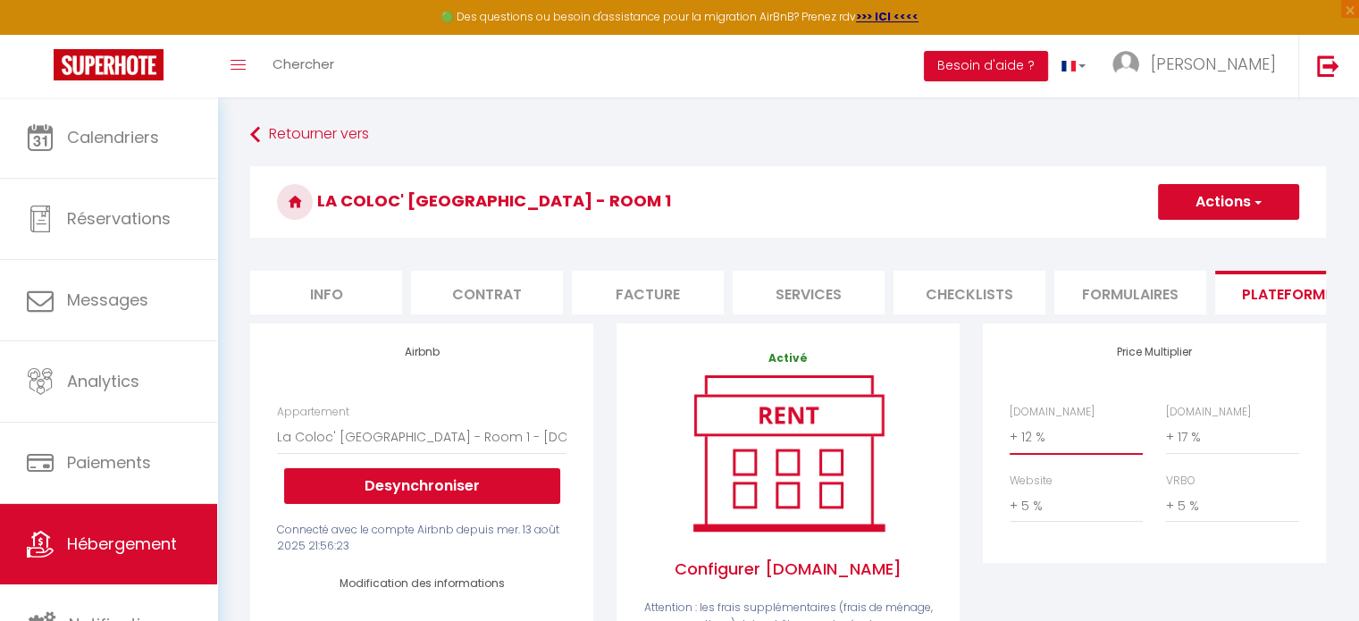
click at [1036, 448] on select "0 + 1 % + 2 % + 3 % + 4 % + 5 % + 6 % + 7 % + 8 % + 9 %" at bounding box center [1076, 437] width 133 height 34
click at [1010, 433] on select "0 + 1 % + 2 % + 3 % + 4 % + 5 % + 6 % + 7 % + 8 % + 9 %" at bounding box center [1076, 437] width 133 height 34
click at [1191, 454] on select "0 + 1 % + 2 % + 3 % + 4 % + 5 % + 6 % + 7 % + 8 % + 9 %" at bounding box center [1232, 437] width 133 height 34
click at [1166, 433] on select "0 + 1 % + 2 % + 3 % + 4 % + 5 % + 6 % + 7 % + 8 % + 9 %" at bounding box center [1232, 437] width 133 height 34
click at [1033, 519] on select "0 + 1 % + 2 % + 3 % + 4 % + 5 % + 6 % + 7 % + 8 % + 9 %" at bounding box center [1076, 506] width 133 height 34
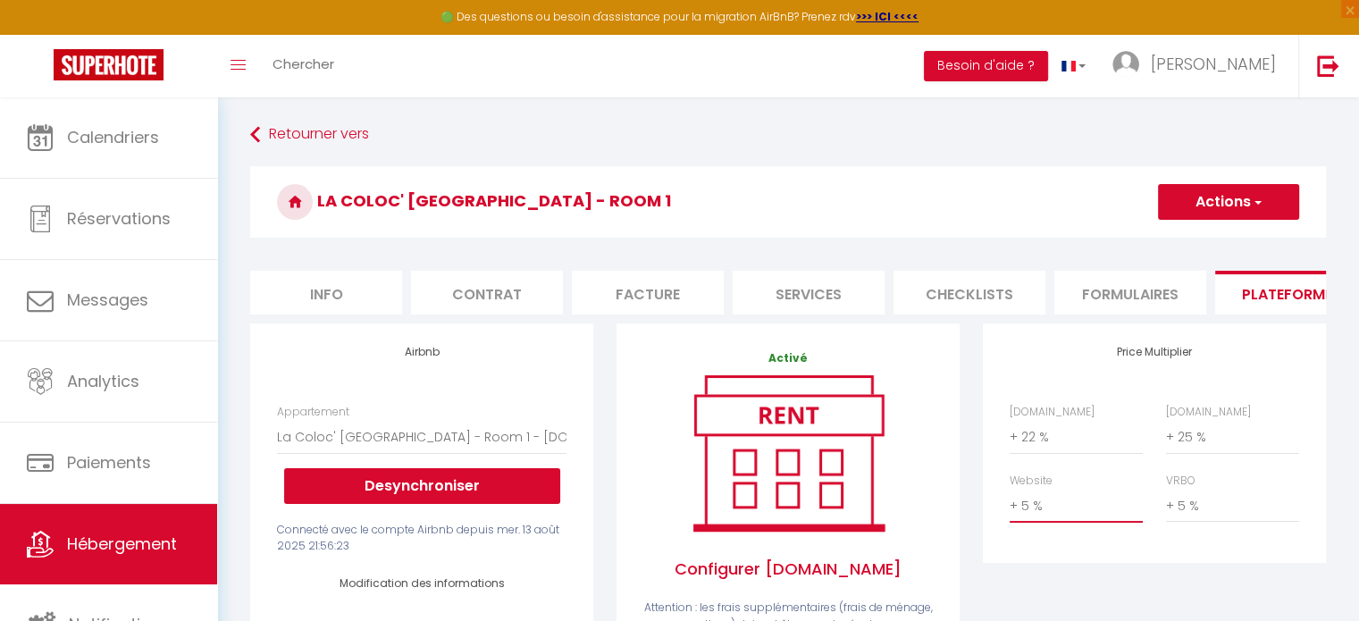
click at [1010, 502] on select "0 + 1 % + 2 % + 3 % + 4 % + 5 % + 6 % + 7 % + 8 % + 9 %" at bounding box center [1076, 506] width 133 height 34
click at [1201, 523] on select "0 + 1 % + 2 % + 3 % + 4 % + 5 % + 6 % + 7 % + 8 % + 9 %" at bounding box center [1232, 506] width 133 height 34
click at [1166, 502] on select "0 + 1 % + 2 % + 3 % + 4 % + 5 % + 6 % + 7 % + 8 % + 9 %" at bounding box center [1232, 506] width 133 height 34
click at [1212, 202] on button "Actions" at bounding box center [1228, 202] width 141 height 36
click at [1202, 239] on link "Enregistrer" at bounding box center [1227, 241] width 141 height 23
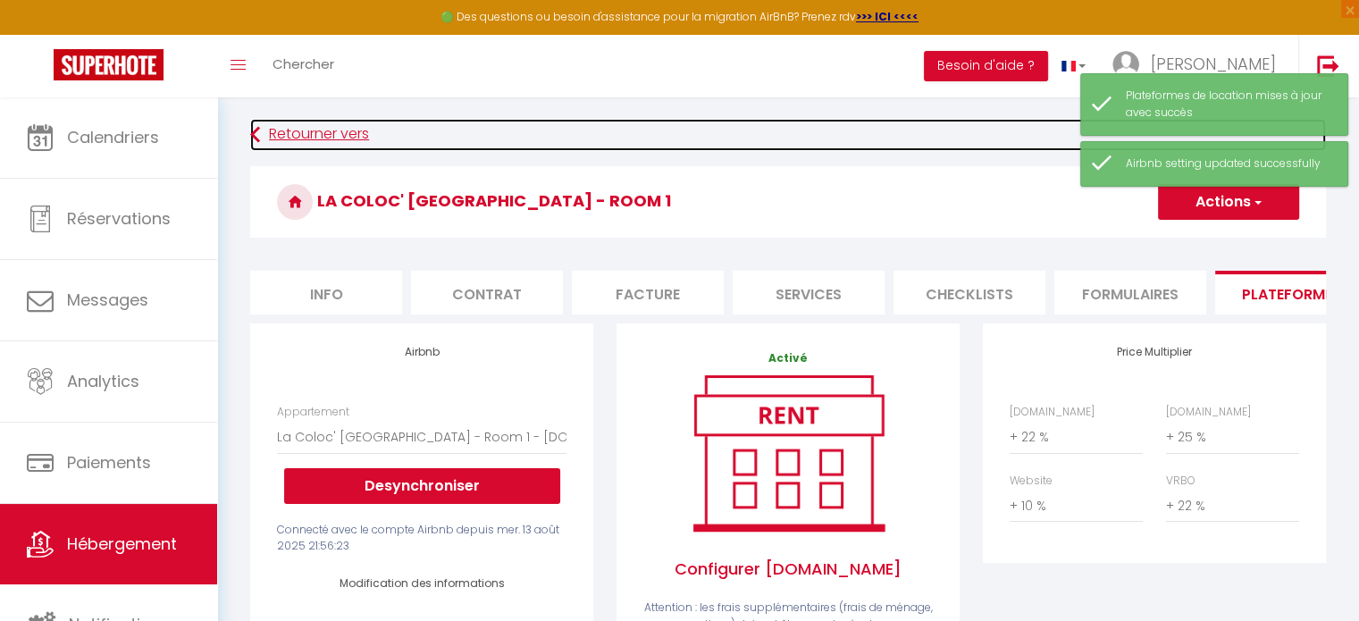
click at [325, 129] on link "Retourner vers" at bounding box center [788, 135] width 1076 height 32
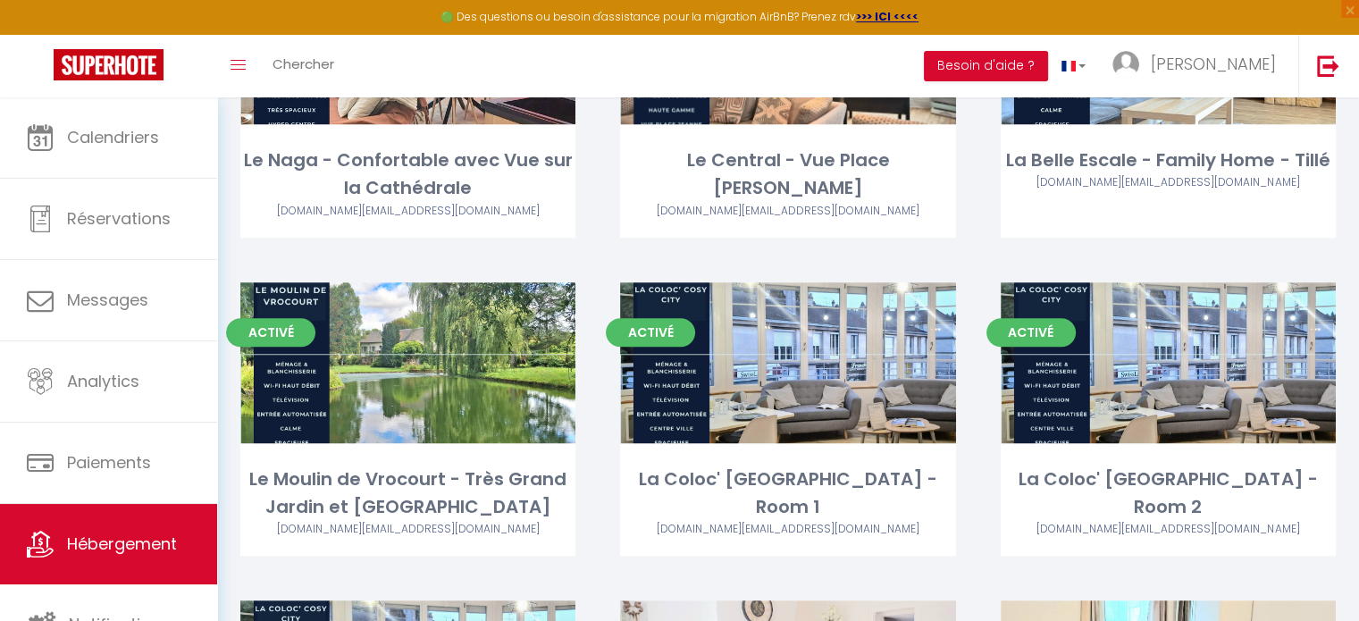
scroll to position [1222, 0]
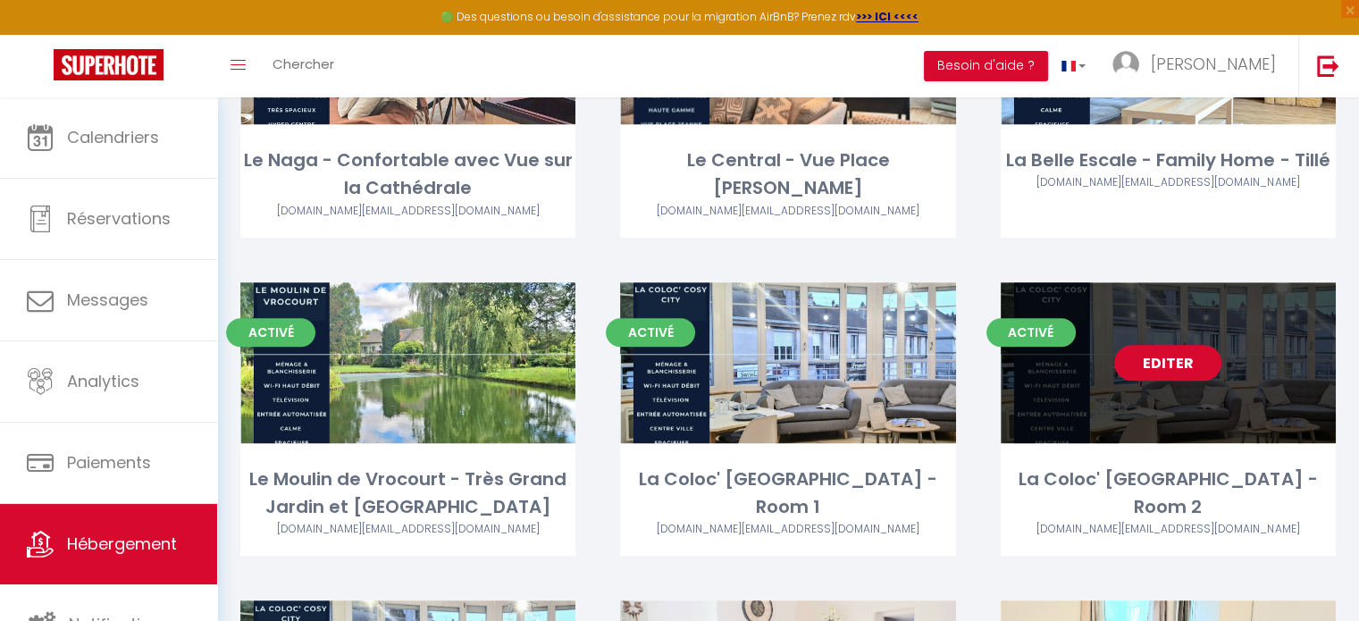
click at [1161, 371] on link "Editer" at bounding box center [1167, 363] width 107 height 36
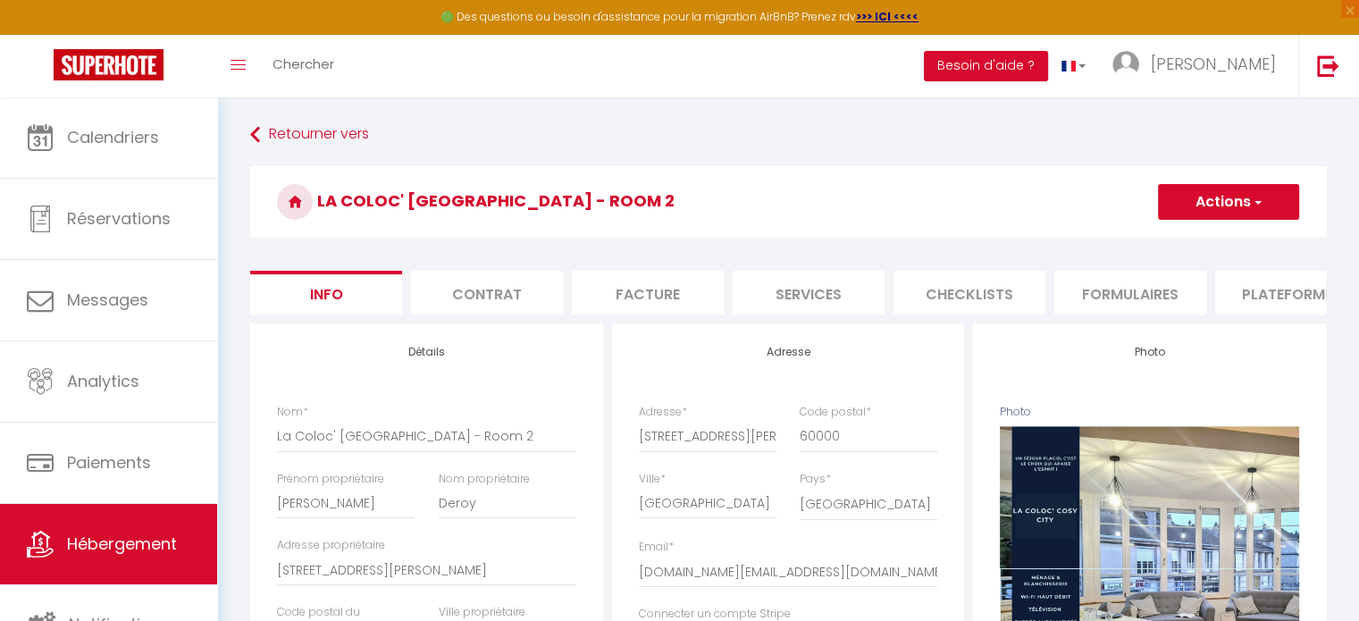
click at [1269, 285] on li "Plateformes" at bounding box center [1291, 293] width 152 height 44
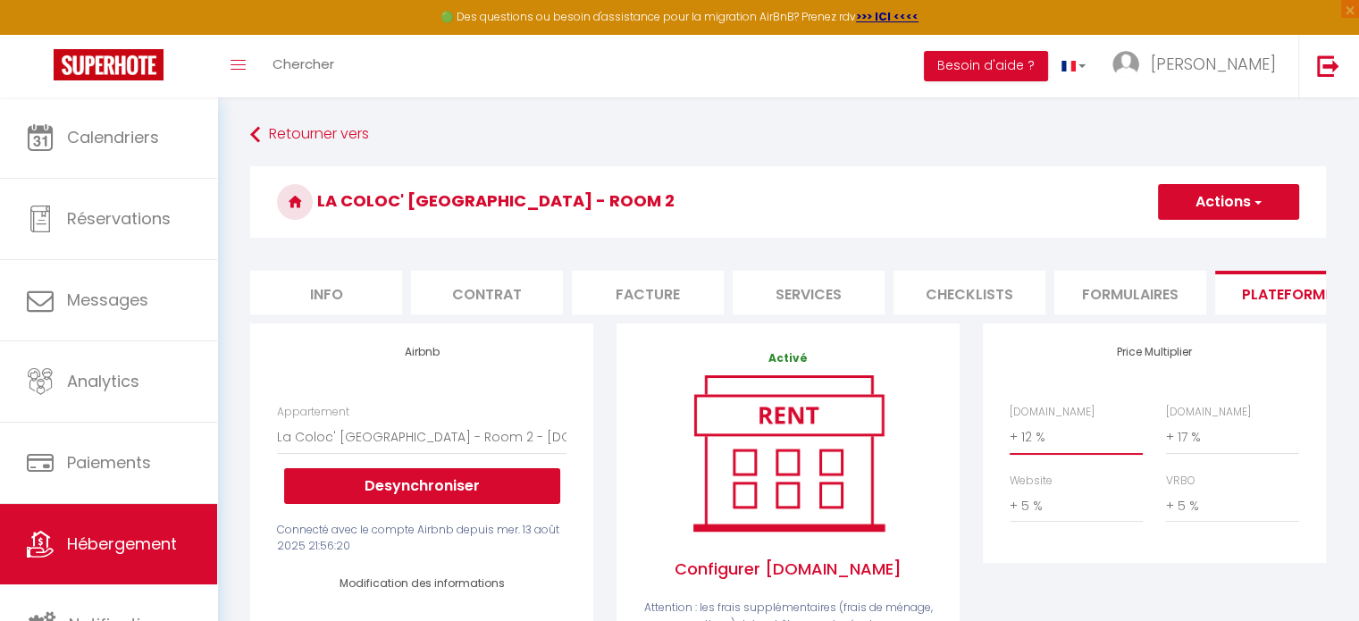
click at [1026, 452] on select "0 + 1 % + 2 % + 3 % + 4 % + 5 % + 6 % + 7 % + 8 % + 9 %" at bounding box center [1076, 437] width 133 height 34
click at [1010, 433] on select "0 + 1 % + 2 % + 3 % + 4 % + 5 % + 6 % + 7 % + 8 % + 9 %" at bounding box center [1076, 437] width 133 height 34
click at [1185, 454] on select "0 + 1 % + 2 % + 3 % + 4 % + 5 % + 6 % + 7 % + 8 % + 9 %" at bounding box center [1232, 437] width 133 height 34
click at [1166, 433] on select "0 + 1 % + 2 % + 3 % + 4 % + 5 % + 6 % + 7 % + 8 % + 9 %" at bounding box center [1232, 437] width 133 height 34
click at [1058, 517] on select "0 + 1 % + 2 % + 3 % + 4 % + 5 % + 6 % + 7 % + 8 % + 9 %" at bounding box center [1076, 506] width 133 height 34
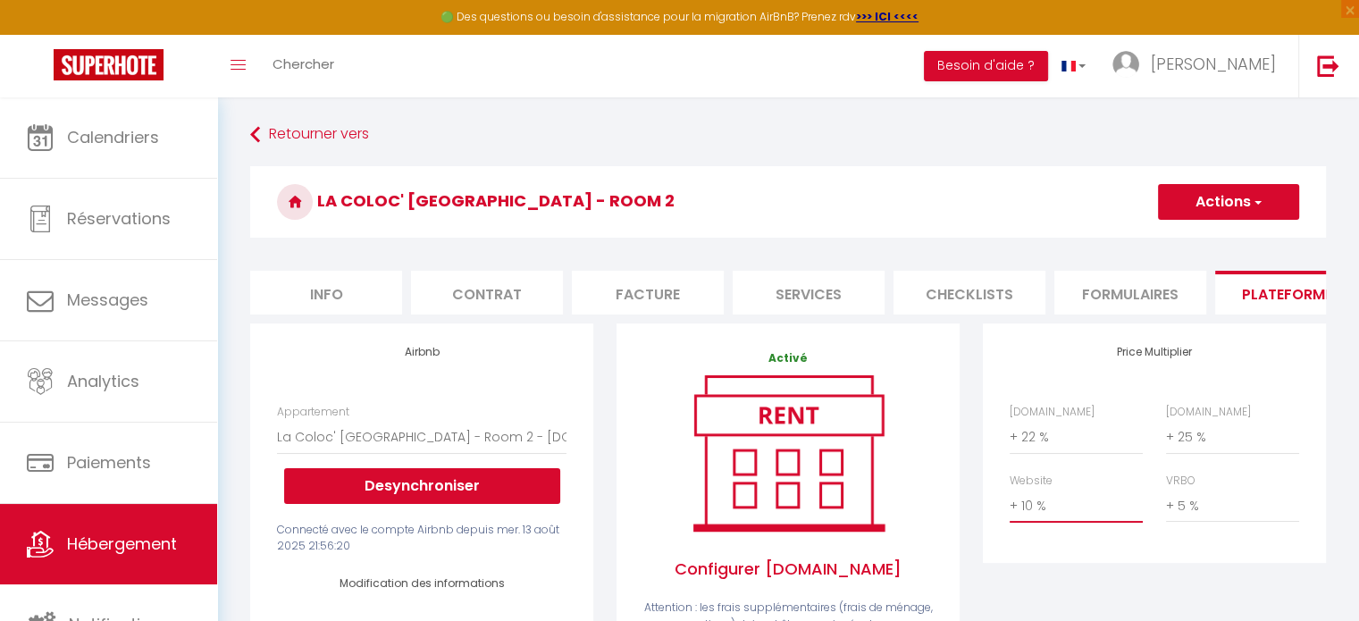
click at [1010, 502] on select "0 + 1 % + 2 % + 3 % + 4 % + 5 % + 6 % + 7 % + 8 % + 9 %" at bounding box center [1076, 506] width 133 height 34
click at [1179, 507] on select "0 + 1 % + 2 % + 3 % + 4 % + 5 % + 6 % + 7 % + 8 % + 9 %" at bounding box center [1232, 506] width 133 height 34
click at [1166, 502] on select "0 + 1 % + 2 % + 3 % + 4 % + 5 % + 6 % + 7 % + 8 % + 9 %" at bounding box center [1232, 506] width 133 height 34
click at [1190, 517] on select "0 + 1 % + 2 % + 3 % + 4 % + 5 % + 6 % + 7 % + 8 % + 9 %" at bounding box center [1232, 506] width 133 height 34
click at [1166, 502] on select "0 + 1 % + 2 % + 3 % + 4 % + 5 % + 6 % + 7 % + 8 % + 9 %" at bounding box center [1232, 506] width 133 height 34
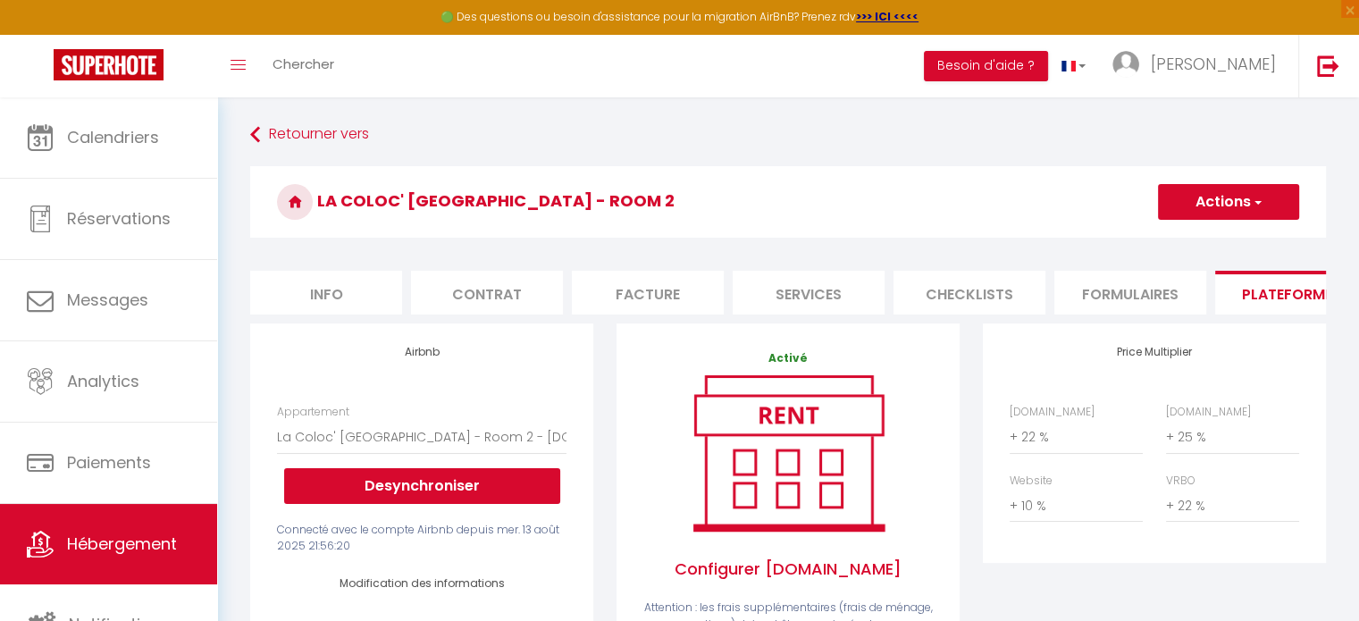
click at [1215, 216] on button "Actions" at bounding box center [1228, 202] width 141 height 36
click at [1211, 241] on link "Enregistrer" at bounding box center [1227, 241] width 141 height 23
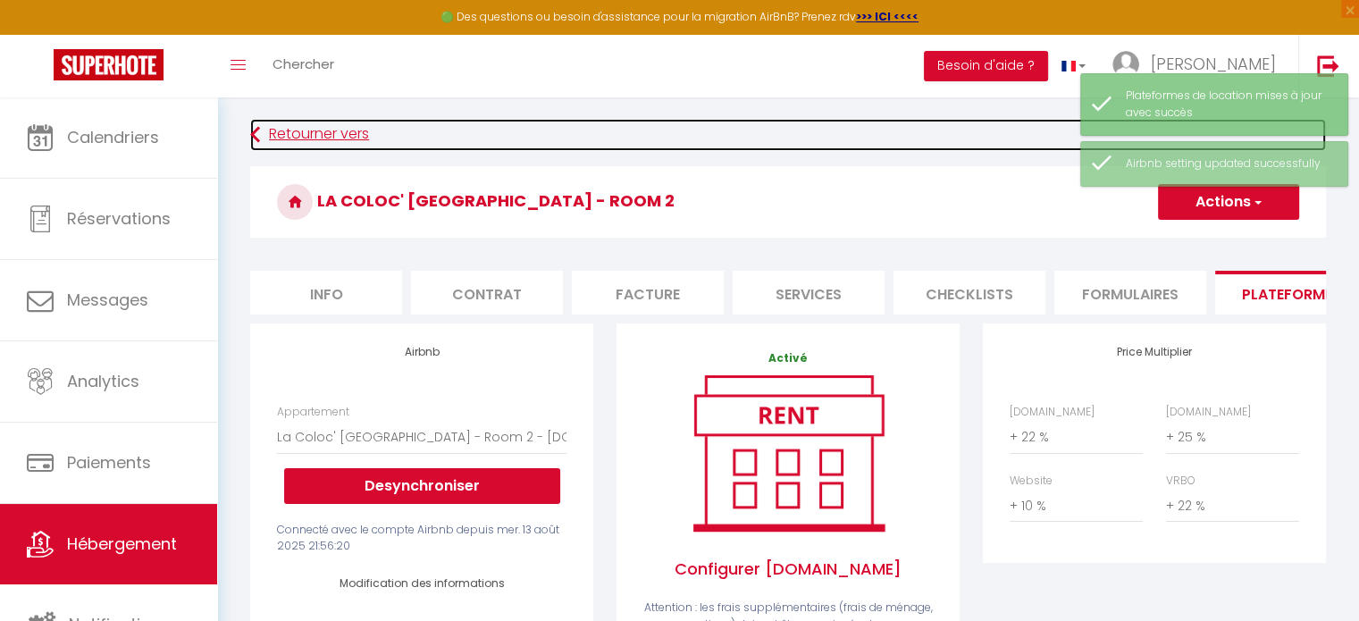
click at [349, 139] on link "Retourner vers" at bounding box center [788, 135] width 1076 height 32
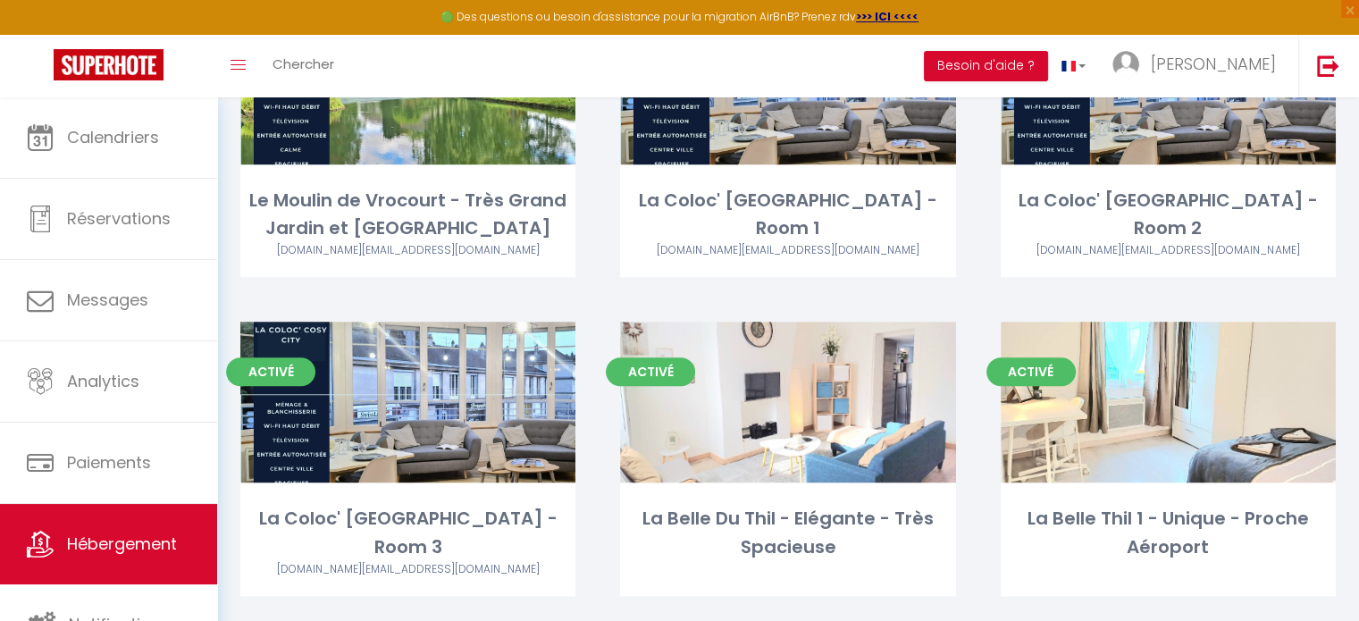
scroll to position [1502, 0]
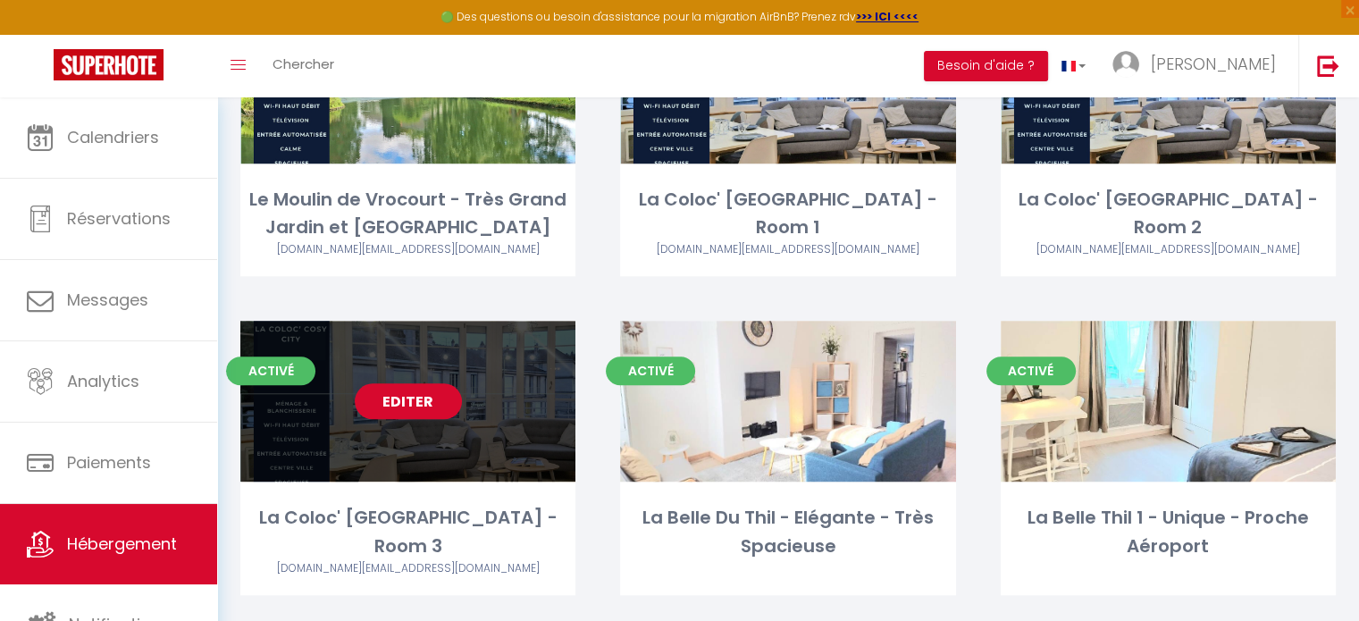
click at [416, 392] on link "Editer" at bounding box center [408, 401] width 107 height 36
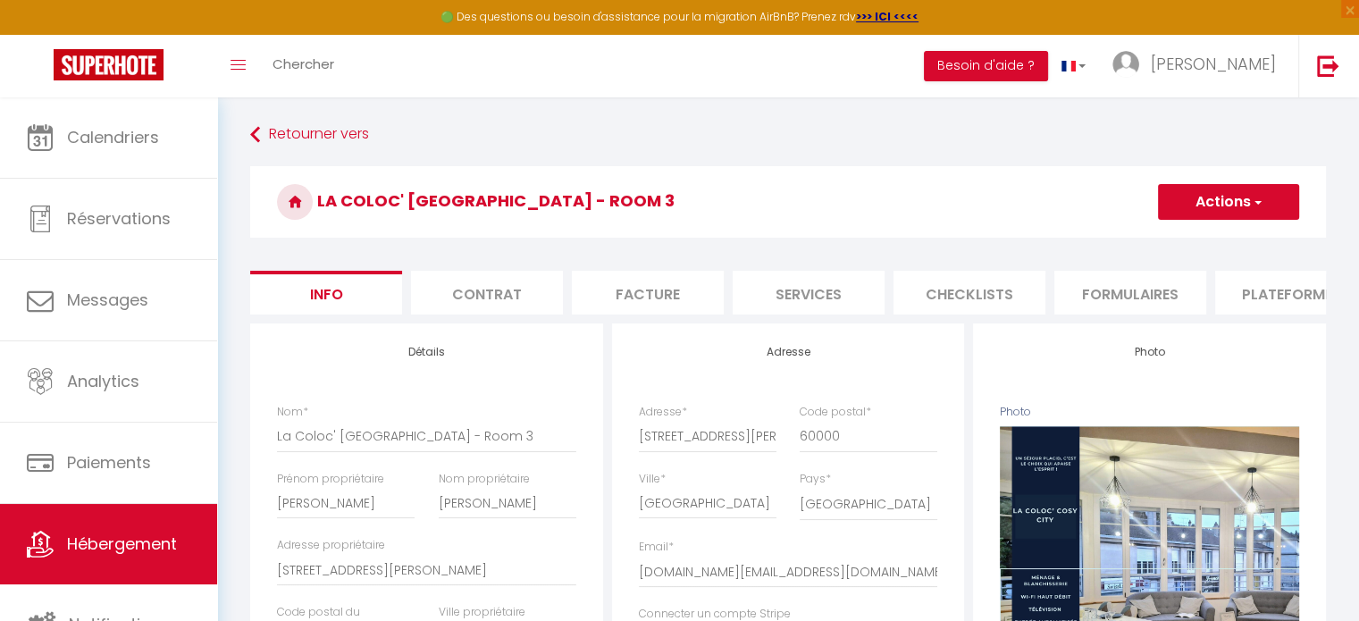
click at [1290, 274] on li "Plateformes" at bounding box center [1291, 293] width 152 height 44
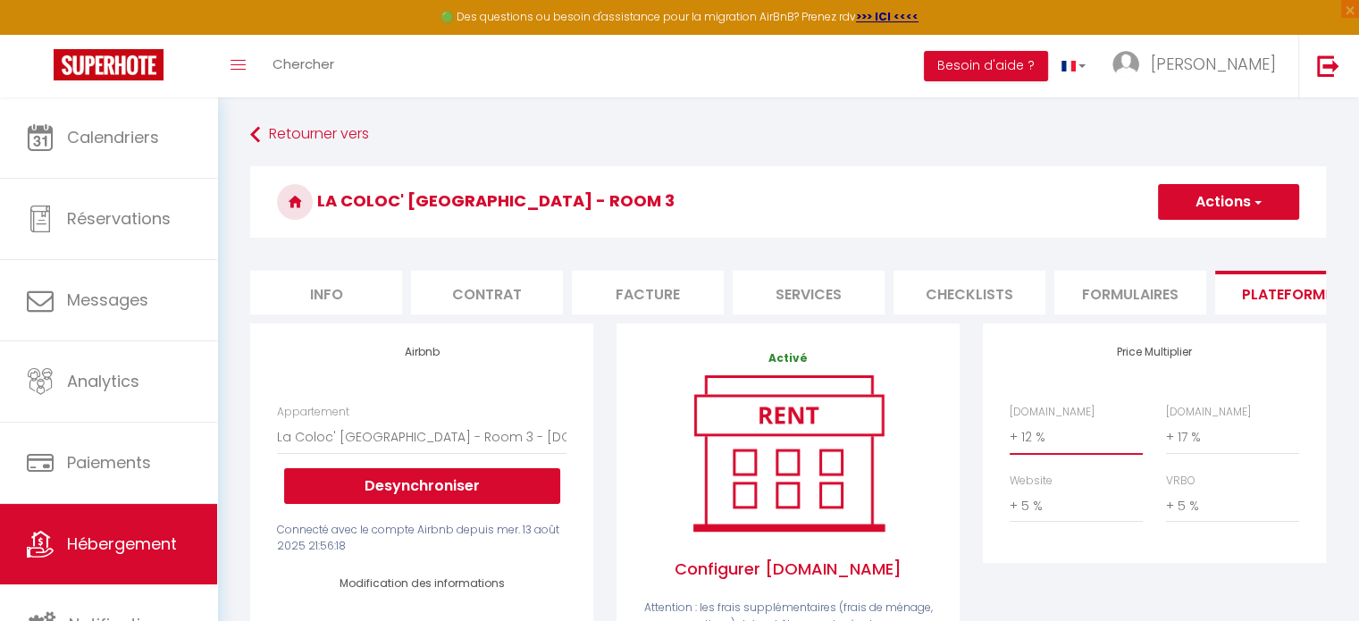
click at [1037, 450] on select "0 + 1 % + 2 % + 3 % + 4 % + 5 % + 6 % + 7 % + 8 % + 9 %" at bounding box center [1076, 437] width 133 height 34
click at [1010, 433] on select "0 + 1 % + 2 % + 3 % + 4 % + 5 % + 6 % + 7 % + 8 % + 9 %" at bounding box center [1076, 437] width 133 height 34
click at [1194, 453] on select "0 + 1 % + 2 % + 3 % + 4 % + 5 % + 6 % + 7 % + 8 % + 9 %" at bounding box center [1232, 437] width 133 height 34
click at [1166, 433] on select "0 + 1 % + 2 % + 3 % + 4 % + 5 % + 6 % + 7 % + 8 % + 9 %" at bounding box center [1232, 437] width 133 height 34
click at [1043, 521] on select "0 + 1 % + 2 % + 3 % + 4 % + 5 % + 6 % + 7 % + 8 % + 9 %" at bounding box center [1076, 506] width 133 height 34
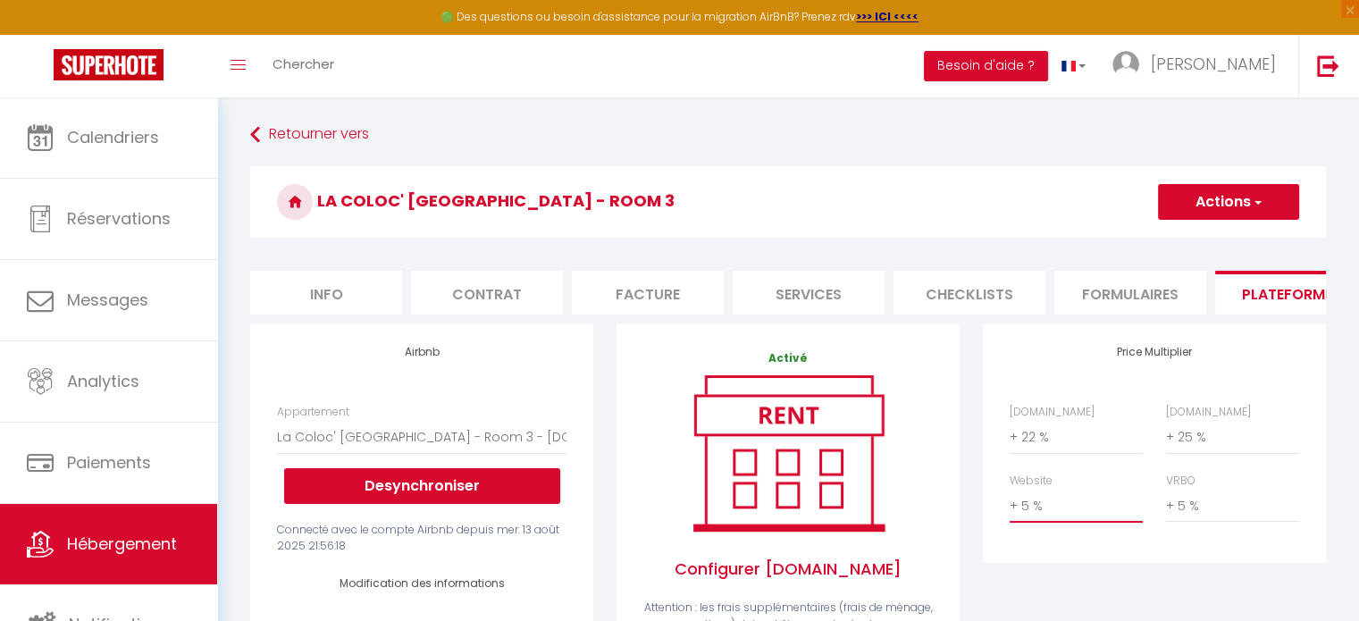
click at [1010, 502] on select "0 + 1 % + 2 % + 3 % + 4 % + 5 % + 6 % + 7 % + 8 % + 9 %" at bounding box center [1076, 506] width 133 height 34
click at [1201, 517] on select "0 + 1 % + 2 % + 3 % + 4 % + 5 % + 6 % + 7 % + 8 % + 9 %" at bounding box center [1232, 506] width 133 height 34
click at [1166, 502] on select "0 + 1 % + 2 % + 3 % + 4 % + 5 % + 6 % + 7 % + 8 % + 9 %" at bounding box center [1232, 506] width 133 height 34
click at [1208, 206] on button "Actions" at bounding box center [1228, 202] width 141 height 36
click at [1202, 247] on link "Enregistrer" at bounding box center [1227, 241] width 141 height 23
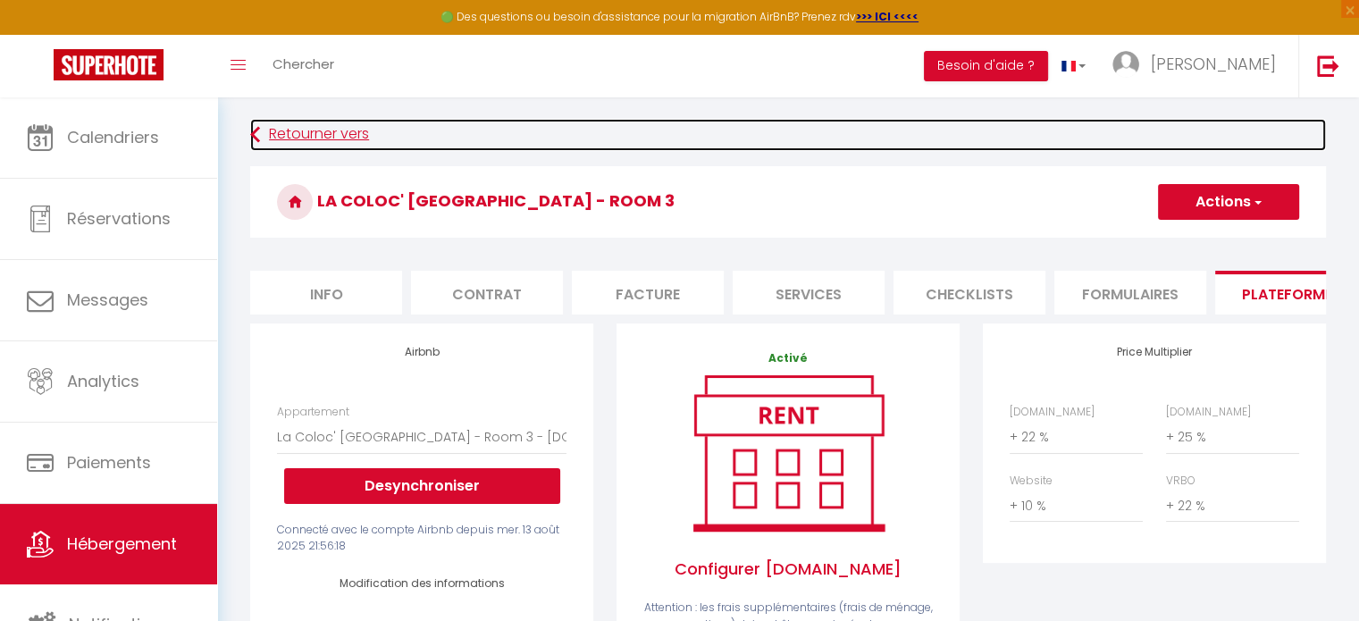
click at [322, 135] on link "Retourner vers" at bounding box center [788, 135] width 1076 height 32
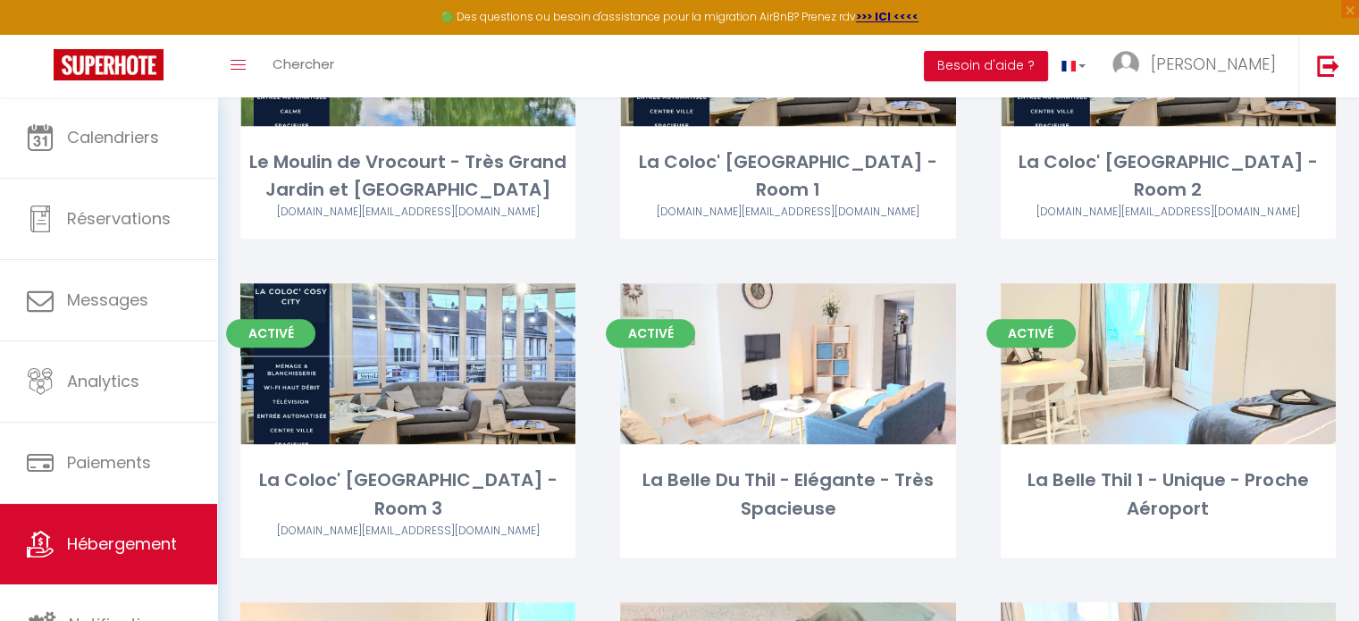
scroll to position [1540, 0]
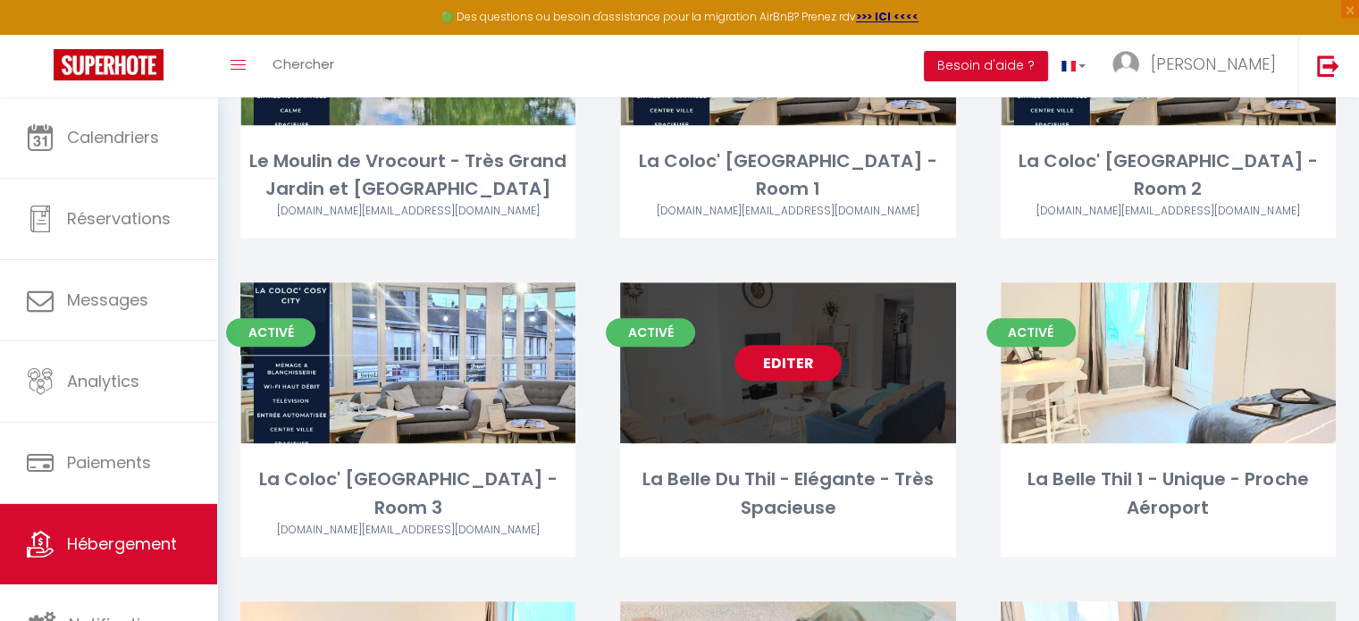
click at [797, 371] on link "Editer" at bounding box center [787, 363] width 107 height 36
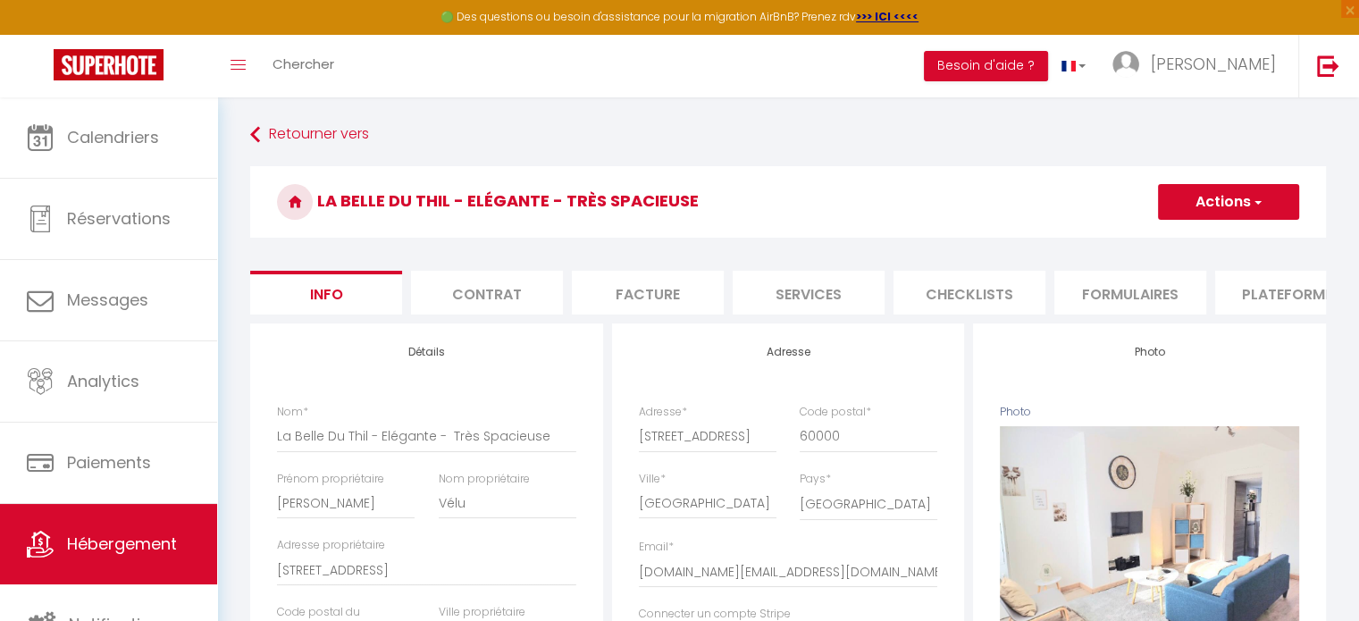
click at [1286, 297] on li "Plateformes" at bounding box center [1291, 293] width 152 height 44
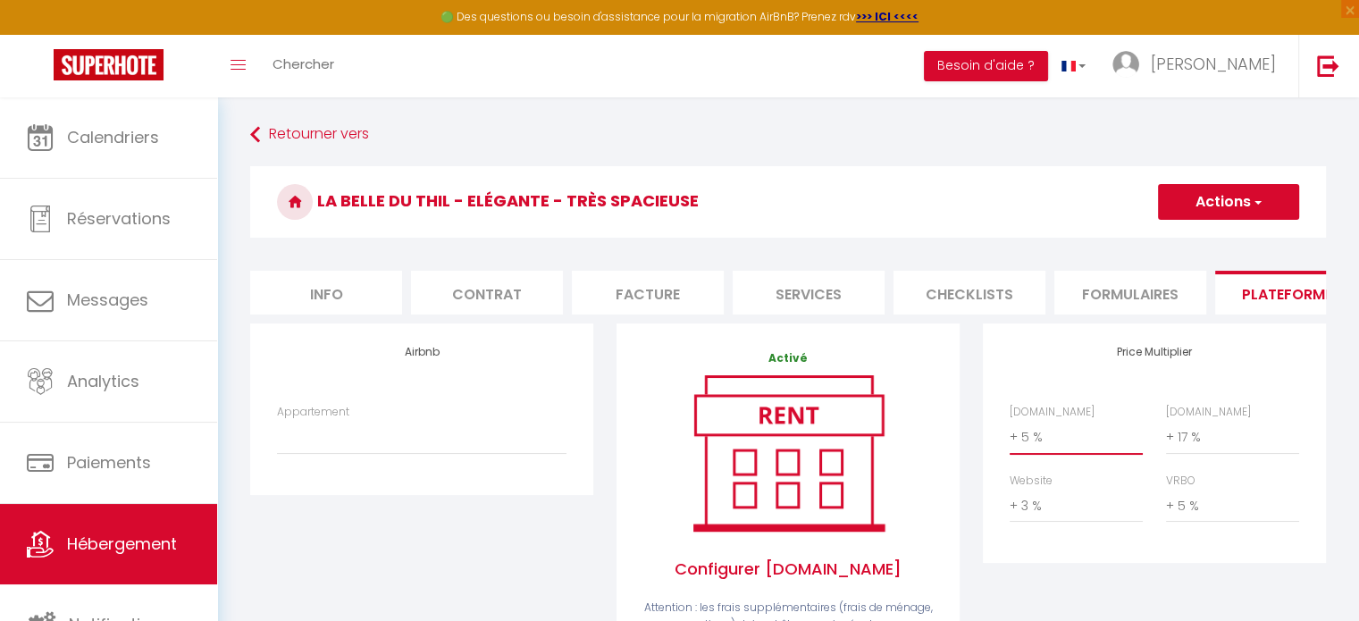
click at [1058, 454] on select "0 + 1 % + 2 % + 3 % + 4 % + 5 % + 6 % + 7 % + 8 % + 9 %" at bounding box center [1076, 437] width 133 height 34
click at [1010, 433] on select "0 + 1 % + 2 % + 3 % + 4 % + 5 % + 6 % + 7 % + 8 % + 9 %" at bounding box center [1076, 437] width 133 height 34
click at [1203, 452] on select "0 + 1 % + 2 % + 3 % + 4 % + 5 % + 6 % + 7 % + 8 % + 9 %" at bounding box center [1232, 437] width 133 height 34
click at [1166, 433] on select "0 + 1 % + 2 % + 3 % + 4 % + 5 % + 6 % + 7 % + 8 % + 9 %" at bounding box center [1232, 437] width 133 height 34
click at [1029, 522] on select "0 + 1 % + 2 % + 3 % + 4 % + 5 % + 6 % + 7 % + 8 % + 9 %" at bounding box center [1076, 506] width 133 height 34
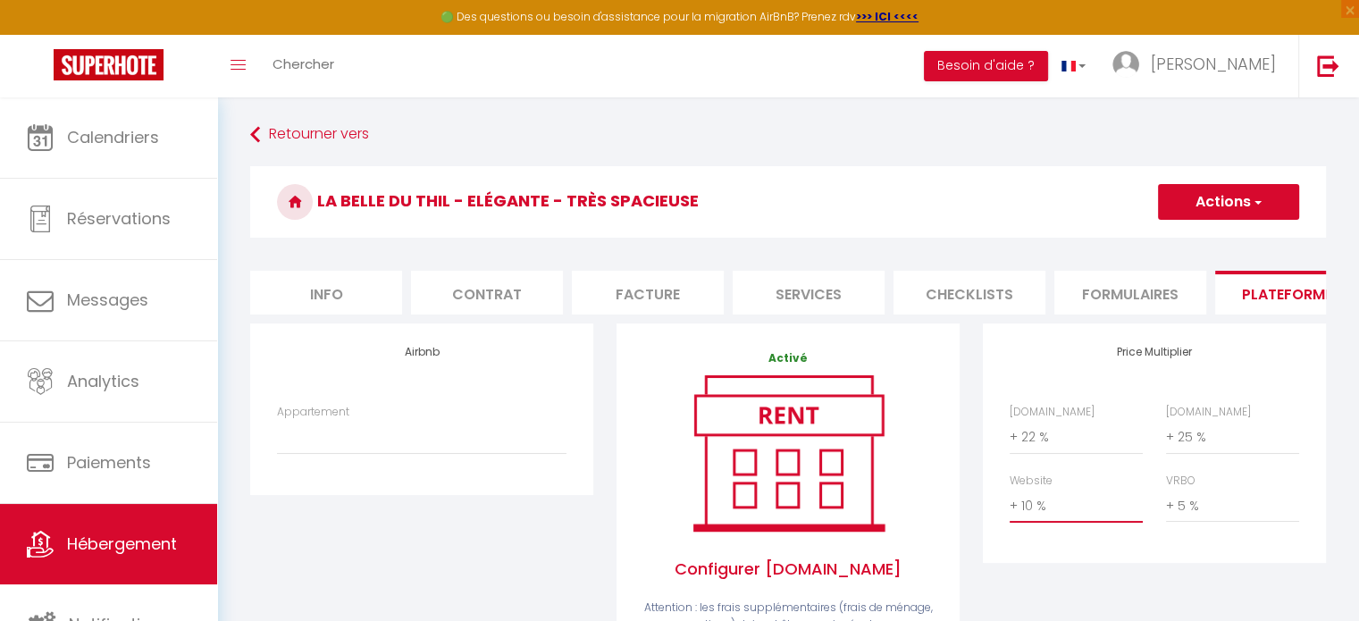
click at [1010, 502] on select "0 + 1 % + 2 % + 3 % + 4 % + 5 % + 6 % + 7 % + 8 % + 9 %" at bounding box center [1076, 506] width 133 height 34
click at [1201, 515] on select "0 + 1 % + 2 % + 3 % + 4 % + 5 % + 6 % + 7 % + 8 % + 9 %" at bounding box center [1232, 506] width 133 height 34
click at [1166, 502] on select "0 + 1 % + 2 % + 3 % + 4 % + 5 % + 6 % + 7 % + 8 % + 9 %" at bounding box center [1232, 506] width 133 height 34
click at [1204, 205] on button "Actions" at bounding box center [1228, 202] width 141 height 36
click at [1204, 239] on link "Enregistrer" at bounding box center [1227, 241] width 141 height 23
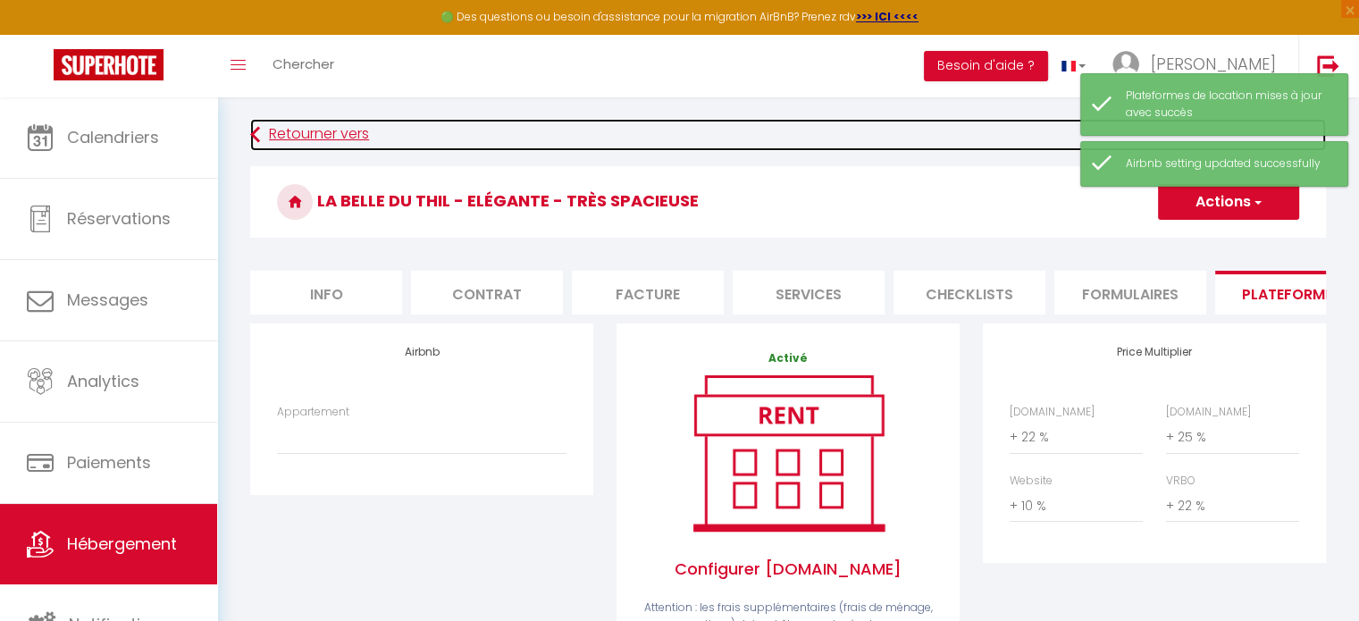
click at [305, 133] on link "Retourner vers" at bounding box center [788, 135] width 1076 height 32
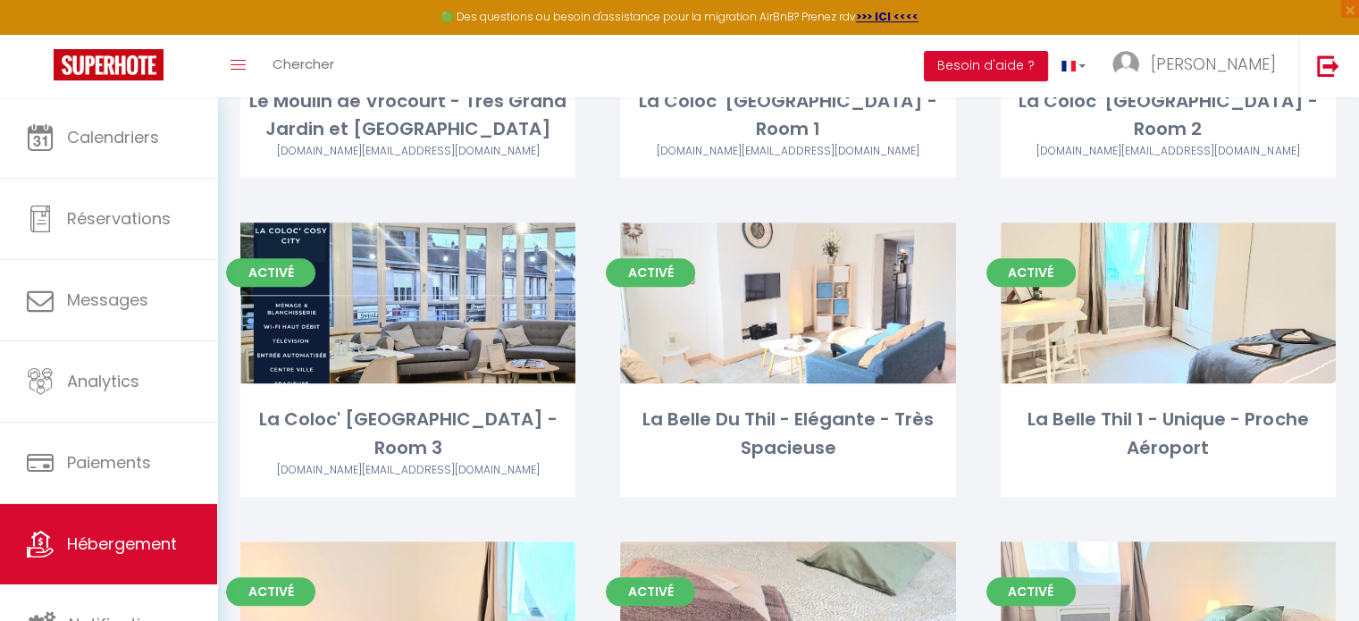
scroll to position [1608, 0]
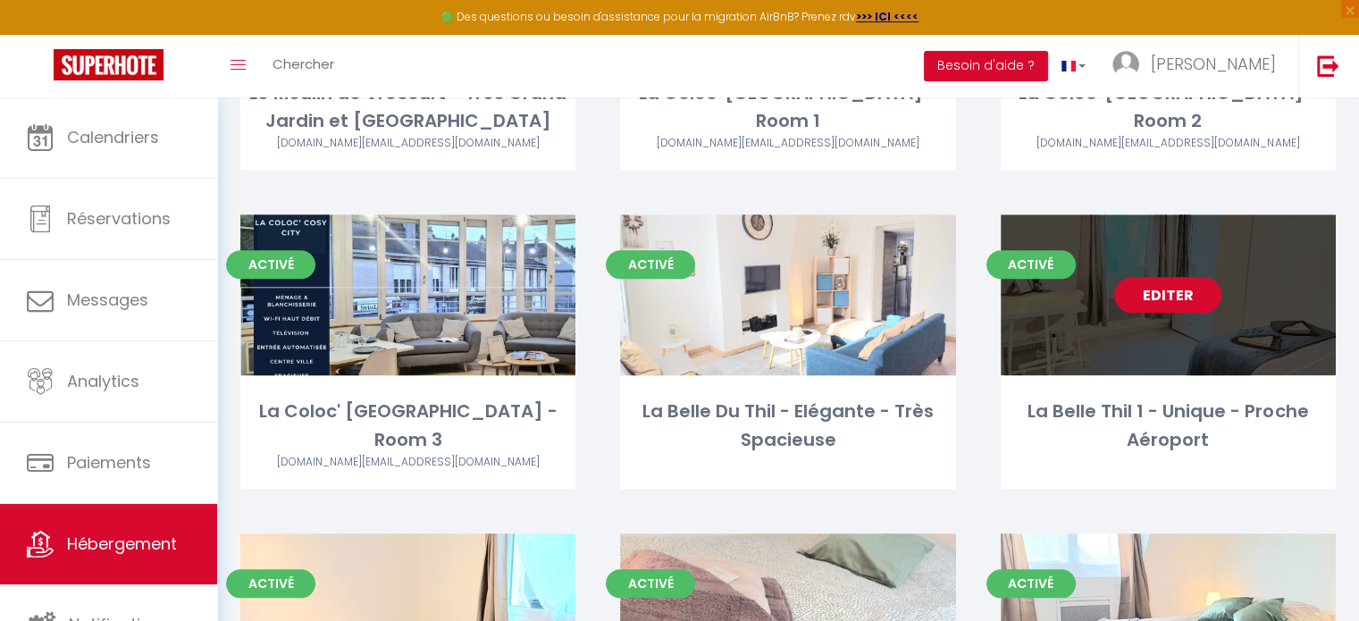
click at [1171, 299] on link "Editer" at bounding box center [1167, 295] width 107 height 36
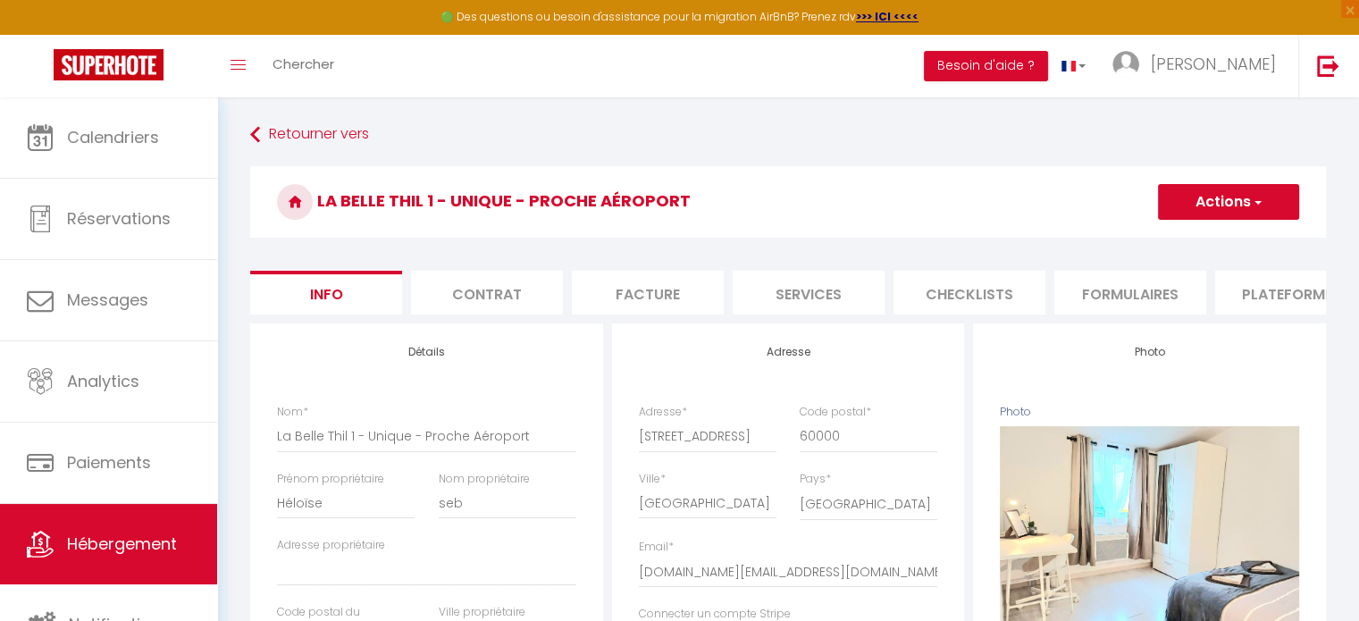
click at [1267, 292] on li "Plateformes" at bounding box center [1291, 293] width 152 height 44
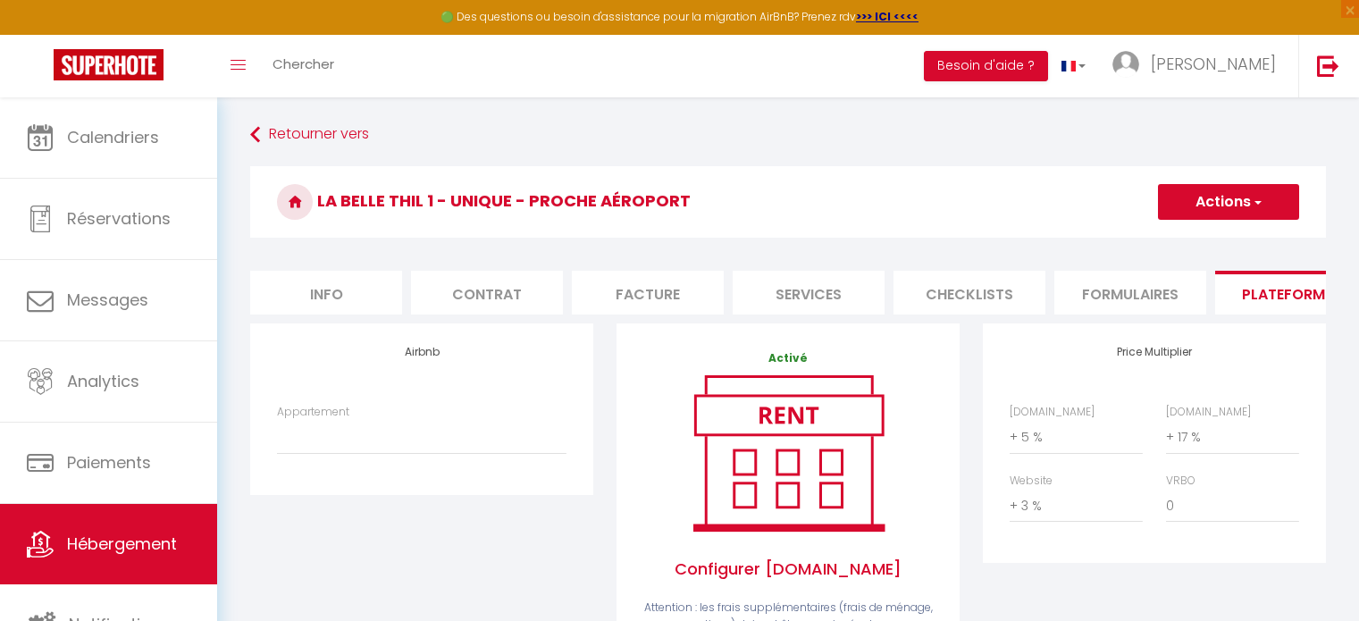
select select "+ 5 %"
select select "+ 17 %"
select select "+ 3 %"
click at [1064, 443] on select "0 + 1 % + 2 % + 3 % + 4 % + 5 % + 6 % + 7 % + 8 % + 9 %" at bounding box center [1076, 437] width 133 height 34
select select "+ 22 %"
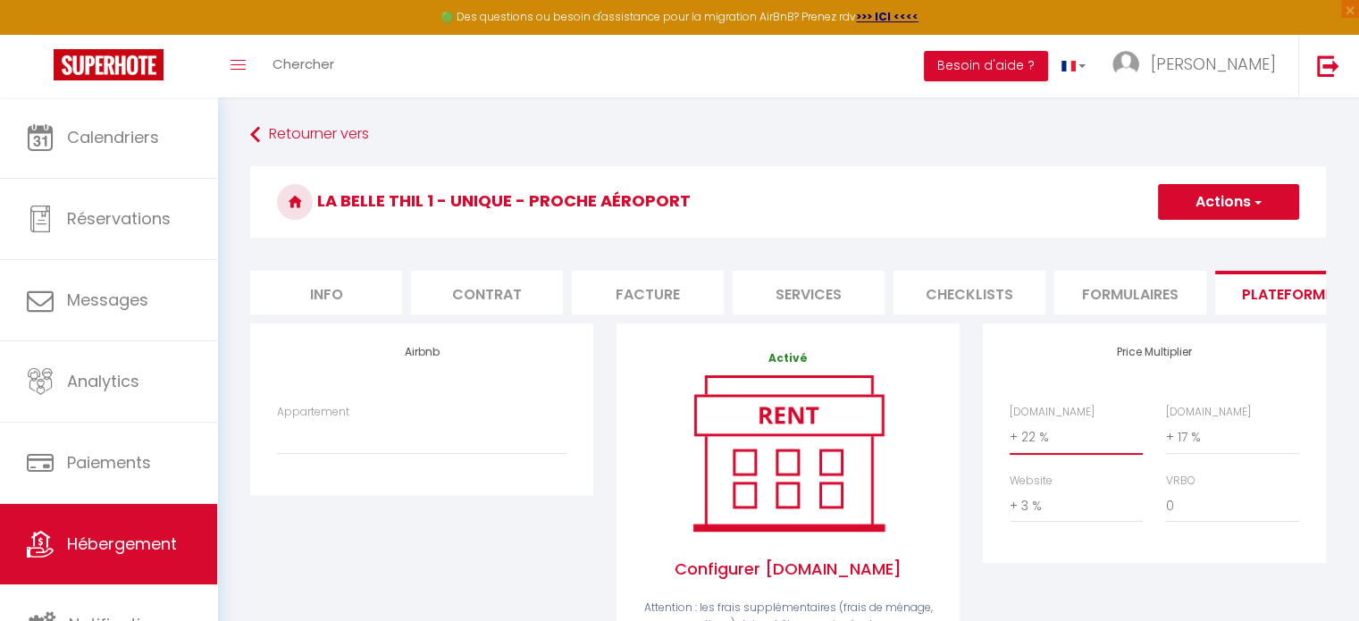
click at [1010, 433] on select "0 + 1 % + 2 % + 3 % + 4 % + 5 % + 6 % + 7 % + 8 % + 9 %" at bounding box center [1076, 437] width 133 height 34
click at [1194, 453] on select "0 + 1 % + 2 % + 3 % + 4 % + 5 % + 6 % + 7 % + 8 % + 9 %" at bounding box center [1232, 437] width 133 height 34
select select "+ 25 %"
click at [1166, 433] on select "0 + 1 % + 2 % + 3 % + 4 % + 5 % + 6 % + 7 % + 8 % + 9 %" at bounding box center [1232, 437] width 133 height 34
click at [1028, 522] on select "0 + 1 % + 2 % + 3 % + 4 % + 5 % + 6 % + 7 % + 8 % + 9 %" at bounding box center [1076, 506] width 133 height 34
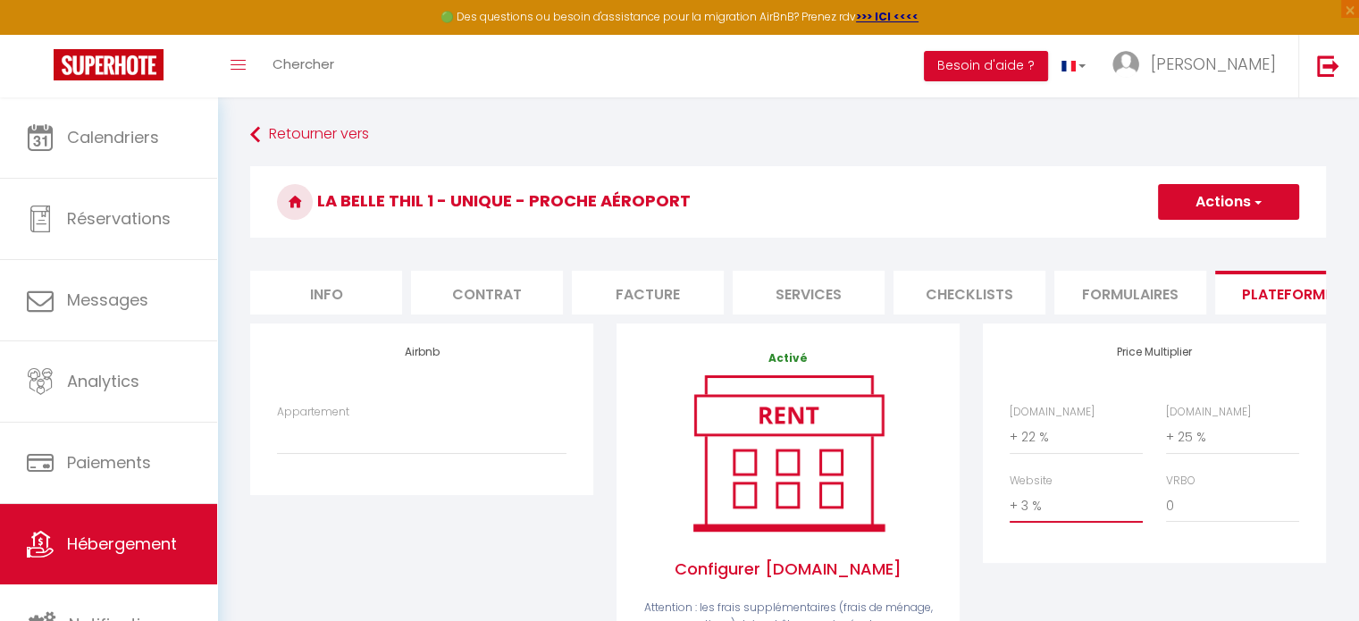
select select "+ 10 %"
click at [1010, 502] on select "0 + 1 % + 2 % + 3 % + 4 % + 5 % + 6 % + 7 % + 8 % + 9 %" at bounding box center [1076, 506] width 133 height 34
click at [1193, 523] on select "0 + 1 % + 2 % + 3 % + 4 % + 5 % + 6 % + 7 % + 8 % + 9 %" at bounding box center [1232, 506] width 133 height 34
select select "+ 22 %"
click at [1166, 502] on select "0 + 1 % + 2 % + 3 % + 4 % + 5 % + 6 % + 7 % + 8 % + 9 %" at bounding box center [1232, 506] width 133 height 34
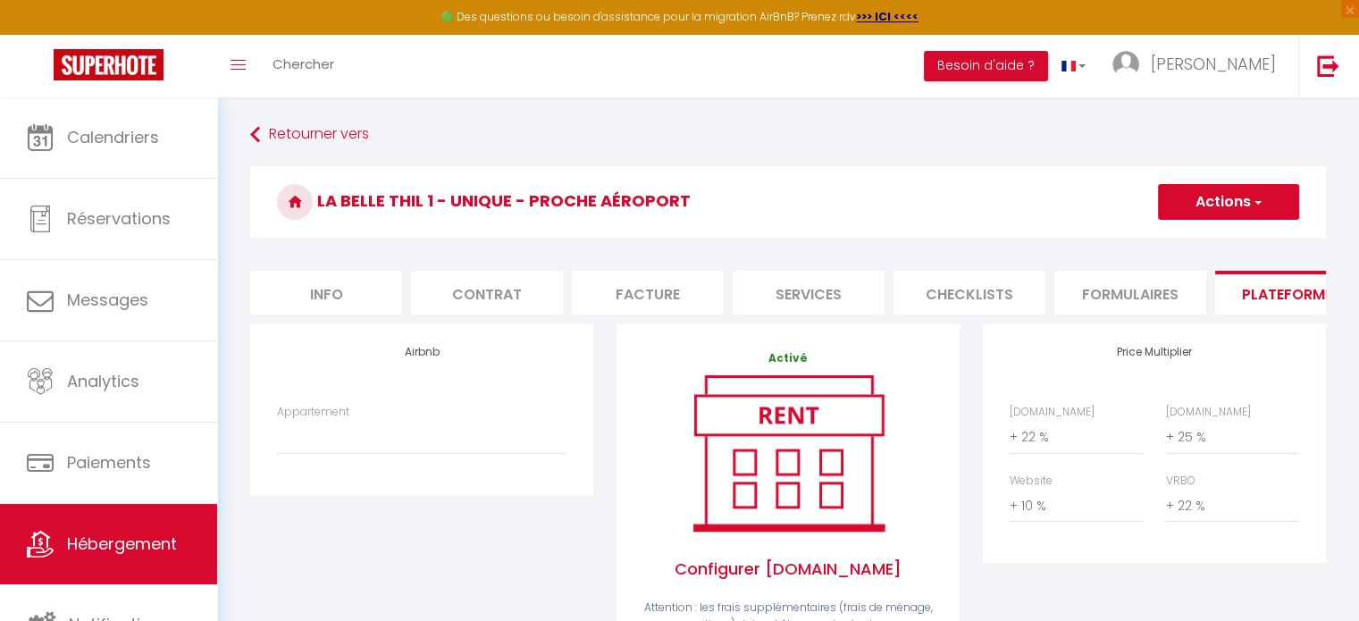
click at [1197, 206] on button "Actions" at bounding box center [1228, 202] width 141 height 36
click at [1194, 241] on link "Enregistrer" at bounding box center [1227, 241] width 141 height 23
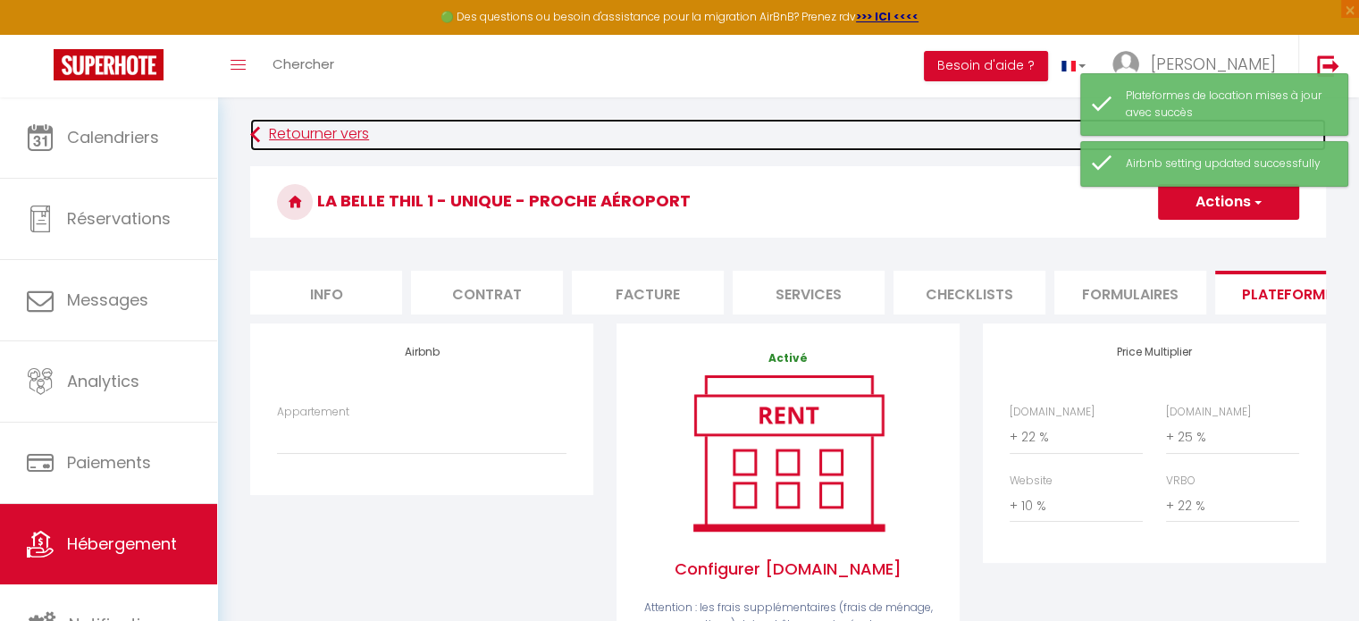
click at [297, 143] on link "Retourner vers" at bounding box center [788, 135] width 1076 height 32
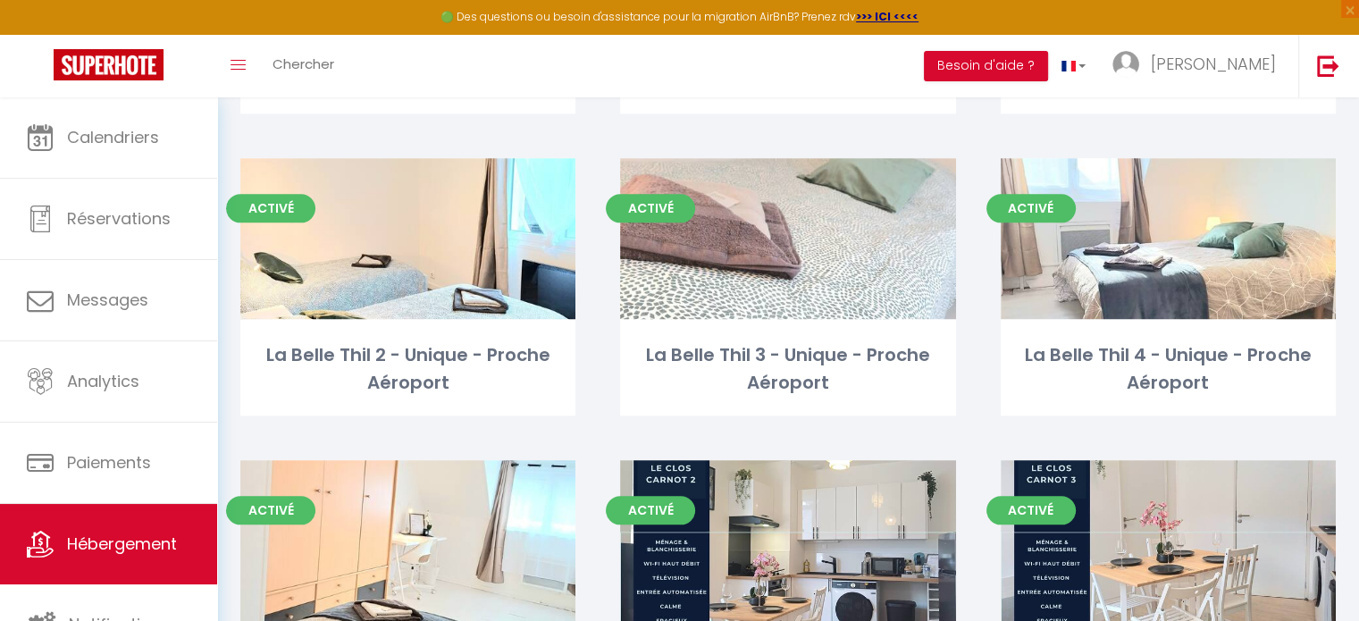
scroll to position [1955, 0]
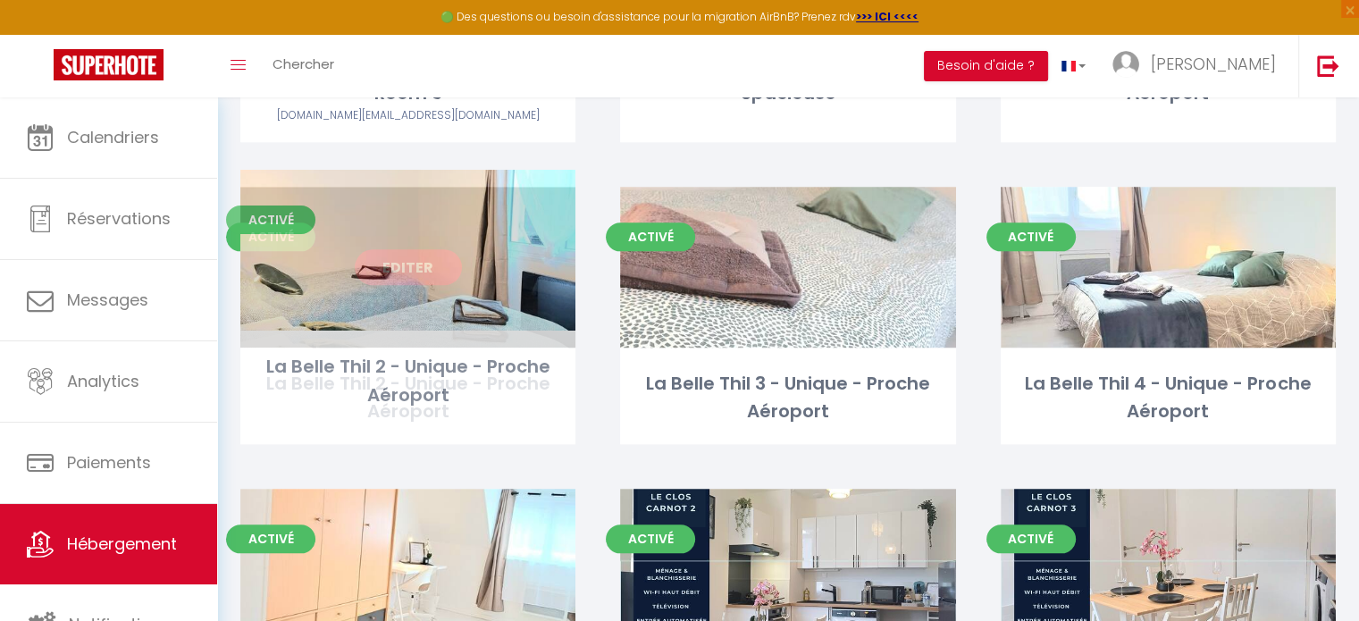
click at [393, 258] on link "Editer" at bounding box center [408, 267] width 107 height 36
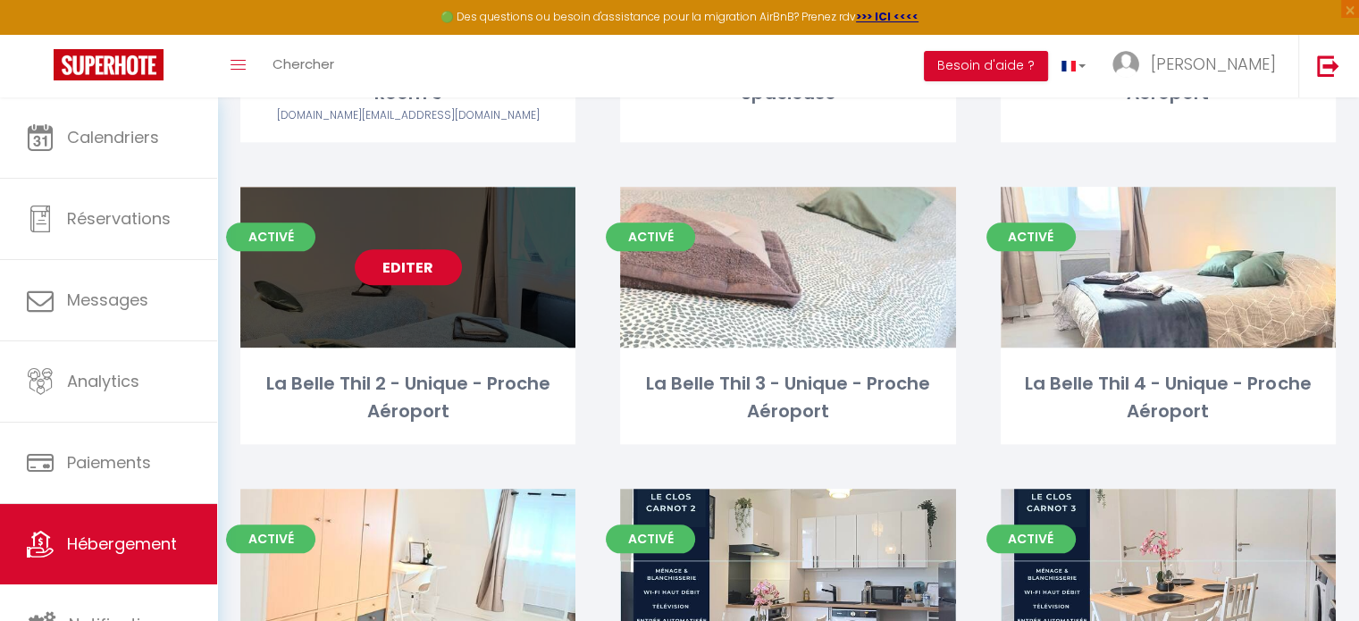
click at [393, 258] on link "Editer" at bounding box center [408, 267] width 107 height 36
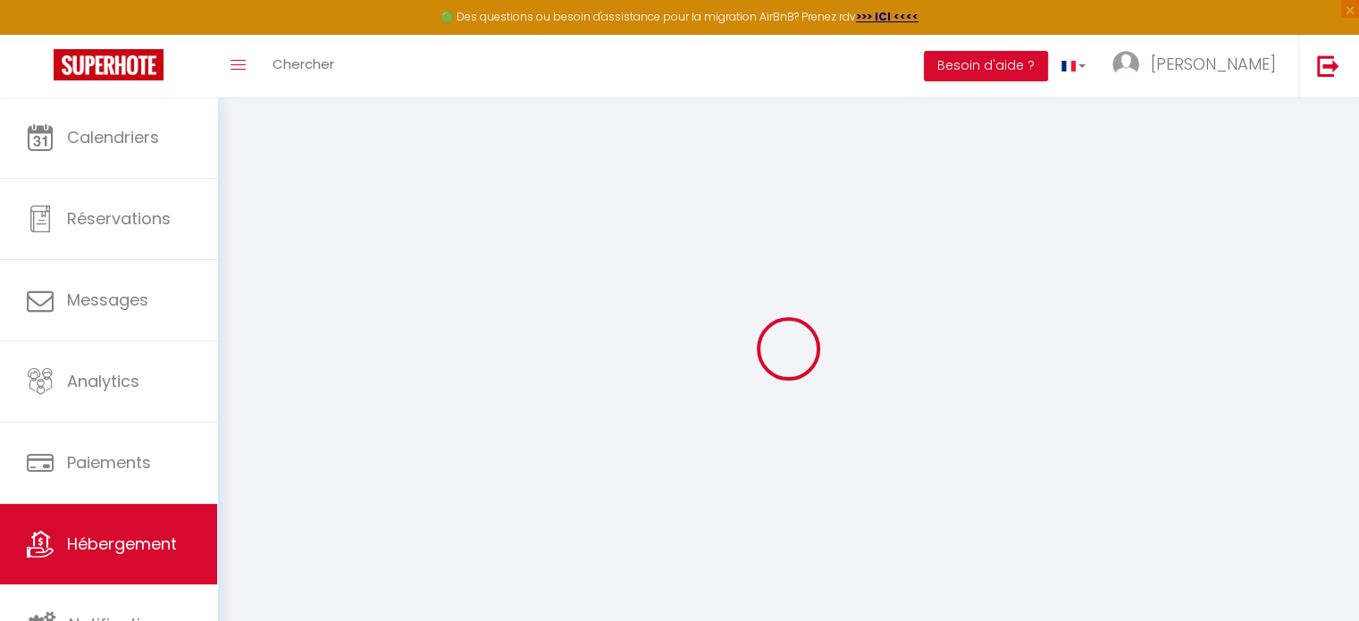
select select "+ 5 %"
select select "+ 17 %"
select select "+ 3 %"
select select
checkbox input "false"
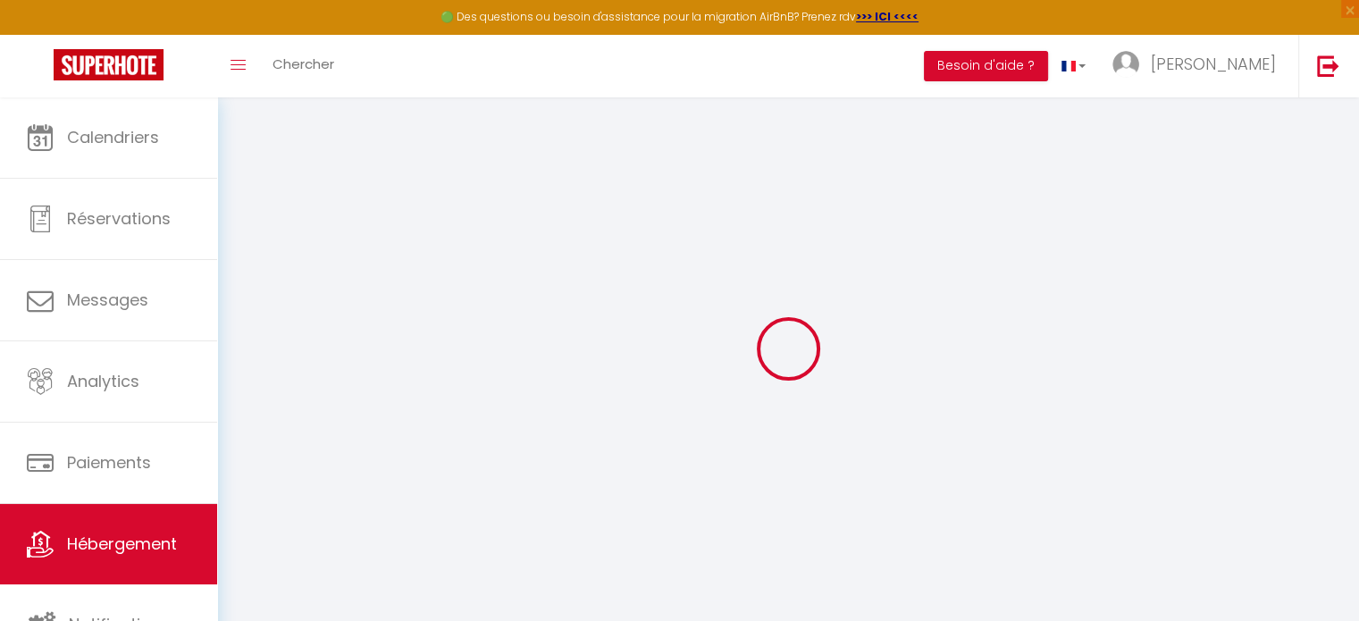
checkbox input "true"
checkbox input "false"
select select
checkbox input "false"
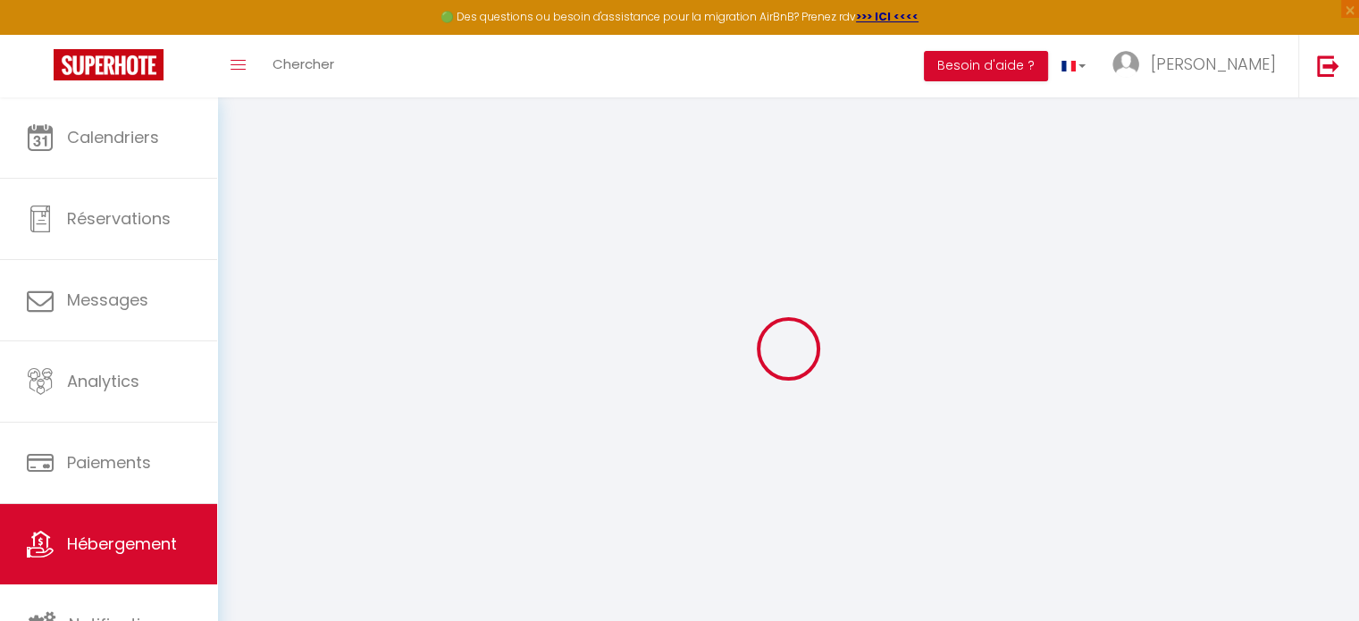
checkbox input "true"
checkbox input "false"
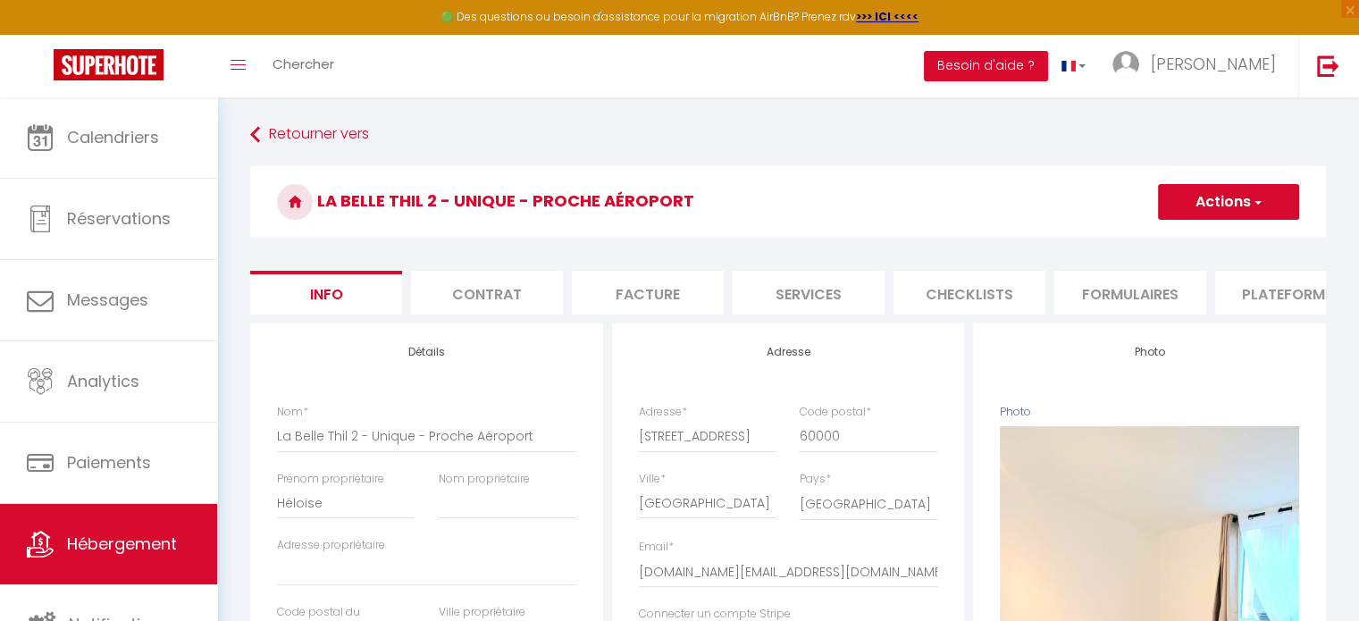
click at [1303, 294] on li "Plateformes" at bounding box center [1291, 293] width 152 height 44
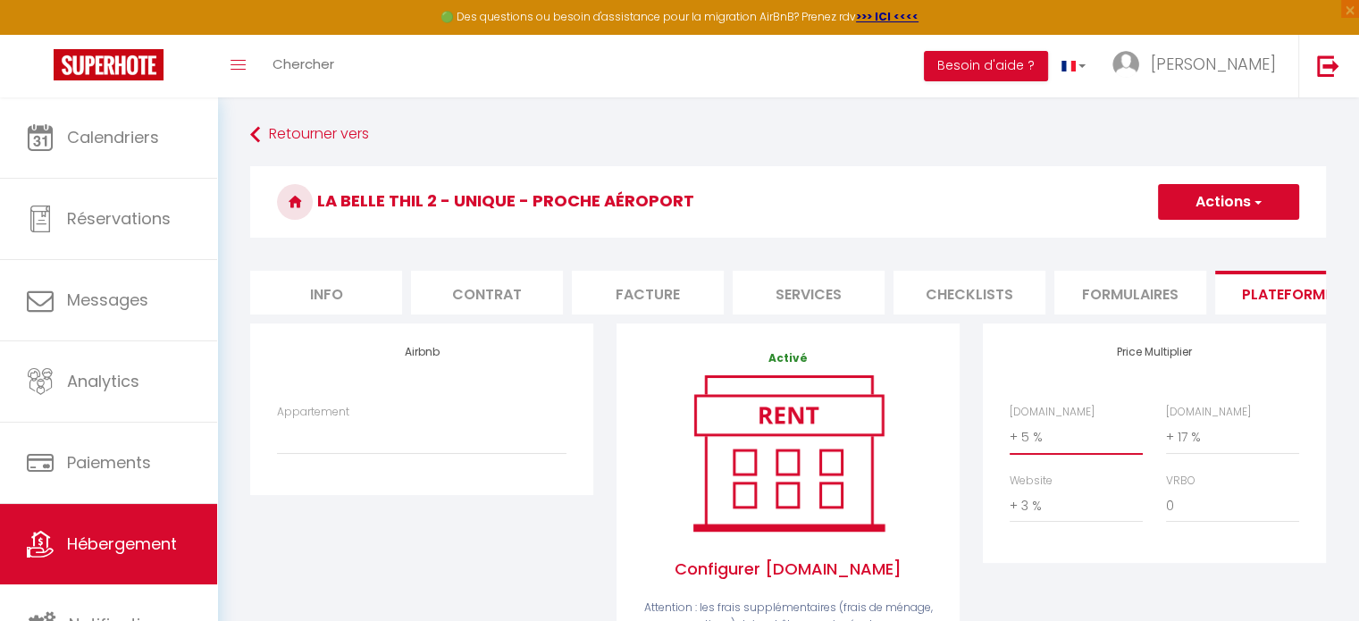
click at [1043, 454] on select "0 + 1 % + 2 % + 3 % + 4 % + 5 % + 6 % + 7 % + 8 % + 9 %" at bounding box center [1076, 437] width 133 height 34
select select "+ 22 %"
click at [1010, 433] on select "0 + 1 % + 2 % + 3 % + 4 % + 5 % + 6 % + 7 % + 8 % + 9 %" at bounding box center [1076, 437] width 133 height 34
click at [1210, 454] on select "0 + 1 % + 2 % + 3 % + 4 % + 5 % + 6 % + 7 % + 8 % + 9 %" at bounding box center [1232, 437] width 133 height 34
select select "+ 25 %"
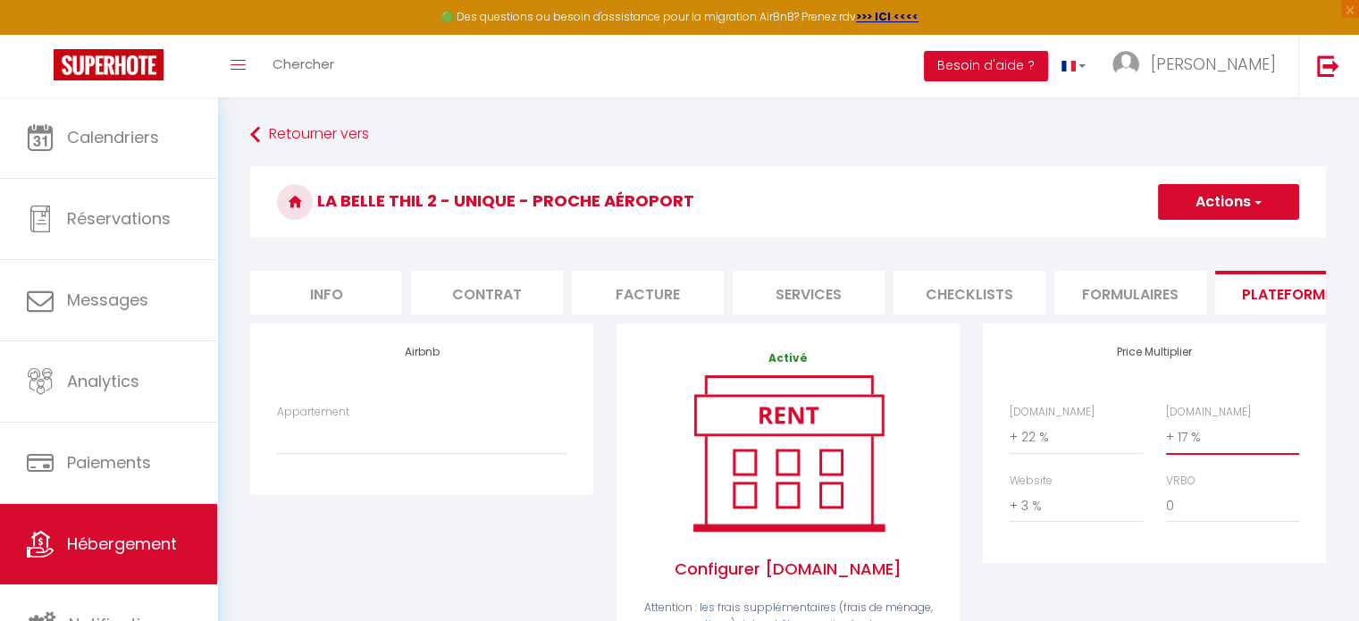
click at [1166, 433] on select "0 + 1 % + 2 % + 3 % + 4 % + 5 % + 6 % + 7 % + 8 % + 9 %" at bounding box center [1232, 437] width 133 height 34
click at [1051, 515] on select "0 + 1 % + 2 % + 3 % + 4 % + 5 % + 6 % + 7 % + 8 % + 9 %" at bounding box center [1076, 506] width 133 height 34
select select "+ 10 %"
click at [1010, 502] on select "0 + 1 % + 2 % + 3 % + 4 % + 5 % + 6 % + 7 % + 8 % + 9 %" at bounding box center [1076, 506] width 133 height 34
click at [1195, 512] on select "0 + 1 % + 2 % + 3 % + 4 % + 5 % + 6 % + 7 % + 8 % + 9 %" at bounding box center [1232, 506] width 133 height 34
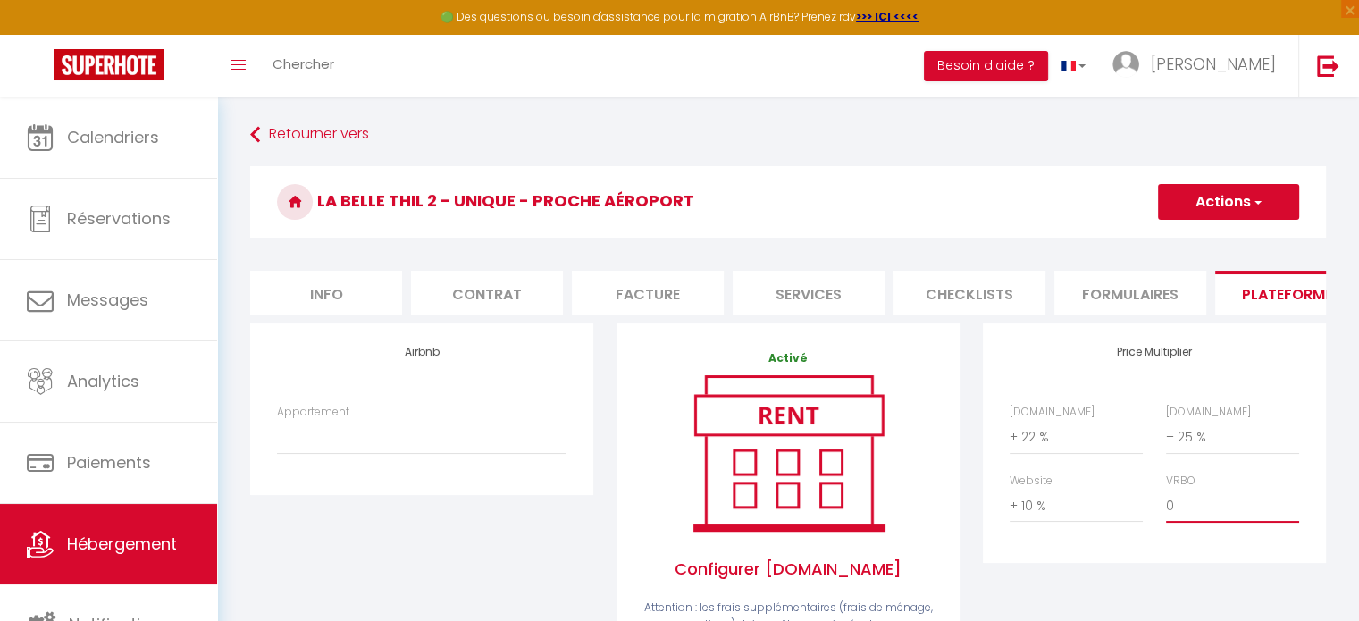
select select "+ 22 %"
click at [1166, 502] on select "0 + 1 % + 2 % + 3 % + 4 % + 5 % + 6 % + 7 % + 8 % + 9 %" at bounding box center [1232, 506] width 133 height 34
click at [1233, 203] on button "Actions" at bounding box center [1228, 202] width 141 height 36
click at [1207, 235] on link "Enregistrer" at bounding box center [1227, 241] width 141 height 23
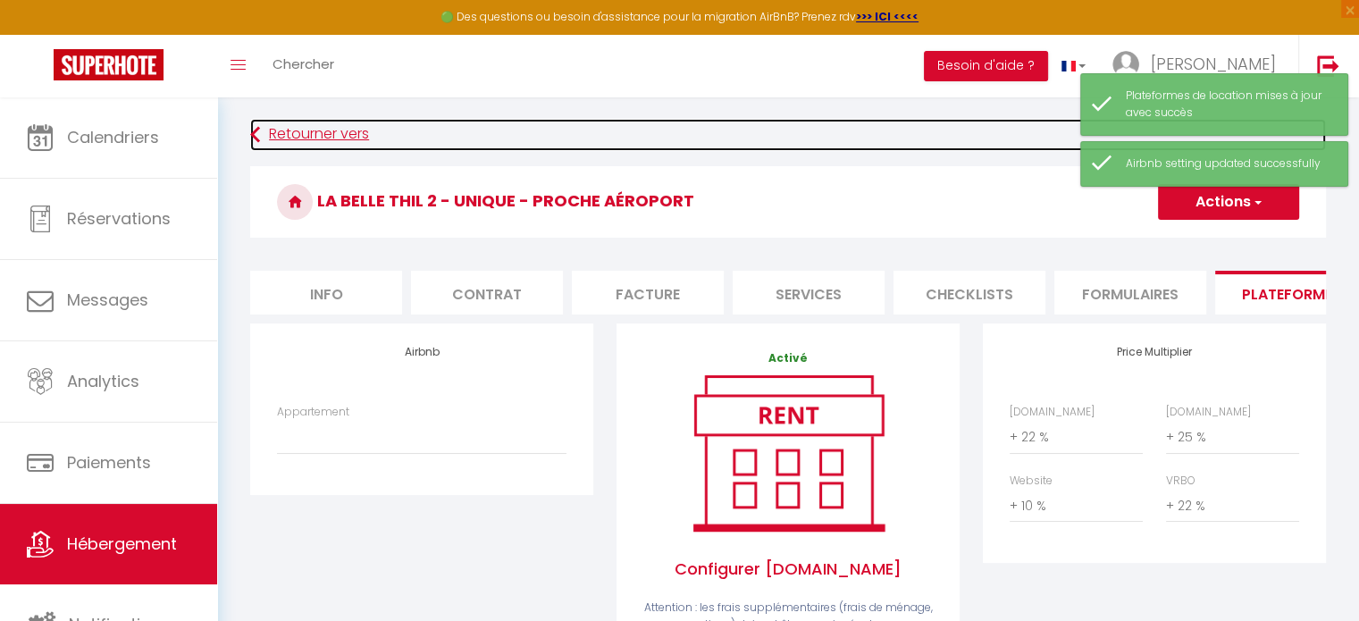
click at [341, 138] on link "Retourner vers" at bounding box center [788, 135] width 1076 height 32
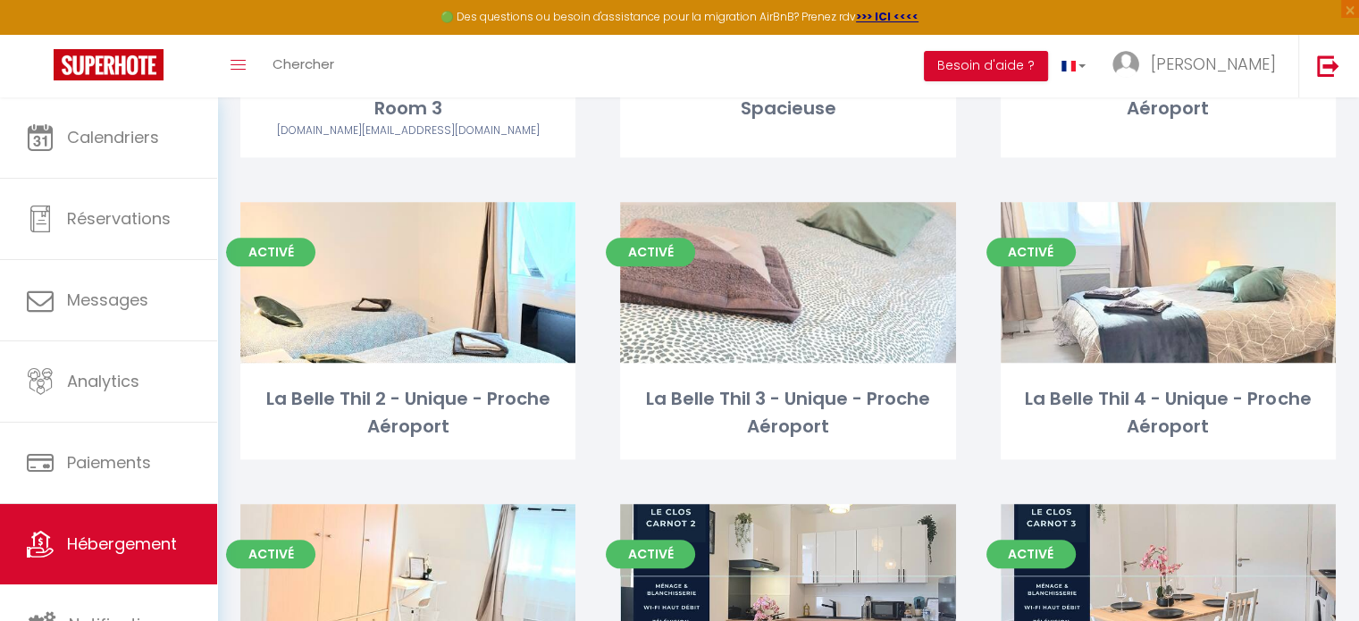
scroll to position [1940, 0]
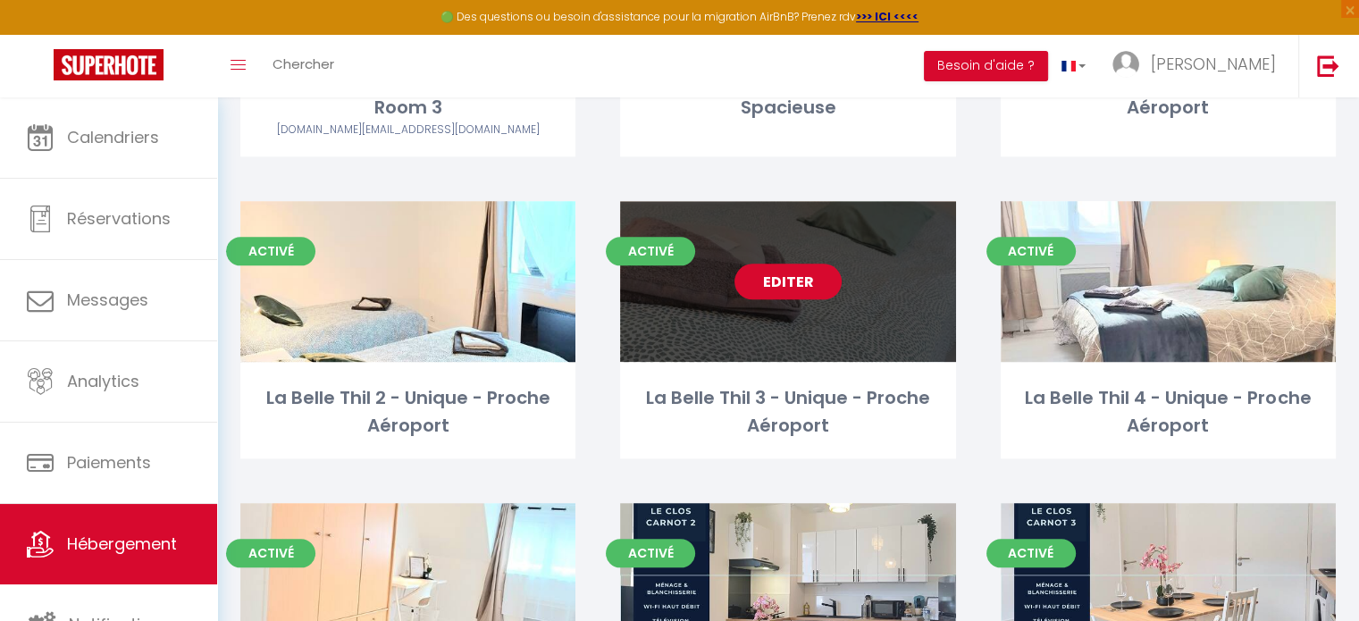
click at [793, 266] on link "Editer" at bounding box center [787, 282] width 107 height 36
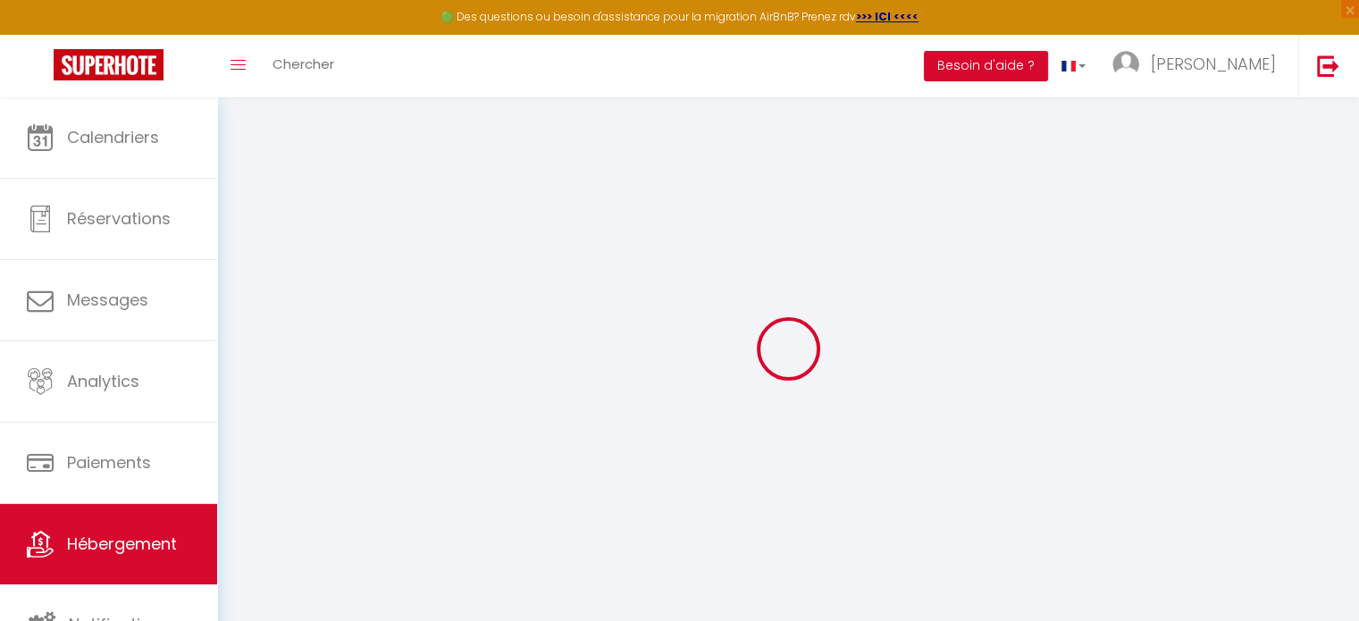
select select "+ 5 %"
select select "+ 17 %"
select select "+ 3 %"
select select
checkbox input "false"
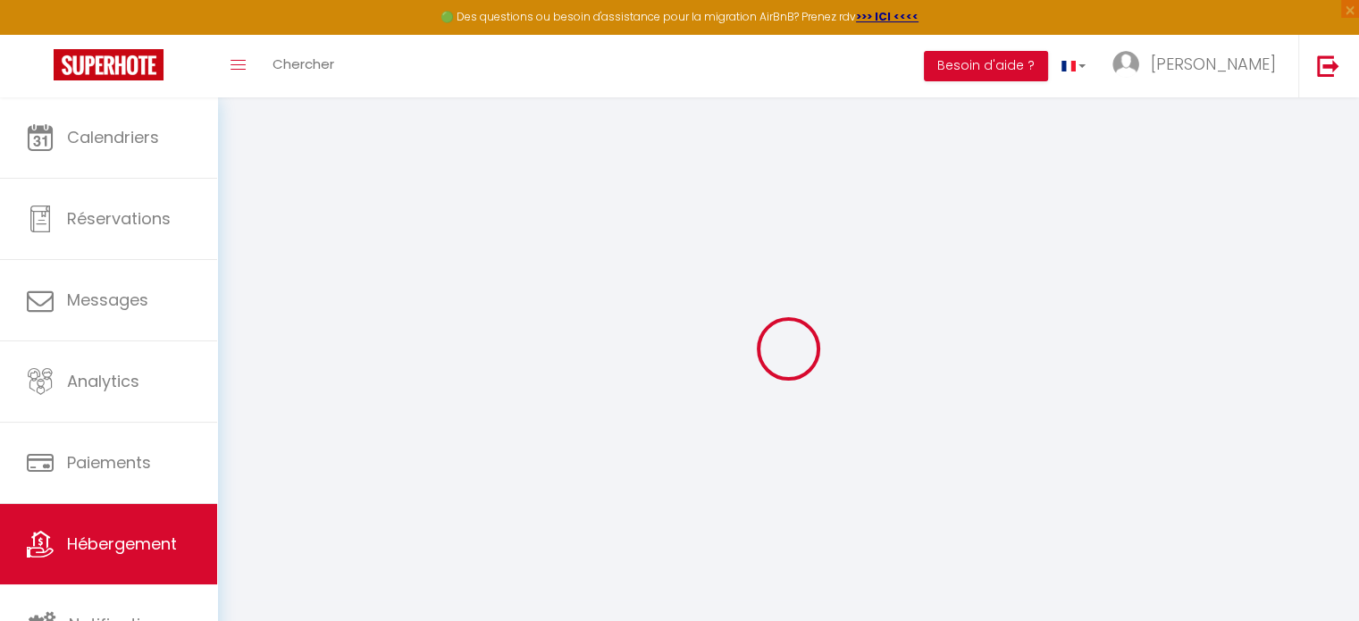
checkbox input "true"
checkbox input "false"
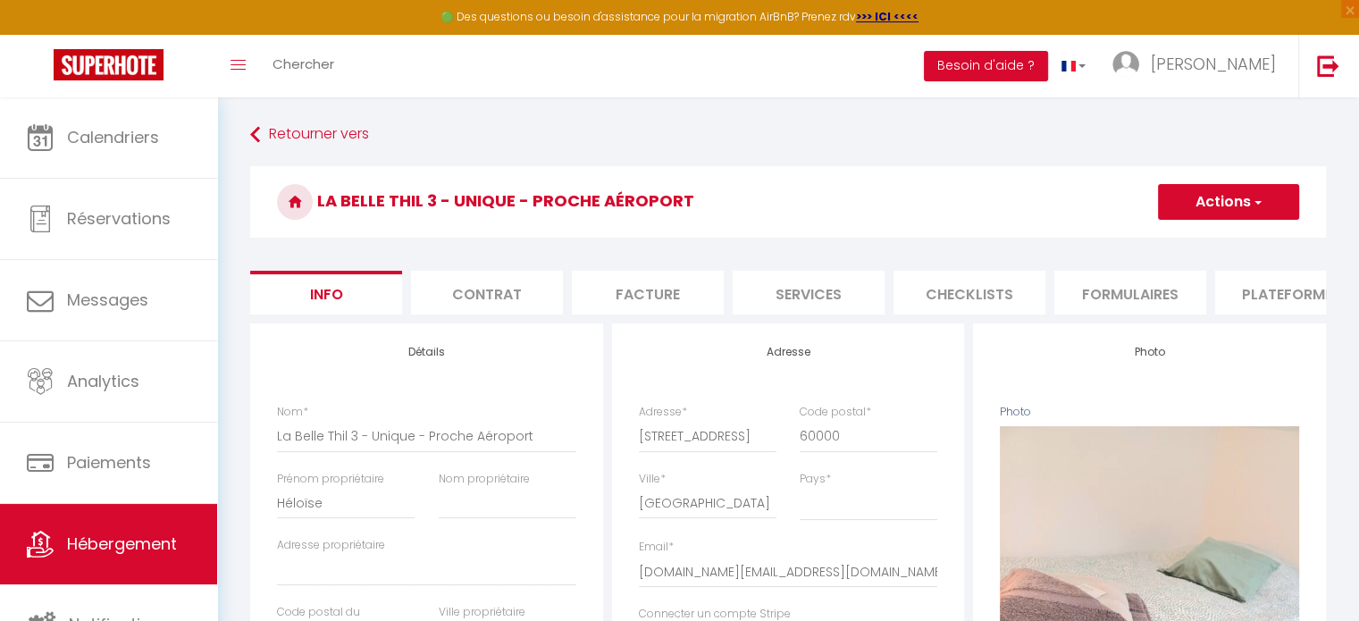
click at [1269, 286] on li "Plateformes" at bounding box center [1291, 293] width 152 height 44
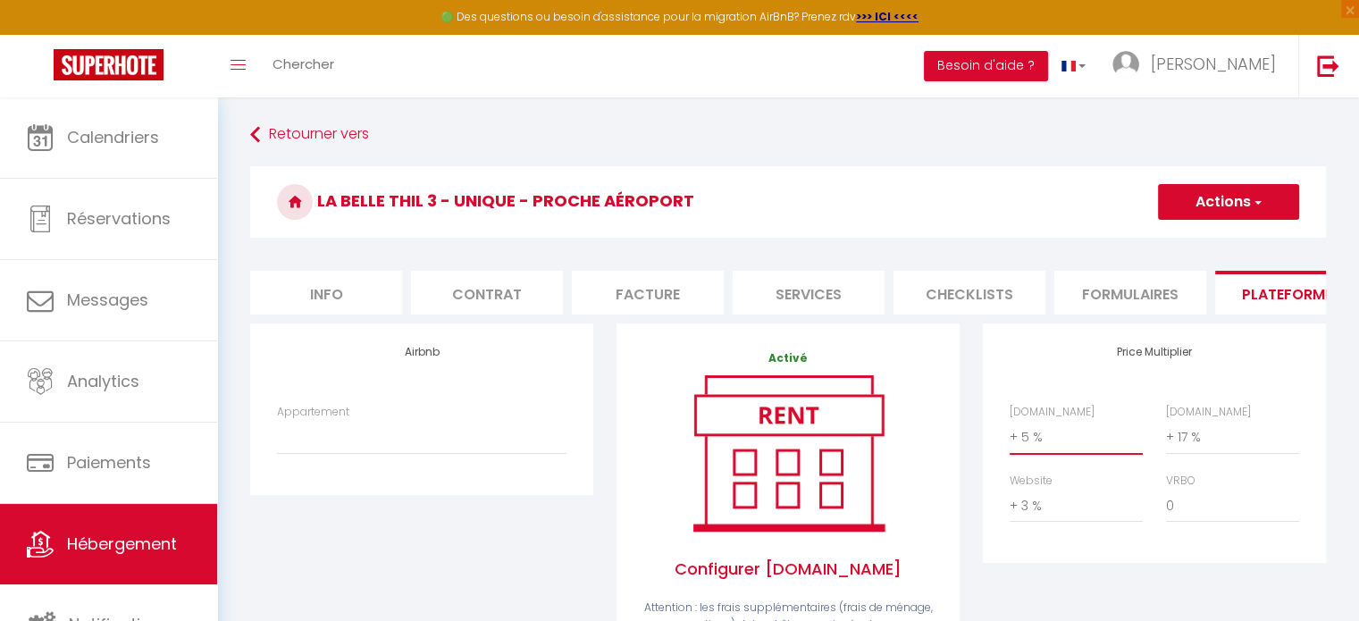
click at [1047, 453] on select "0 + 1 % + 2 % + 3 % + 4 % + 5 % + 6 % + 7 % + 8 % + 9 %" at bounding box center [1076, 437] width 133 height 34
select select "+ 22 %"
click at [1010, 433] on select "0 + 1 % + 2 % + 3 % + 4 % + 5 % + 6 % + 7 % + 8 % + 9 %" at bounding box center [1076, 437] width 133 height 34
click at [1186, 445] on select "0 + 1 % + 2 % + 3 % + 4 % + 5 % + 6 % + 7 % + 8 % + 9 %" at bounding box center [1232, 437] width 133 height 34
select select "+ 25 %"
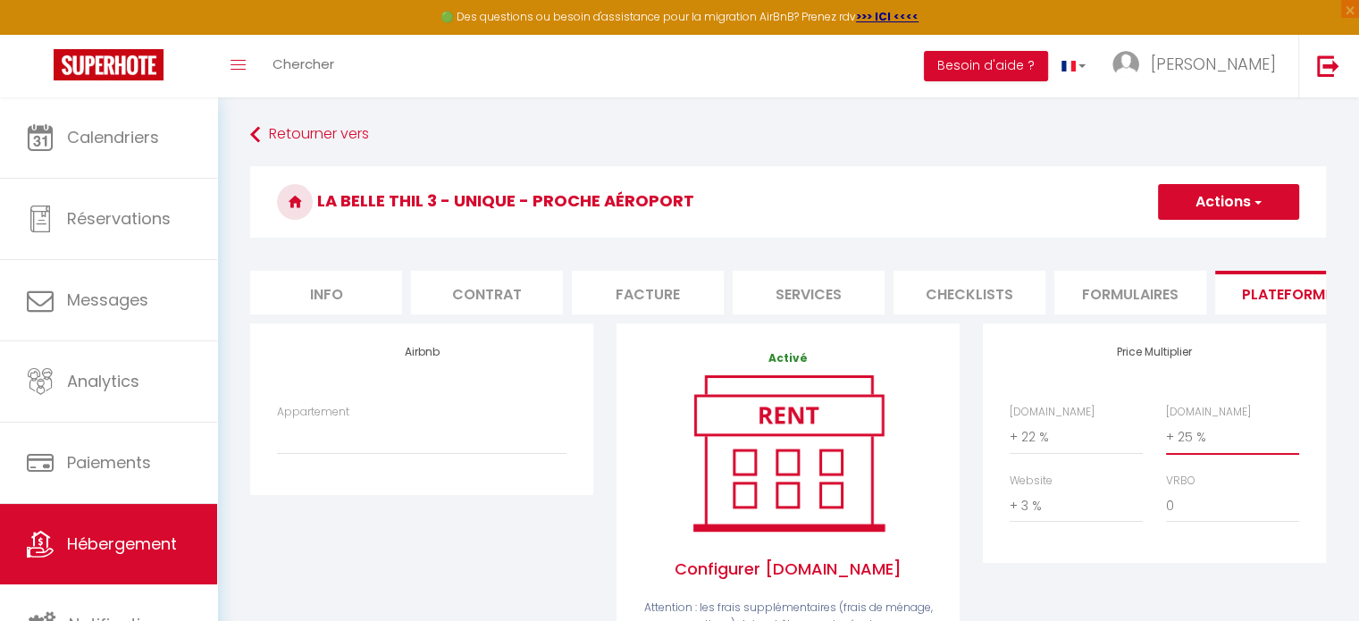
click at [1166, 433] on select "0 + 1 % + 2 % + 3 % + 4 % + 5 % + 6 % + 7 % + 8 % + 9 %" at bounding box center [1232, 437] width 133 height 34
click at [1050, 523] on select "0 + 1 % + 2 % + 3 % + 4 % + 5 % + 6 % + 7 % + 8 % + 9 %" at bounding box center [1076, 506] width 133 height 34
select select "+ 10 %"
click at [1010, 502] on select "0 + 1 % + 2 % + 3 % + 4 % + 5 % + 6 % + 7 % + 8 % + 9 %" at bounding box center [1076, 506] width 133 height 34
click at [1202, 512] on select "0 + 1 % + 2 % + 3 % + 4 % + 5 % + 6 % + 7 % + 8 % + 9 %" at bounding box center [1232, 506] width 133 height 34
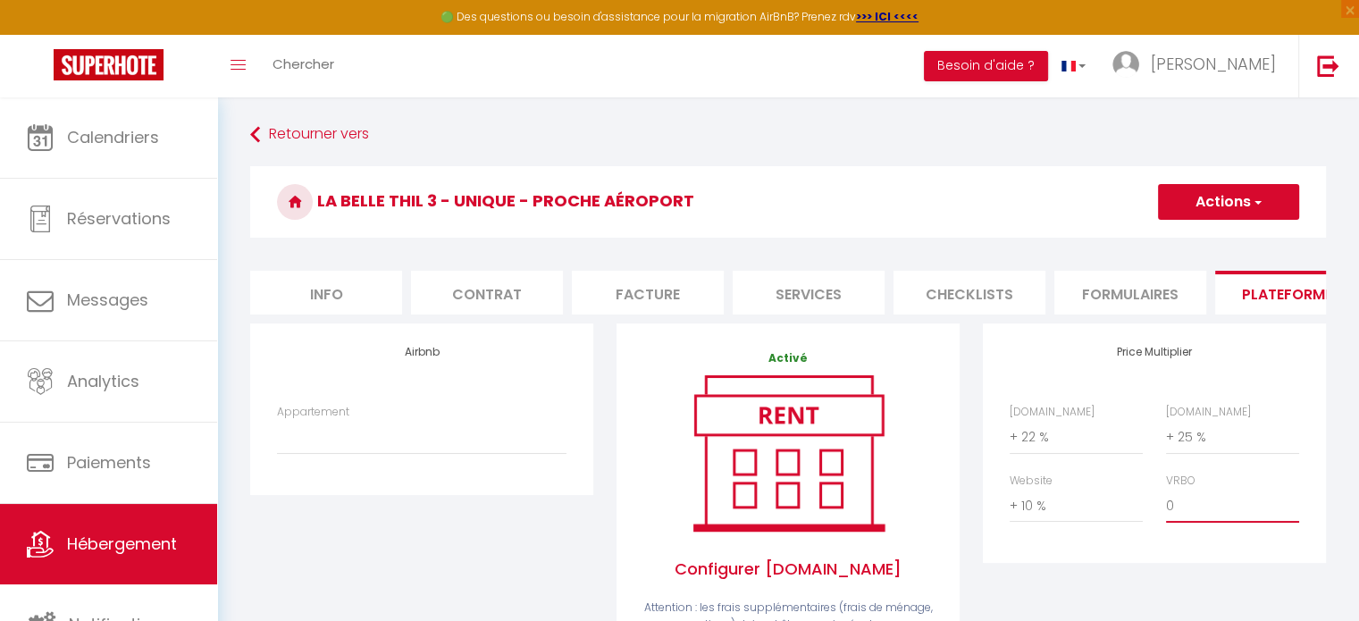
select select "+ 22 %"
click at [1166, 502] on select "0 + 1 % + 2 % + 3 % + 4 % + 5 % + 6 % + 7 % + 8 % + 9 %" at bounding box center [1232, 506] width 133 height 34
click at [1182, 210] on button "Actions" at bounding box center [1228, 202] width 141 height 36
click at [1199, 234] on link "Enregistrer" at bounding box center [1227, 241] width 141 height 23
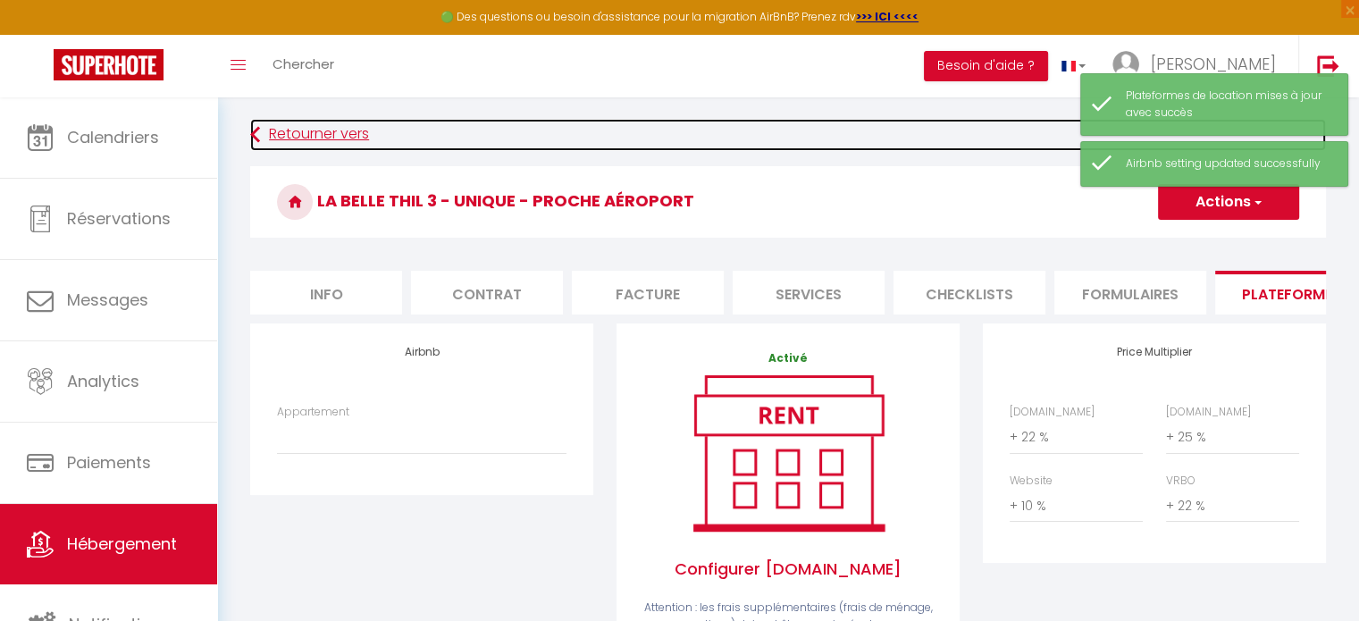
click at [306, 129] on link "Retourner vers" at bounding box center [788, 135] width 1076 height 32
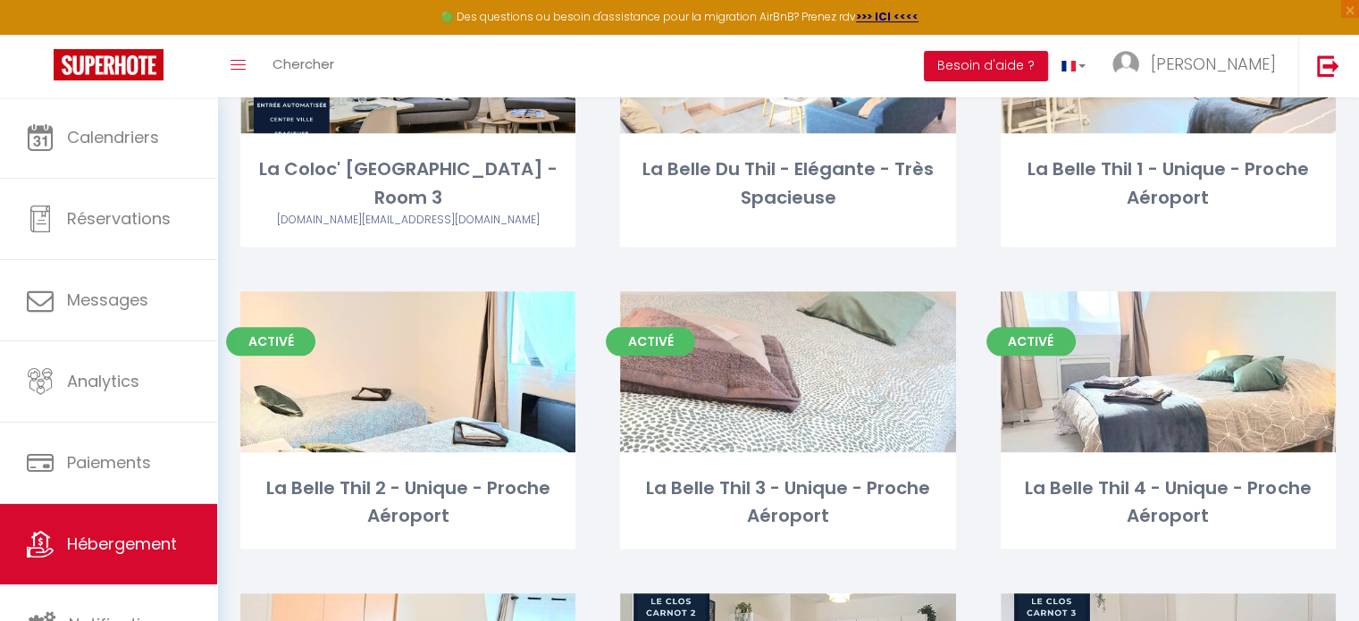
scroll to position [1851, 0]
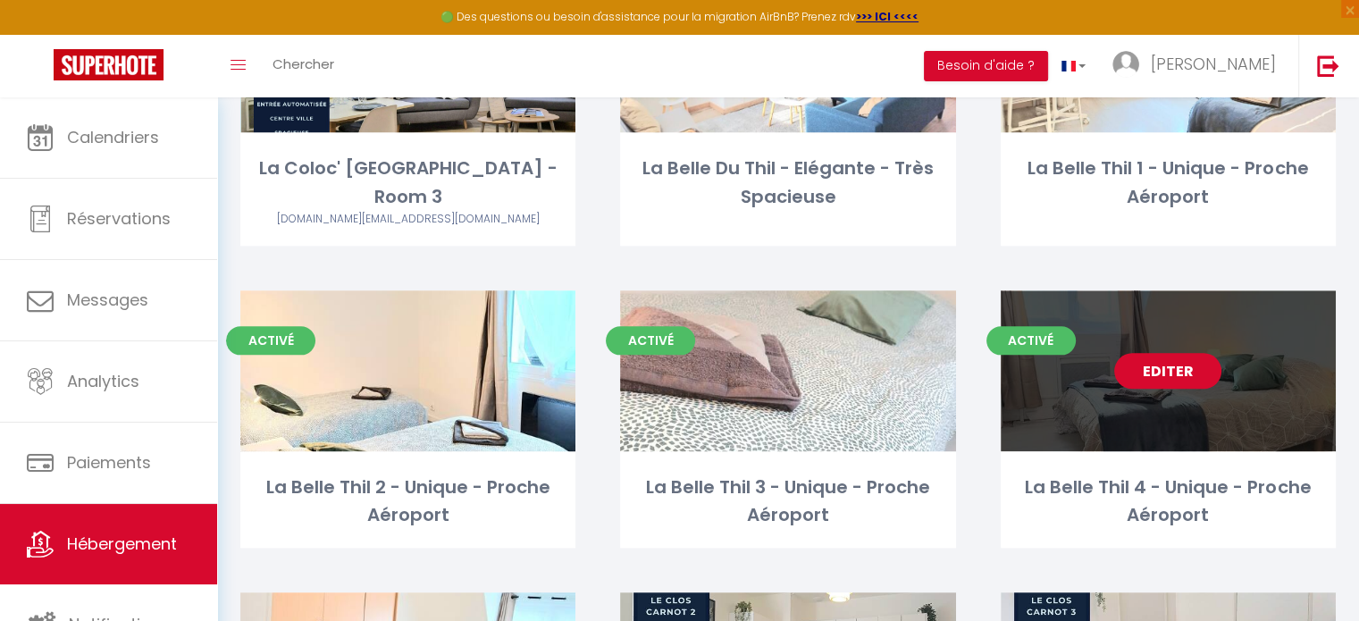
click at [1180, 358] on link "Editer" at bounding box center [1167, 371] width 107 height 36
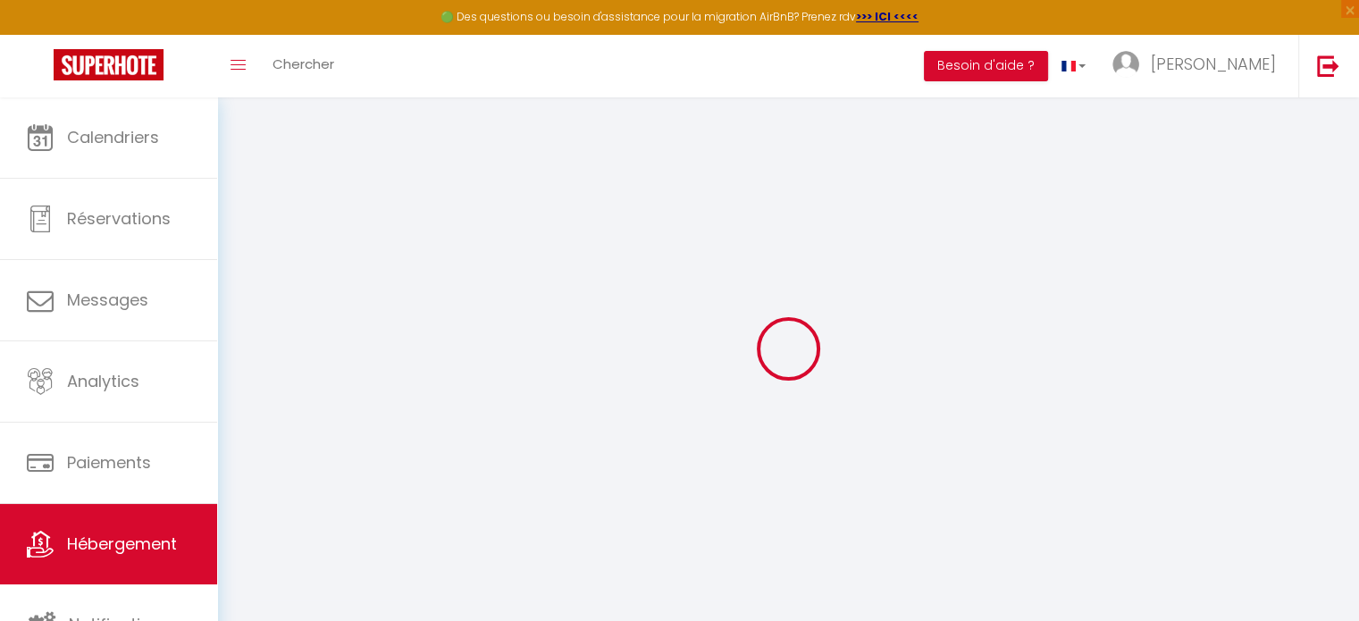
select select "32861"
select select
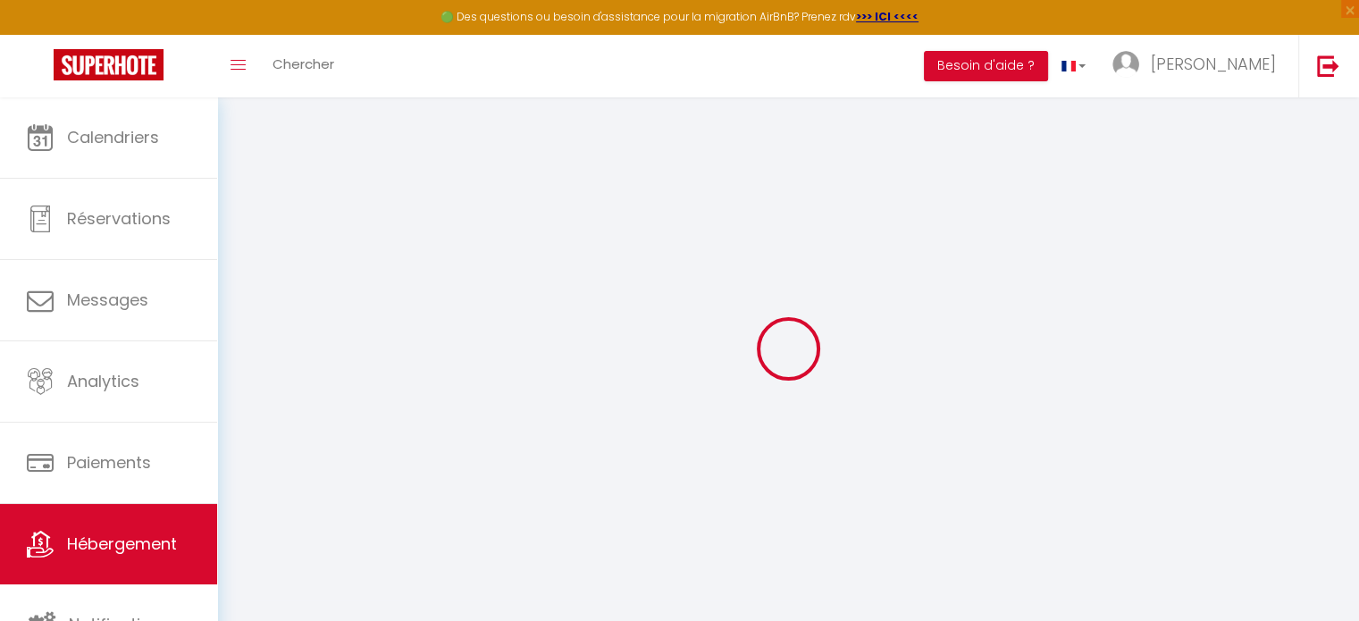
select select
checkbox input "false"
checkbox input "true"
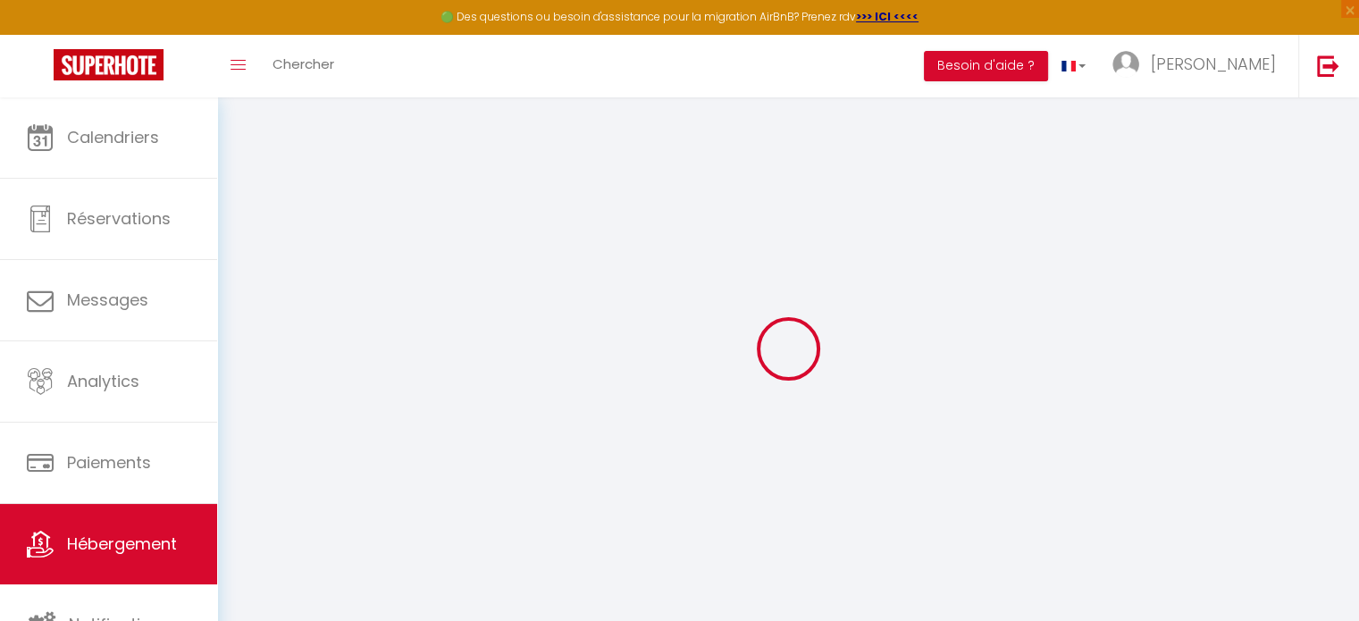
checkbox input "false"
select select
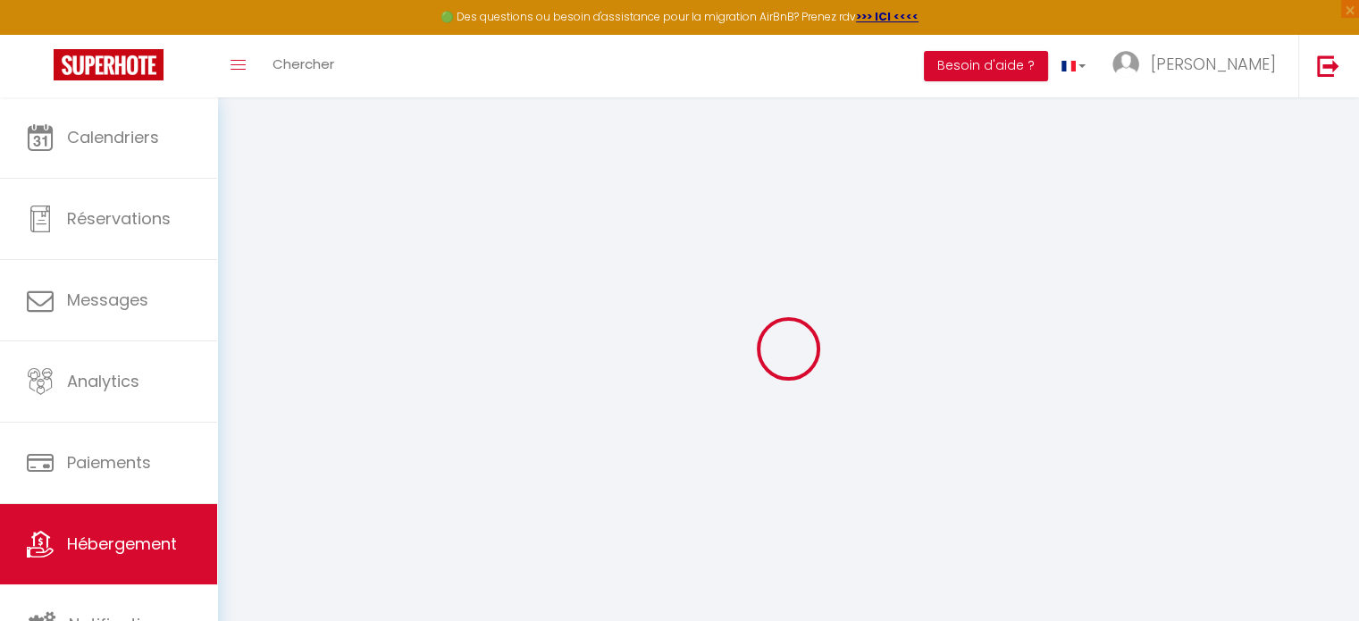
select select
checkbox input "false"
checkbox input "true"
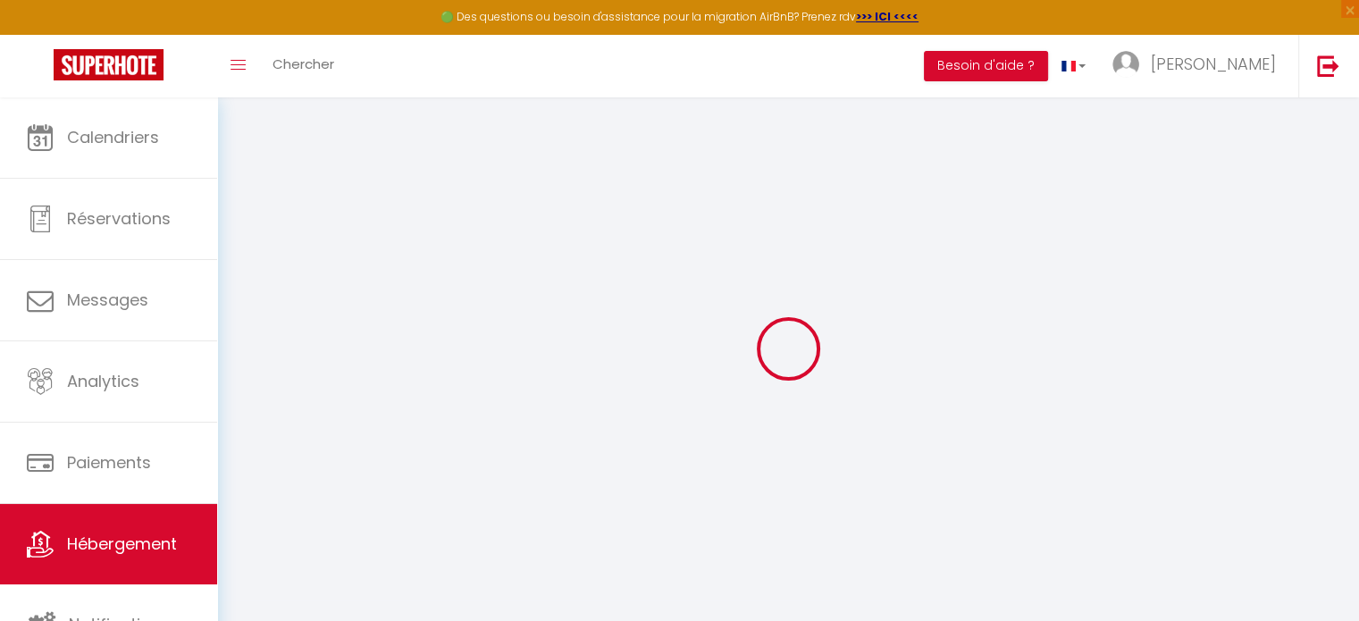
checkbox input "false"
checkbox input "true"
checkbox input "false"
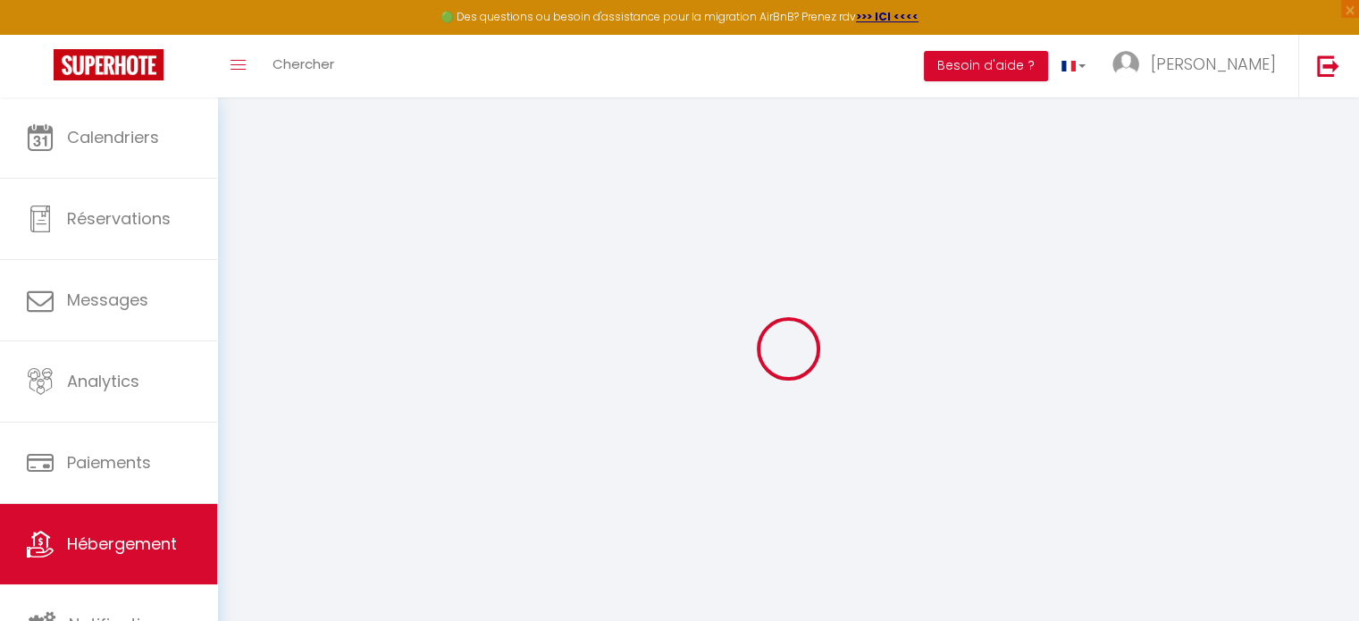
select select "14:00"
select select
select select "11:00"
select select "30"
select select "120"
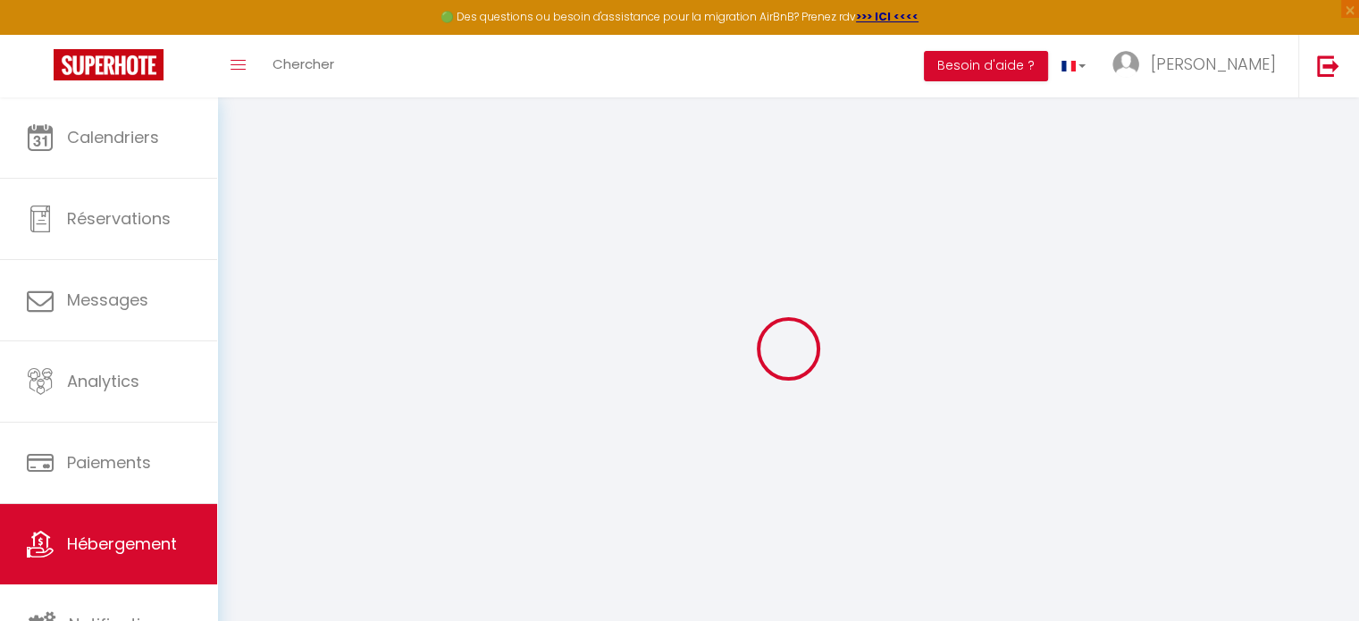
select select "21:00"
select select
checkbox input "false"
checkbox input "true"
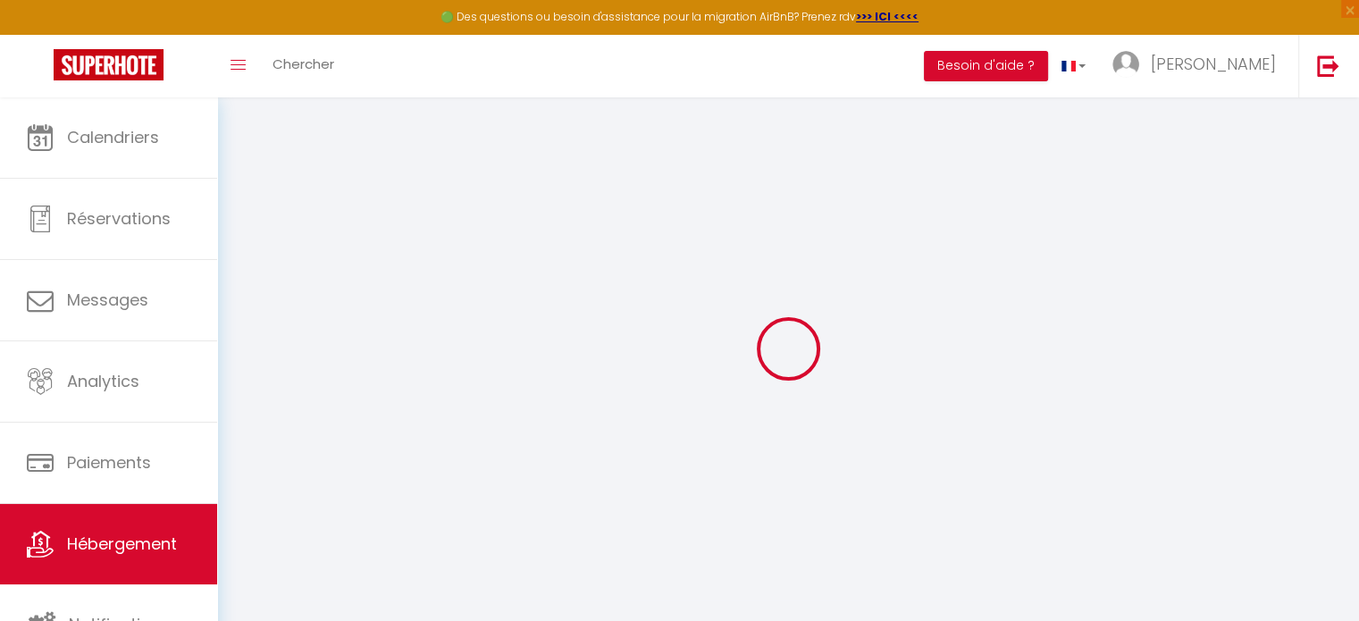
checkbox input "false"
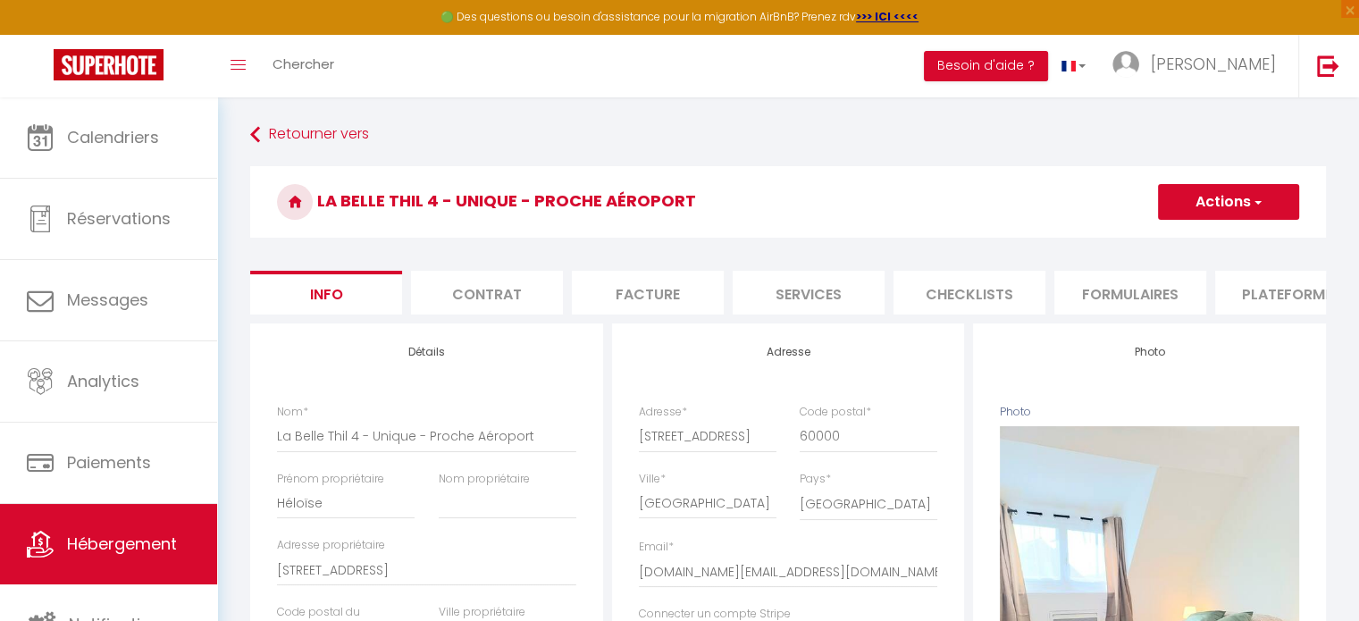
click at [1261, 297] on li "Plateformes" at bounding box center [1291, 293] width 152 height 44
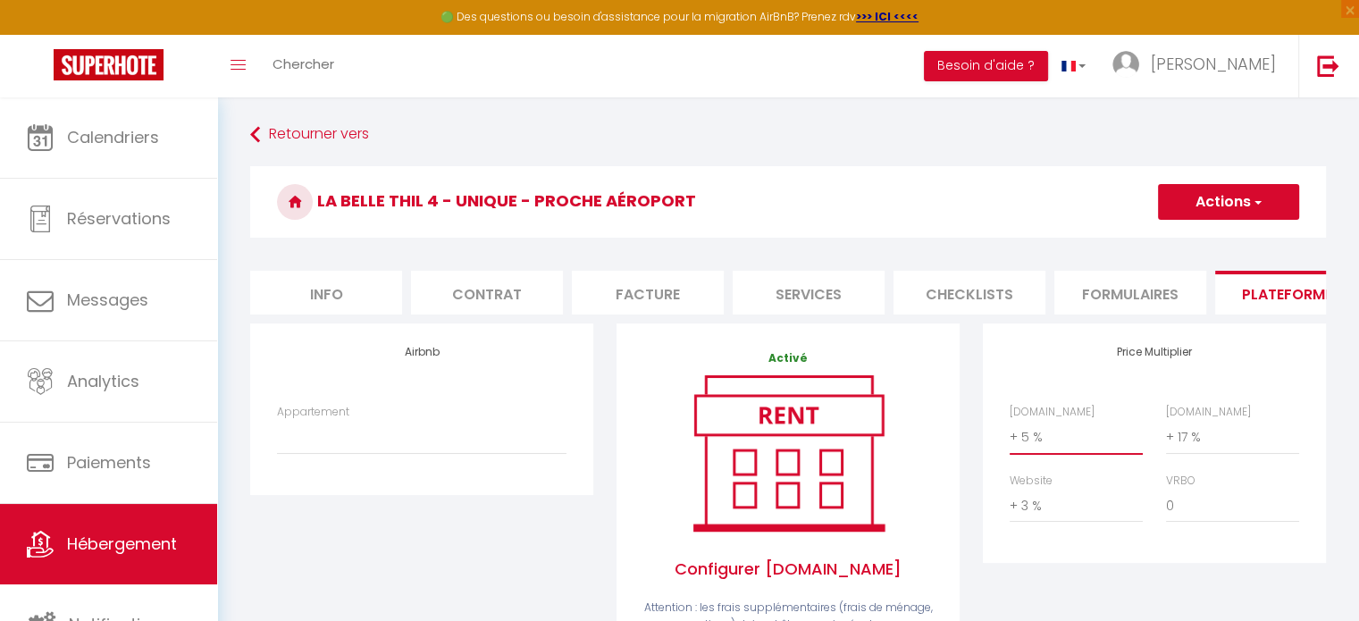
click at [1072, 454] on select "0 + 1 % + 2 % + 3 % + 4 % + 5 % + 6 % + 7 % + 8 % + 9 %" at bounding box center [1076, 437] width 133 height 34
select select "+ 22 %"
click at [1010, 433] on select "0 + 1 % + 2 % + 3 % + 4 % + 5 % + 6 % + 7 % + 8 % + 9 %" at bounding box center [1076, 437] width 133 height 34
click at [1190, 451] on select "0 + 1 % + 2 % + 3 % + 4 % + 5 % + 6 % + 7 % + 8 % + 9 %" at bounding box center [1232, 437] width 133 height 34
select select "+ 25 %"
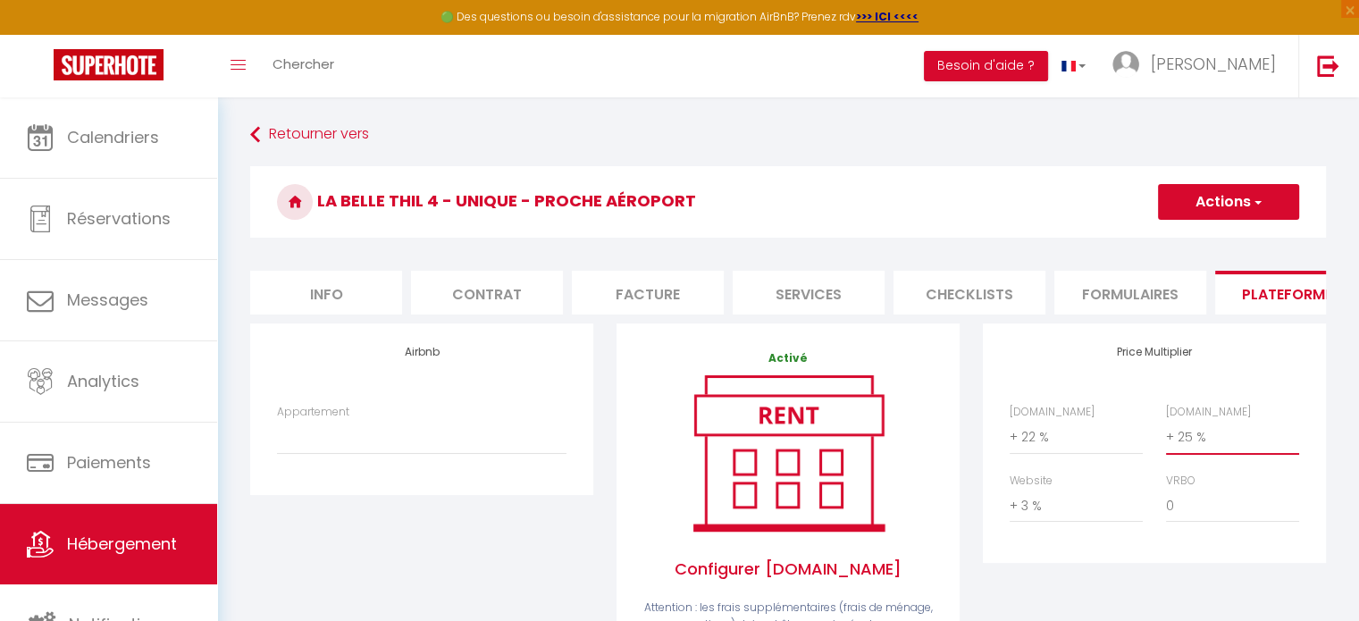
click at [1166, 433] on select "0 + 1 % + 2 % + 3 % + 4 % + 5 % + 6 % + 7 % + 8 % + 9 %" at bounding box center [1232, 437] width 133 height 34
click at [1055, 521] on select "0 + 1 % + 2 % + 3 % + 4 % + 5 % + 6 % + 7 % + 8 % + 9 %" at bounding box center [1076, 506] width 133 height 34
select select "+ 10 %"
click at [1010, 502] on select "0 + 1 % + 2 % + 3 % + 4 % + 5 % + 6 % + 7 % + 8 % + 9 %" at bounding box center [1076, 506] width 133 height 34
click at [1201, 521] on select "0 + 1 % + 2 % + 3 % + 4 % + 5 % + 6 % + 7 % + 8 % + 9 %" at bounding box center [1232, 506] width 133 height 34
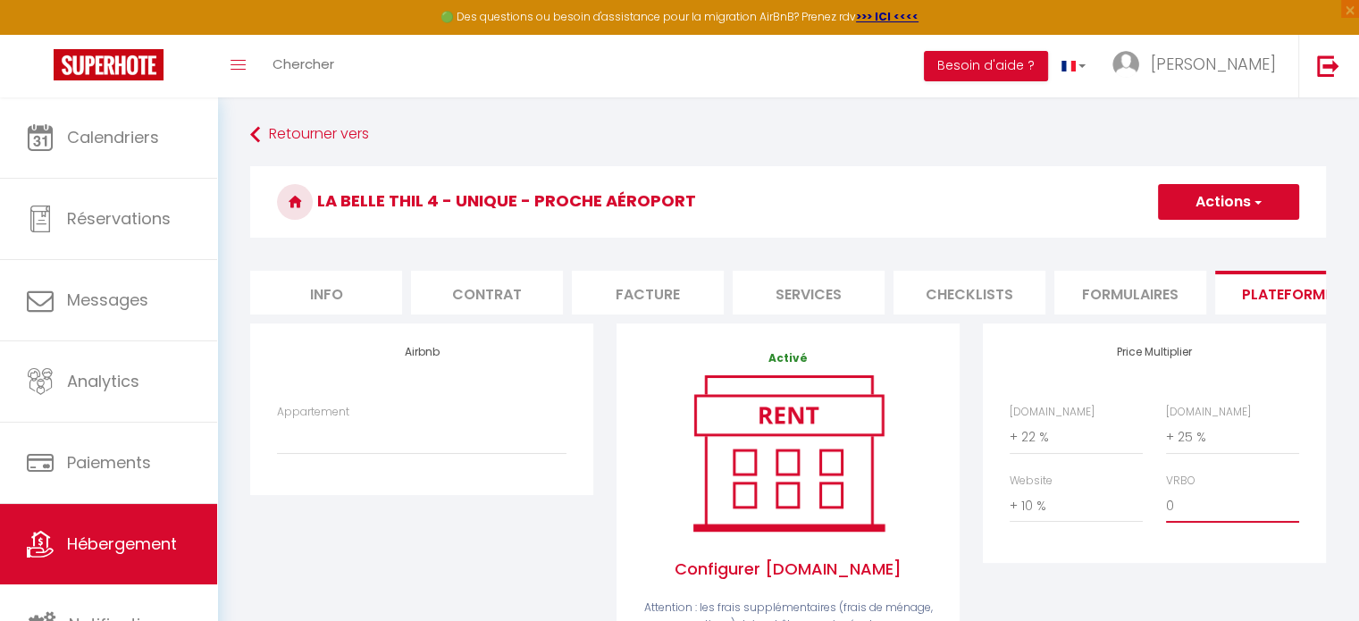
select select "+ 22 %"
click at [1166, 502] on select "0 + 1 % + 2 % + 3 % + 4 % + 5 % + 6 % + 7 % + 8 % + 9 %" at bounding box center [1232, 506] width 133 height 34
click at [1211, 207] on button "Actions" at bounding box center [1228, 202] width 141 height 36
click at [1194, 242] on link "Enregistrer" at bounding box center [1227, 241] width 141 height 23
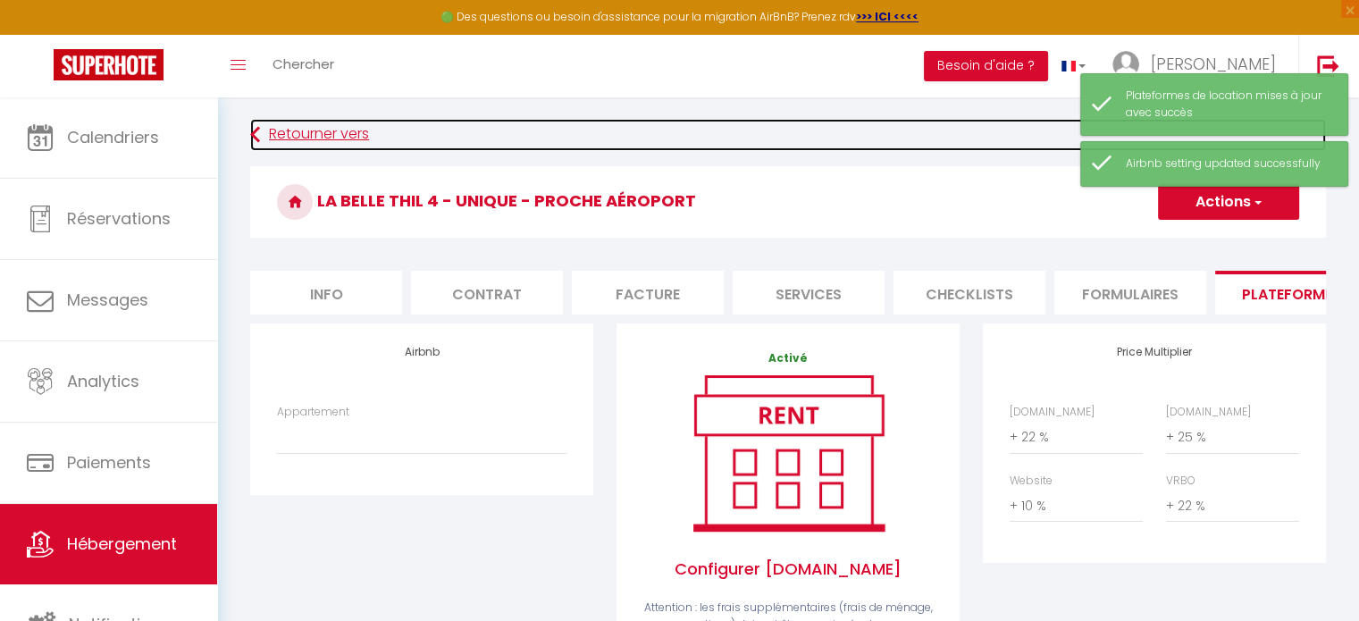
click at [341, 135] on link "Retourner vers" at bounding box center [788, 135] width 1076 height 32
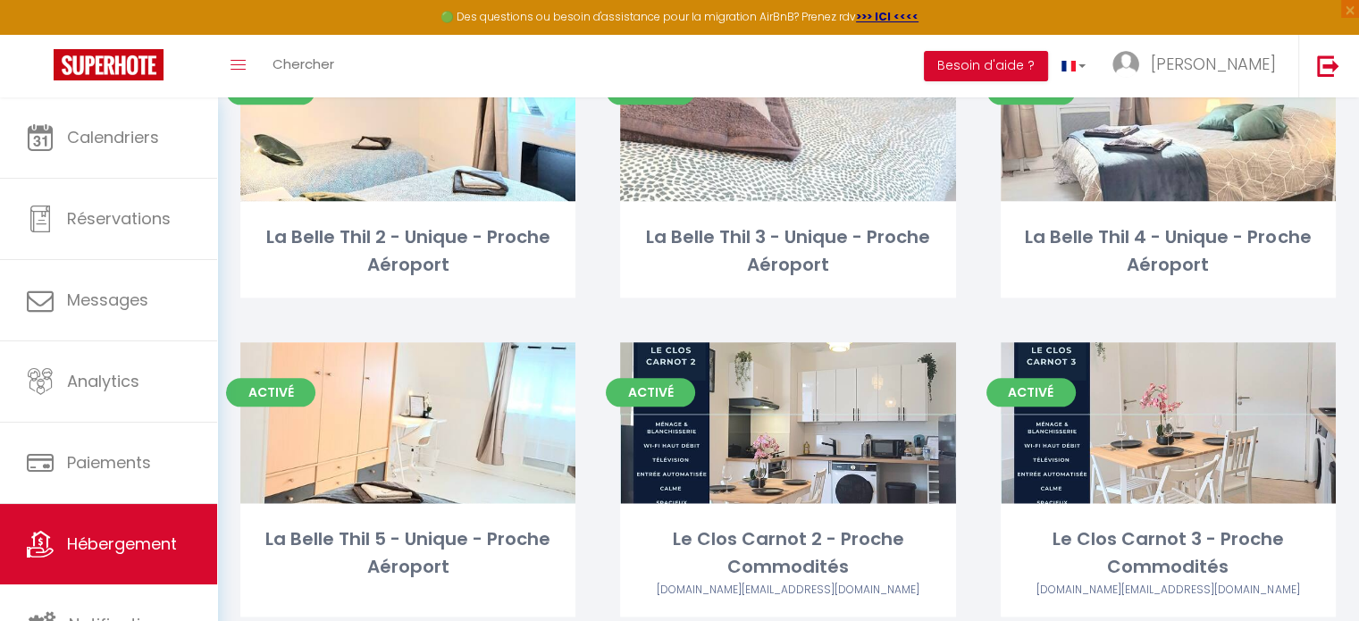
scroll to position [2101, 0]
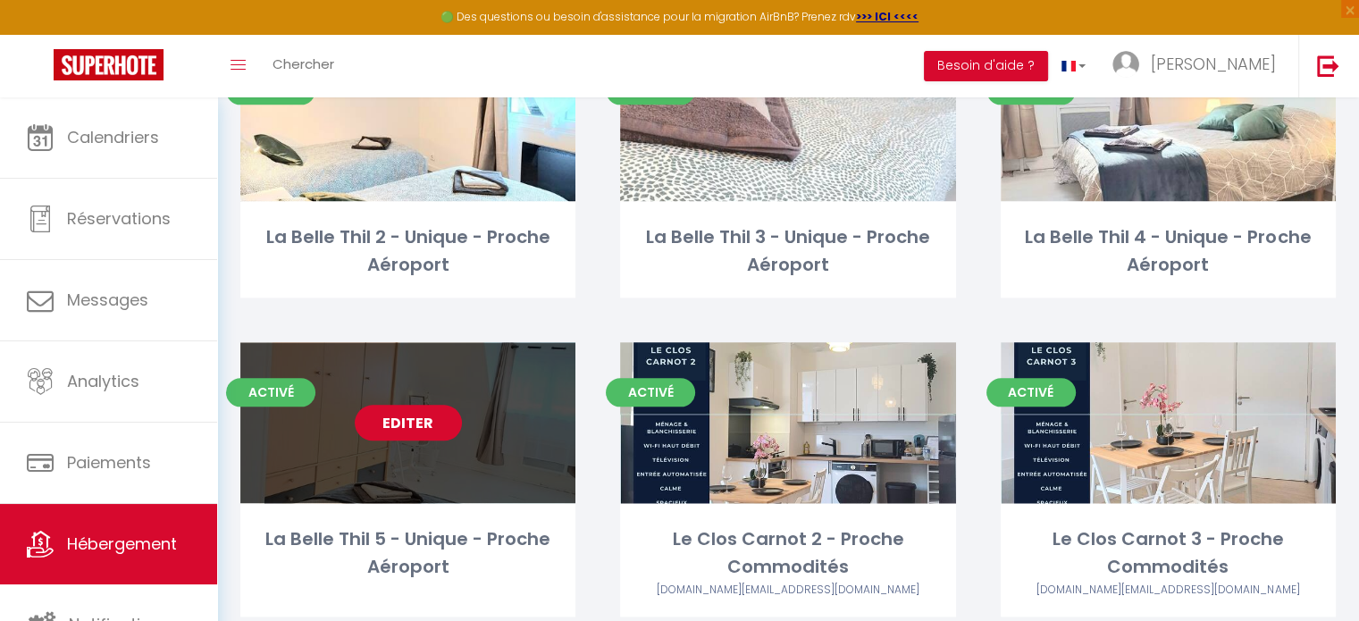
click at [428, 405] on link "Editer" at bounding box center [408, 423] width 107 height 36
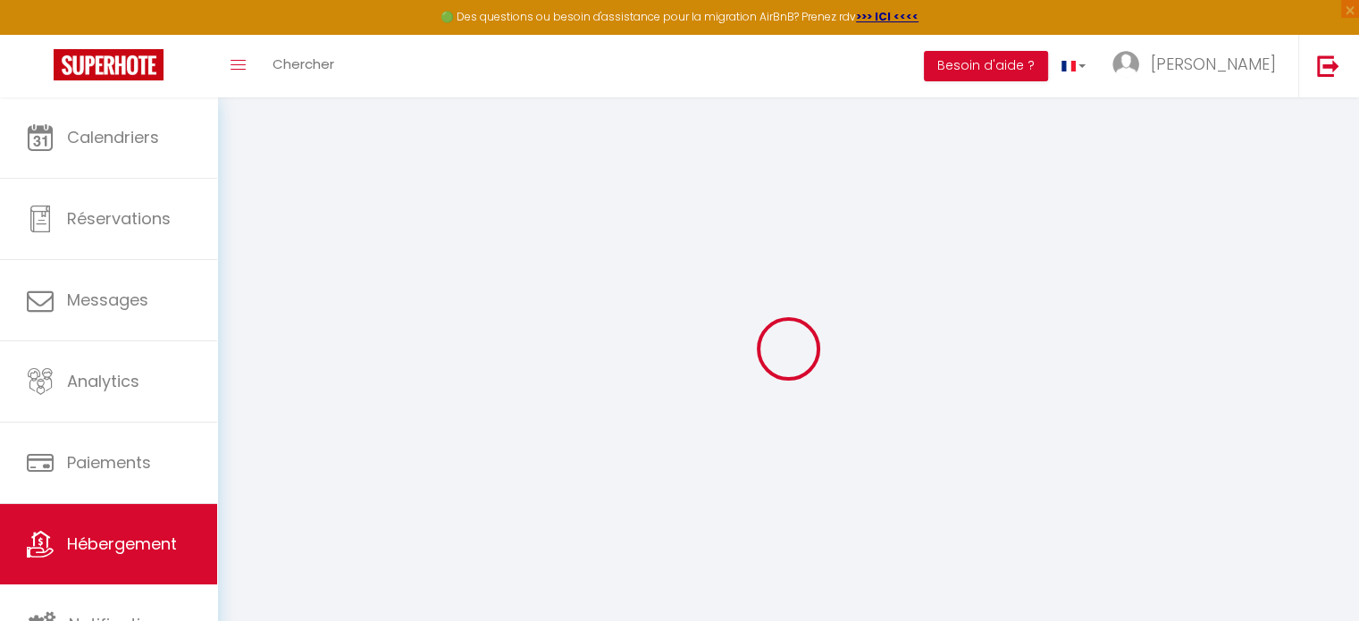
select select
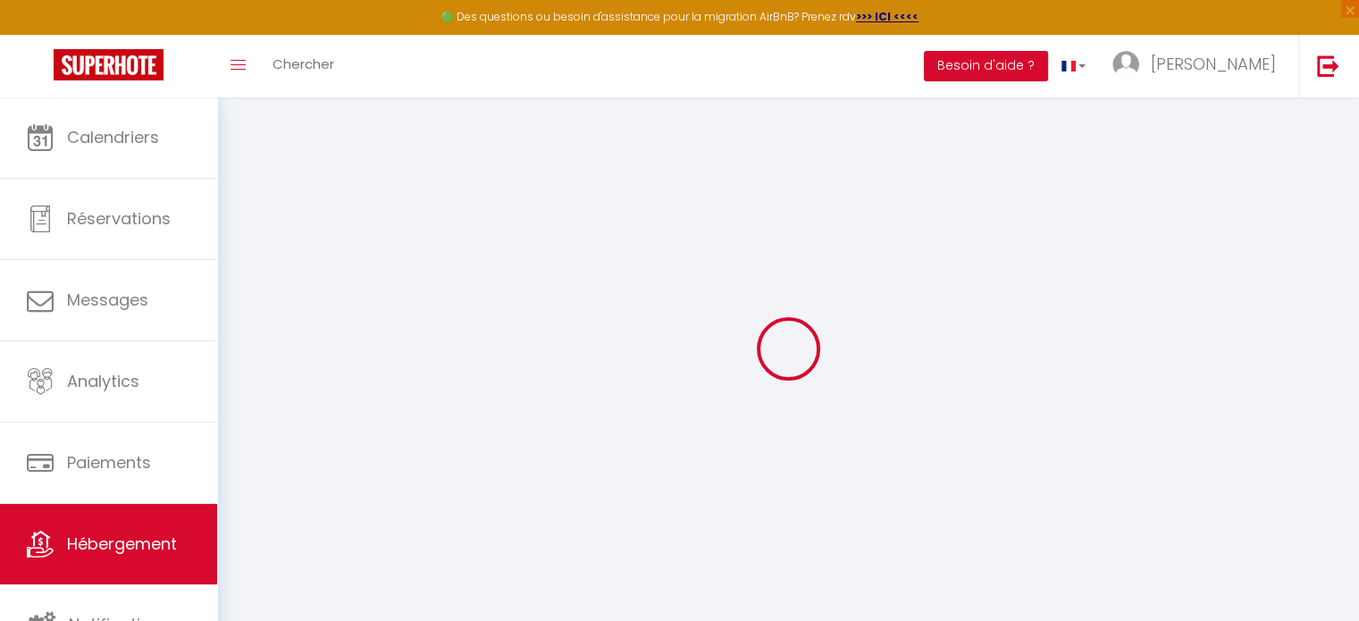
select select
checkbox input "false"
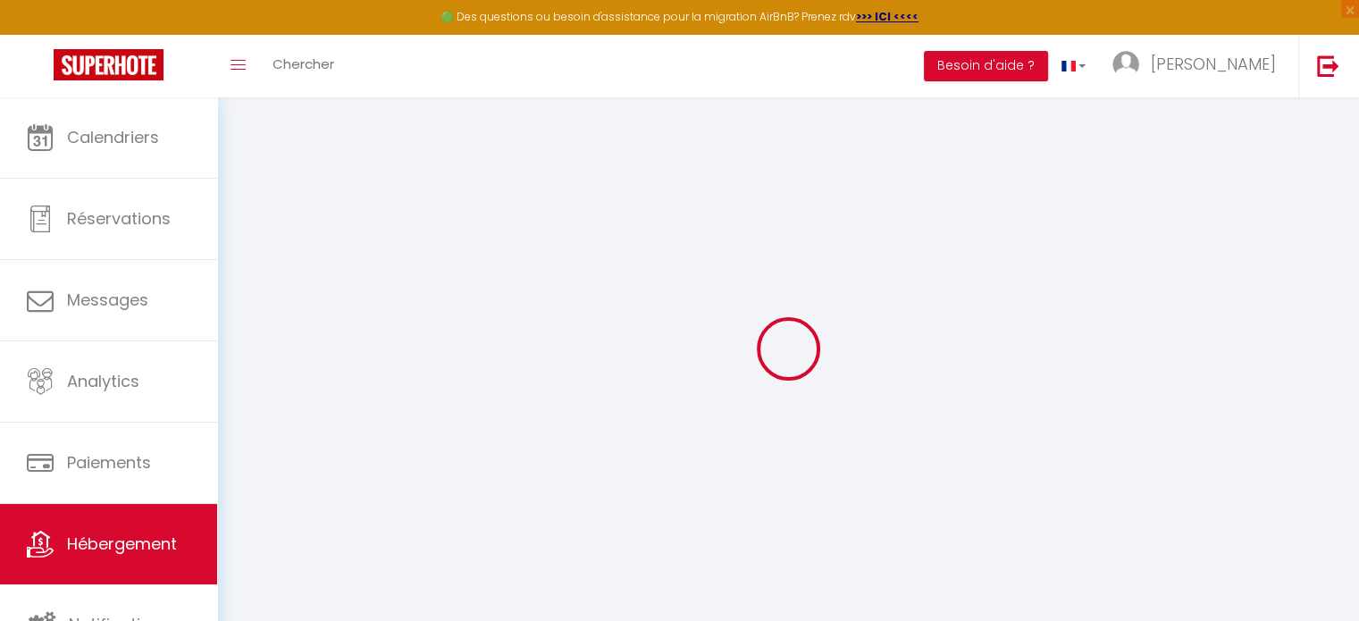
select select
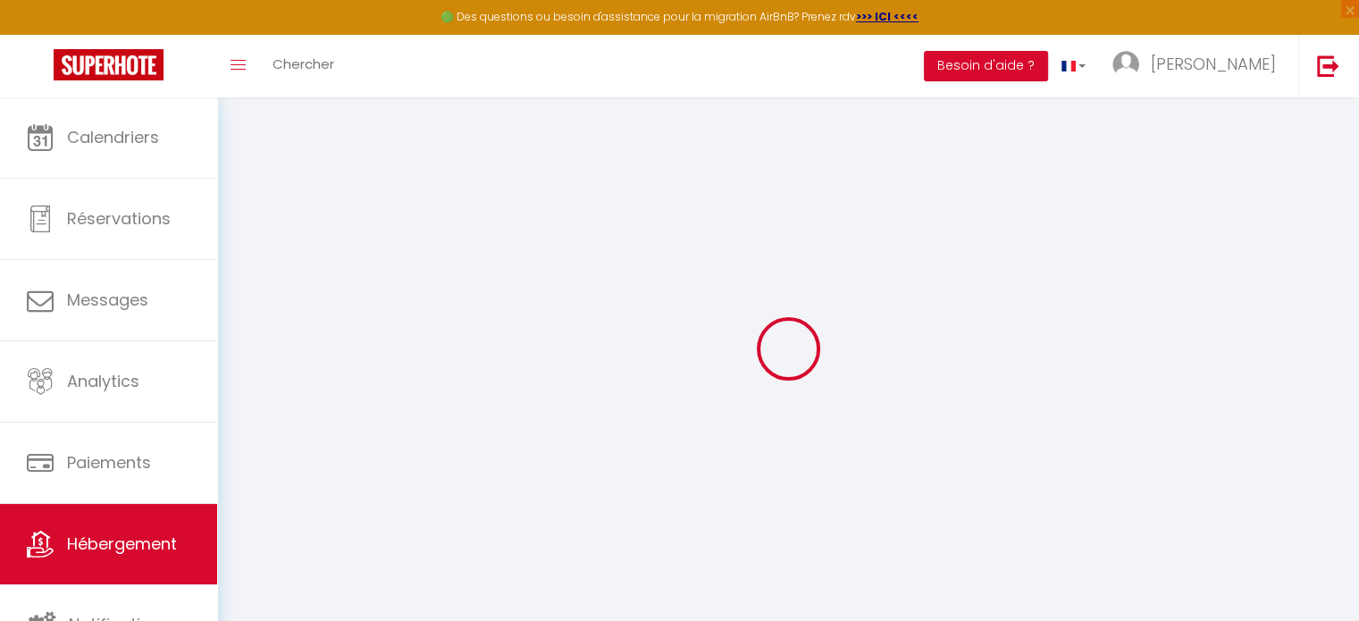
select select
checkbox input "false"
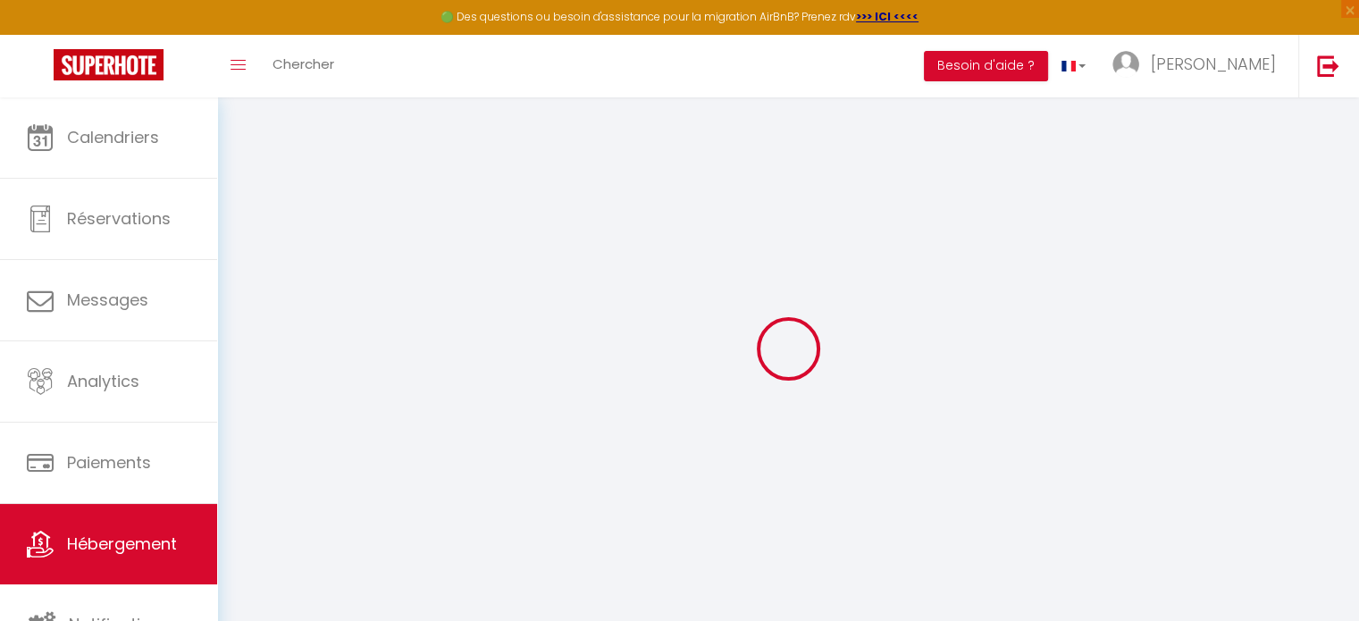
checkbox input "false"
select select
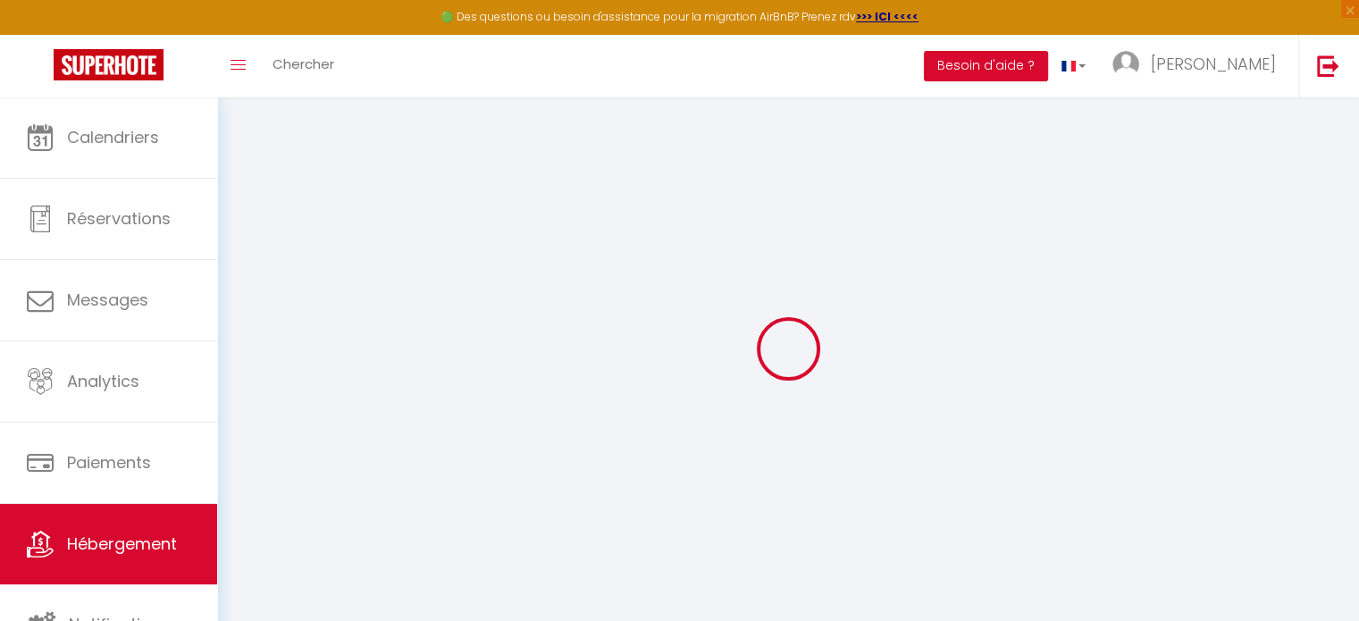
select select
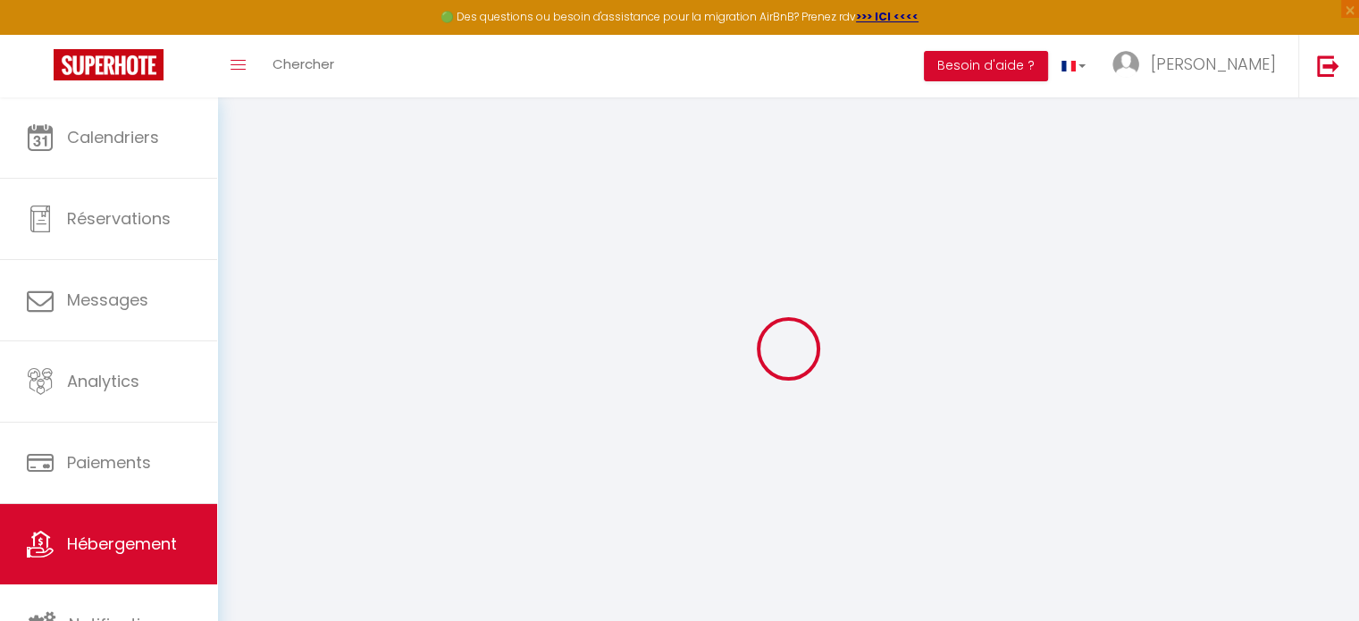
checkbox input "false"
select select
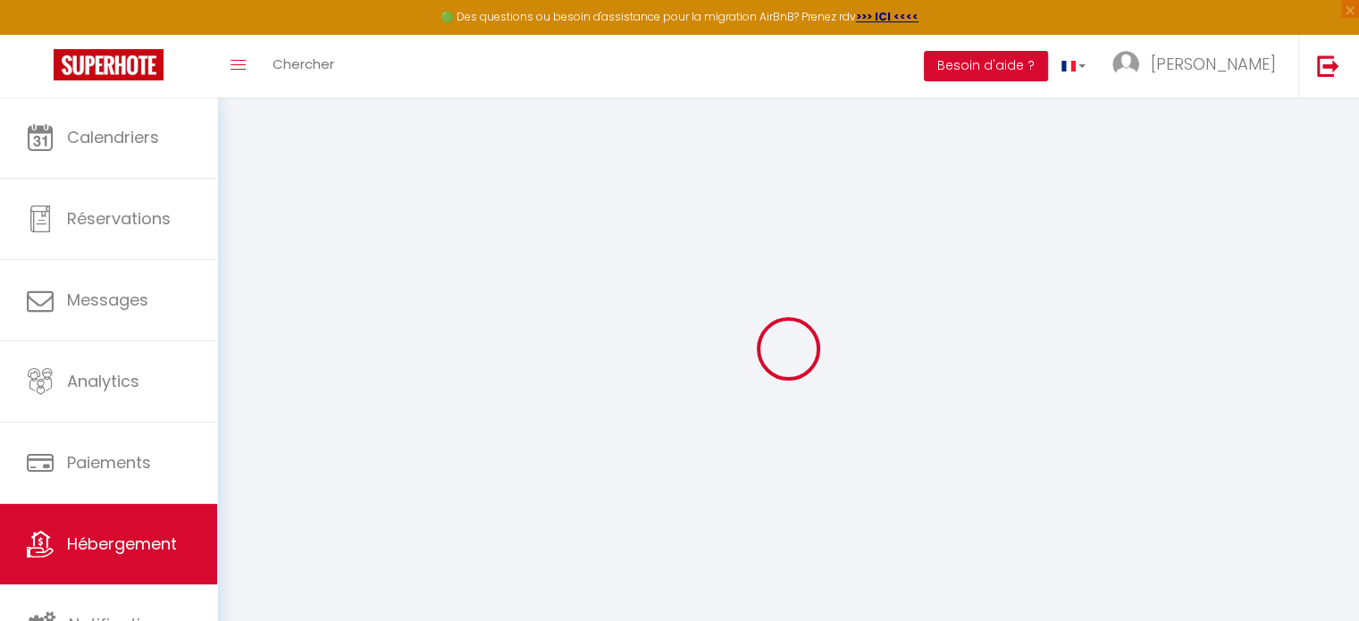
select select
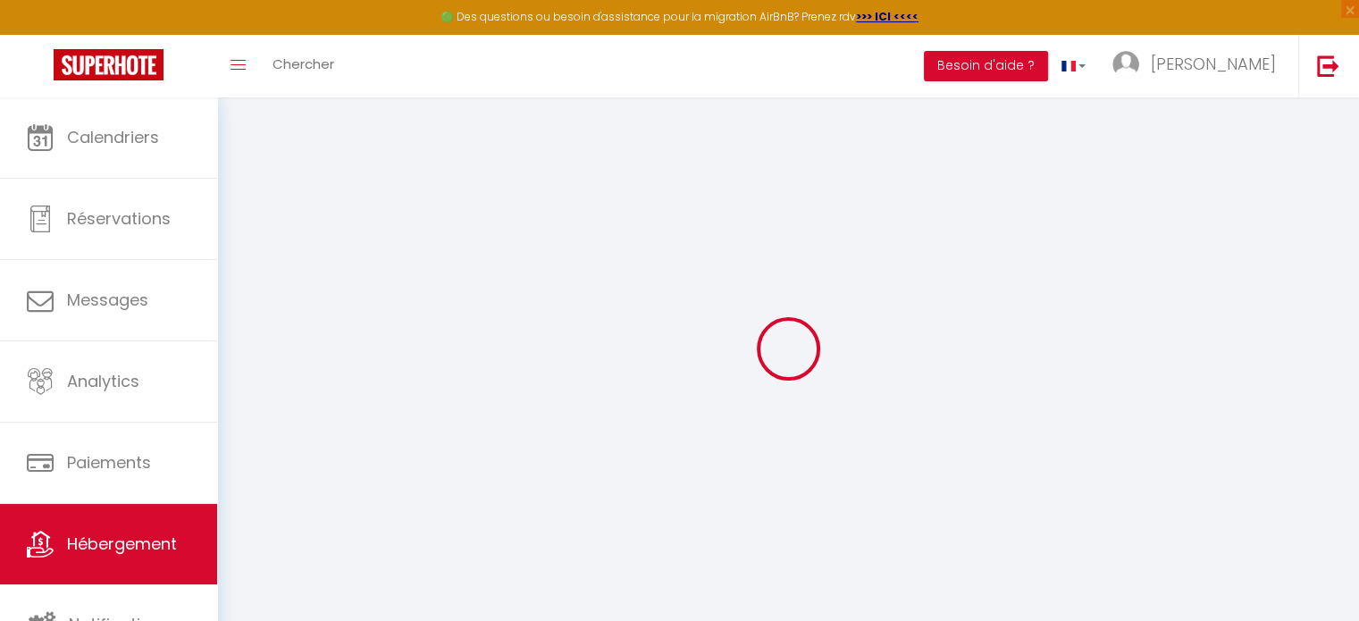
select select
checkbox input "false"
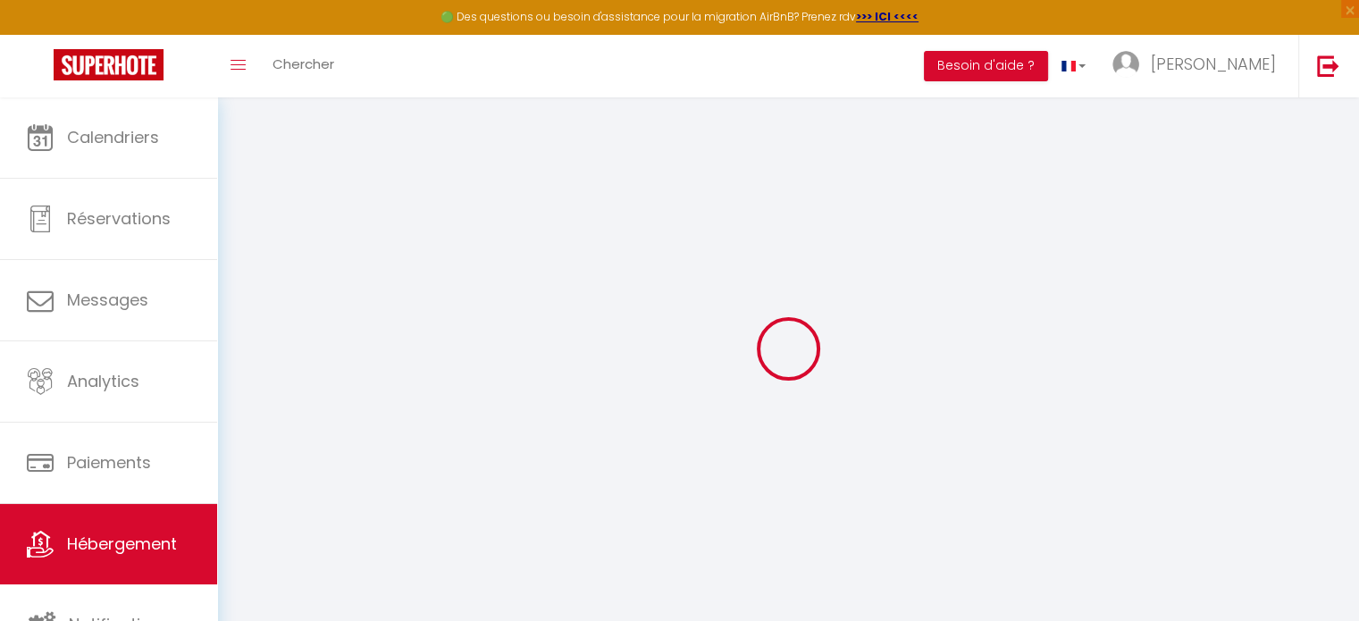
checkbox input "false"
select select
type input "La Belle Thil 5 - Unique - Proche Aéroport"
type input "Héloïse"
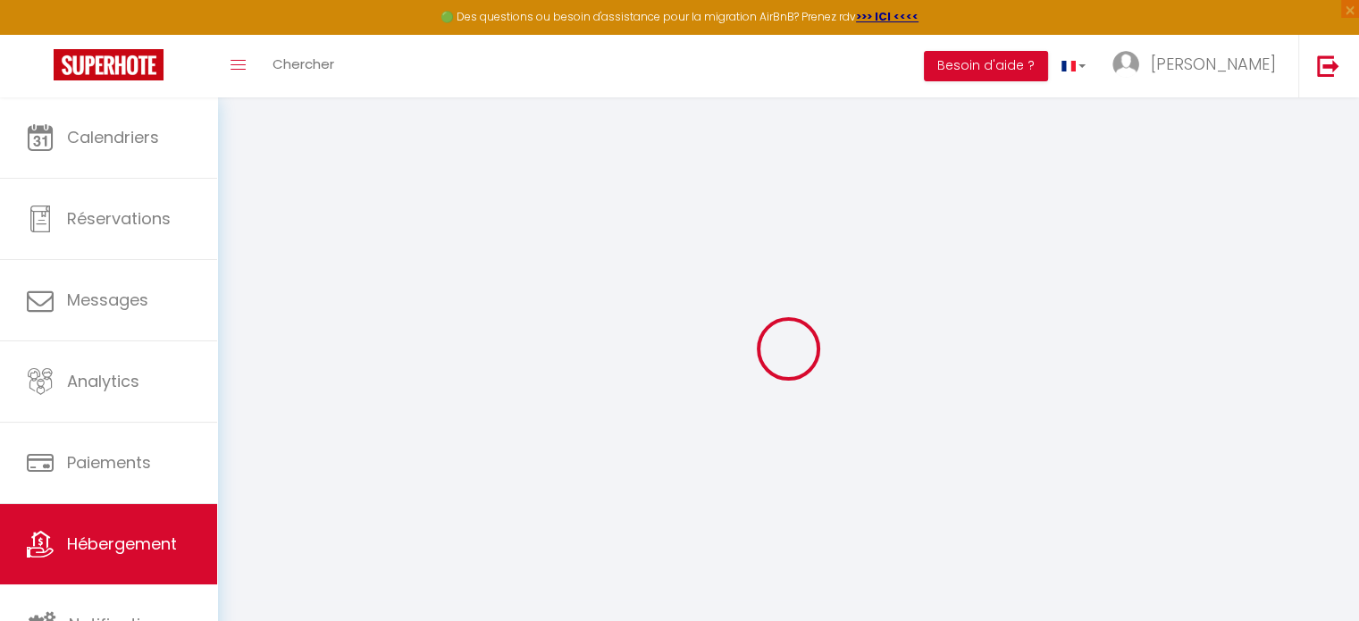
type input "198 rue notre dame du thil"
type input "60000"
type input "[GEOGRAPHIC_DATA]"
type input "65"
type input "250"
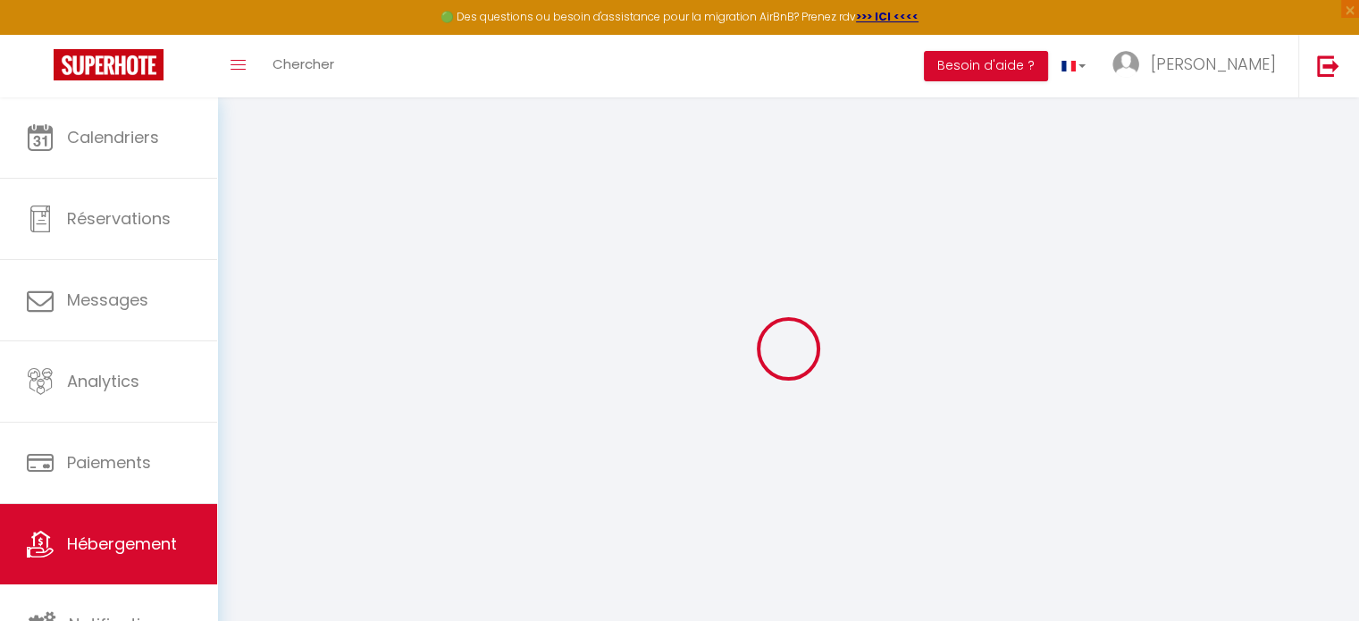
select select
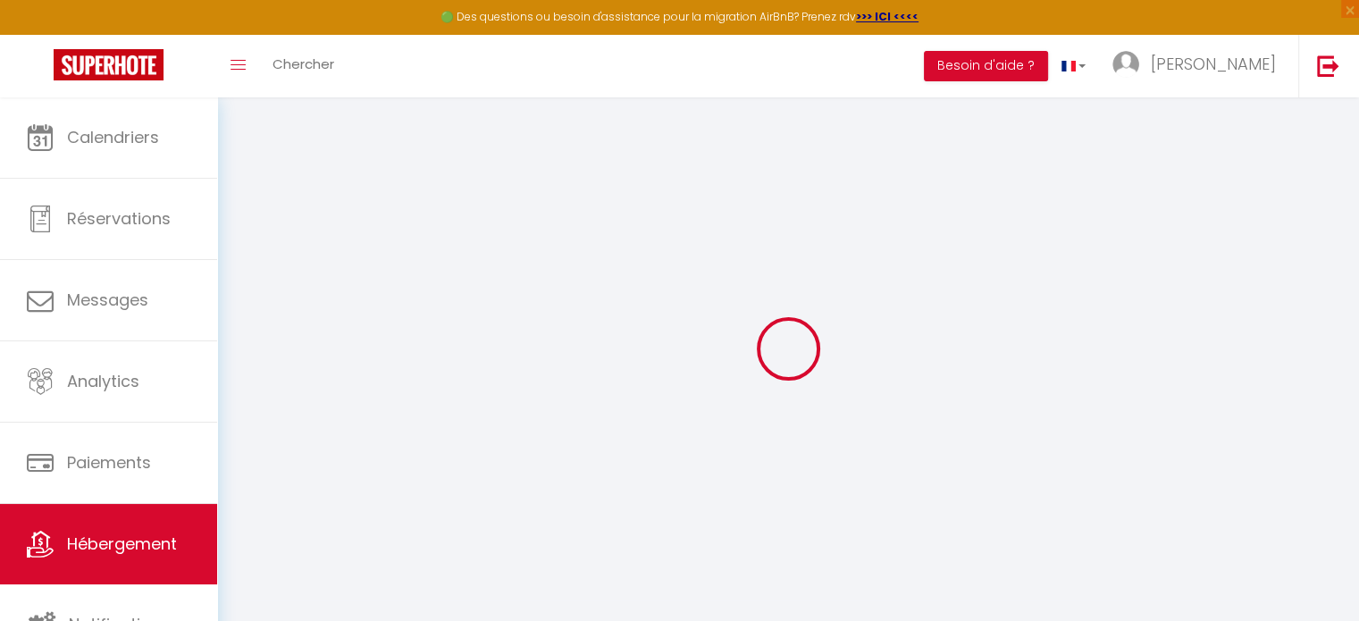
select select
type input "198 rue notre dame du thil"
type input "60000"
type input "[GEOGRAPHIC_DATA]"
type input "[DOMAIN_NAME][EMAIL_ADDRESS][DOMAIN_NAME]"
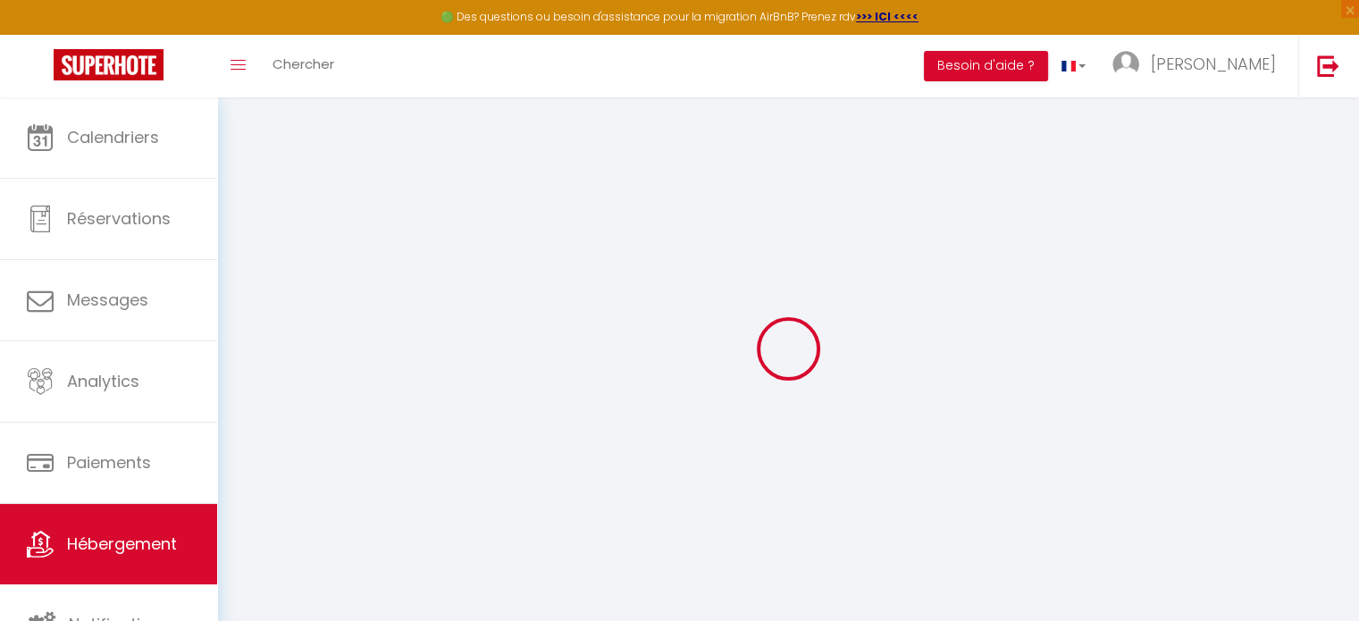
select select "4470"
checkbox input "false"
checkbox input "true"
checkbox input "false"
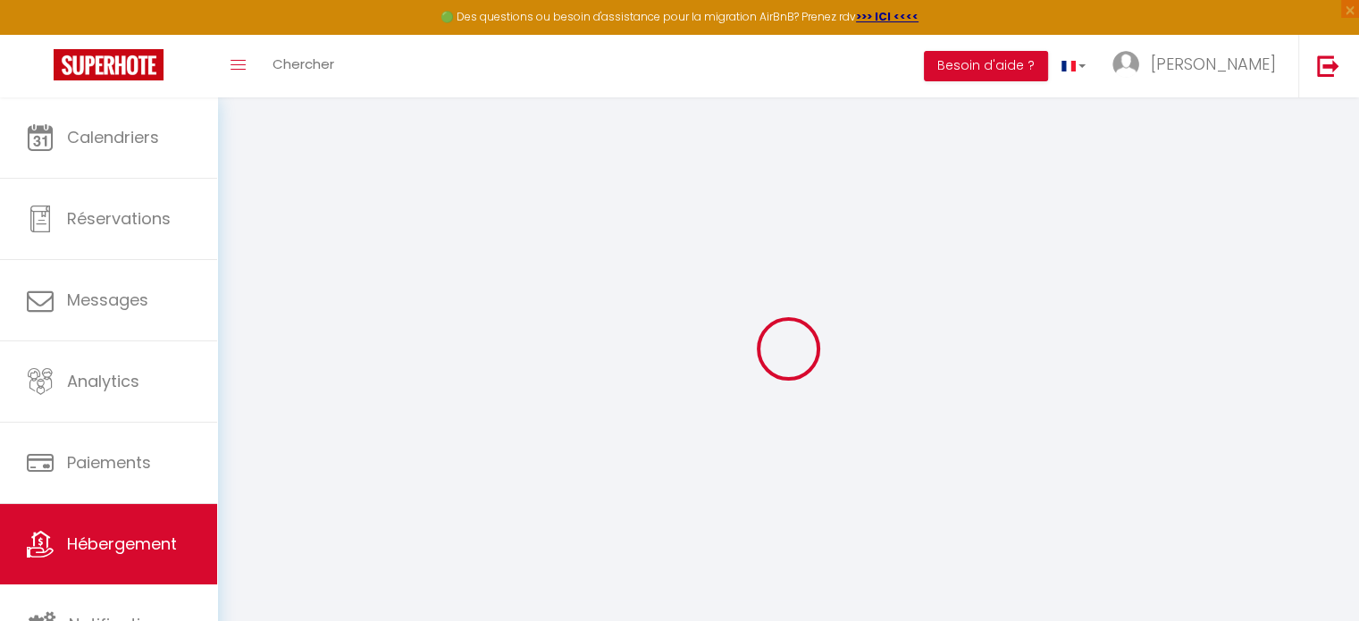
type input "0"
select select
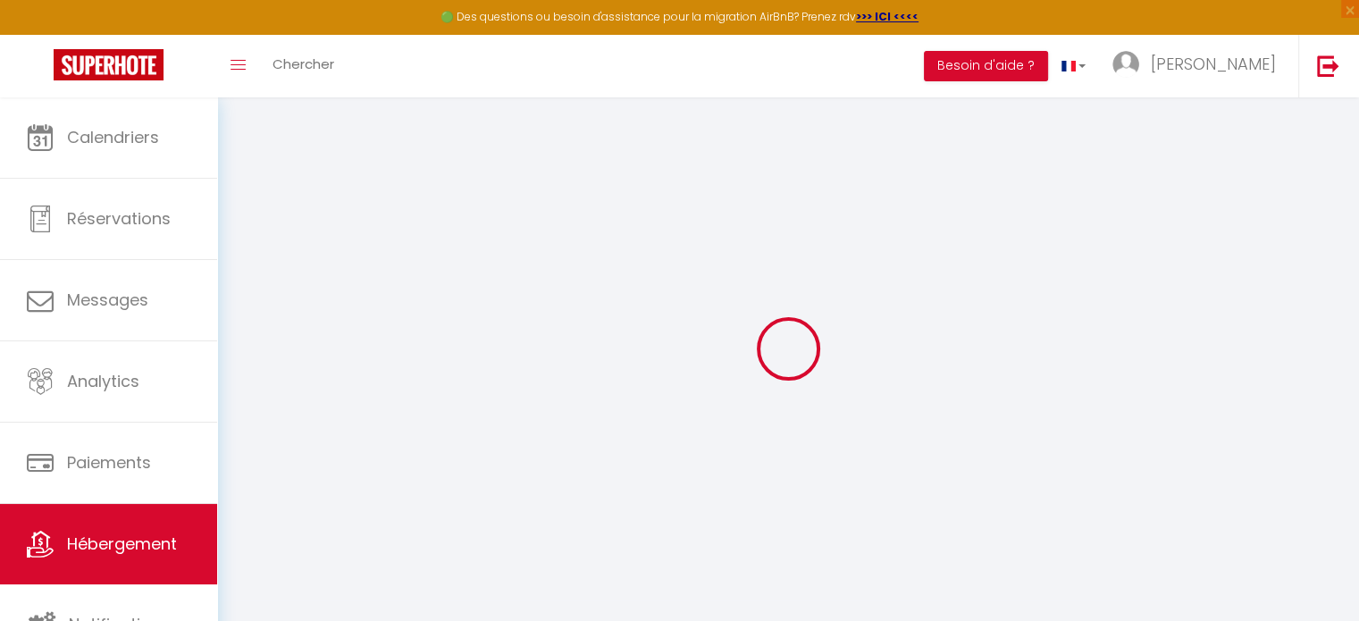
select select
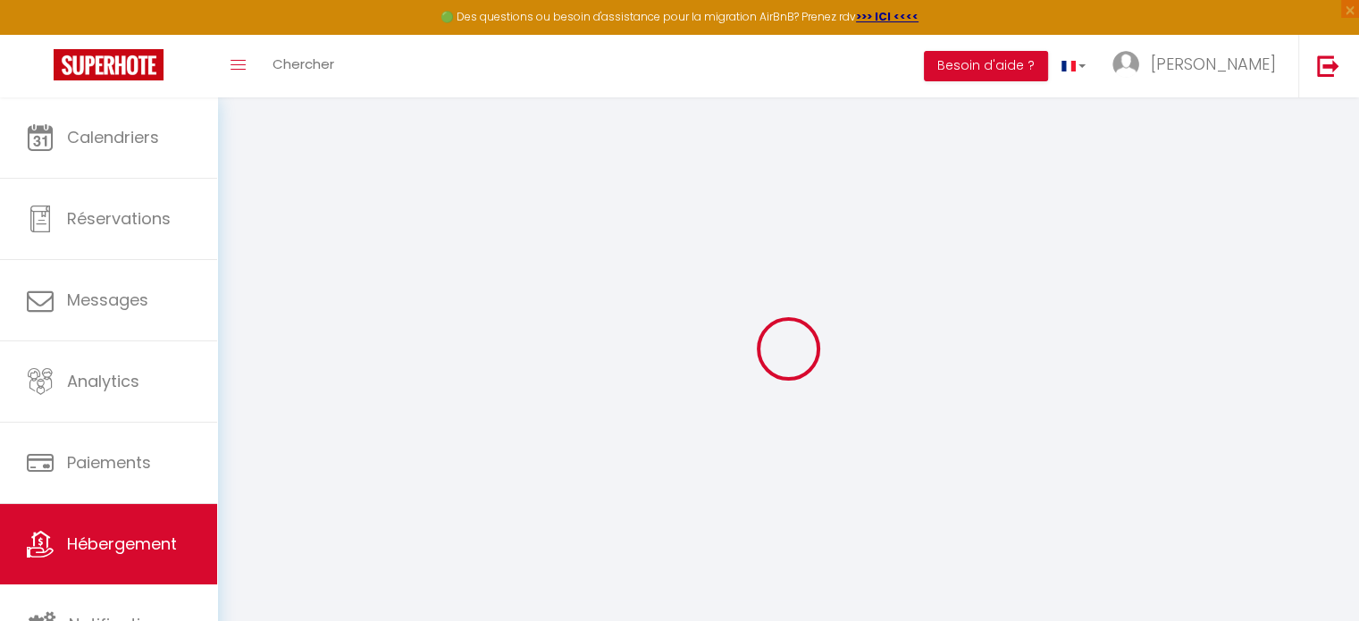
checkbox input "false"
checkbox input "true"
checkbox input "false"
select select "32861"
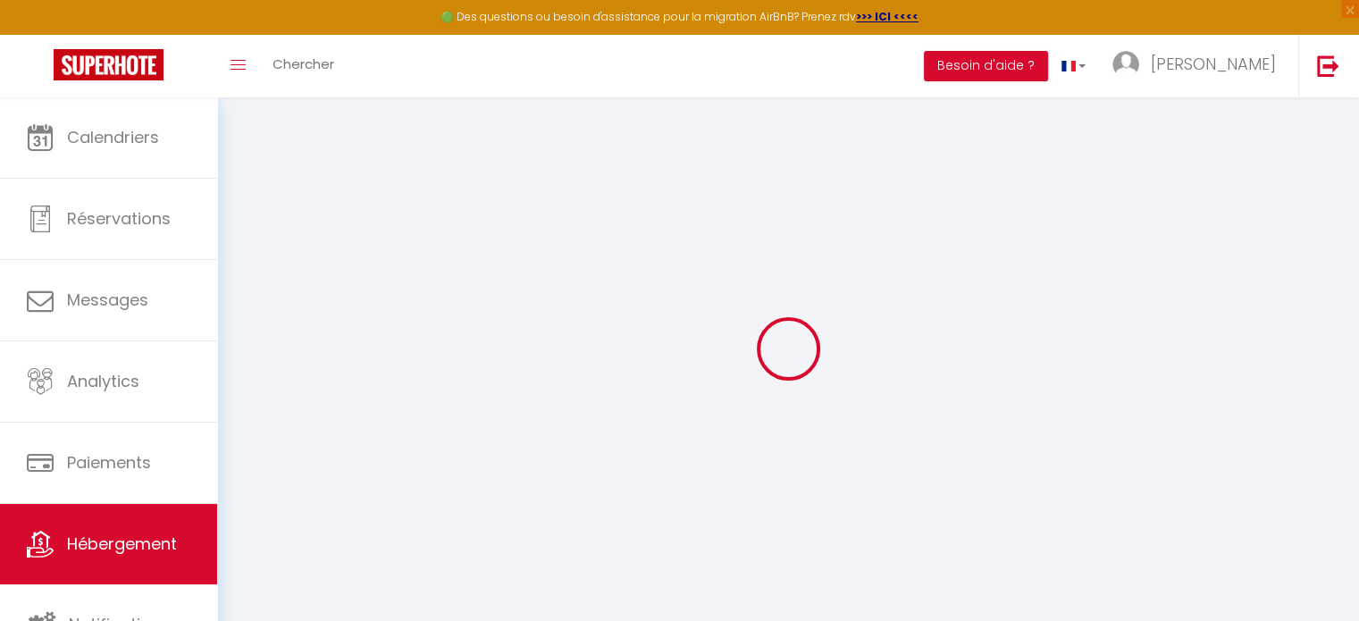
select select
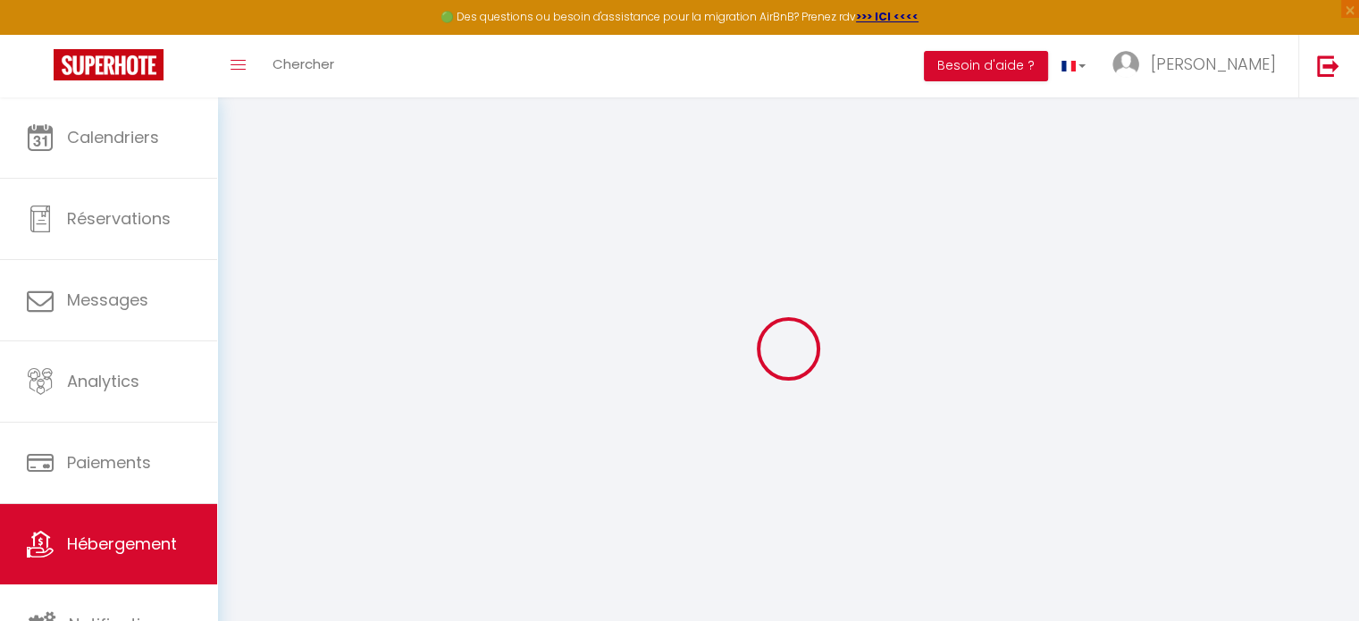
select select
checkbox input "false"
checkbox input "true"
checkbox input "false"
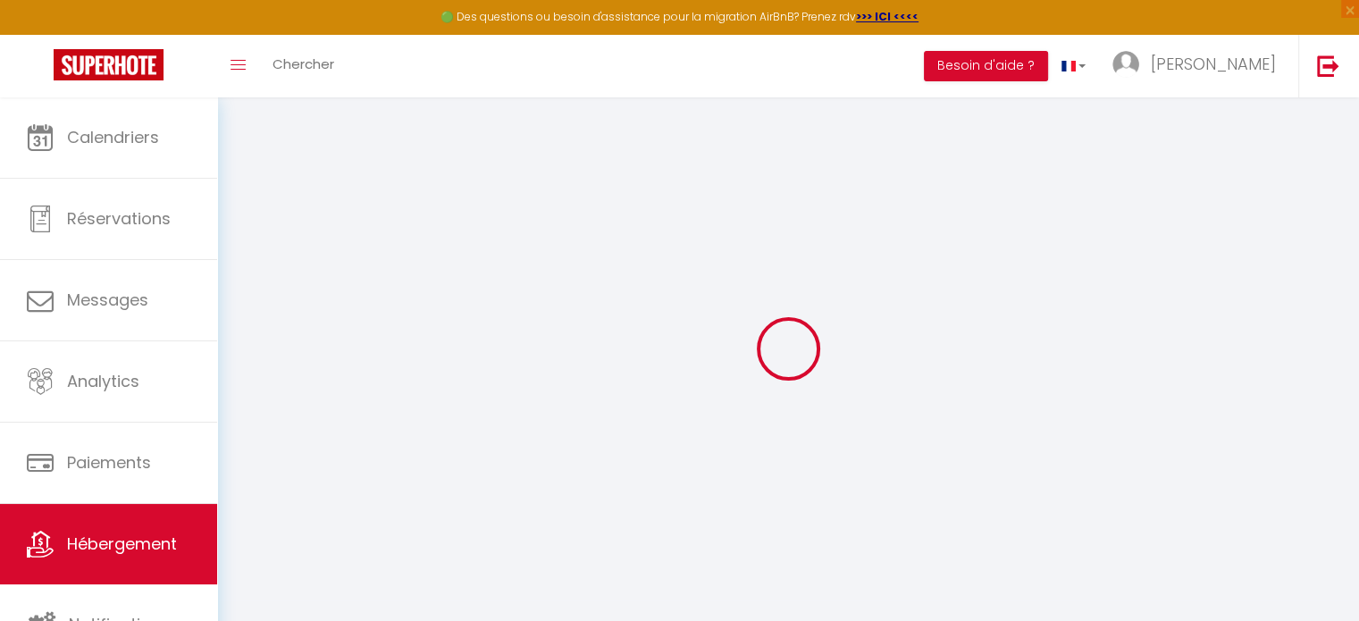
checkbox input "false"
checkbox input "true"
checkbox input "false"
select select
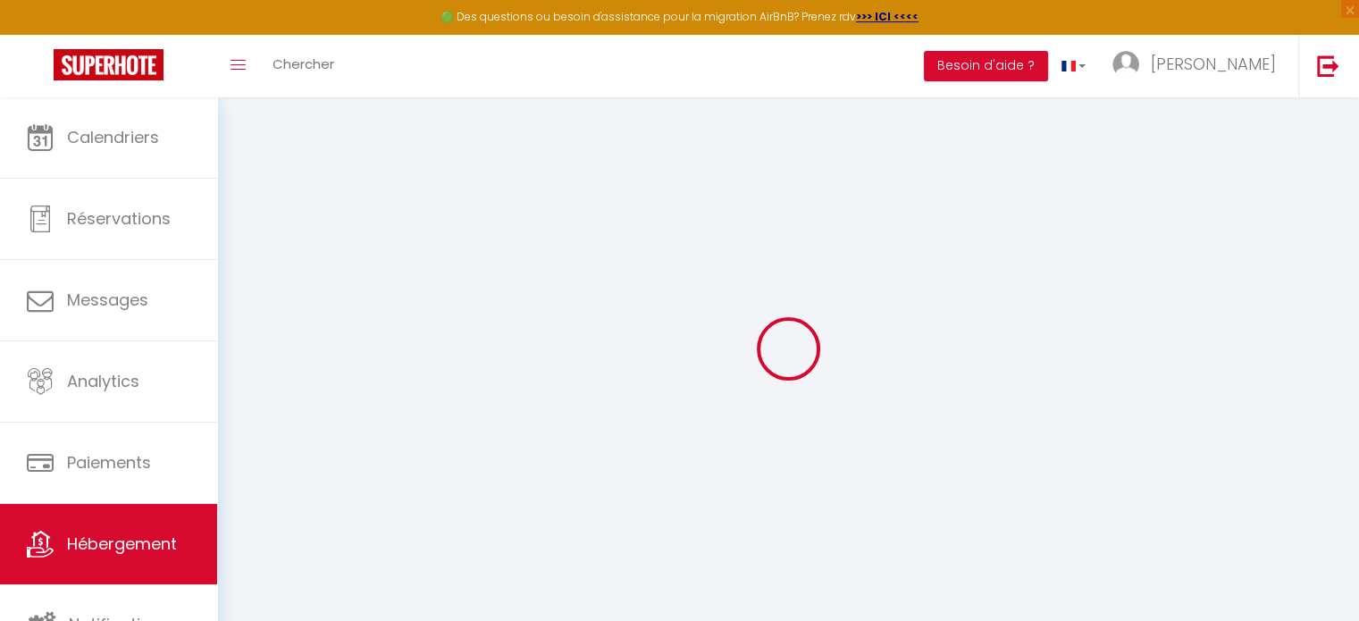
checkbox input "false"
checkbox input "true"
checkbox input "false"
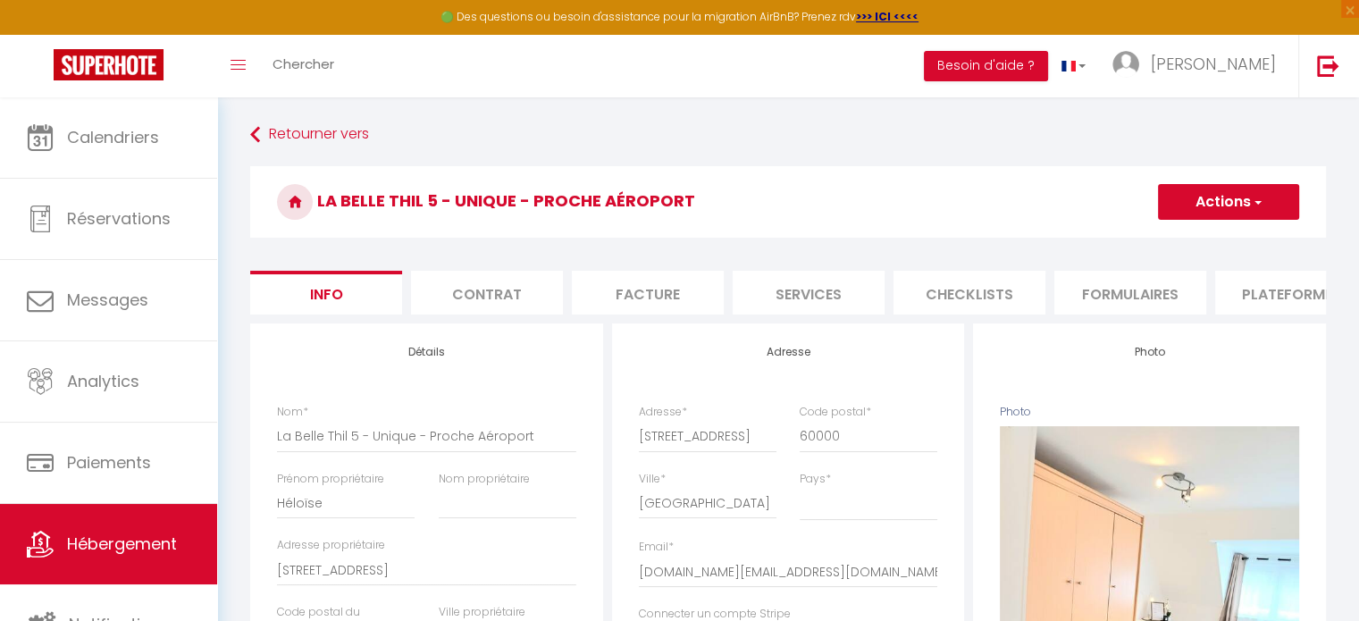
click at [1278, 290] on li "Plateformes" at bounding box center [1291, 293] width 152 height 44
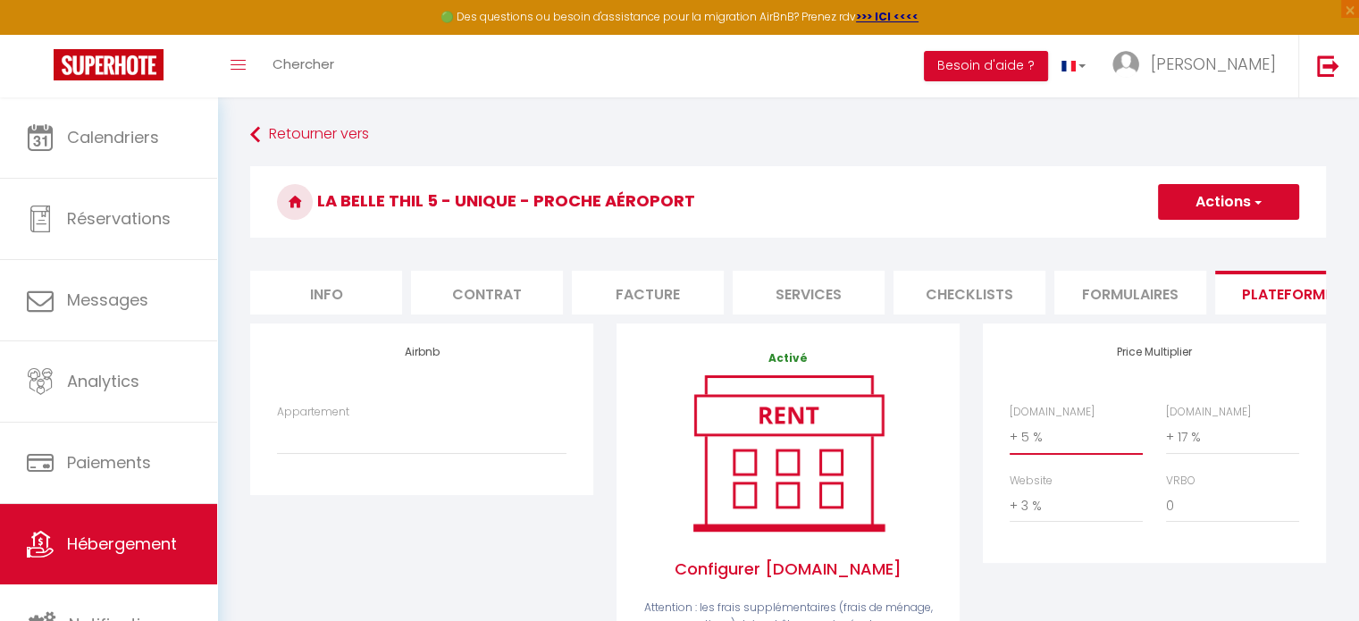
click at [1055, 454] on select "0 + 1 % + 2 % + 3 % + 4 % + 5 % + 6 % + 7 % + 8 % + 9 %" at bounding box center [1076, 437] width 133 height 34
select select "+ 22 %"
click at [1010, 433] on select "0 + 1 % + 2 % + 3 % + 4 % + 5 % + 6 % + 7 % + 8 % + 9 %" at bounding box center [1076, 437] width 133 height 34
click at [1202, 450] on select "0 + 1 % + 2 % + 3 % + 4 % + 5 % + 6 % + 7 % + 8 % + 9 %" at bounding box center [1232, 437] width 133 height 34
select select "+ 25 %"
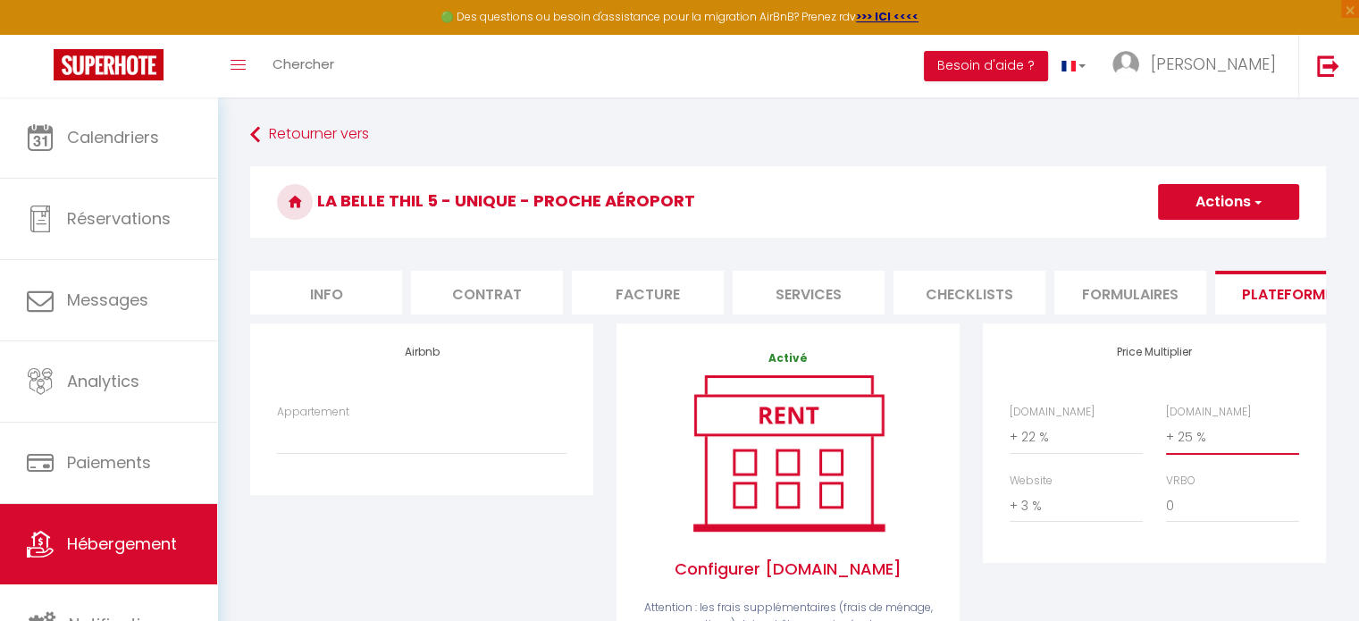
click at [1166, 433] on select "0 + 1 % + 2 % + 3 % + 4 % + 5 % + 6 % + 7 % + 8 % + 9 %" at bounding box center [1232, 437] width 133 height 34
click at [1043, 518] on select "0 + 1 % + 2 % + 3 % + 4 % + 5 % + 6 % + 7 % + 8 % + 9 %" at bounding box center [1076, 506] width 133 height 34
select select "+ 10 %"
click at [1010, 502] on select "0 + 1 % + 2 % + 3 % + 4 % + 5 % + 6 % + 7 % + 8 % + 9 %" at bounding box center [1076, 506] width 133 height 34
click at [1194, 516] on select "0 + 1 % + 2 % + 3 % + 4 % + 5 % + 6 % + 7 % + 8 % + 9 %" at bounding box center [1232, 506] width 133 height 34
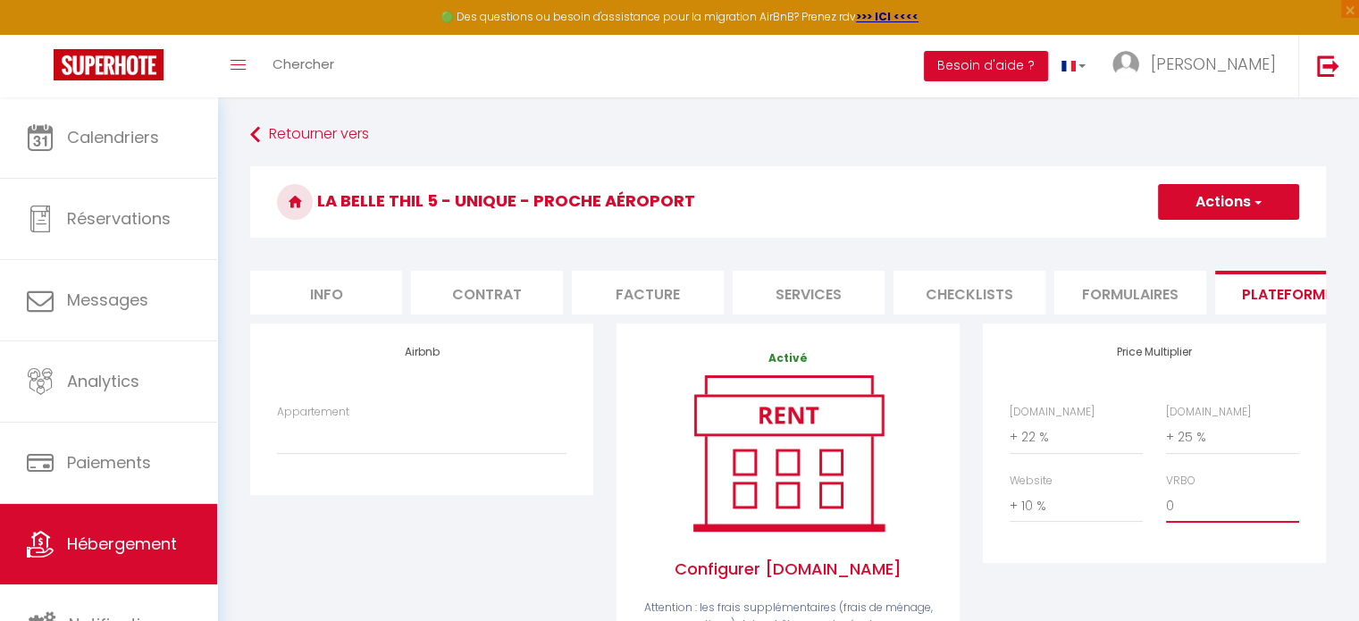
select select "+ 22 %"
click at [1166, 502] on select "0 + 1 % + 2 % + 3 % + 4 % + 5 % + 6 % + 7 % + 8 % + 9 %" at bounding box center [1232, 506] width 133 height 34
click at [1207, 217] on button "Actions" at bounding box center [1228, 202] width 141 height 36
click at [1213, 247] on link "Enregistrer" at bounding box center [1227, 241] width 141 height 23
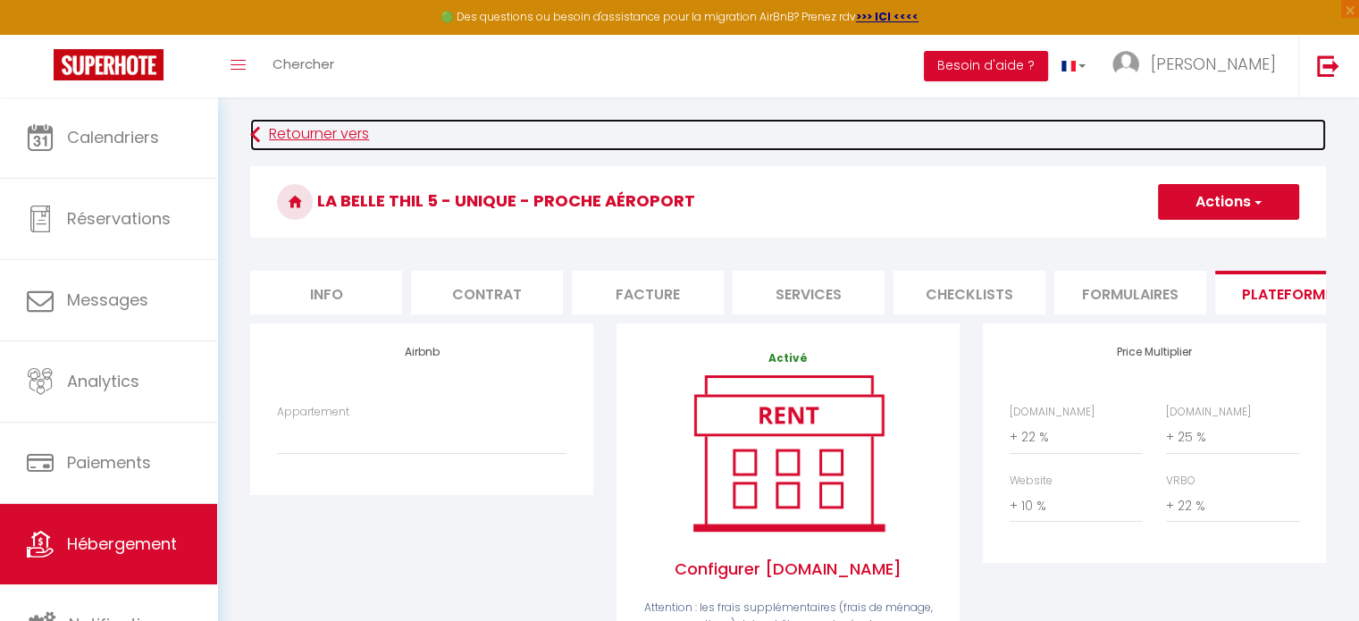
click at [285, 149] on link "Retourner vers" at bounding box center [788, 135] width 1076 height 32
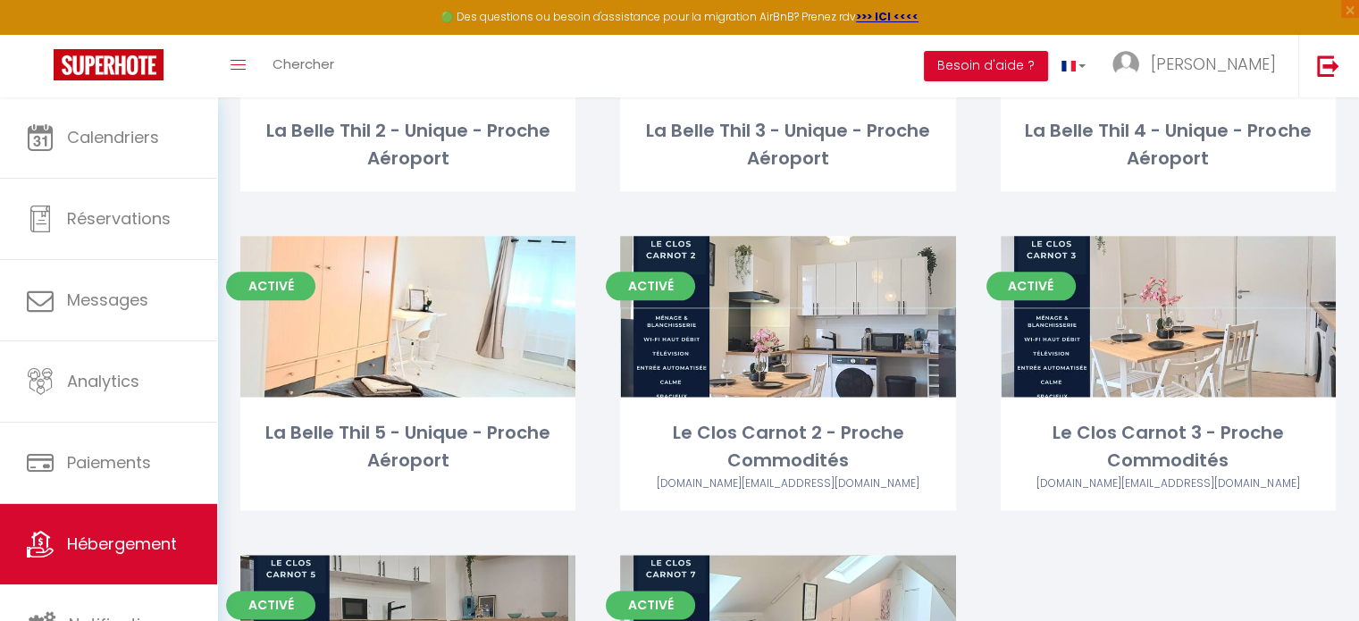
scroll to position [2212, 0]
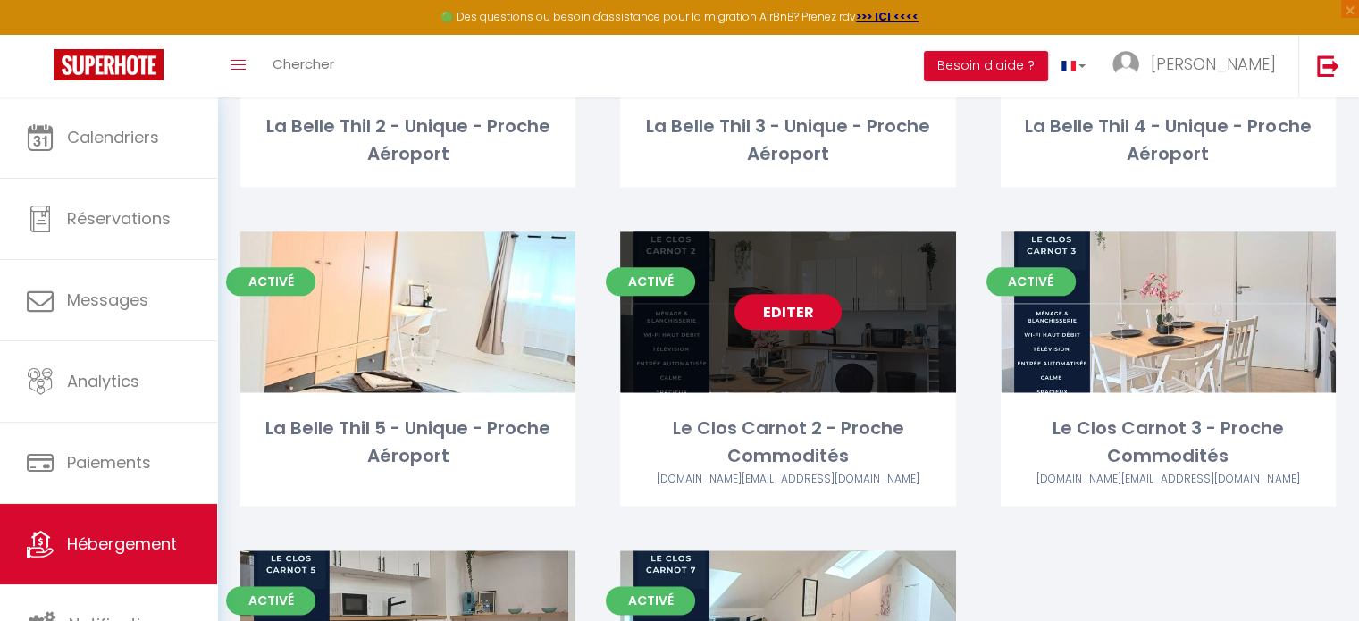
click at [769, 303] on link "Editer" at bounding box center [787, 312] width 107 height 36
select select "3"
select select "2"
select select "1"
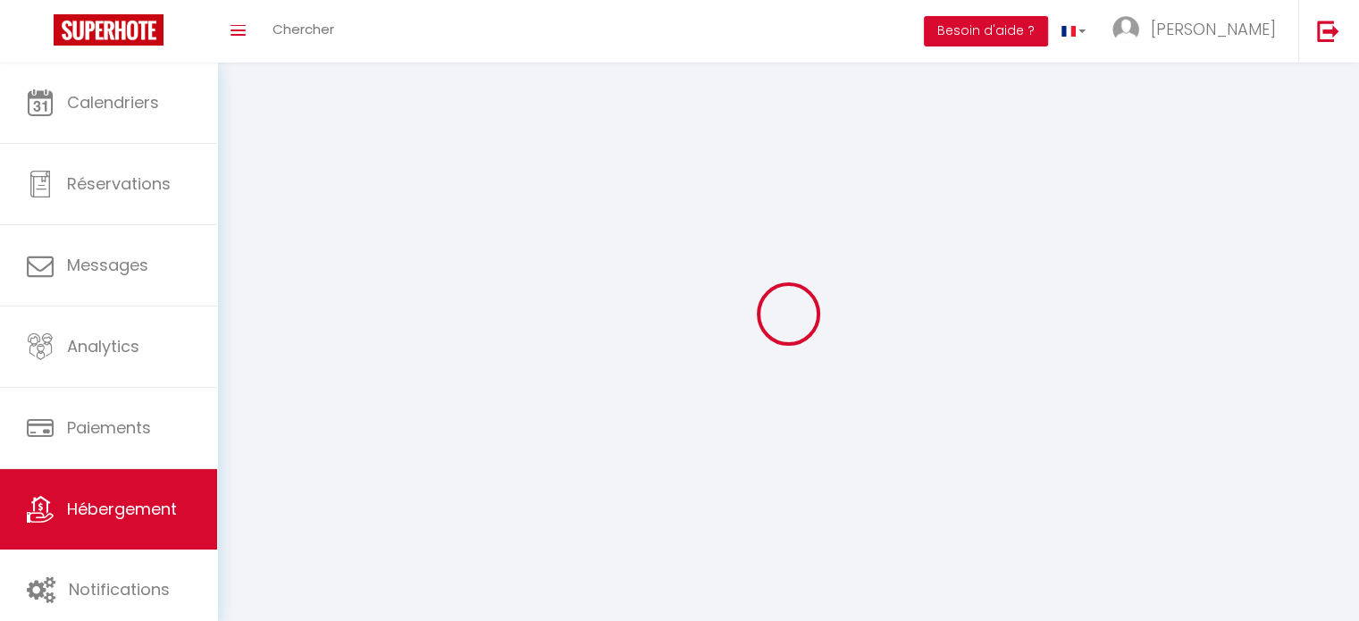
select select
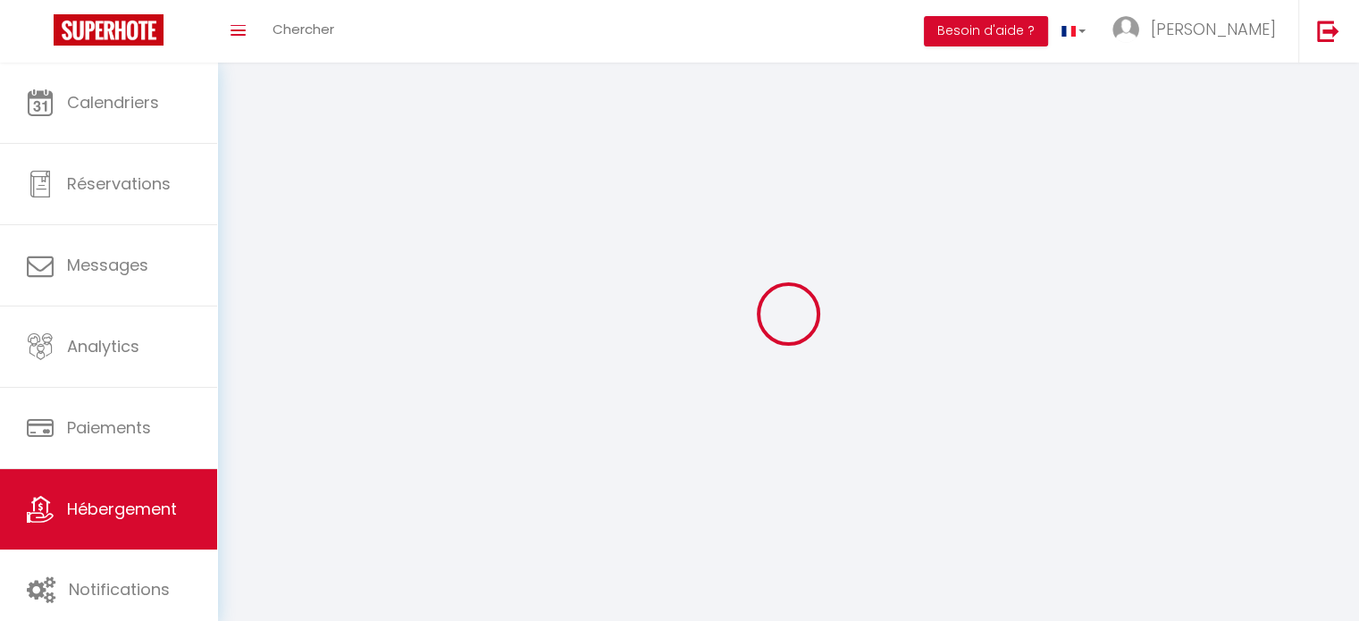
select select
checkbox input "false"
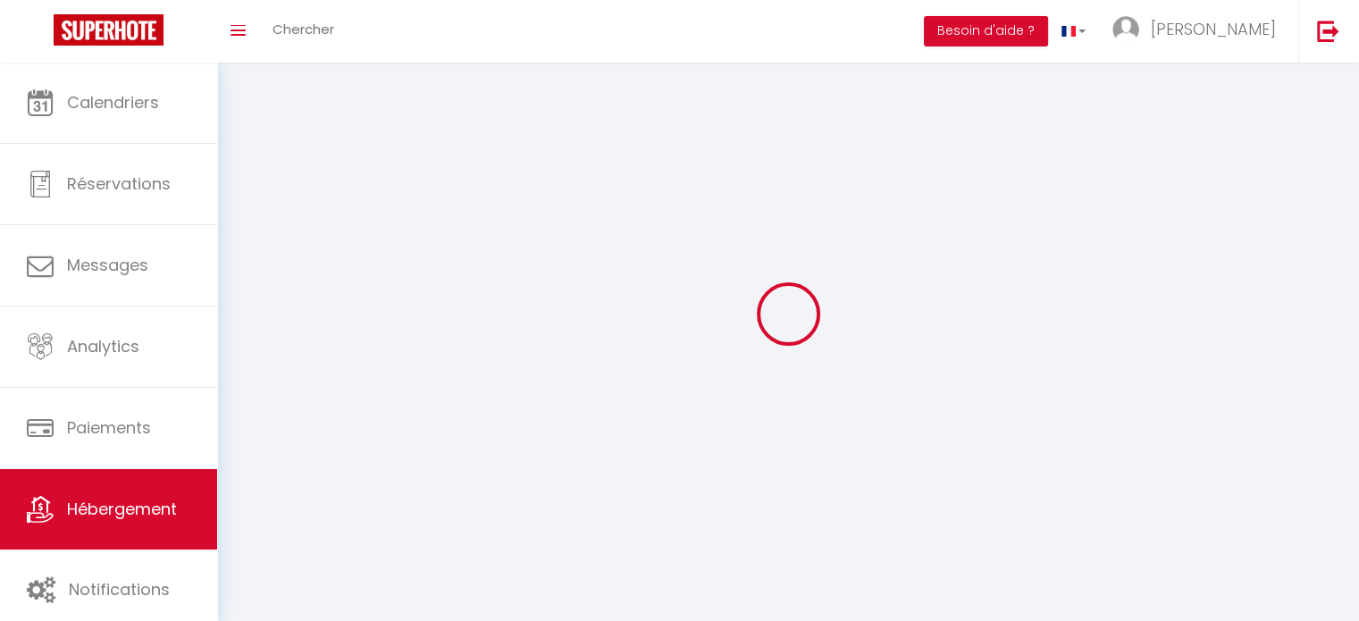
checkbox input "false"
select select
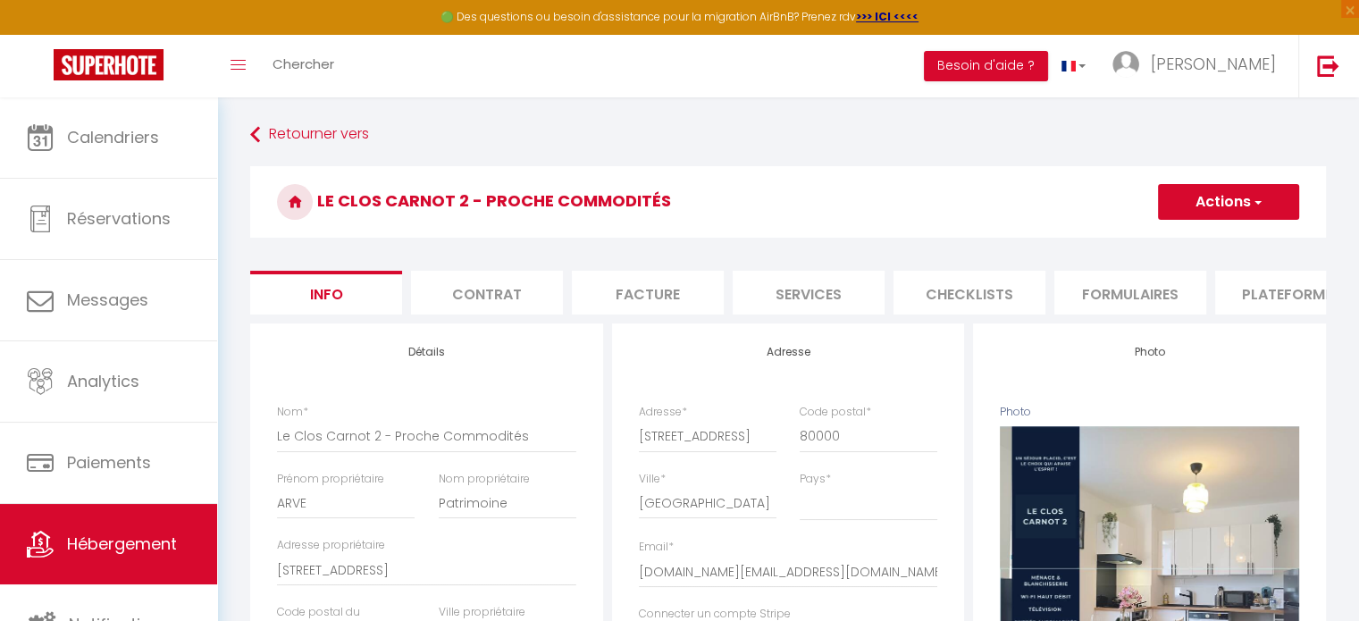
click at [1236, 299] on li "Plateformes" at bounding box center [1291, 293] width 152 height 44
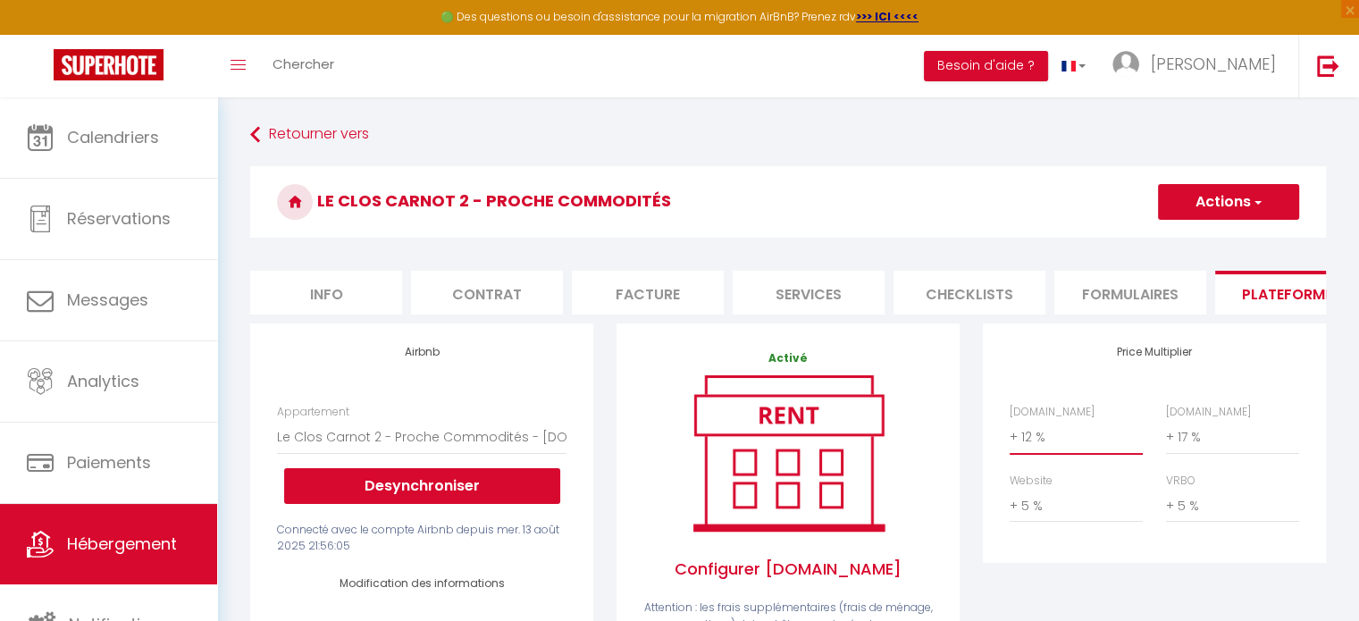
click at [1054, 453] on select "0 + 1 % + 2 % + 3 % + 4 % + 5 % + 6 % + 7 % + 8 % + 9 %" at bounding box center [1076, 437] width 133 height 34
click at [1010, 433] on select "0 + 1 % + 2 % + 3 % + 4 % + 5 % + 6 % + 7 % + 8 % + 9 %" at bounding box center [1076, 437] width 133 height 34
click at [1192, 448] on select "0 + 1 % + 2 % + 3 % + 4 % + 5 % + 6 % + 7 % + 8 % + 9 %" at bounding box center [1232, 437] width 133 height 34
click at [1166, 433] on select "0 + 1 % + 2 % + 3 % + 4 % + 5 % + 6 % + 7 % + 8 % + 9 %" at bounding box center [1232, 437] width 133 height 34
click at [1011, 523] on select "0 + 1 % + 2 % + 3 % + 4 % + 5 % + 6 % + 7 % + 8 % + 9 %" at bounding box center [1076, 506] width 133 height 34
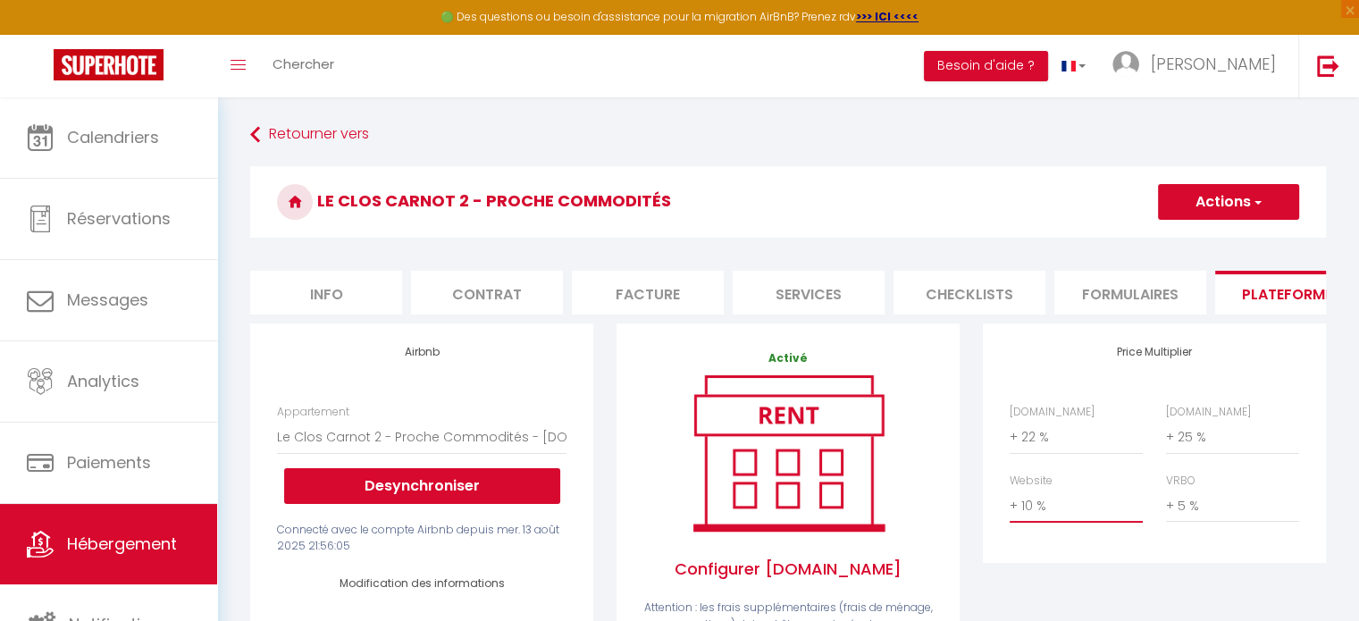
click at [1010, 502] on select "0 + 1 % + 2 % + 3 % + 4 % + 5 % + 6 % + 7 % + 8 % + 9 %" at bounding box center [1076, 506] width 133 height 34
click at [1211, 541] on div "[DOMAIN_NAME] 0 + 1 % + 2 % + 3 % + 4 % + 5 % + 6 % + 7 % + 8 %" at bounding box center [1154, 473] width 313 height 138
click at [1195, 523] on select "0 + 1 % + 2 % + 3 % + 4 % + 5 % + 6 % + 7 % + 8 % + 9 %" at bounding box center [1232, 506] width 133 height 34
click at [1166, 502] on select "0 + 1 % + 2 % + 3 % + 4 % + 5 % + 6 % + 7 % + 8 % + 9 %" at bounding box center [1232, 506] width 133 height 34
click at [1205, 204] on button "Actions" at bounding box center [1228, 202] width 141 height 36
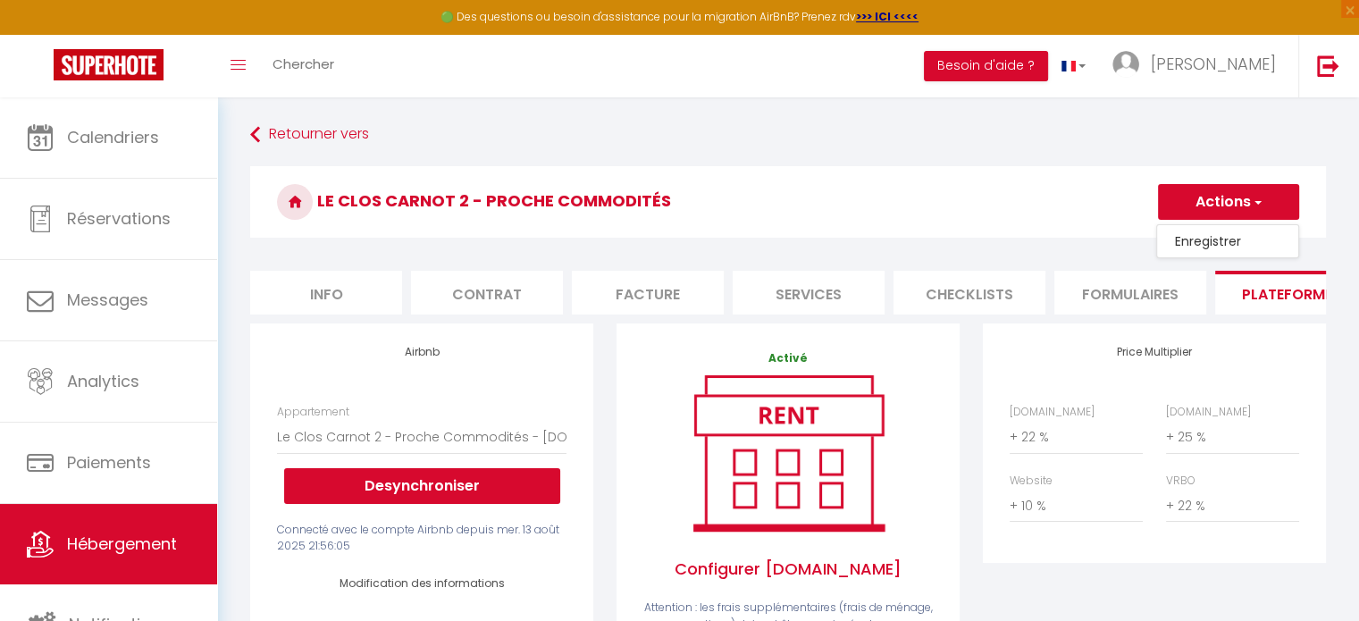
click at [1192, 248] on link "Enregistrer" at bounding box center [1227, 241] width 141 height 23
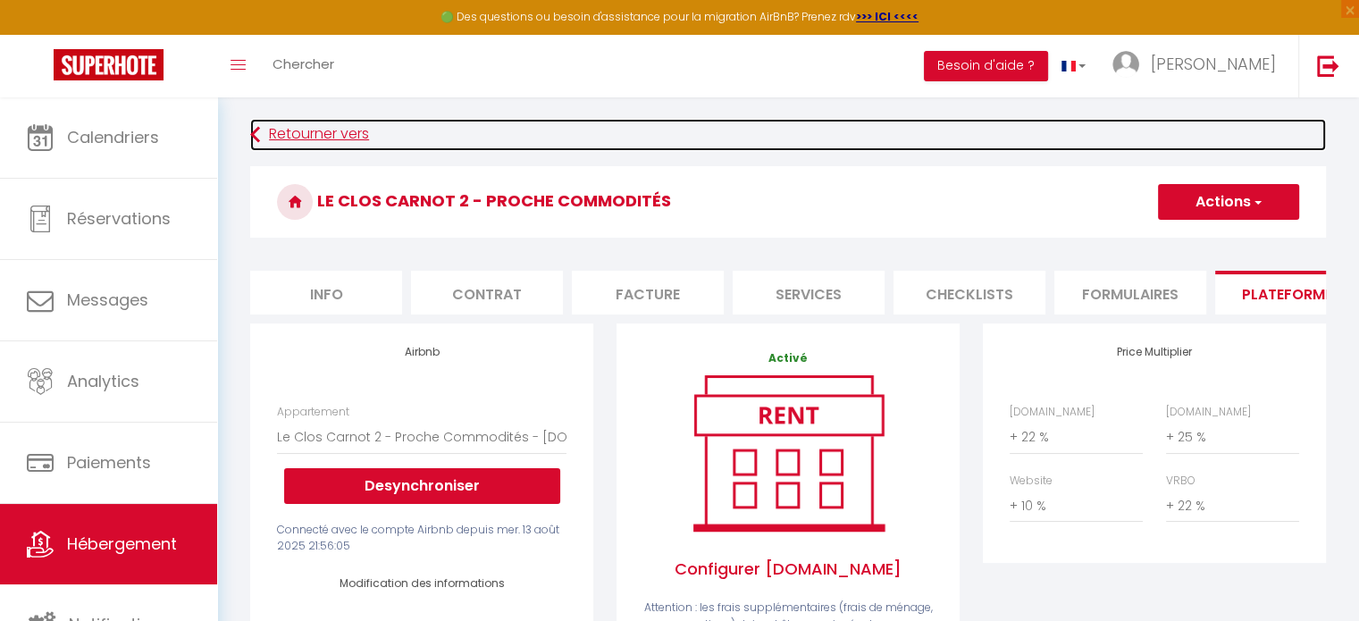
click at [298, 134] on link "Retourner vers" at bounding box center [788, 135] width 1076 height 32
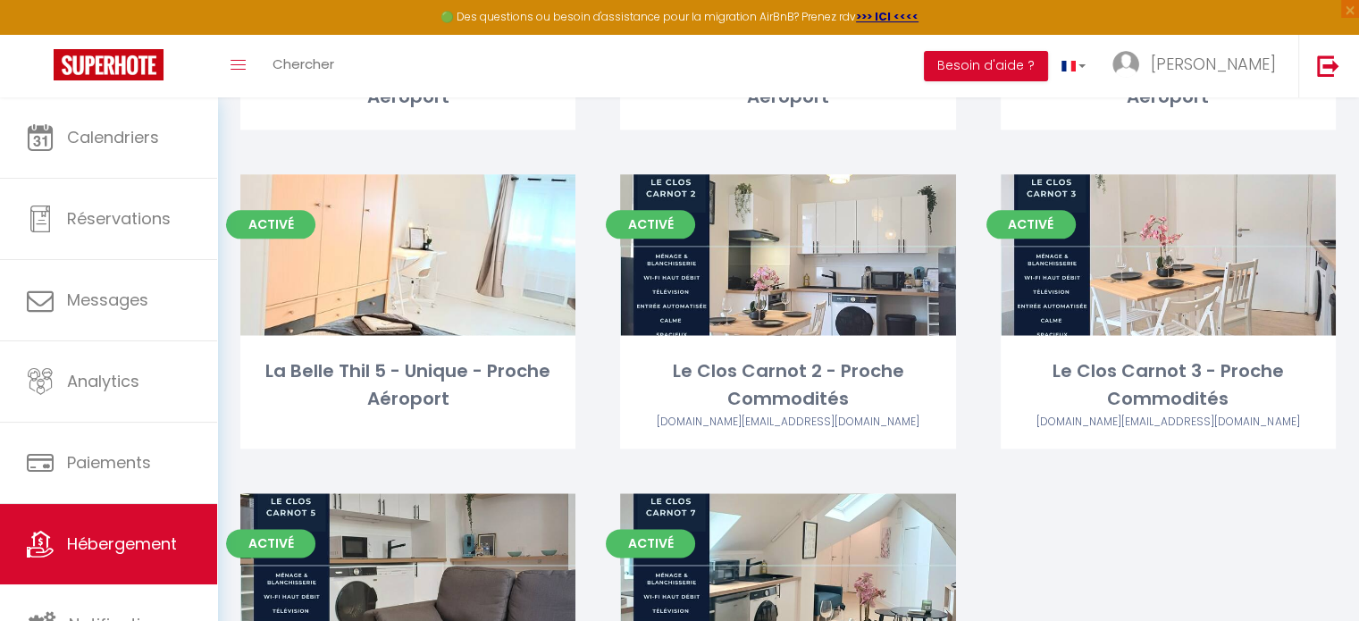
scroll to position [2279, 0]
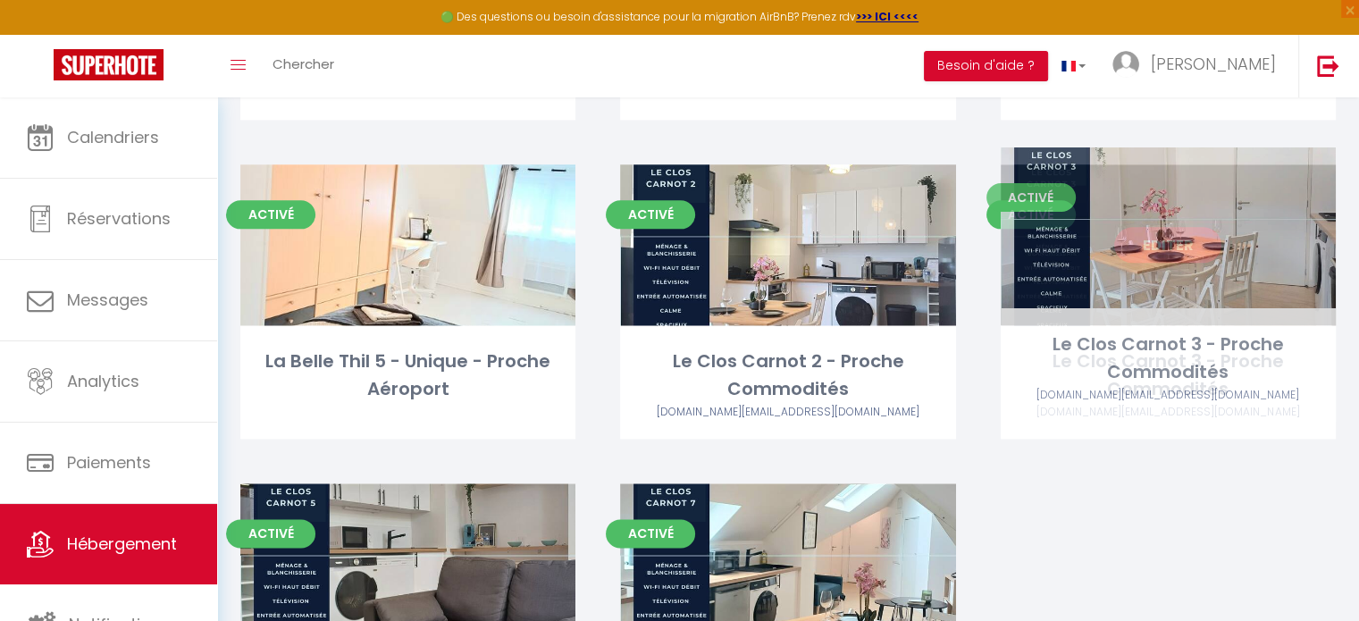
click at [1191, 235] on link "Editer" at bounding box center [1167, 245] width 107 height 36
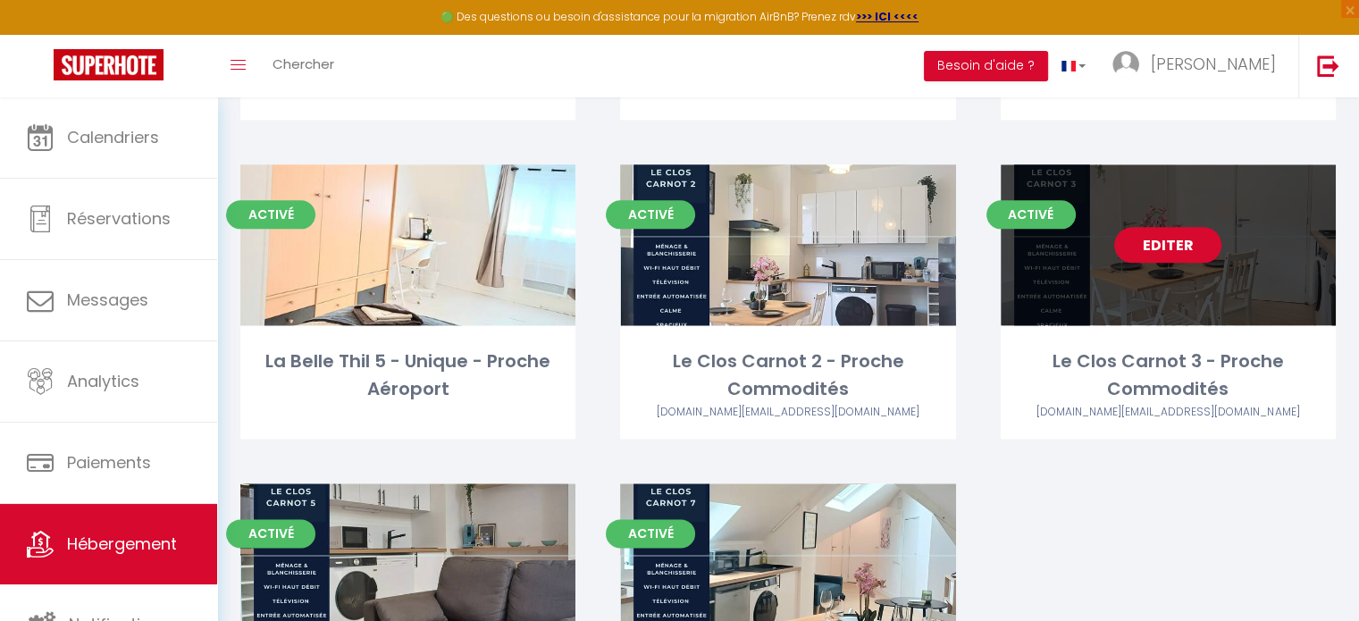
click at [1191, 235] on link "Editer" at bounding box center [1167, 245] width 107 height 36
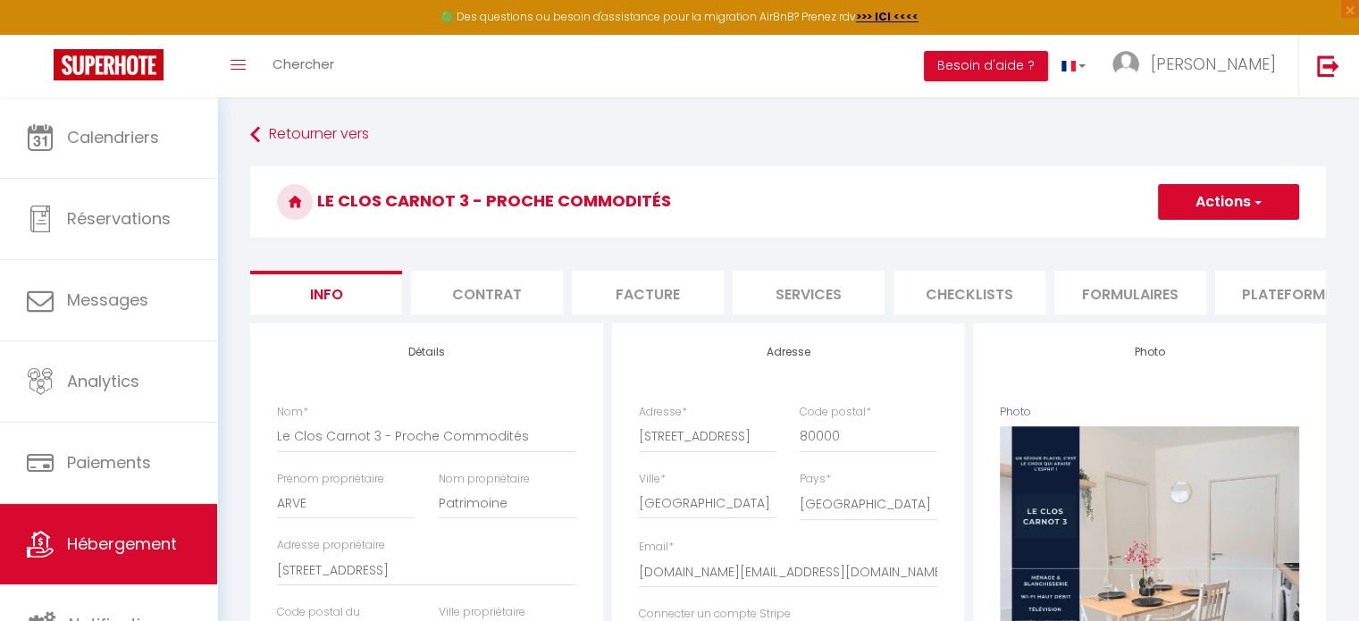
click at [1272, 289] on li "Plateformes" at bounding box center [1291, 293] width 152 height 44
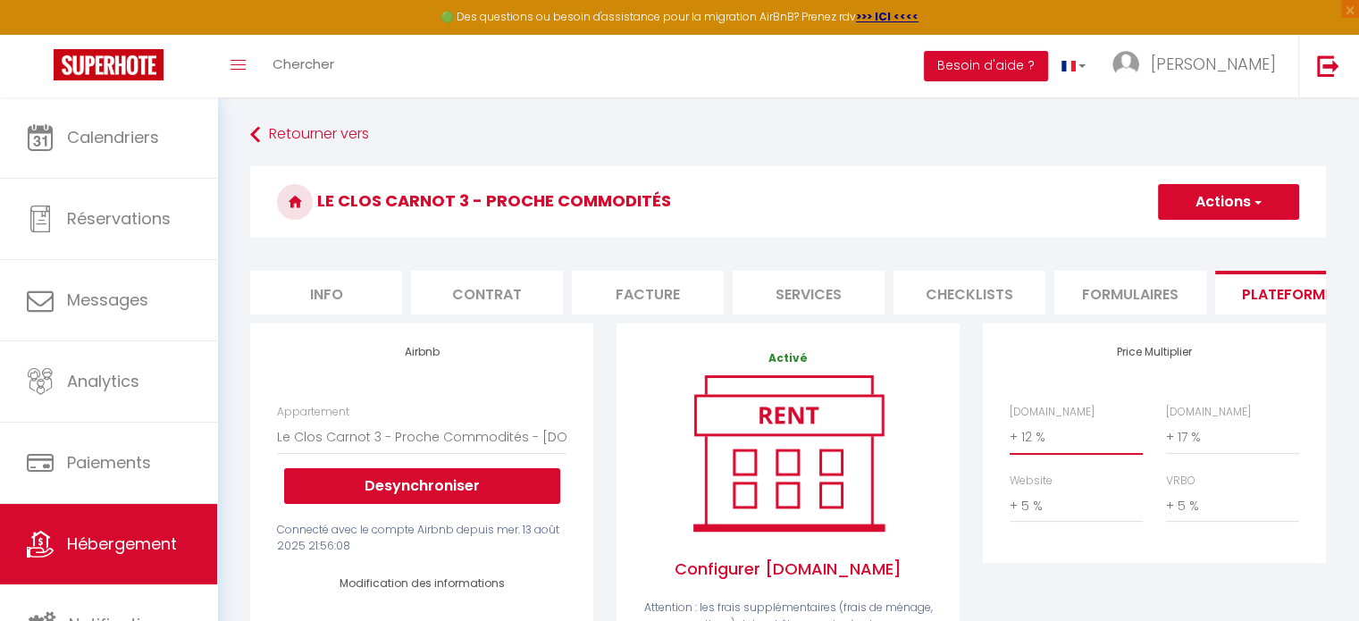
click at [1026, 453] on select "0 + 1 % + 2 % + 3 % + 4 % + 5 % + 6 % + 7 % + 8 % + 9 %" at bounding box center [1076, 437] width 133 height 34
click at [1010, 433] on select "0 + 1 % + 2 % + 3 % + 4 % + 5 % + 6 % + 7 % + 8 % + 9 %" at bounding box center [1076, 437] width 133 height 34
click at [1202, 454] on select "0 + 1 % + 2 % + 3 % + 4 % + 5 % + 6 % + 7 % + 8 % + 9 %" at bounding box center [1232, 437] width 133 height 34
click at [1166, 433] on select "0 + 1 % + 2 % + 3 % + 4 % + 5 % + 6 % + 7 % + 8 % + 9 %" at bounding box center [1232, 437] width 133 height 34
click at [1029, 522] on select "0 + 1 % + 2 % + 3 % + 4 % + 5 % + 6 % + 7 % + 8 % + 9 %" at bounding box center [1076, 506] width 133 height 34
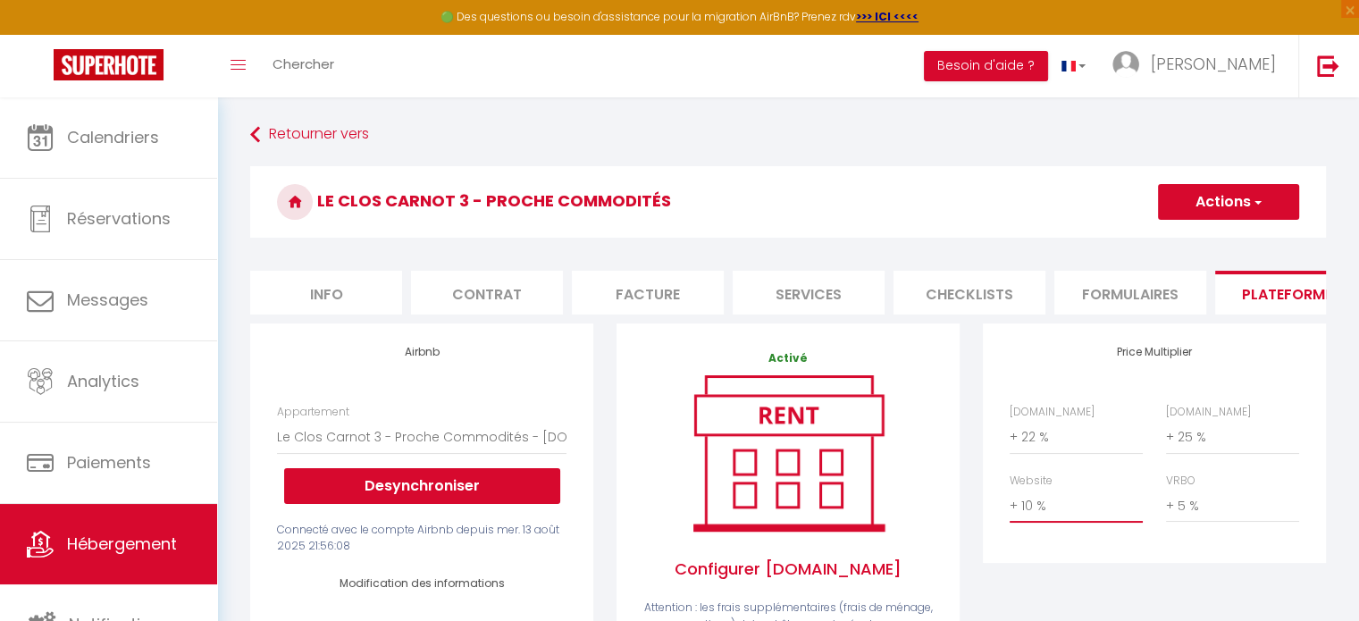
click at [1010, 502] on select "0 + 1 % + 2 % + 3 % + 4 % + 5 % + 6 % + 7 % + 8 % + 9 %" at bounding box center [1076, 506] width 133 height 34
click at [1190, 521] on select "0 + 1 % + 2 % + 3 % + 4 % + 5 % + 6 % + 7 % + 8 % + 9 %" at bounding box center [1232, 506] width 133 height 34
click at [1166, 502] on select "0 + 1 % + 2 % + 3 % + 4 % + 5 % + 6 % + 7 % + 8 % + 9 %" at bounding box center [1232, 506] width 133 height 34
click at [1219, 213] on button "Actions" at bounding box center [1228, 202] width 141 height 36
click at [1204, 248] on link "Enregistrer" at bounding box center [1227, 241] width 141 height 23
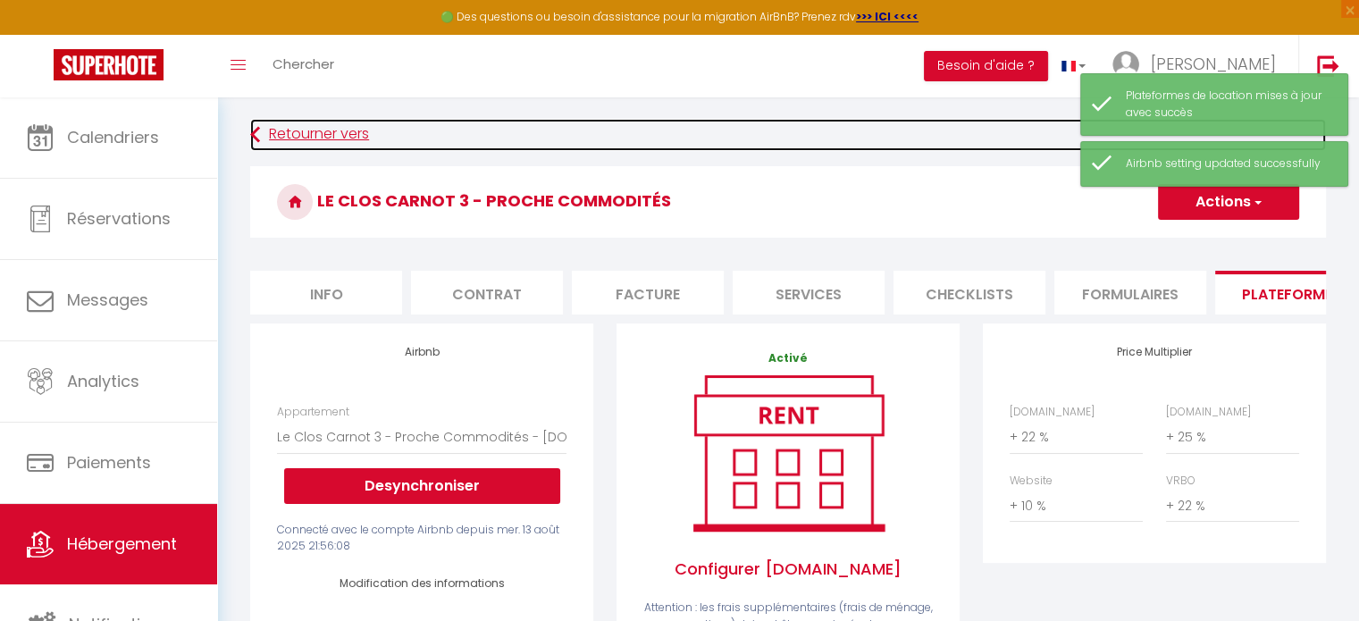
click at [311, 129] on link "Retourner vers" at bounding box center [788, 135] width 1076 height 32
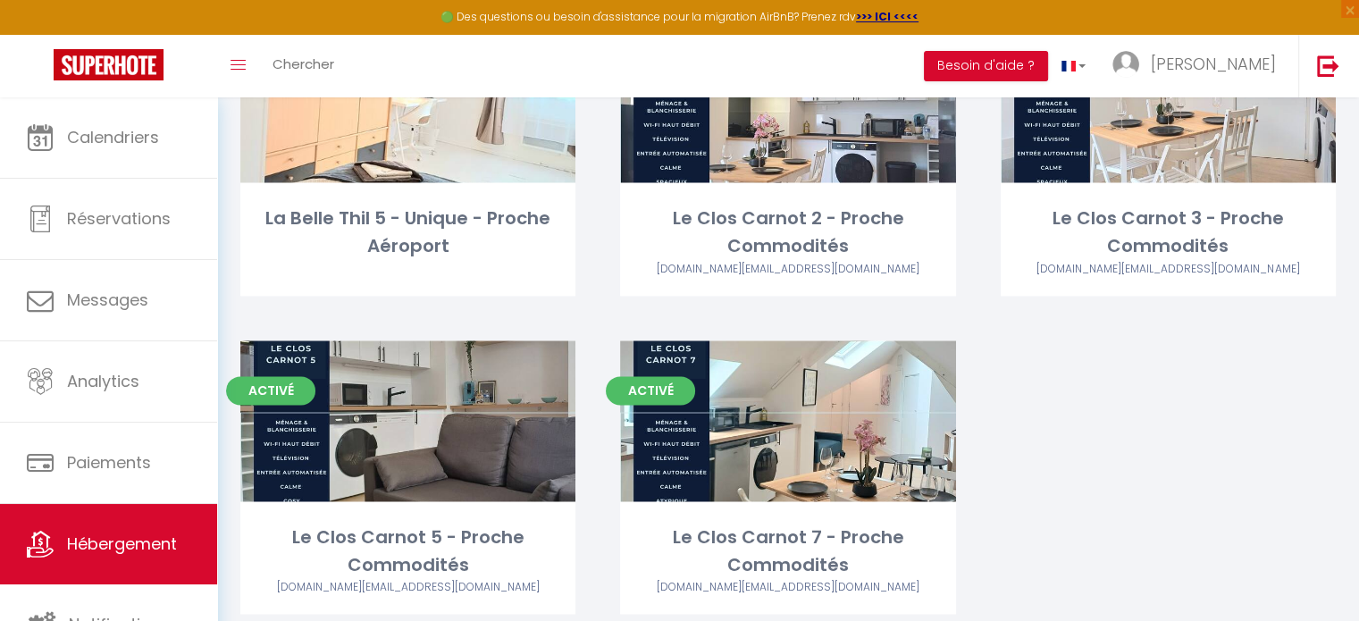
scroll to position [2464, 0]
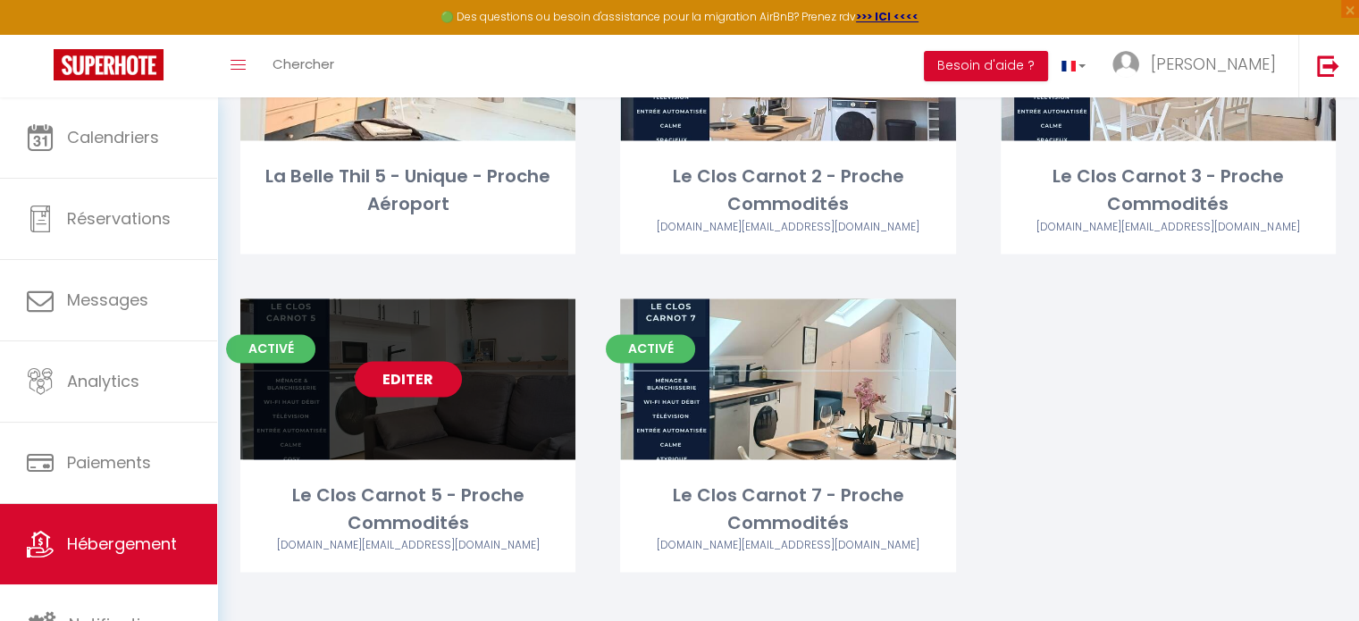
click at [413, 361] on link "Editer" at bounding box center [408, 379] width 107 height 36
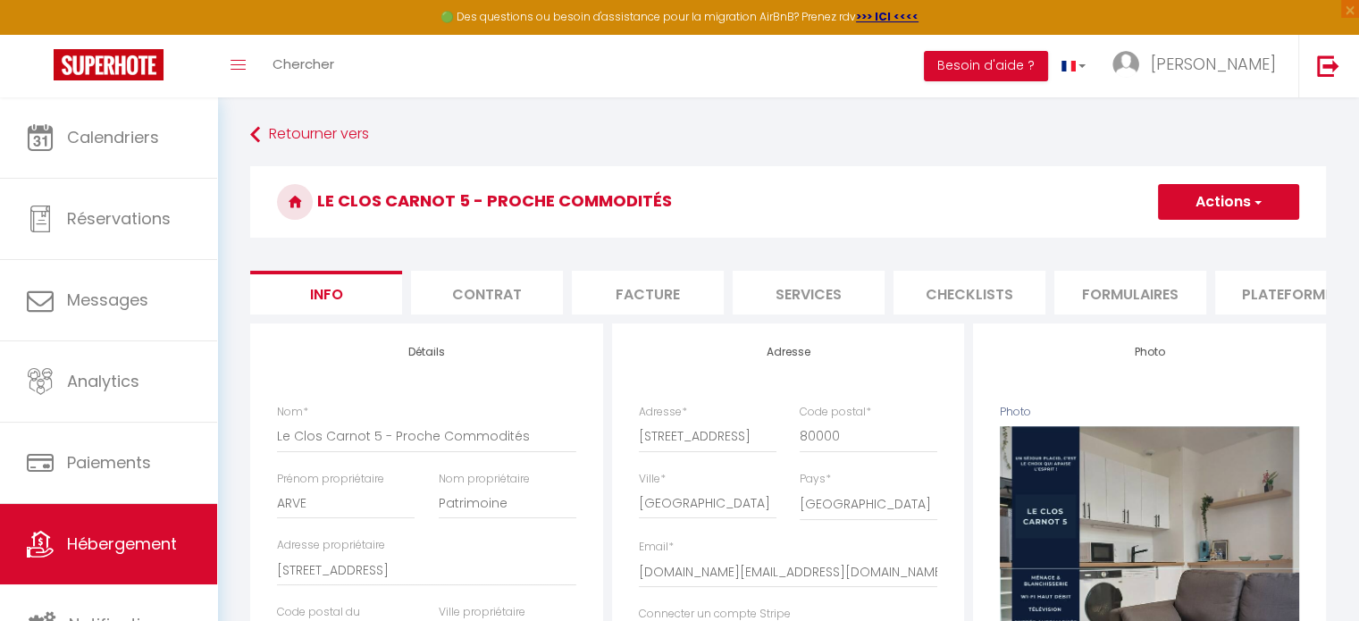
click at [1261, 295] on li "Plateformes" at bounding box center [1291, 293] width 152 height 44
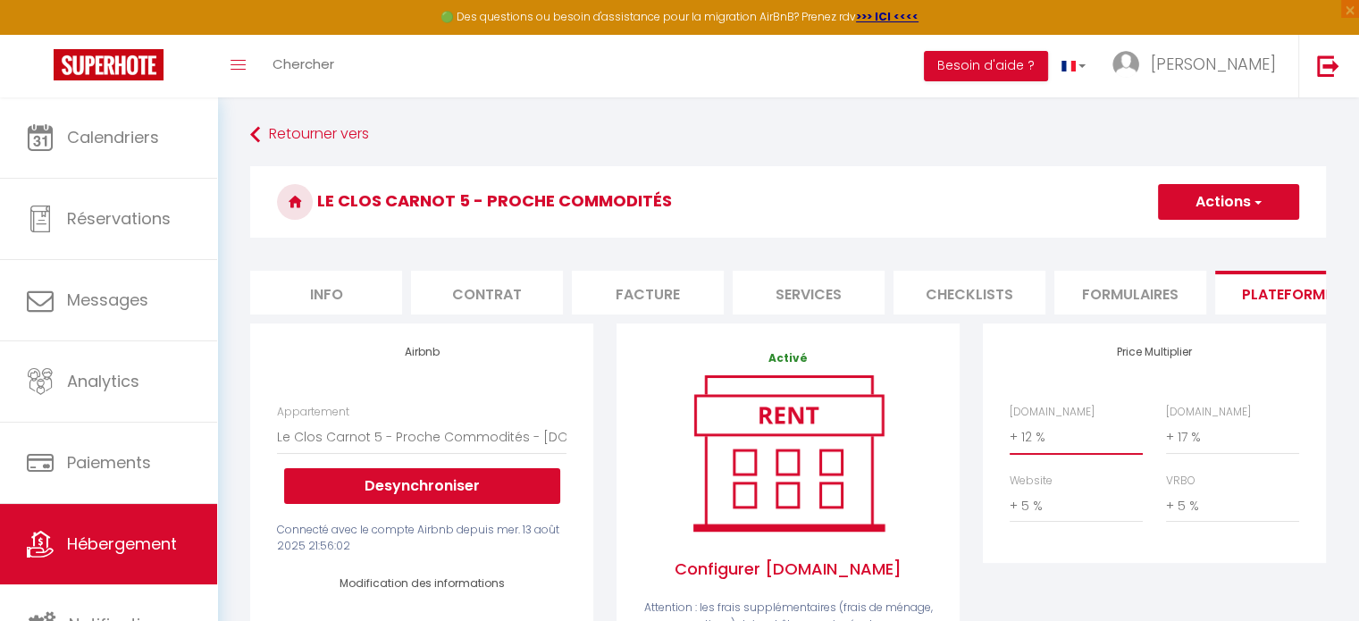
click at [1043, 454] on select "0 + 1 % + 2 % + 3 % + 4 % + 5 % + 6 % + 7 % + 8 % + 9 %" at bounding box center [1076, 437] width 133 height 34
click at [1010, 433] on select "0 + 1 % + 2 % + 3 % + 4 % + 5 % + 6 % + 7 % + 8 % + 9 %" at bounding box center [1076, 437] width 133 height 34
click at [1200, 454] on select "0 + 1 % + 2 % + 3 % + 4 % + 5 % + 6 % + 7 % + 8 % + 9 %" at bounding box center [1232, 437] width 133 height 34
click at [1166, 433] on select "0 + 1 % + 2 % + 3 % + 4 % + 5 % + 6 % + 7 % + 8 % + 9 %" at bounding box center [1232, 437] width 133 height 34
click at [1040, 511] on select "0 + 1 % + 2 % + 3 % + 4 % + 5 % + 6 % + 7 % + 8 % + 9 %" at bounding box center [1076, 506] width 133 height 34
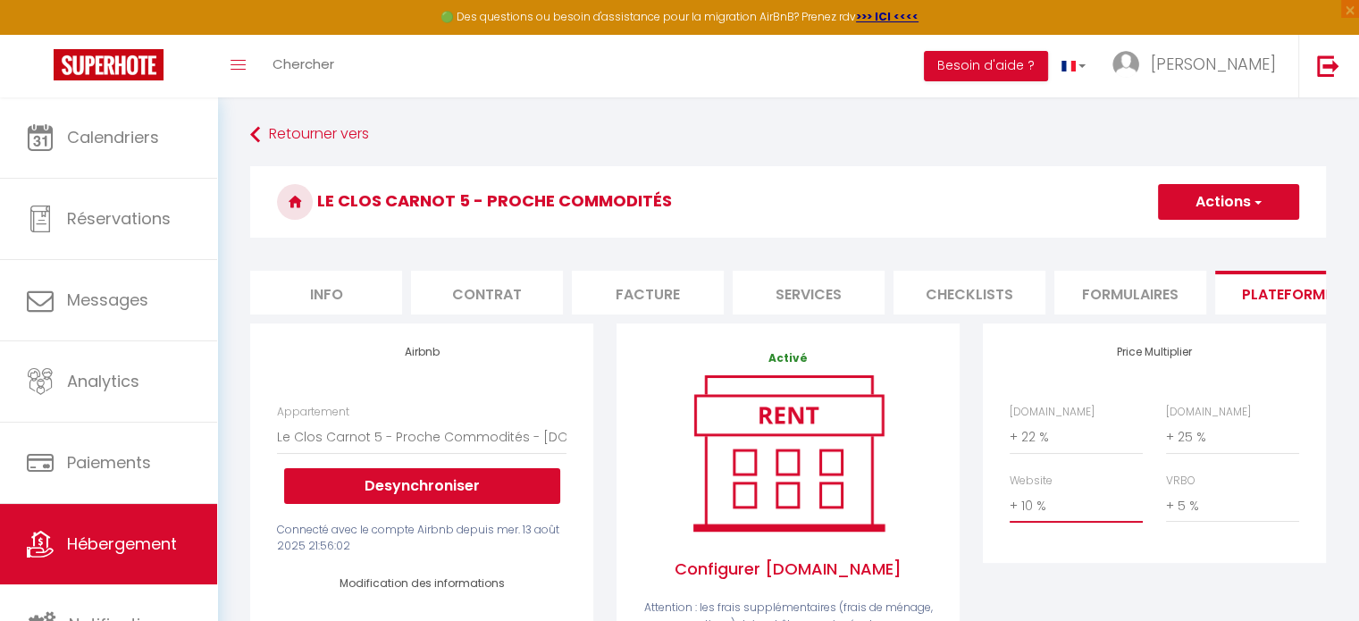
click at [1010, 502] on select "0 + 1 % + 2 % + 3 % + 4 % + 5 % + 6 % + 7 % + 8 % + 9 %" at bounding box center [1076, 506] width 133 height 34
click at [1193, 523] on select "0 + 1 % + 2 % + 3 % + 4 % + 5 % + 6 % + 7 % + 8 % + 9 %" at bounding box center [1232, 506] width 133 height 34
click at [1166, 502] on select "0 + 1 % + 2 % + 3 % + 4 % + 5 % + 6 % + 7 % + 8 % + 9 %" at bounding box center [1232, 506] width 133 height 34
click at [1218, 209] on button "Actions" at bounding box center [1228, 202] width 141 height 36
click at [1197, 241] on link "Enregistrer" at bounding box center [1227, 241] width 141 height 23
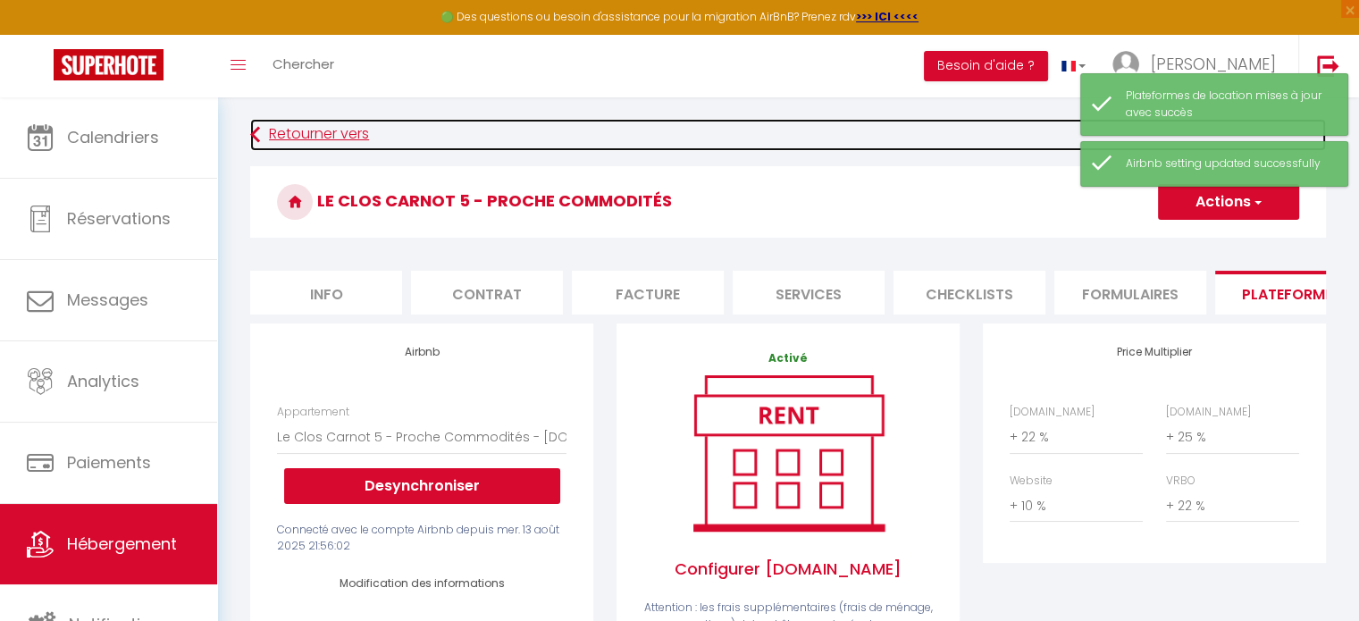
click at [341, 140] on link "Retourner vers" at bounding box center [788, 135] width 1076 height 32
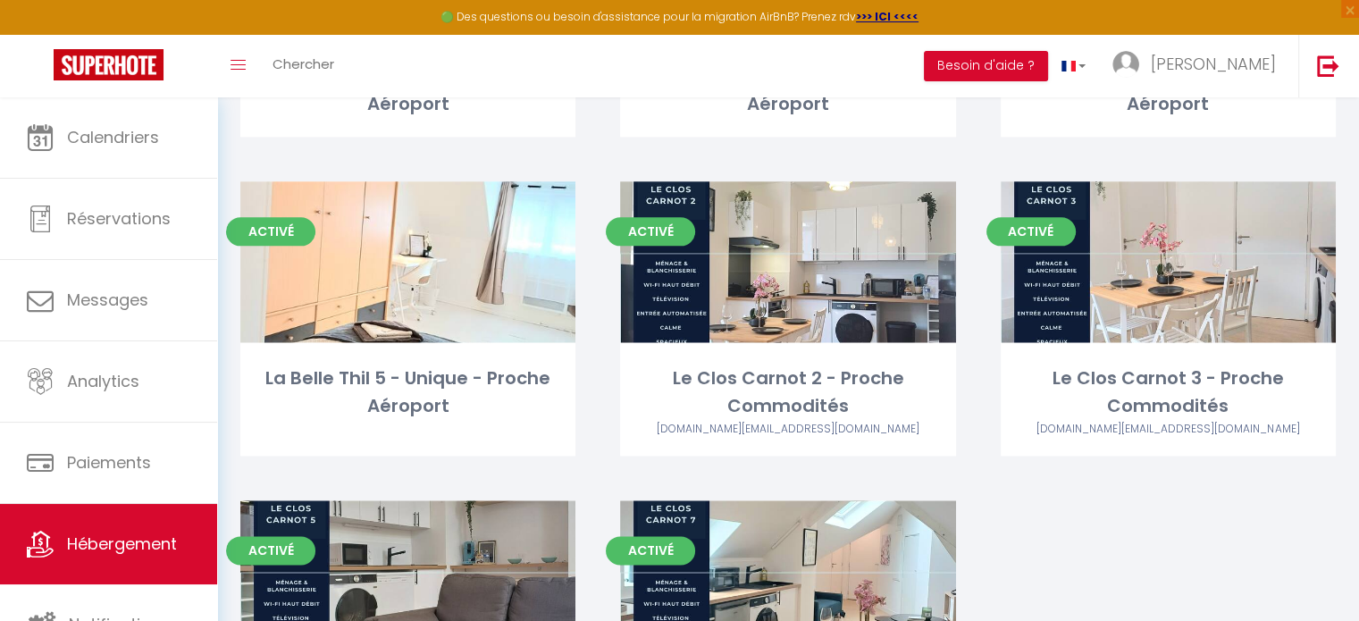
scroll to position [2464, 0]
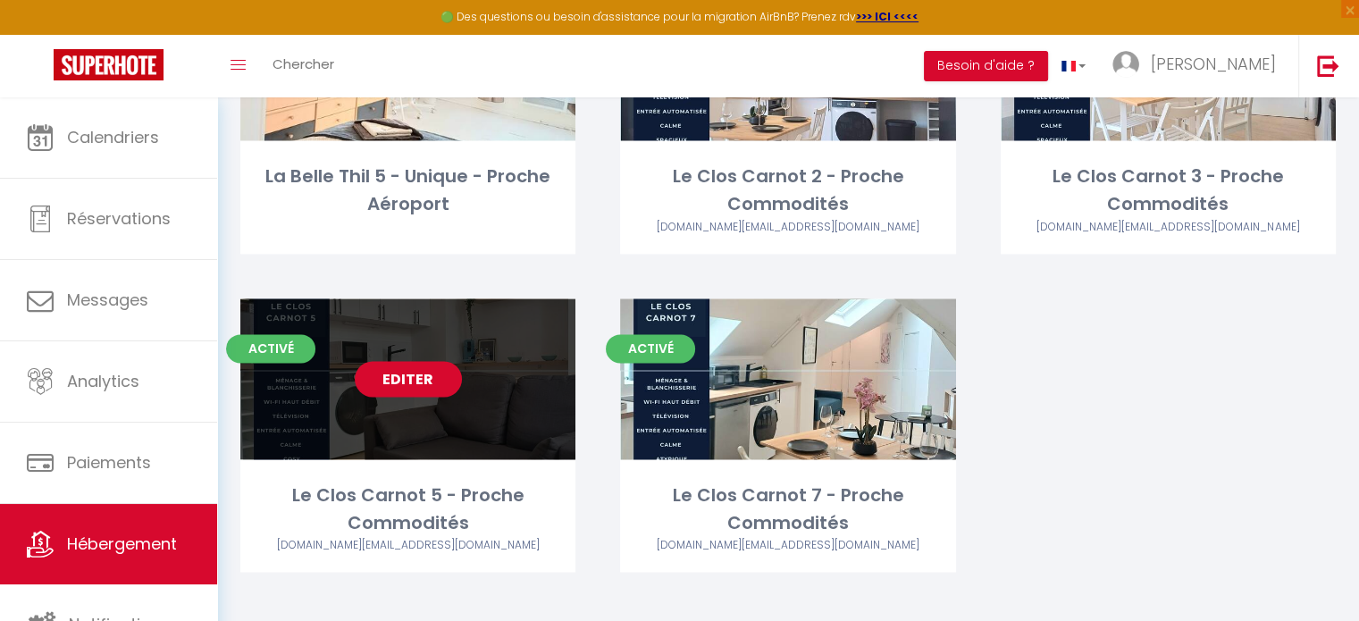
click at [398, 361] on link "Editer" at bounding box center [408, 379] width 107 height 36
click at [396, 363] on link "Editer" at bounding box center [408, 379] width 107 height 36
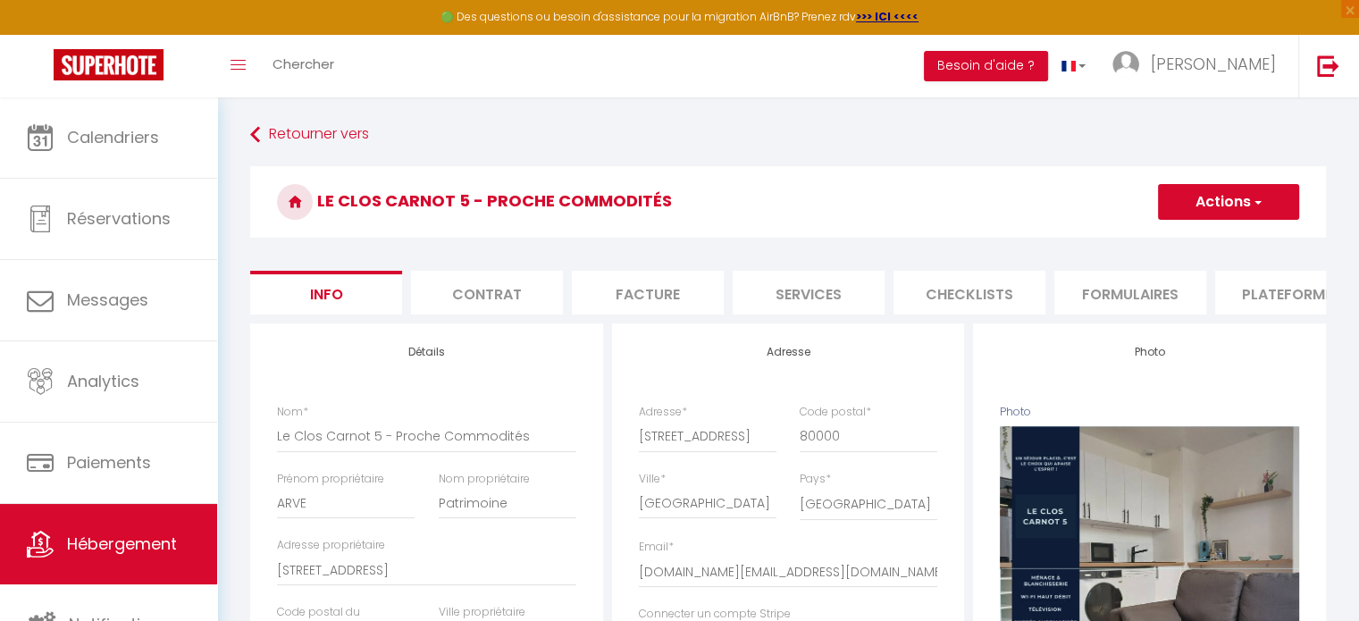
click at [1282, 300] on li "Plateformes" at bounding box center [1291, 293] width 152 height 44
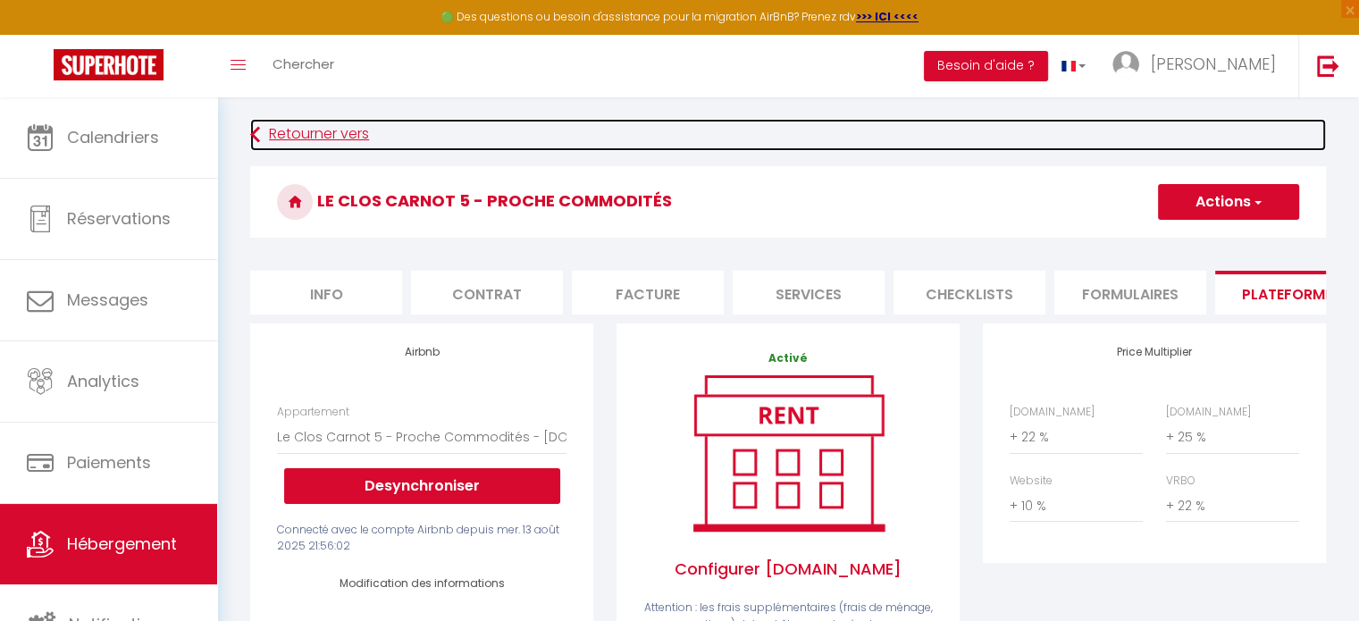
click at [339, 144] on link "Retourner vers" at bounding box center [788, 135] width 1076 height 32
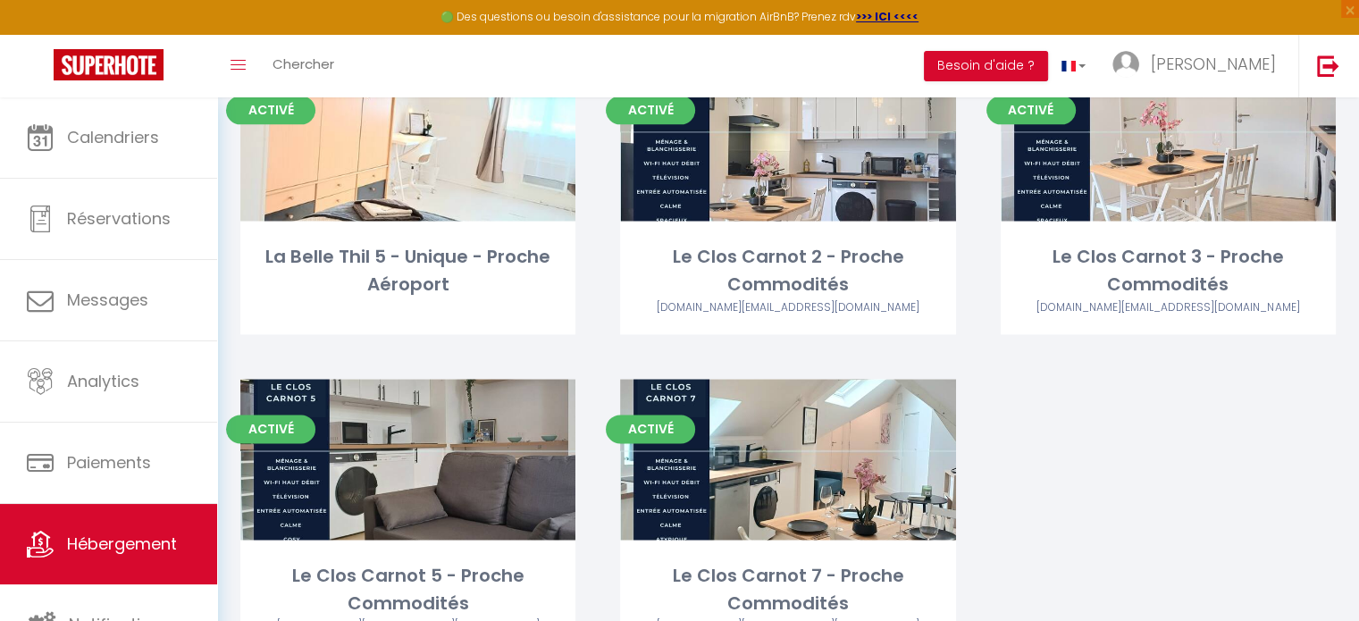
scroll to position [2464, 0]
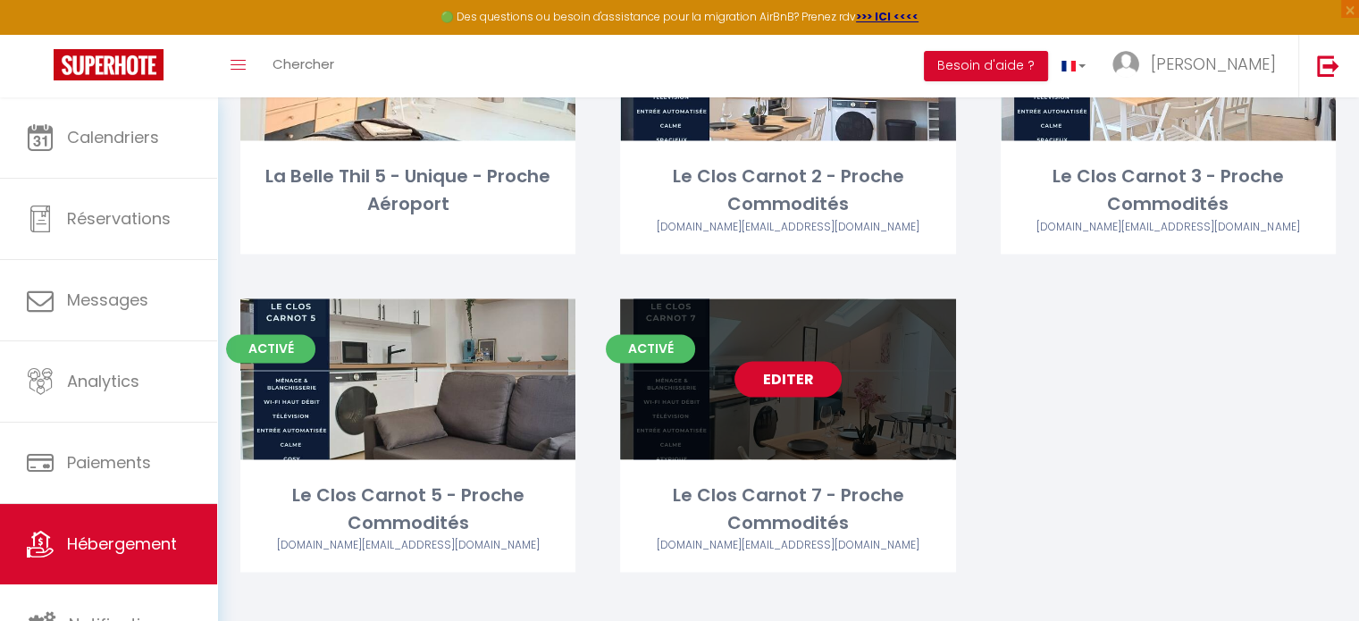
click at [772, 361] on link "Editer" at bounding box center [787, 379] width 107 height 36
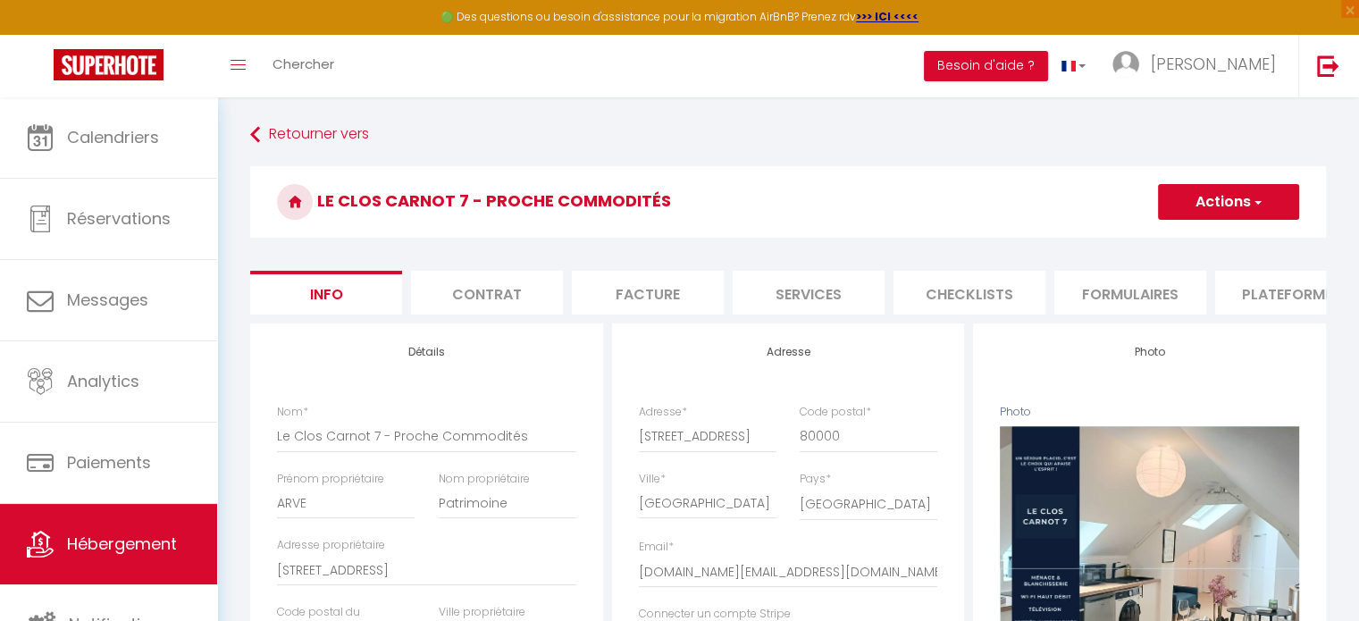
click at [1267, 294] on li "Plateformes" at bounding box center [1291, 293] width 152 height 44
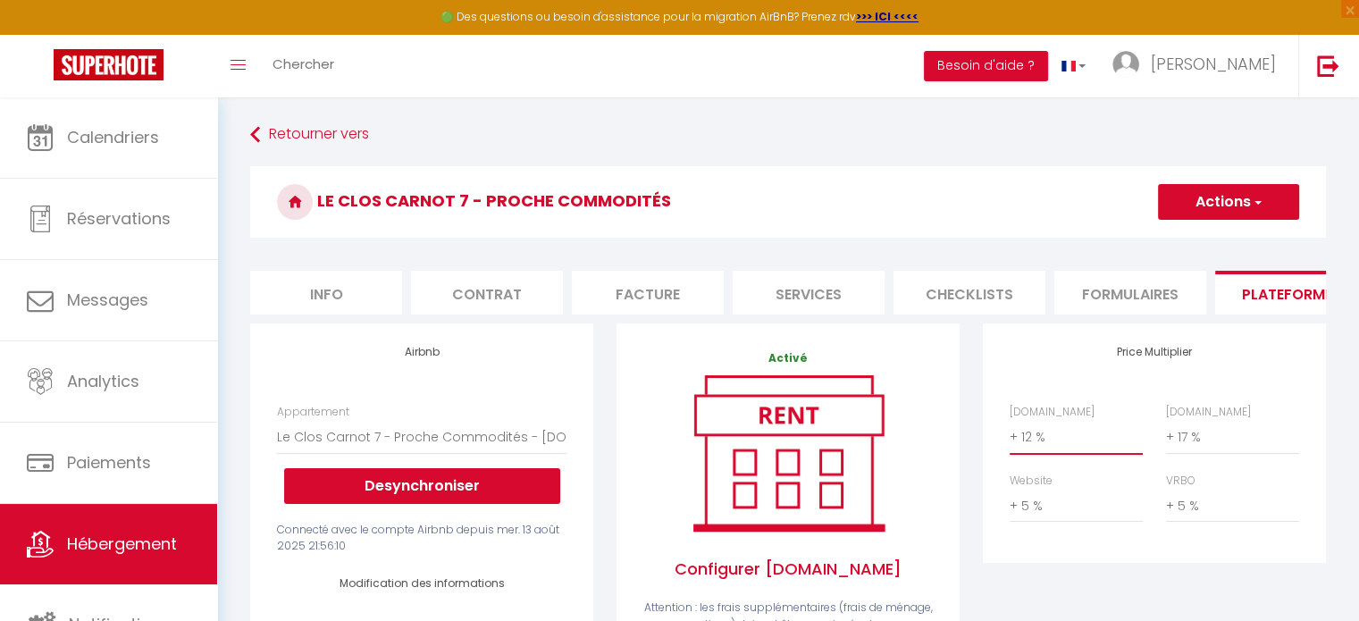
click at [1047, 454] on select "0 + 1 % + 2 % + 3 % + 4 % + 5 % + 6 % + 7 % + 8 % + 9 %" at bounding box center [1076, 437] width 133 height 34
click at [1010, 433] on select "0 + 1 % + 2 % + 3 % + 4 % + 5 % + 6 % + 7 % + 8 % + 9 %" at bounding box center [1076, 437] width 133 height 34
click at [1193, 454] on select "0 + 1 % + 2 % + 3 % + 4 % + 5 % + 6 % + 7 % + 8 % + 9 %" at bounding box center [1232, 437] width 133 height 34
click at [1166, 433] on select "0 + 1 % + 2 % + 3 % + 4 % + 5 % + 6 % + 7 % + 8 % + 9 %" at bounding box center [1232, 437] width 133 height 34
click at [1043, 523] on select "0 + 1 % + 2 % + 3 % + 4 % + 5 % + 6 % + 7 % + 8 % + 9 %" at bounding box center [1076, 506] width 133 height 34
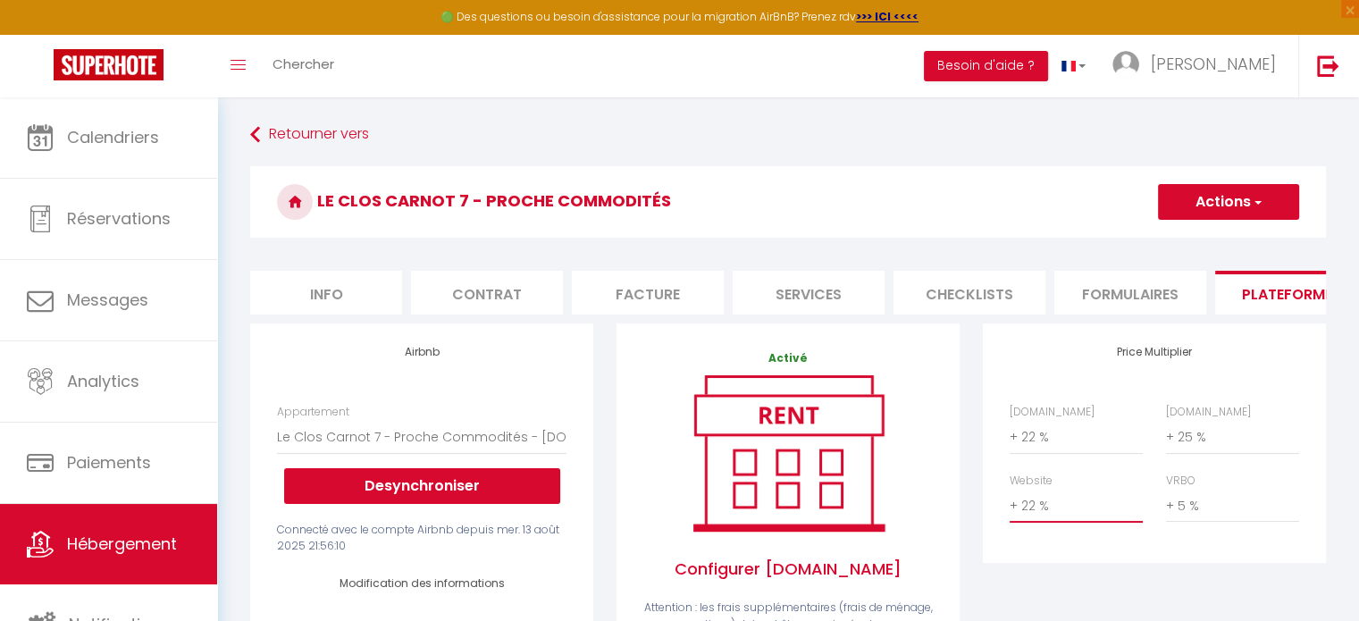
click at [1010, 502] on select "0 + 1 % + 2 % + 3 % + 4 % + 5 % + 6 % + 7 % + 8 % + 9 %" at bounding box center [1076, 506] width 133 height 34
click at [1079, 523] on select "0 + 1 % + 2 % + 3 % + 4 % + 5 % + 6 % + 7 % + 8 % + 9 %" at bounding box center [1076, 506] width 133 height 34
click at [1010, 502] on select "0 + 1 % + 2 % + 3 % + 4 % + 5 % + 6 % + 7 % + 8 % + 9 %" at bounding box center [1076, 506] width 133 height 34
click at [1186, 523] on select "0 + 1 % + 2 % + 3 % + 4 % + 5 % + 6 % + 7 % + 8 % + 9 %" at bounding box center [1232, 506] width 133 height 34
click at [1166, 502] on select "0 + 1 % + 2 % + 3 % + 4 % + 5 % + 6 % + 7 % + 8 % + 9 %" at bounding box center [1232, 506] width 133 height 34
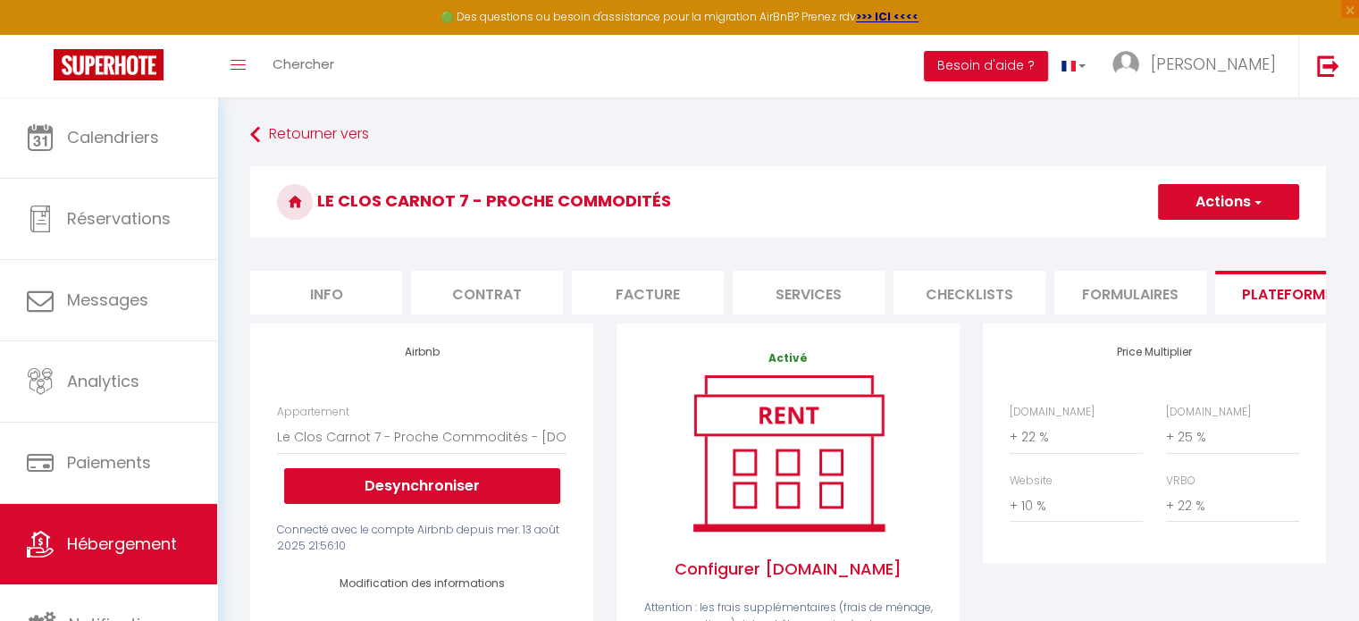
click at [1187, 208] on button "Actions" at bounding box center [1228, 202] width 141 height 36
click at [1232, 239] on link "Enregistrer" at bounding box center [1227, 241] width 141 height 23
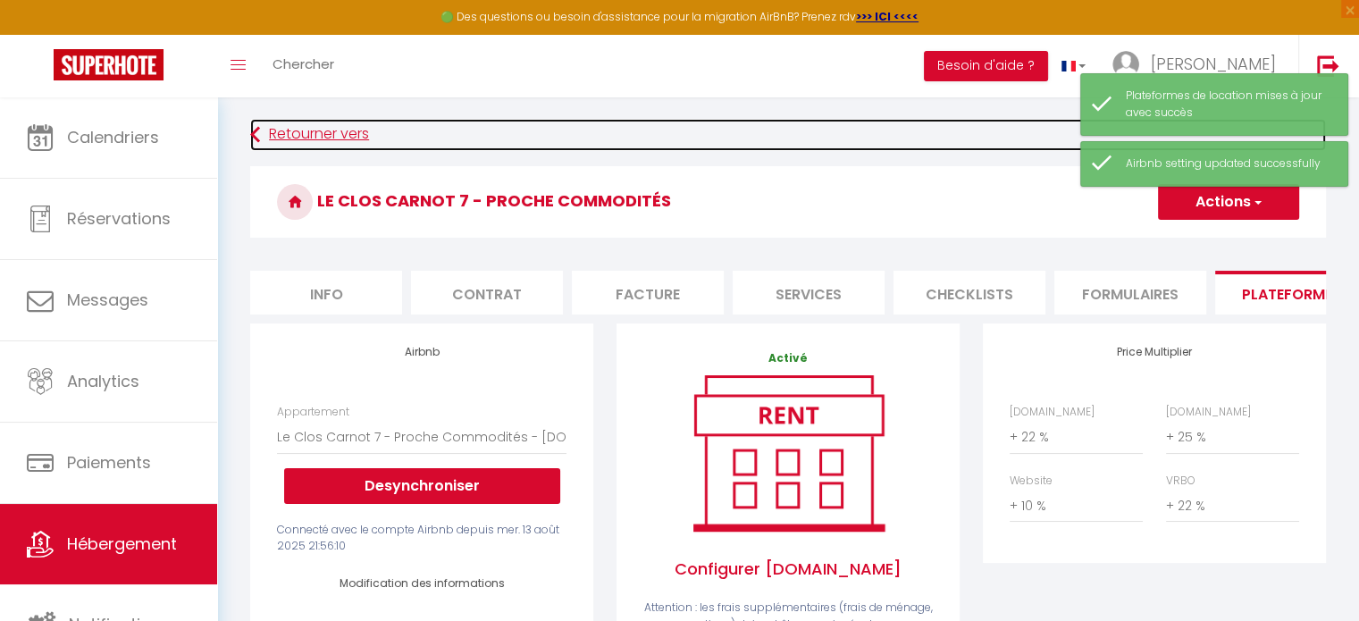
click at [323, 136] on link "Retourner vers" at bounding box center [788, 135] width 1076 height 32
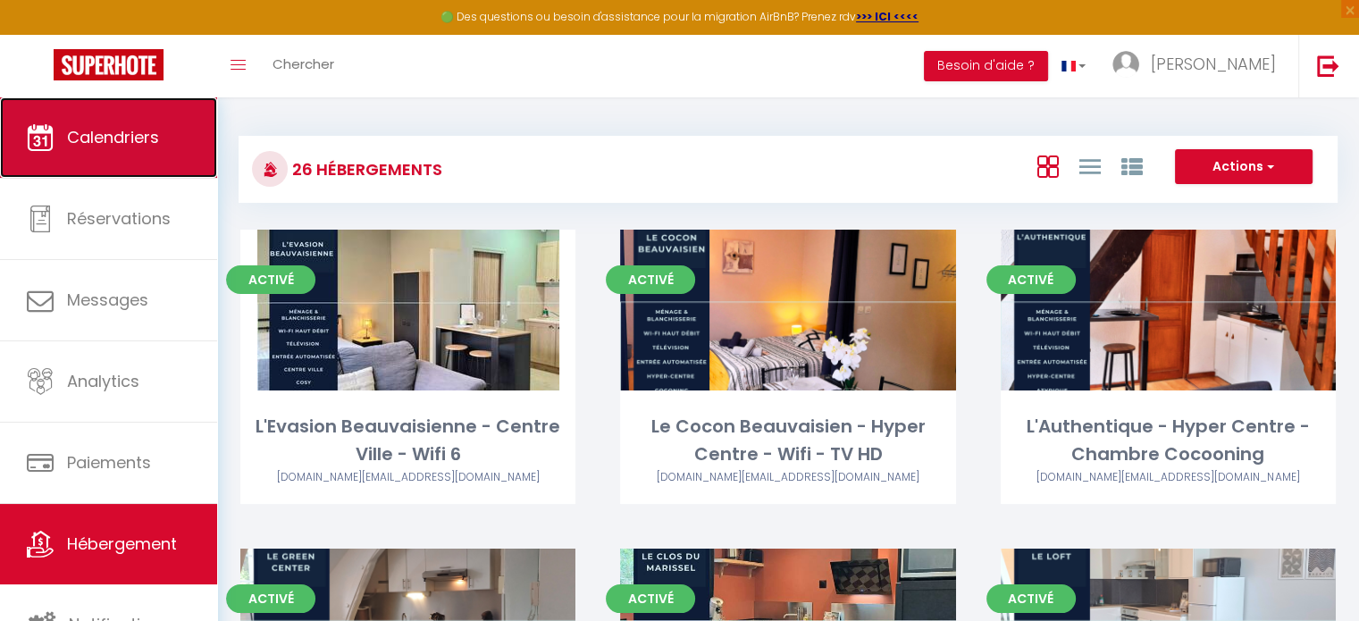
click at [70, 121] on link "Calendriers" at bounding box center [108, 137] width 217 height 80
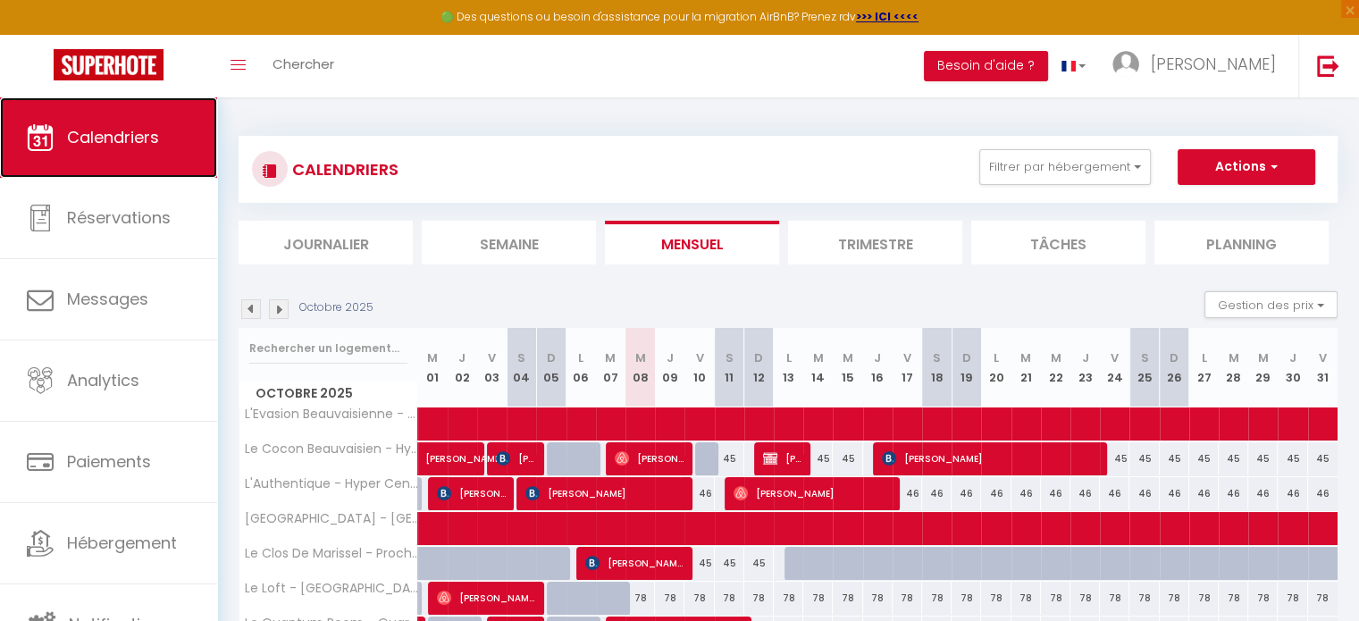
click at [96, 138] on span "Calendriers" at bounding box center [113, 137] width 92 height 22
click at [109, 141] on span "Calendriers" at bounding box center [113, 137] width 92 height 22
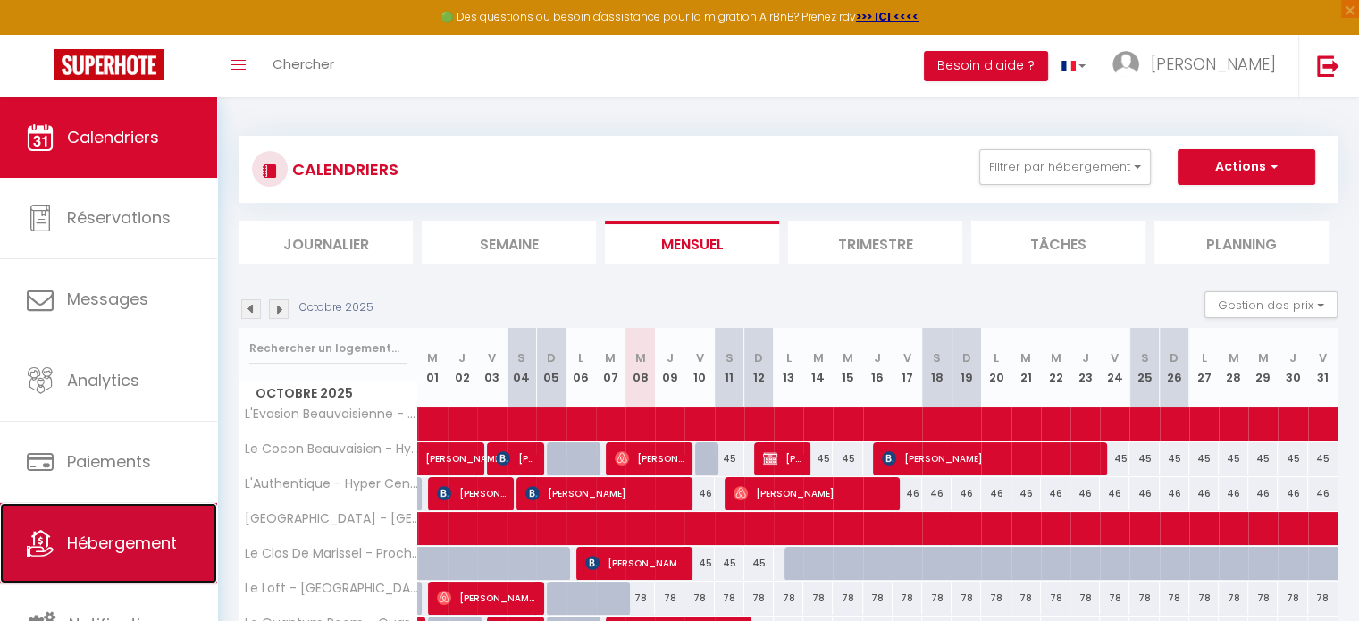
click at [147, 546] on span "Hébergement" at bounding box center [122, 543] width 110 height 22
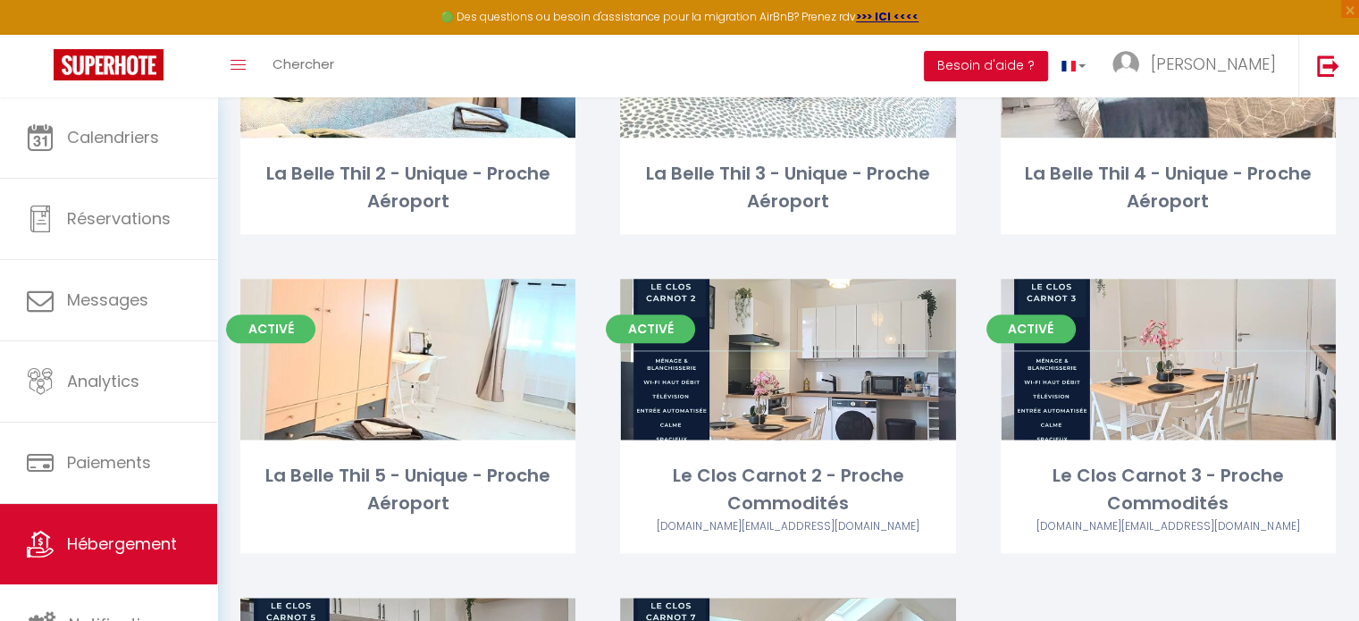
scroll to position [2173, 0]
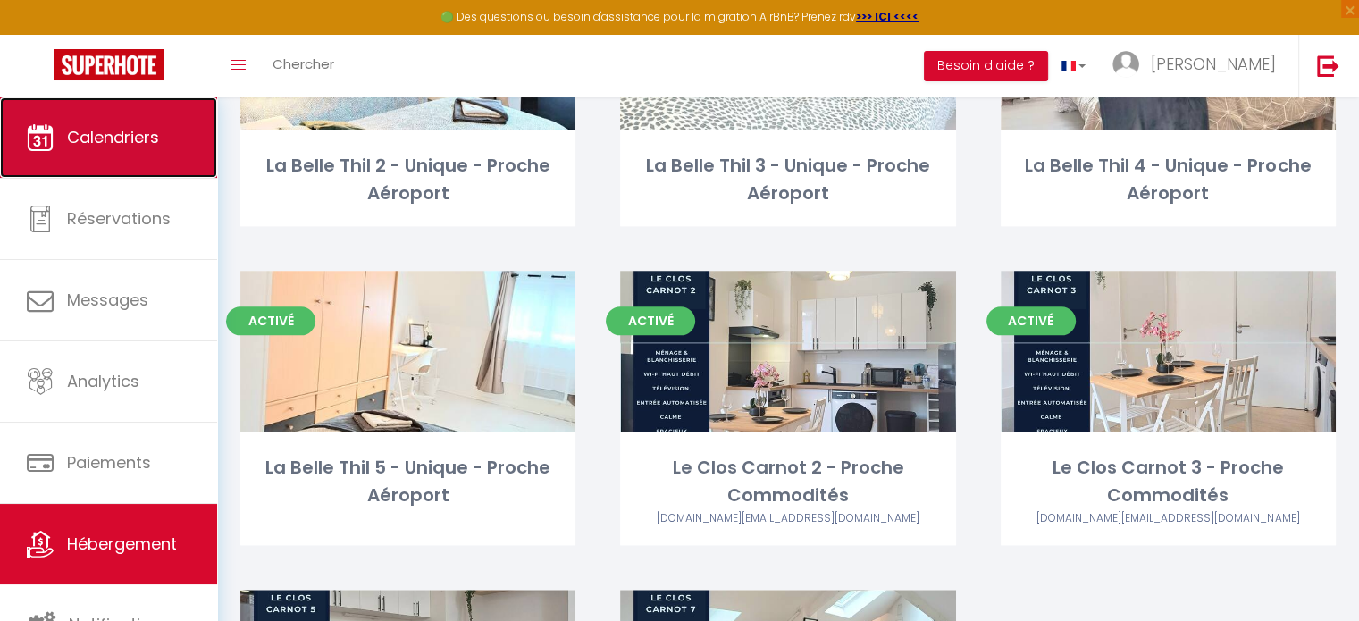
click at [145, 158] on link "Calendriers" at bounding box center [108, 137] width 217 height 80
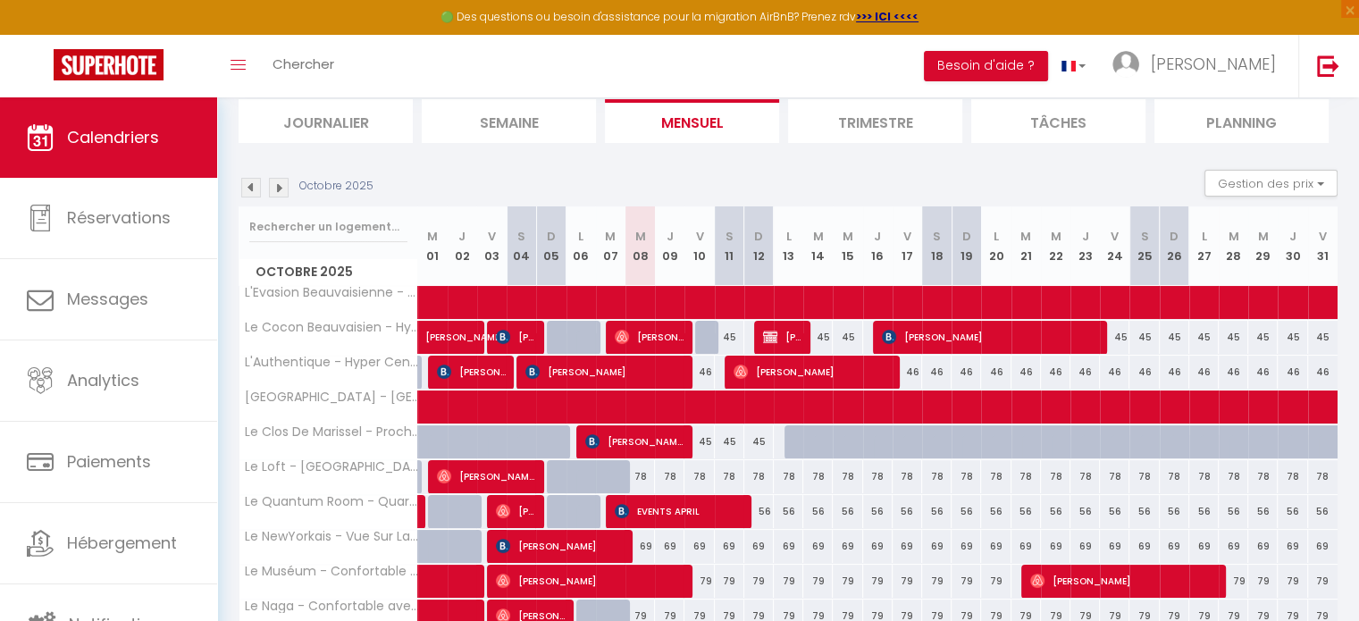
scroll to position [129, 0]
